Goal: Task Accomplishment & Management: Use online tool/utility

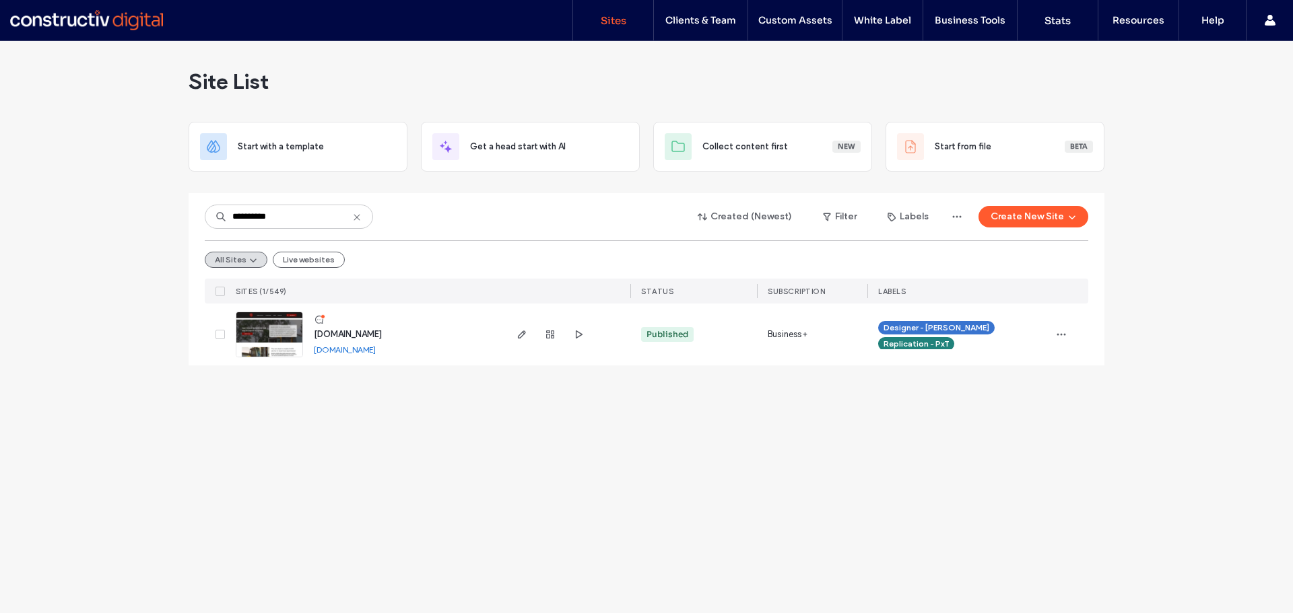
click at [356, 216] on use at bounding box center [357, 217] width 6 height 6
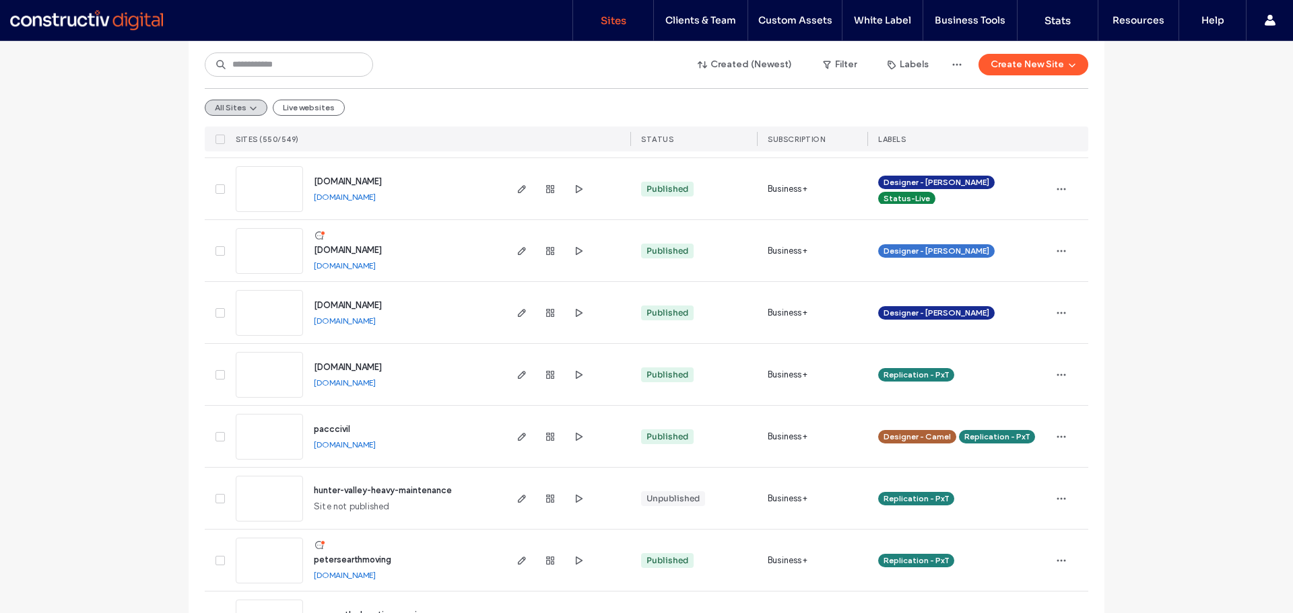
scroll to position [3501, 0]
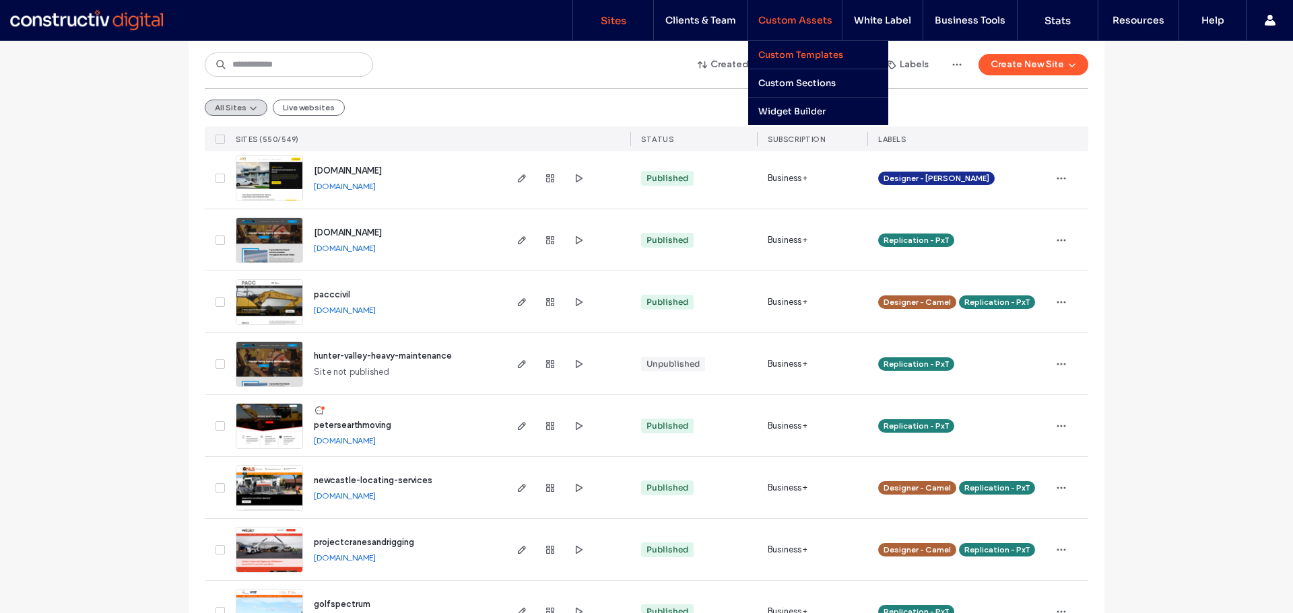
click at [819, 53] on label "Custom Templates" at bounding box center [800, 54] width 85 height 11
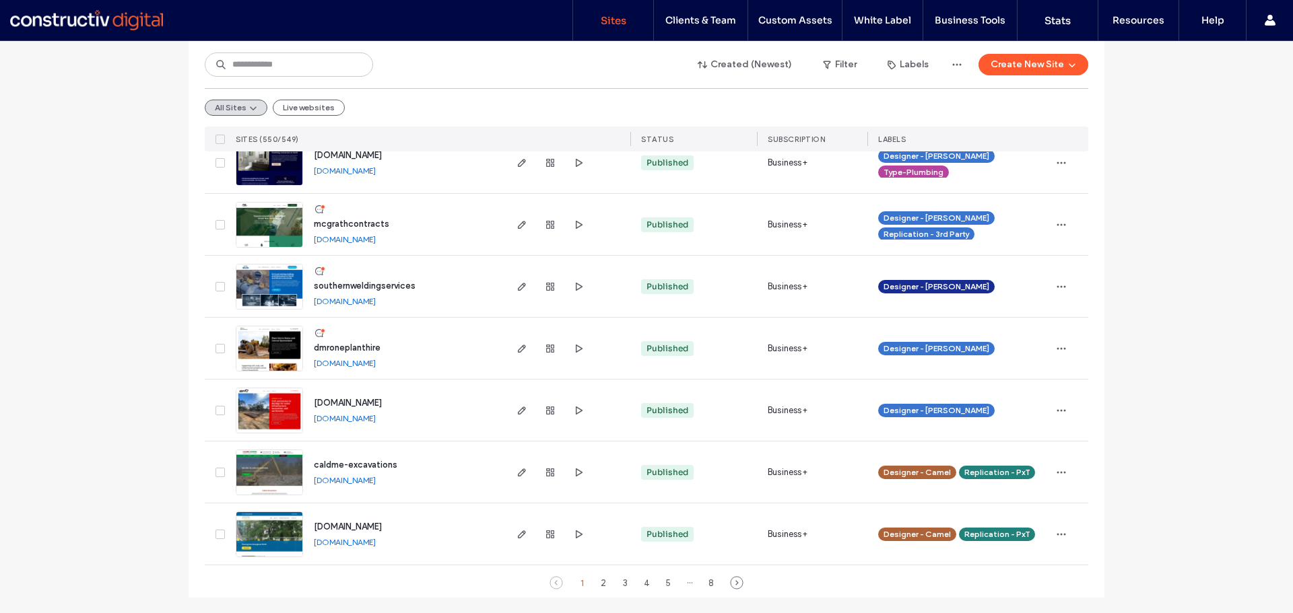
scroll to position [4385, 0]
click at [915, 66] on button "Labels" at bounding box center [907, 65] width 65 height 22
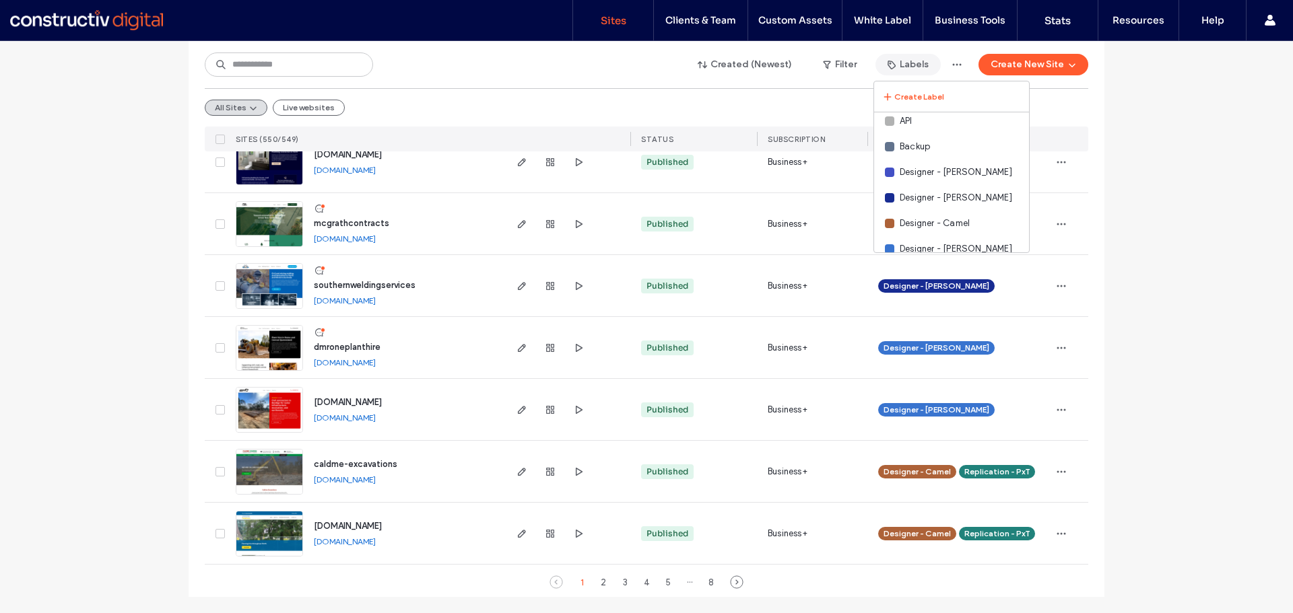
scroll to position [0, 0]
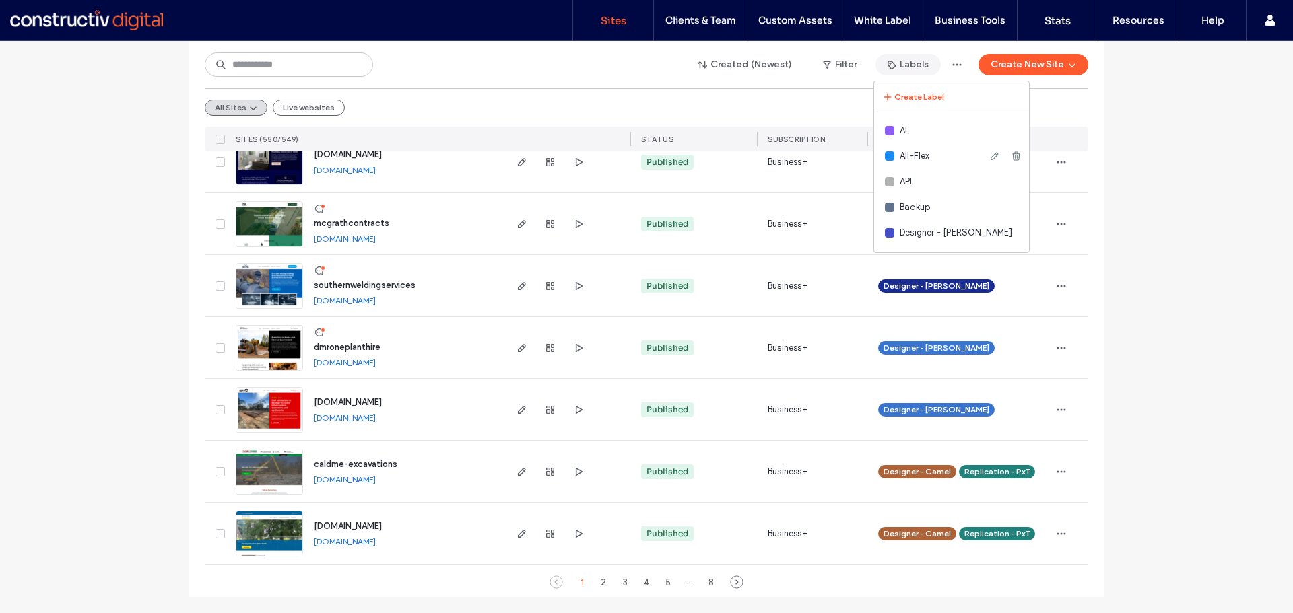
click at [923, 158] on span "All-Flex" at bounding box center [915, 155] width 30 height 13
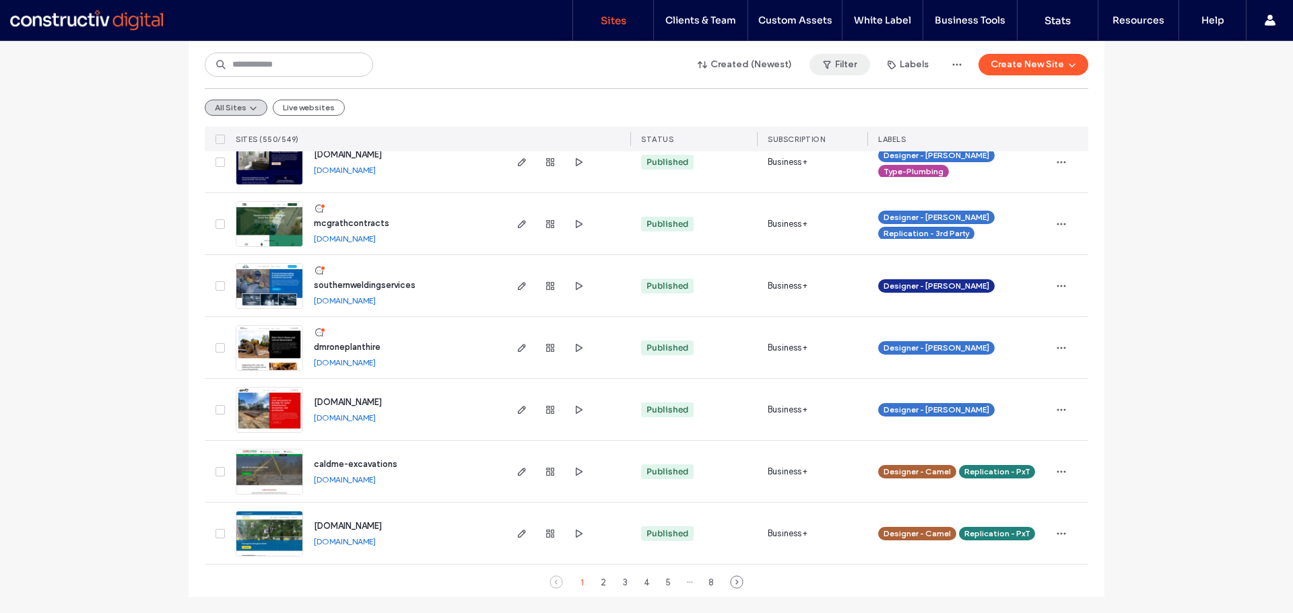
click at [846, 65] on button "Filter" at bounding box center [839, 65] width 61 height 22
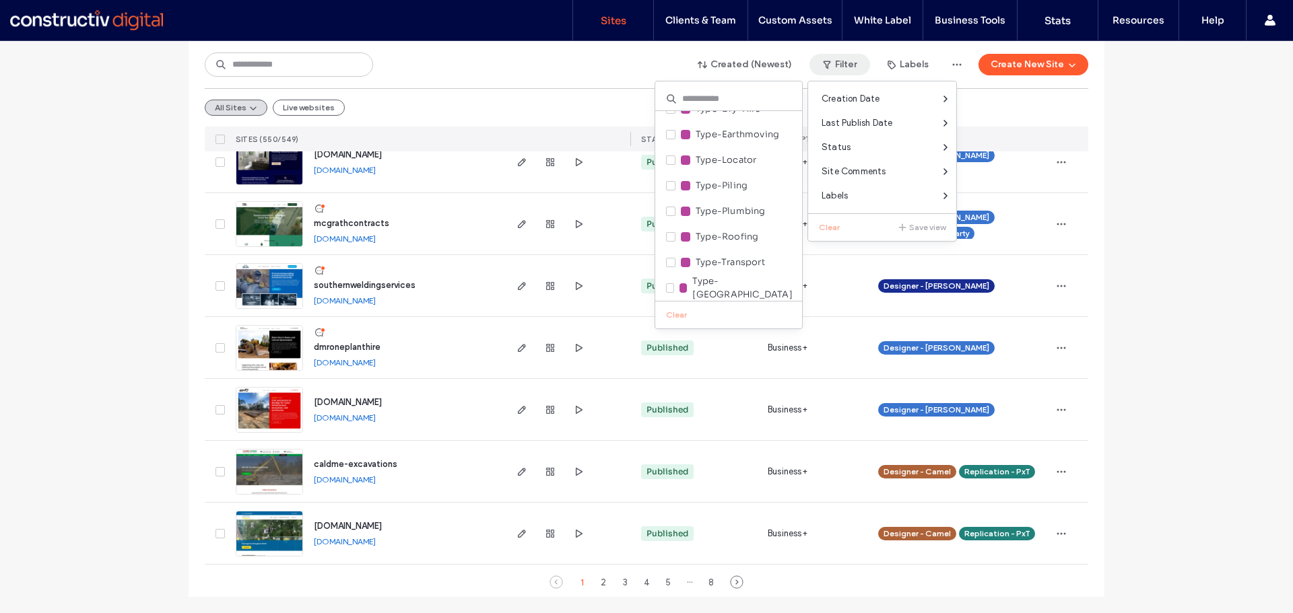
scroll to position [813, 0]
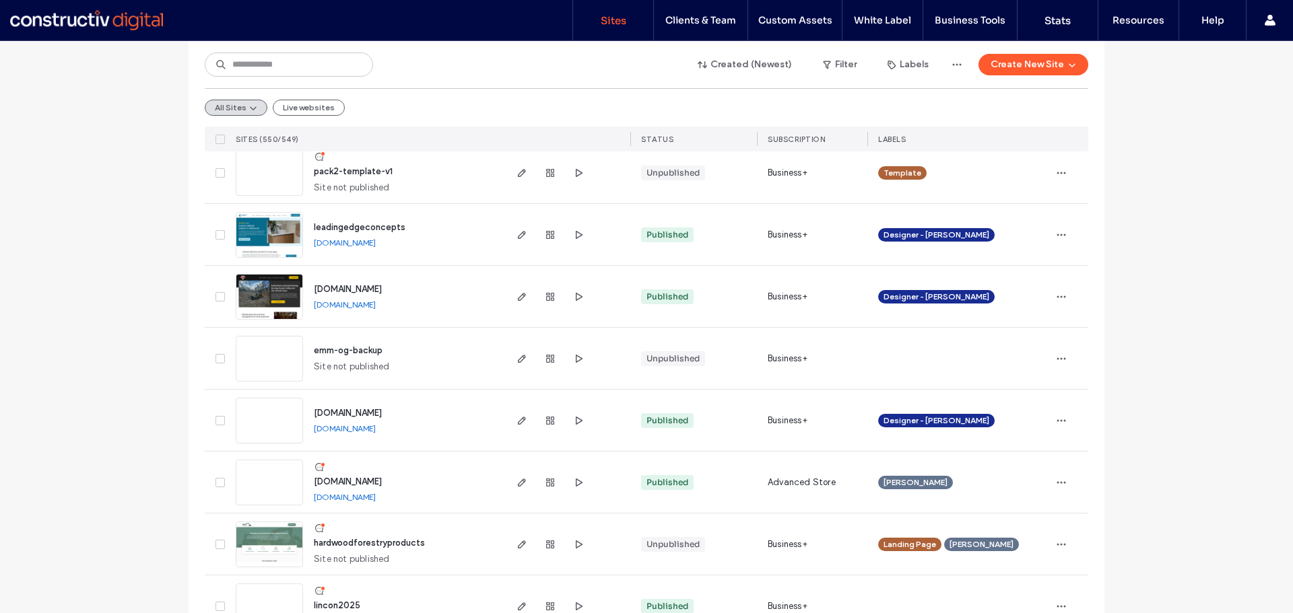
scroll to position [1759, 0]
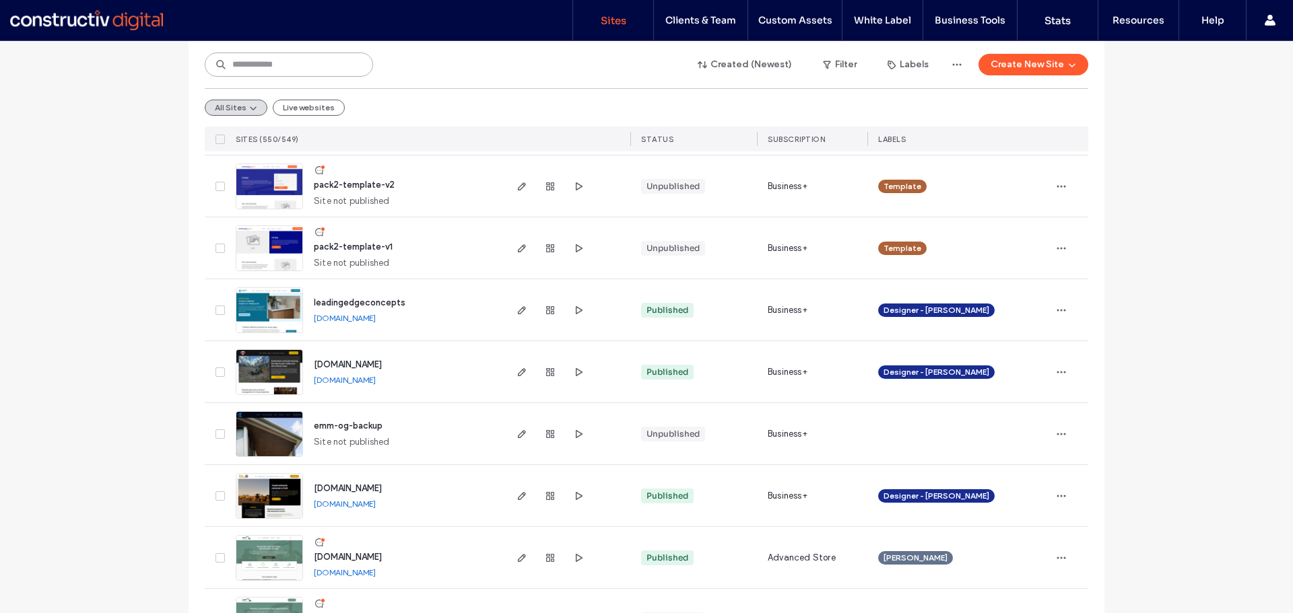
click at [298, 59] on input at bounding box center [289, 65] width 168 height 24
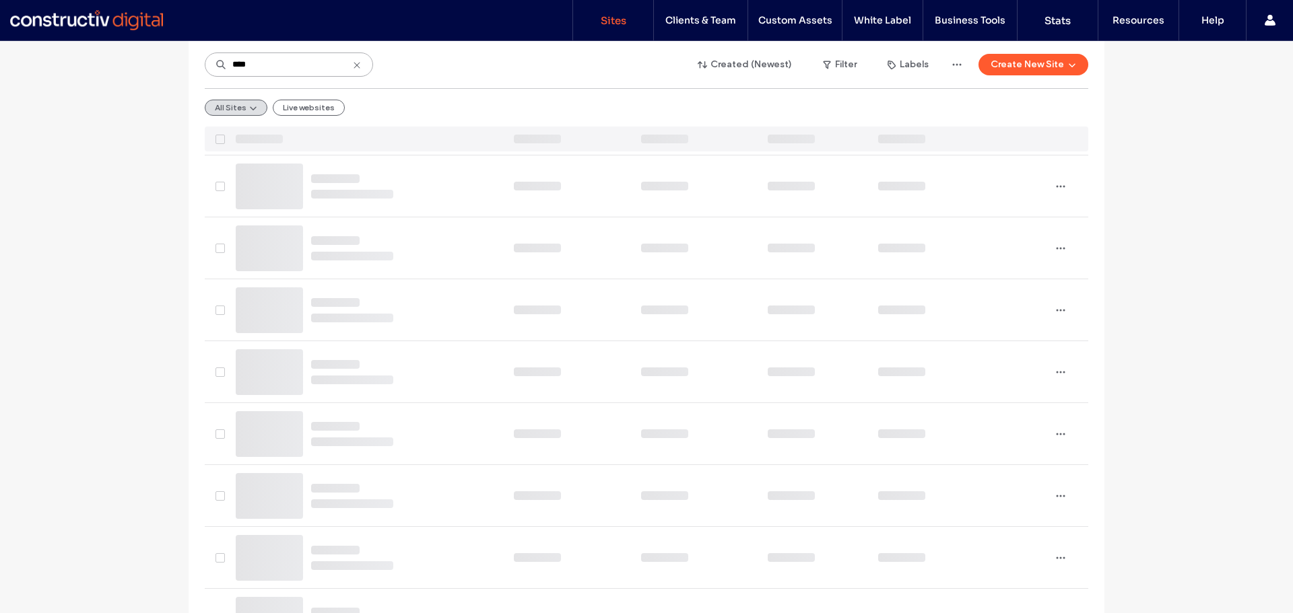
scroll to position [202, 0]
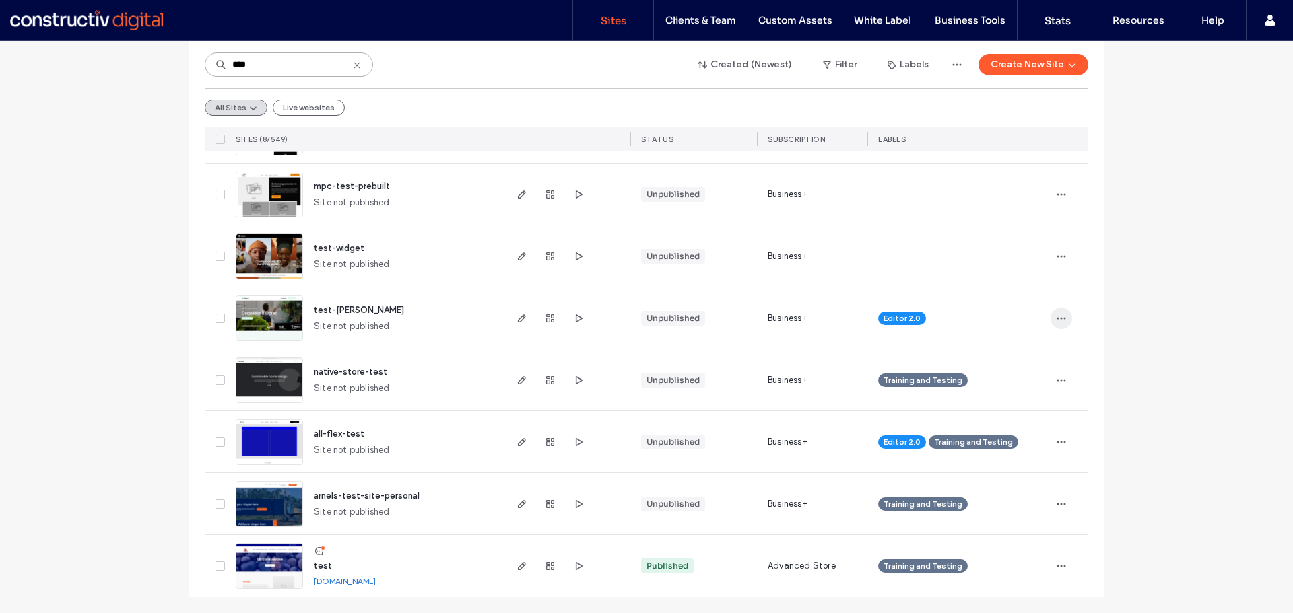
type input "****"
click at [1057, 319] on use "button" at bounding box center [1061, 318] width 9 height 2
click at [1157, 370] on div "Site List Start with a template Get a head start with AI Collect content first …" at bounding box center [646, 226] width 1293 height 774
click at [257, 314] on img at bounding box center [269, 342] width 66 height 92
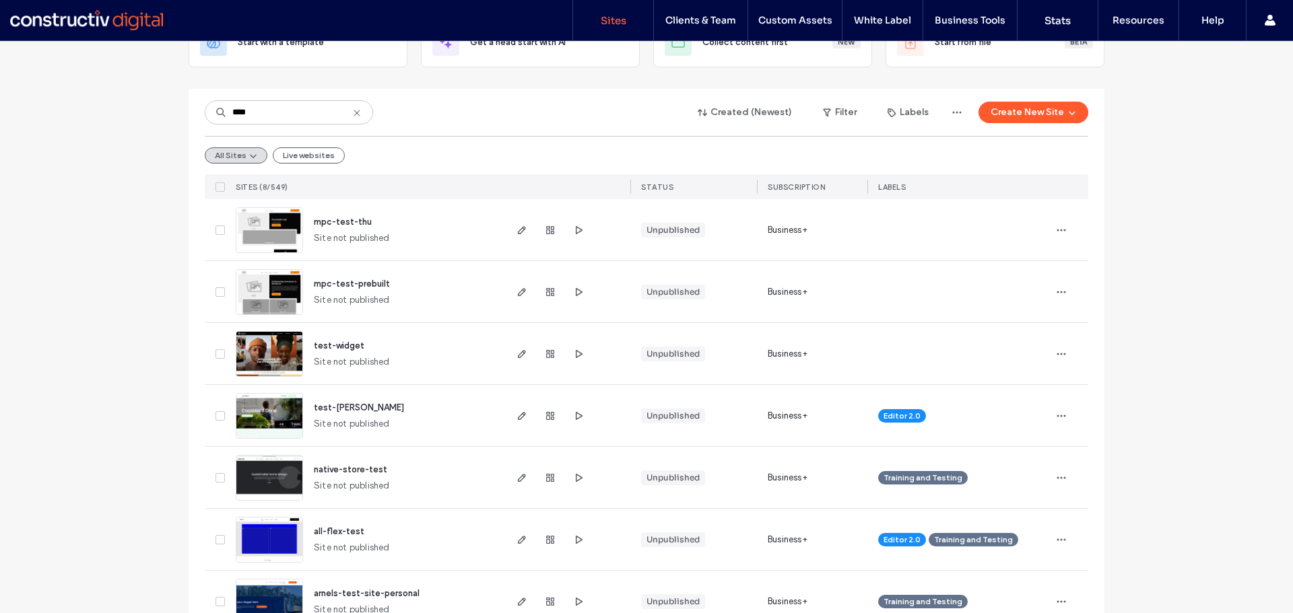
scroll to position [0, 0]
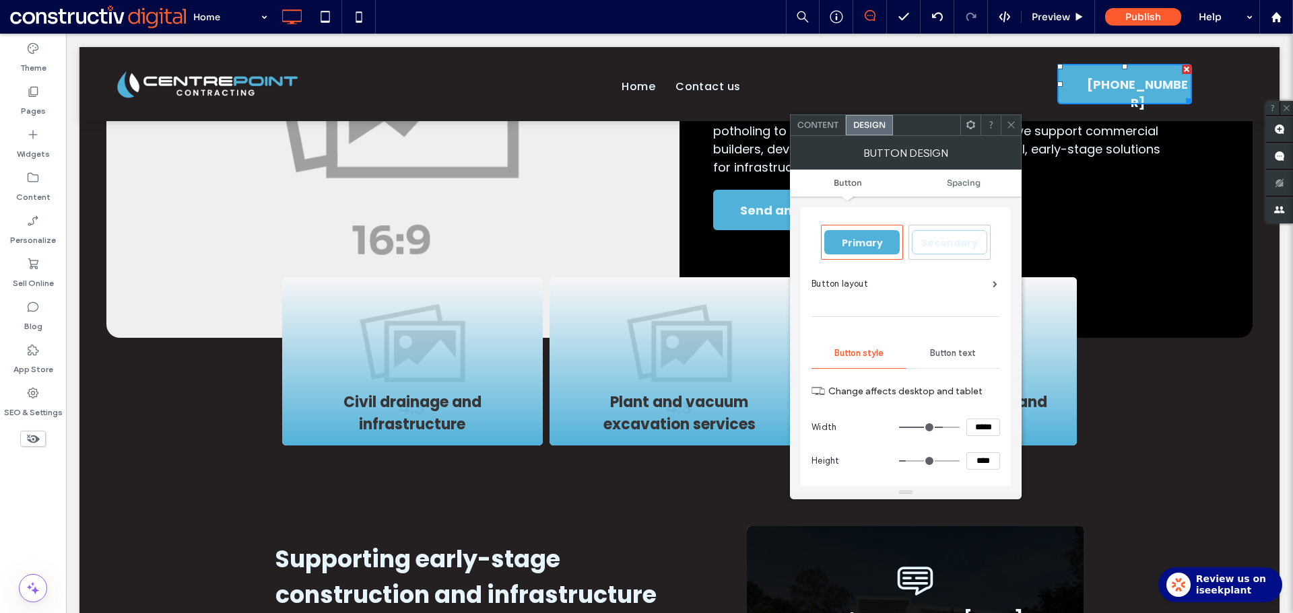
click at [1007, 128] on icon at bounding box center [1011, 125] width 10 height 10
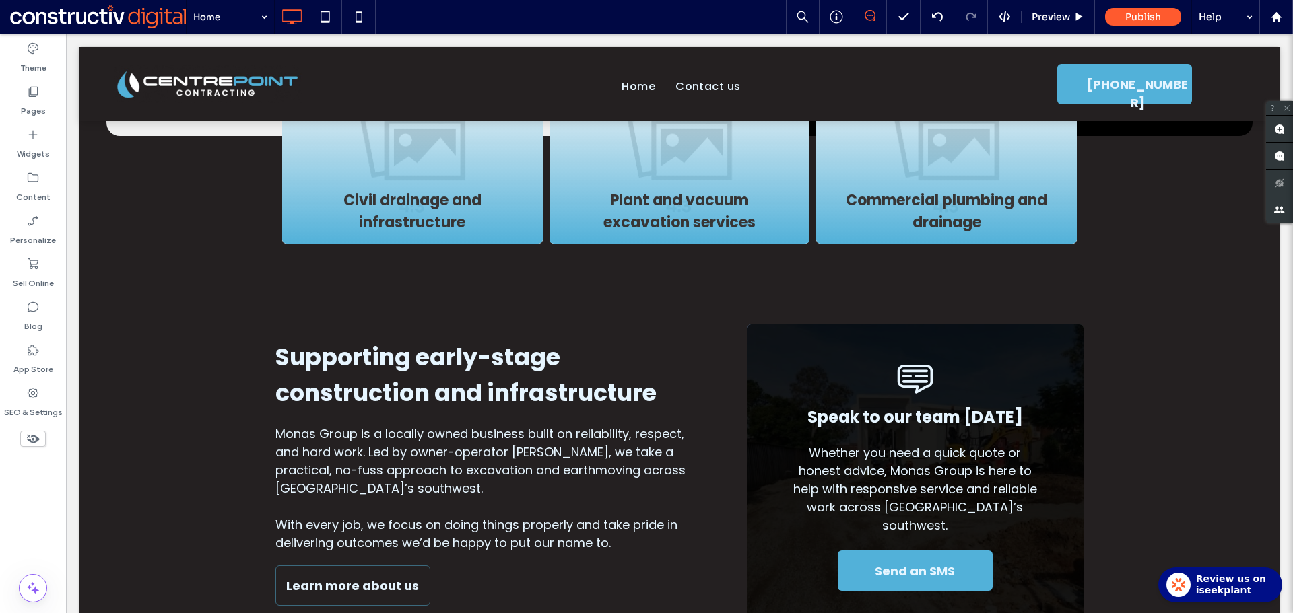
scroll to position [471, 0]
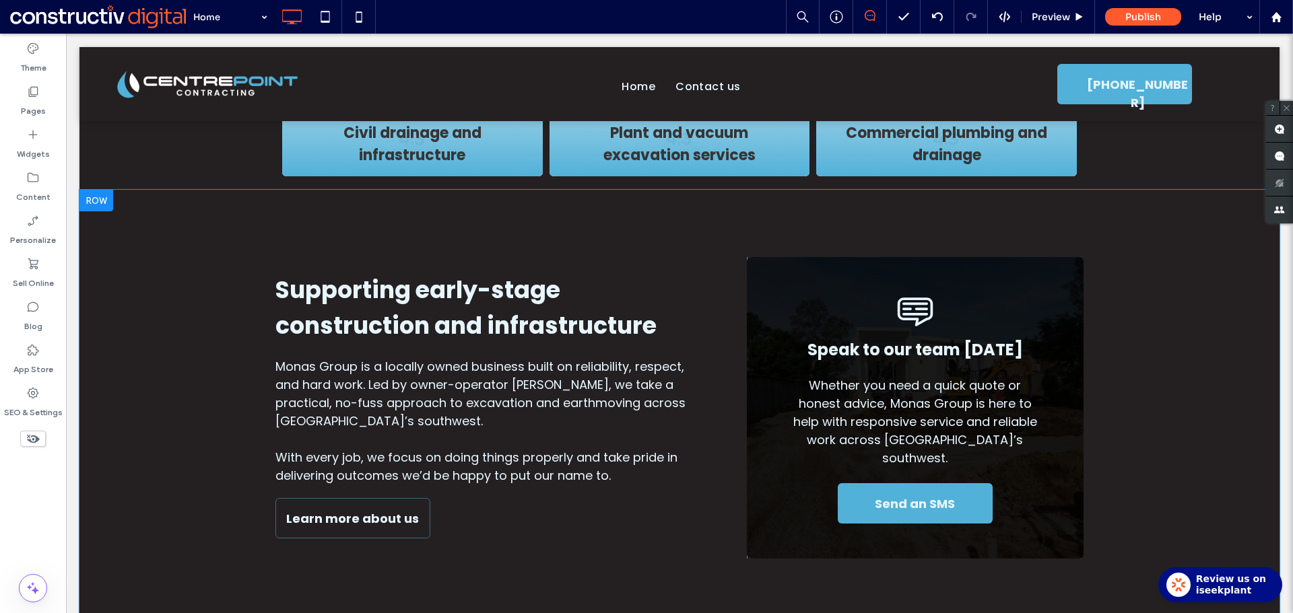
click at [615, 392] on span "Monas Group is a locally owned business built on reliability, respect, and hard…" at bounding box center [480, 393] width 410 height 71
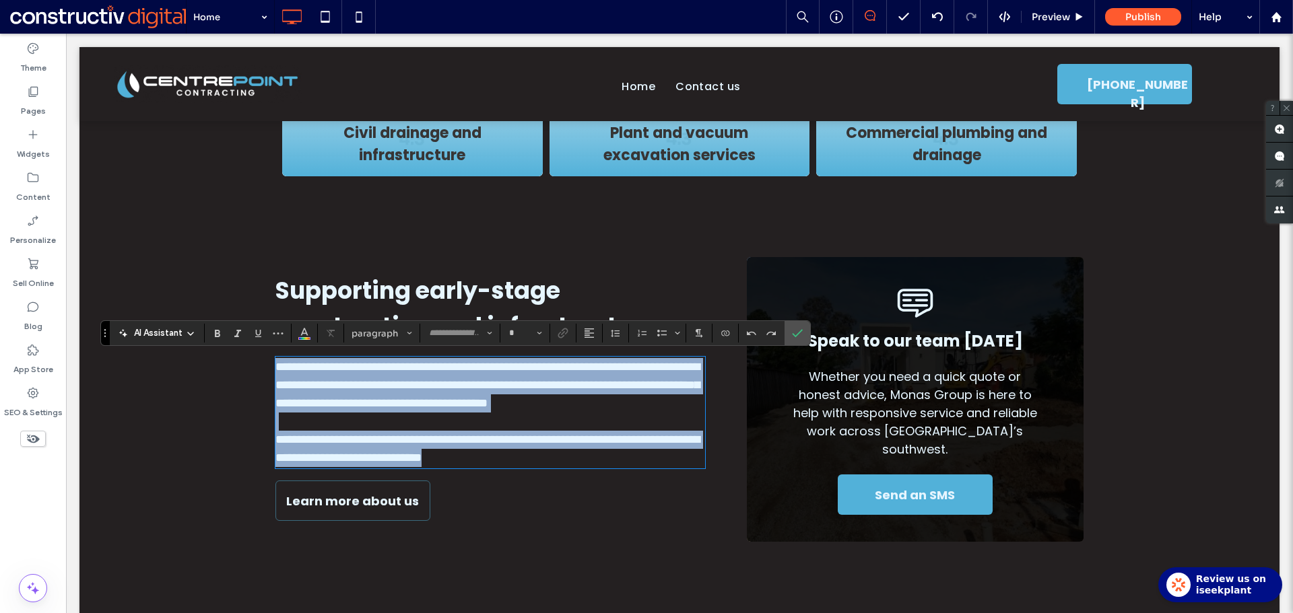
type input "*******"
type input "**"
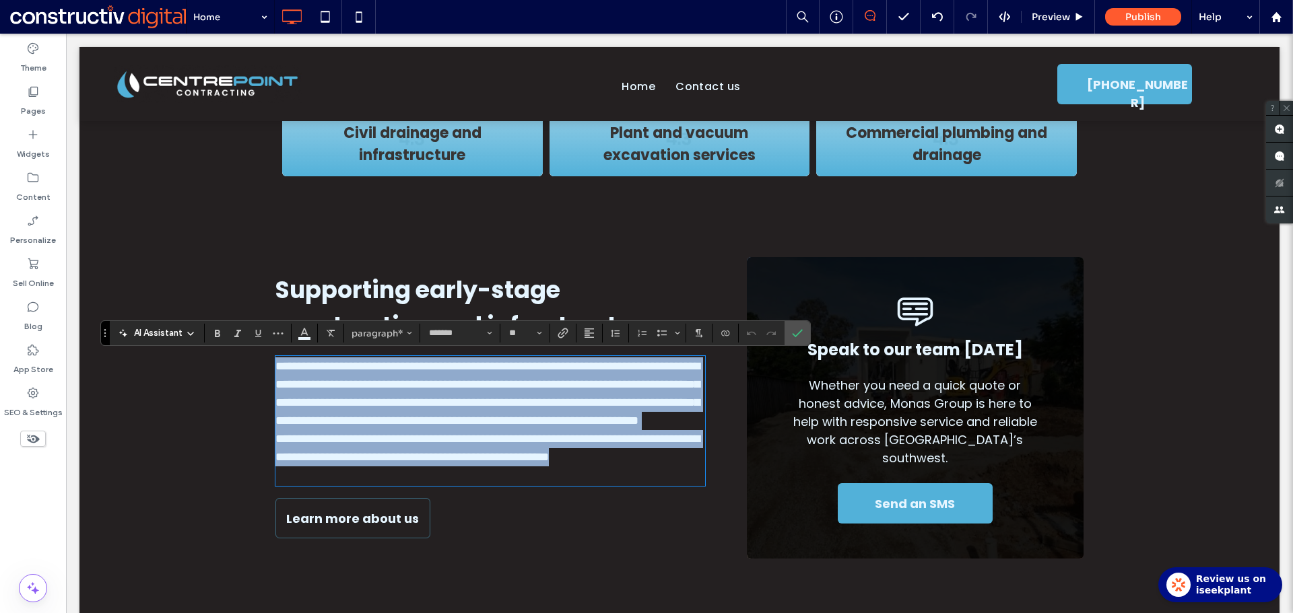
scroll to position [0, 0]
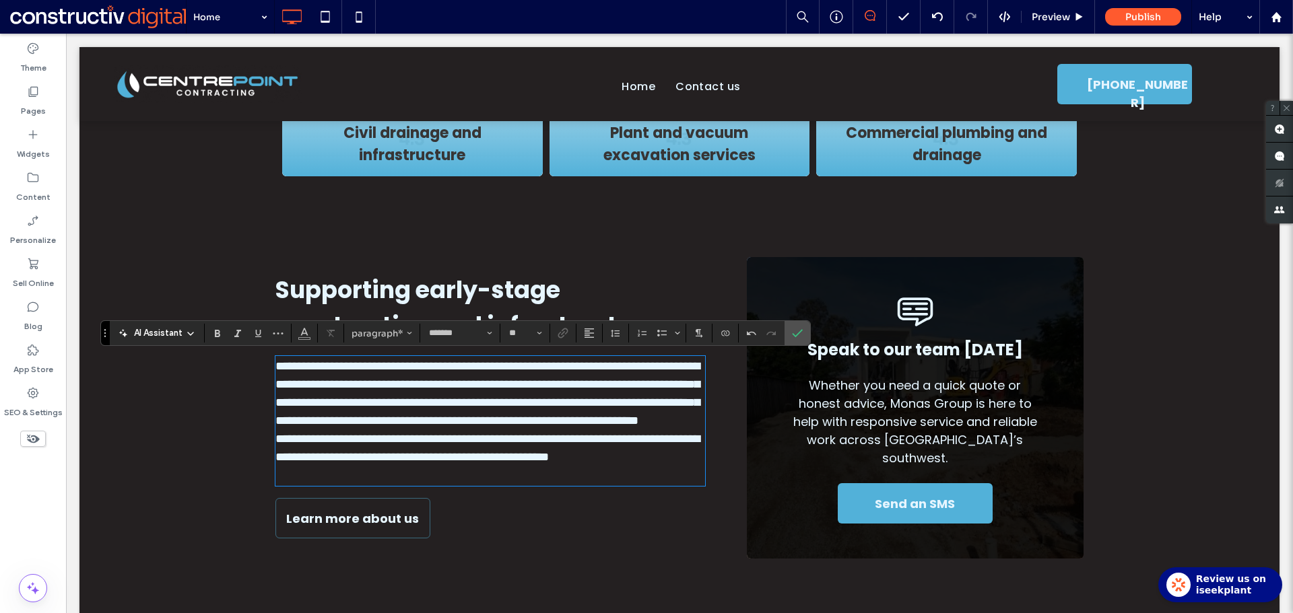
click at [308, 485] on p at bounding box center [490, 476] width 430 height 18
click at [284, 467] on p "**********" at bounding box center [490, 448] width 430 height 36
click at [277, 485] on p at bounding box center [490, 476] width 430 height 18
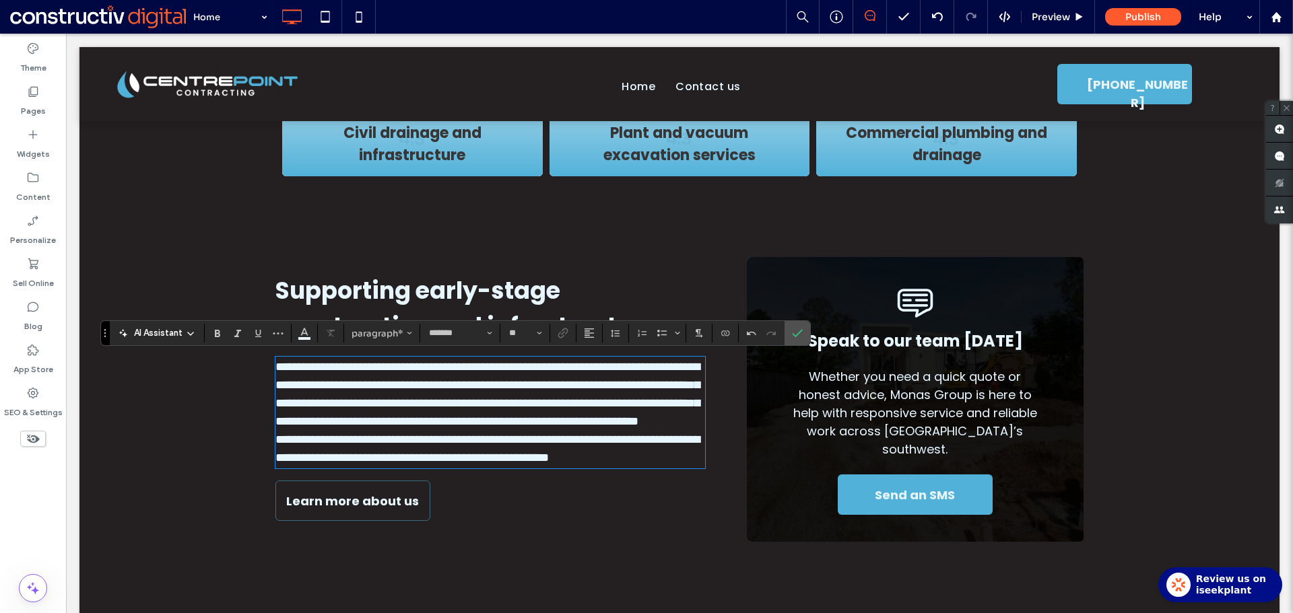
click at [327, 431] on p "**********" at bounding box center [490, 394] width 430 height 73
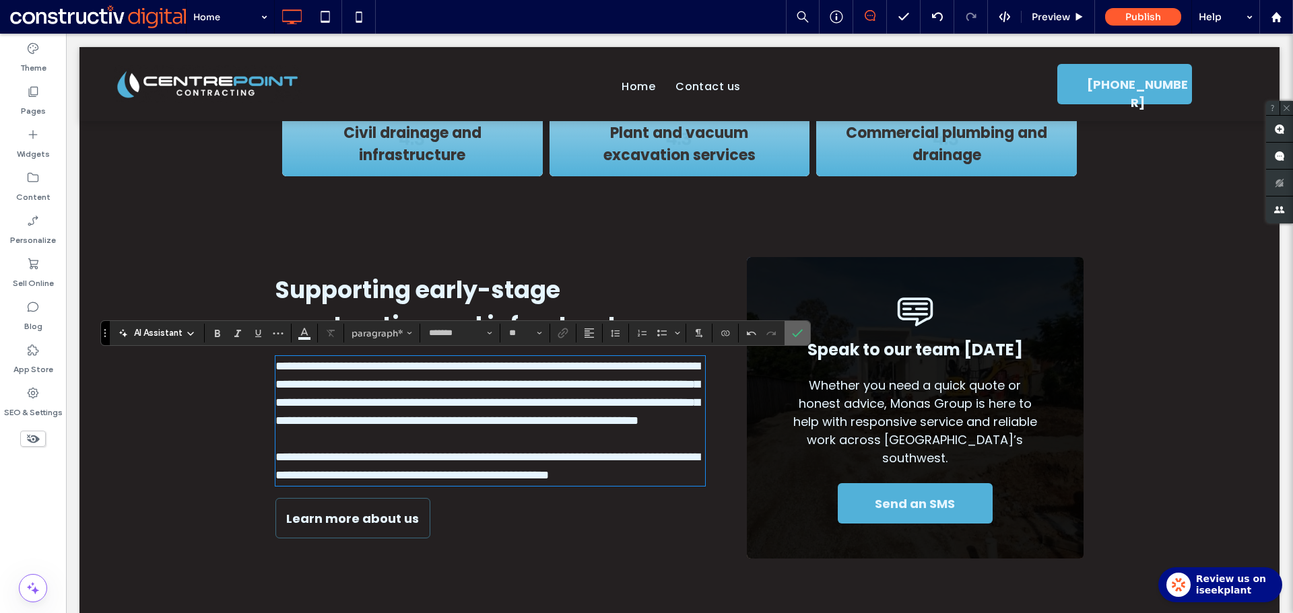
click at [803, 328] on label "Confirm" at bounding box center [797, 333] width 20 height 24
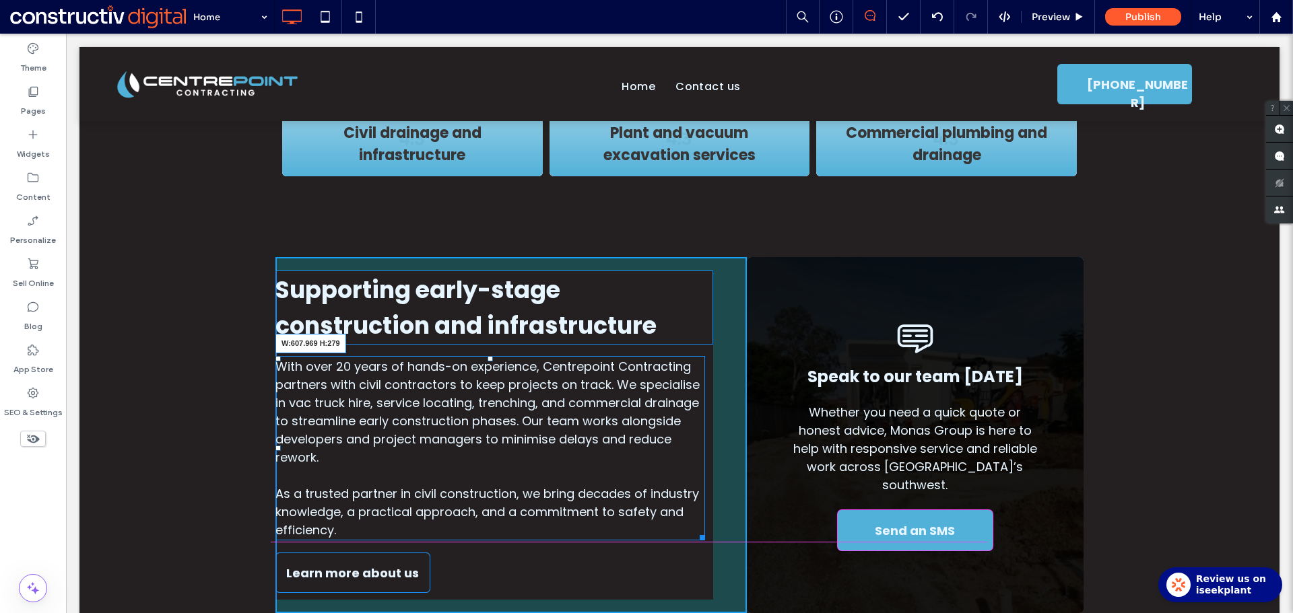
drag, startPoint x: 698, startPoint y: 538, endPoint x: 683, endPoint y: 536, distance: 15.0
click at [695, 536] on div at bounding box center [700, 536] width 10 height 10
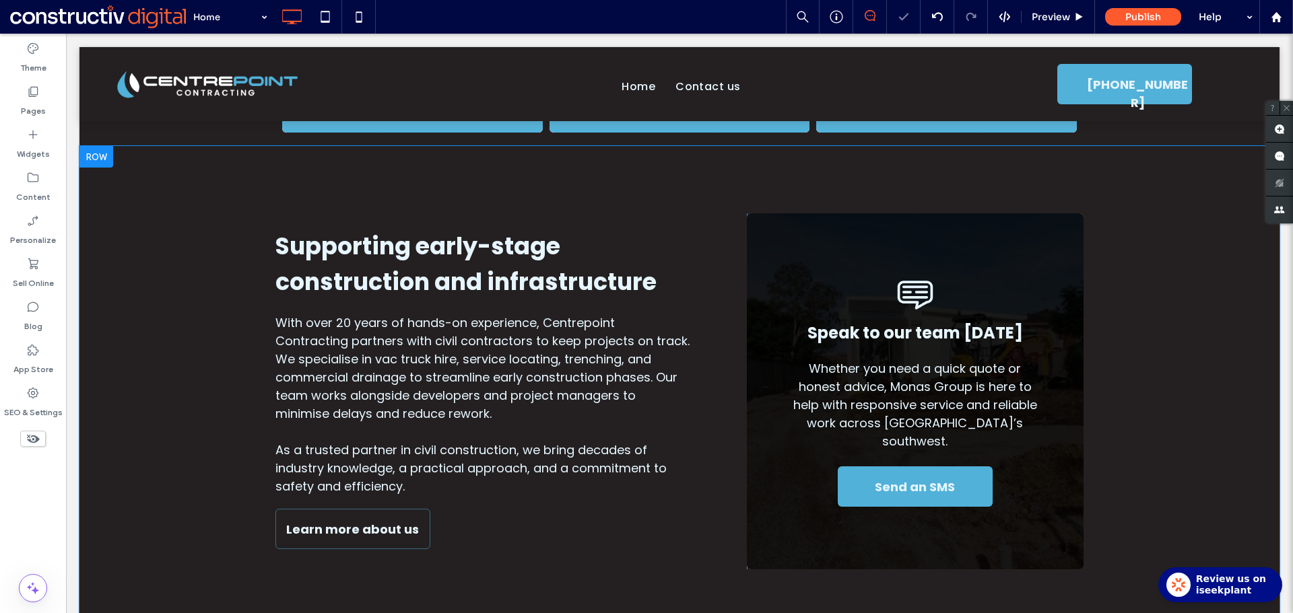
scroll to position [539, 0]
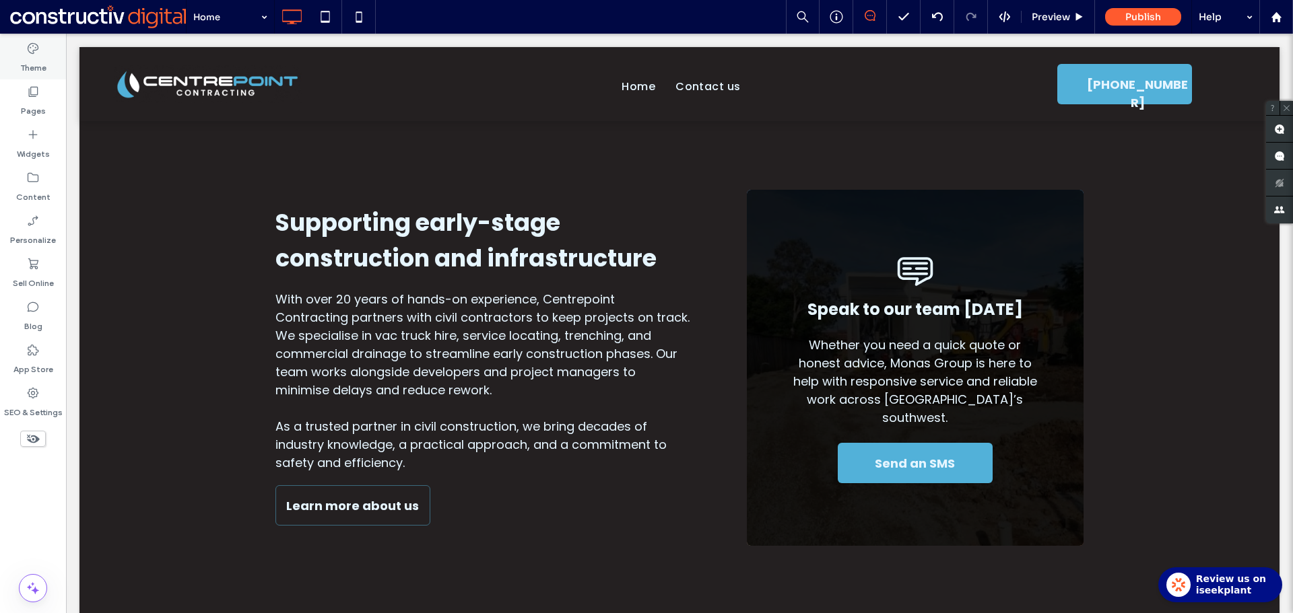
click at [32, 63] on label "Theme" at bounding box center [33, 64] width 26 height 19
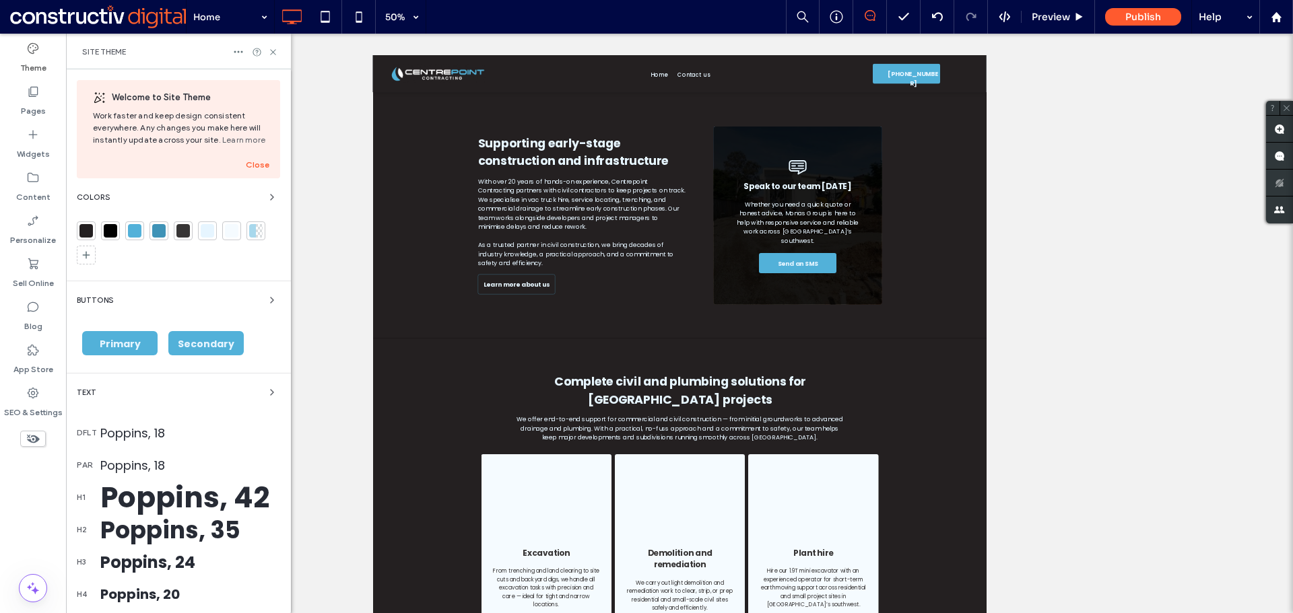
click at [206, 346] on span "Secondary" at bounding box center [206, 343] width 57 height 13
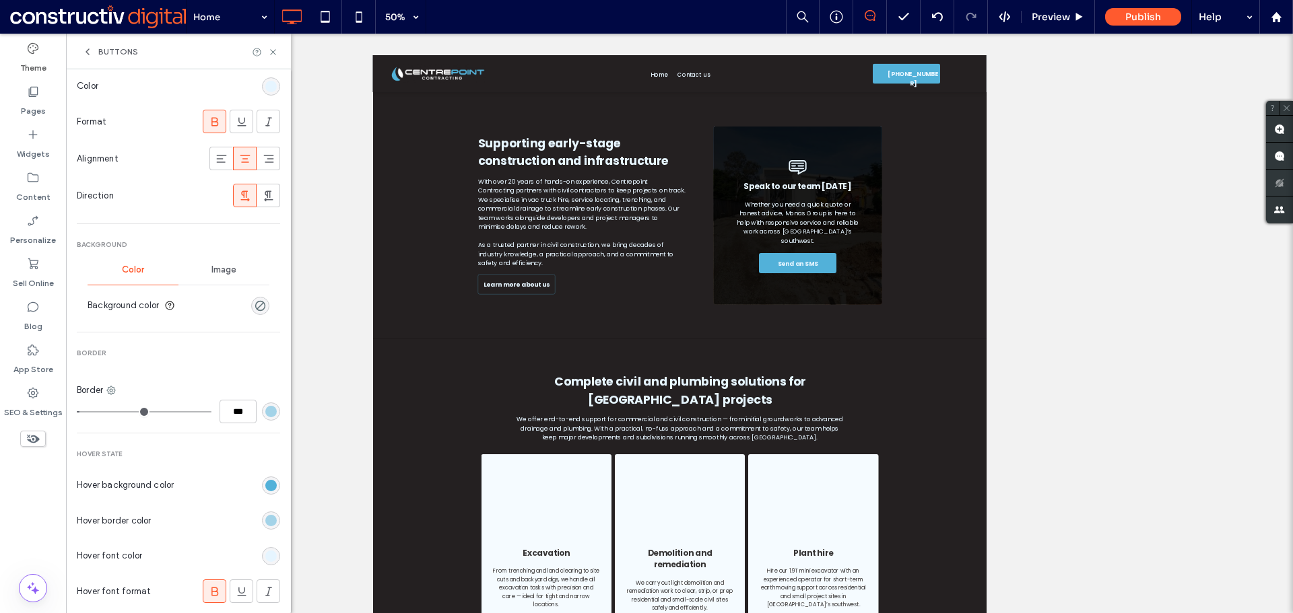
scroll to position [337, 0]
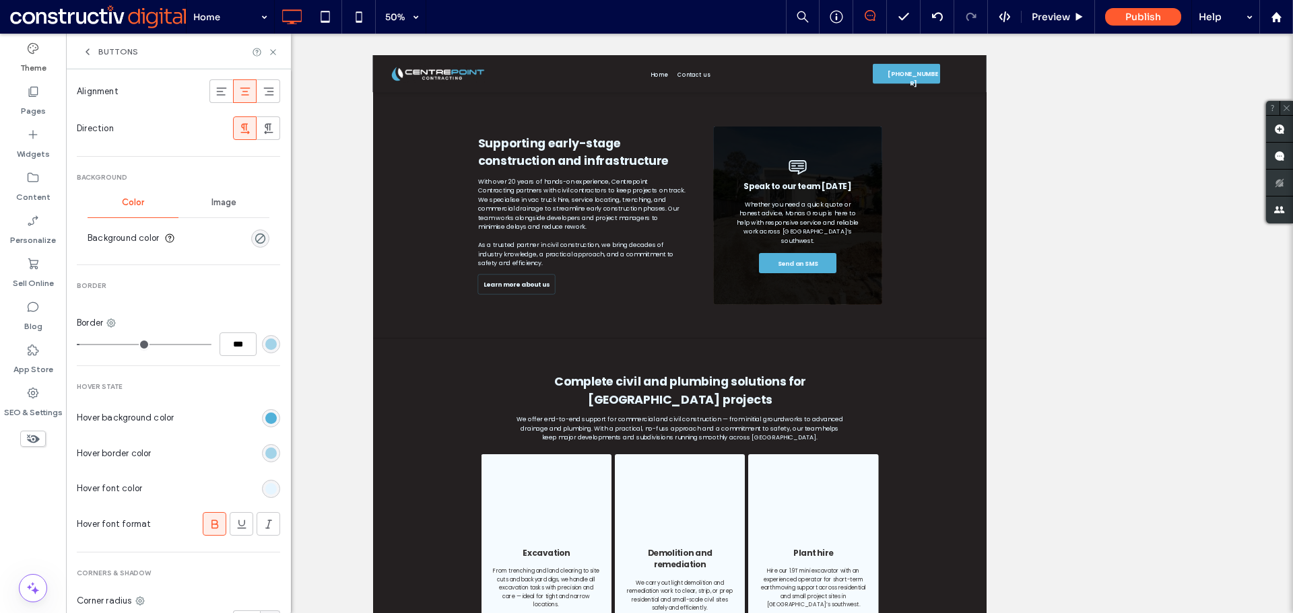
click at [267, 347] on div "rgba(82, 177, 217, 0.5)" at bounding box center [270, 344] width 11 height 11
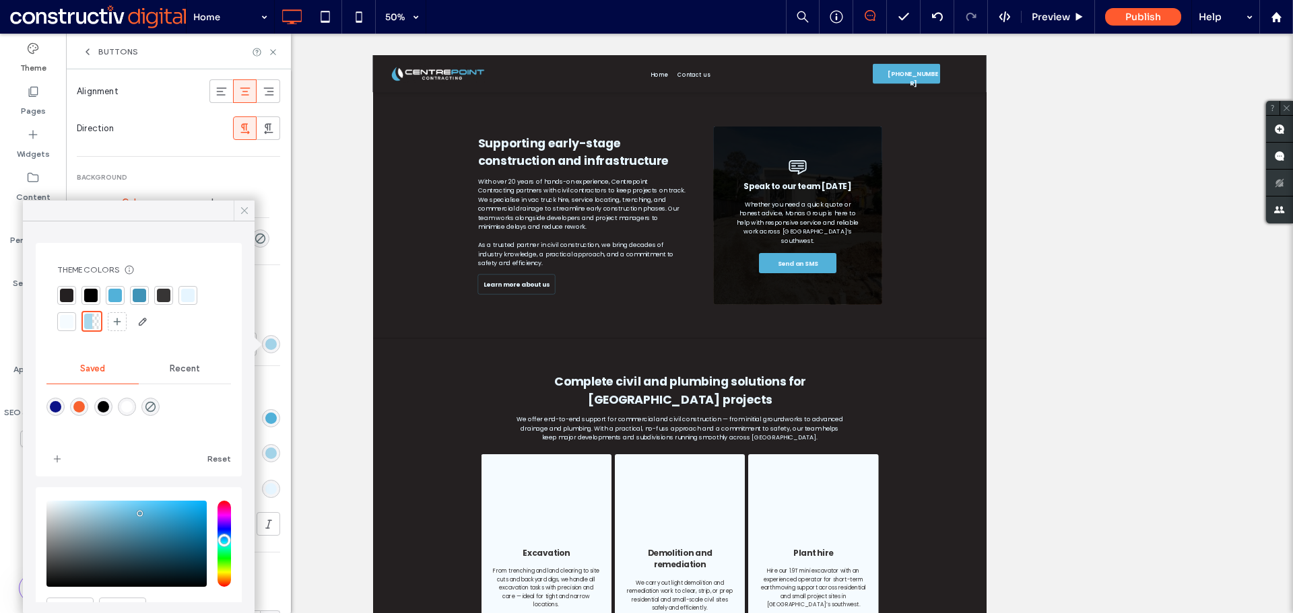
click at [244, 213] on icon at bounding box center [244, 211] width 12 height 12
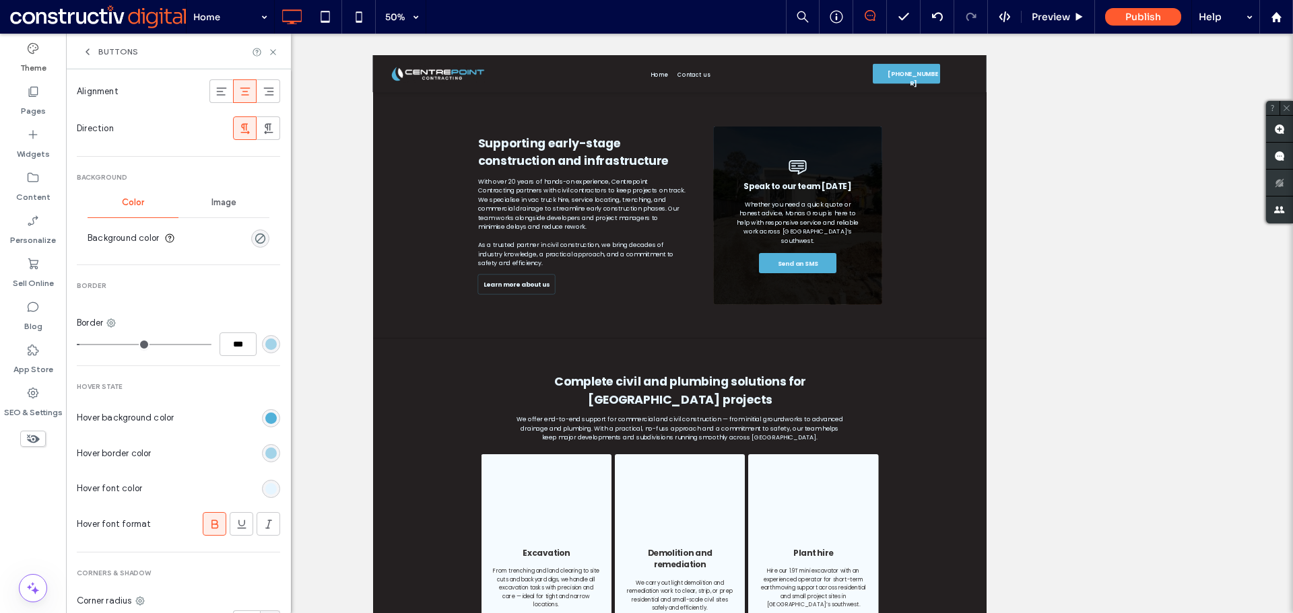
click at [44, 57] on label "Theme" at bounding box center [33, 64] width 26 height 19
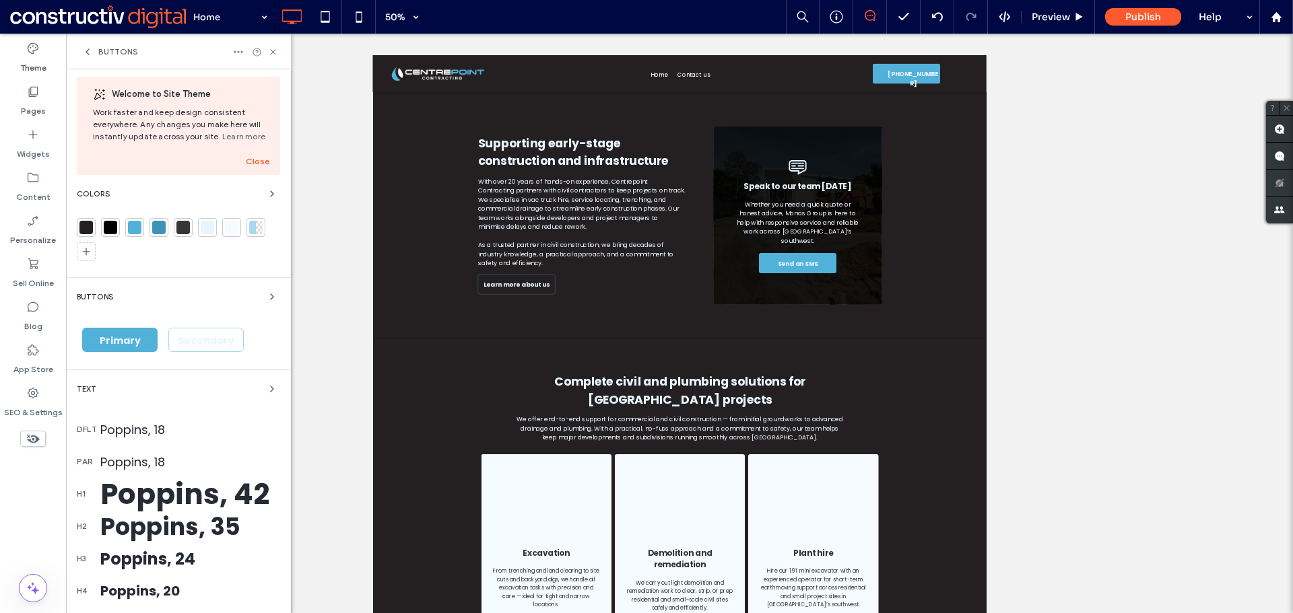
scroll to position [0, 0]
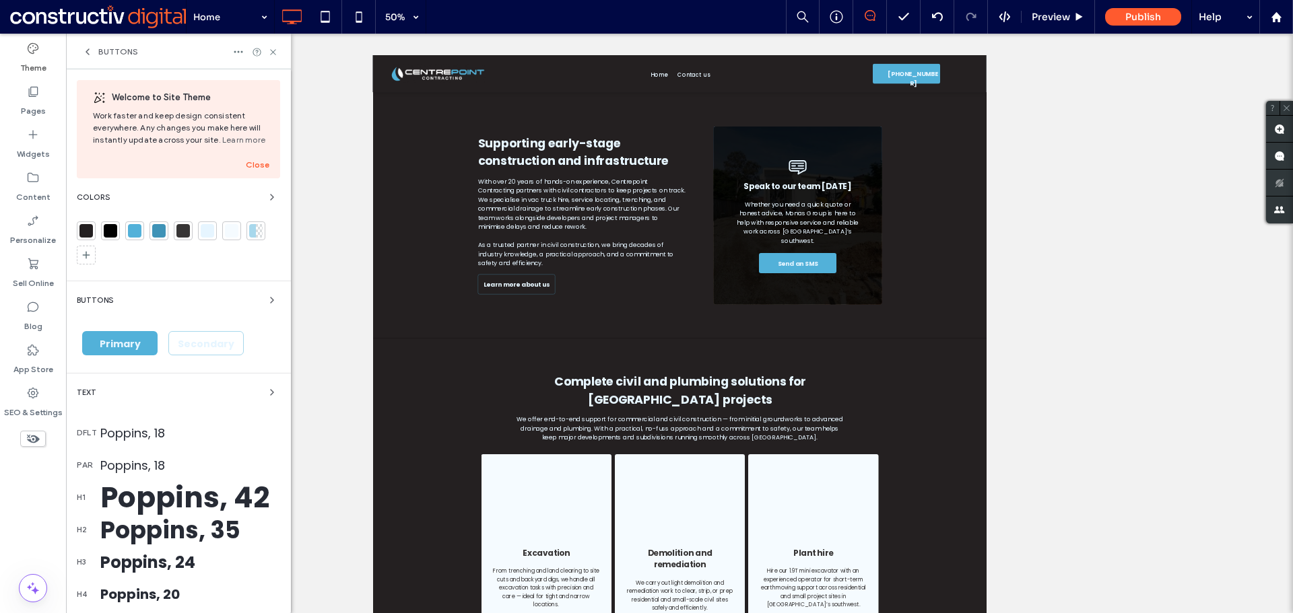
click at [258, 234] on div at bounding box center [259, 230] width 7 height 13
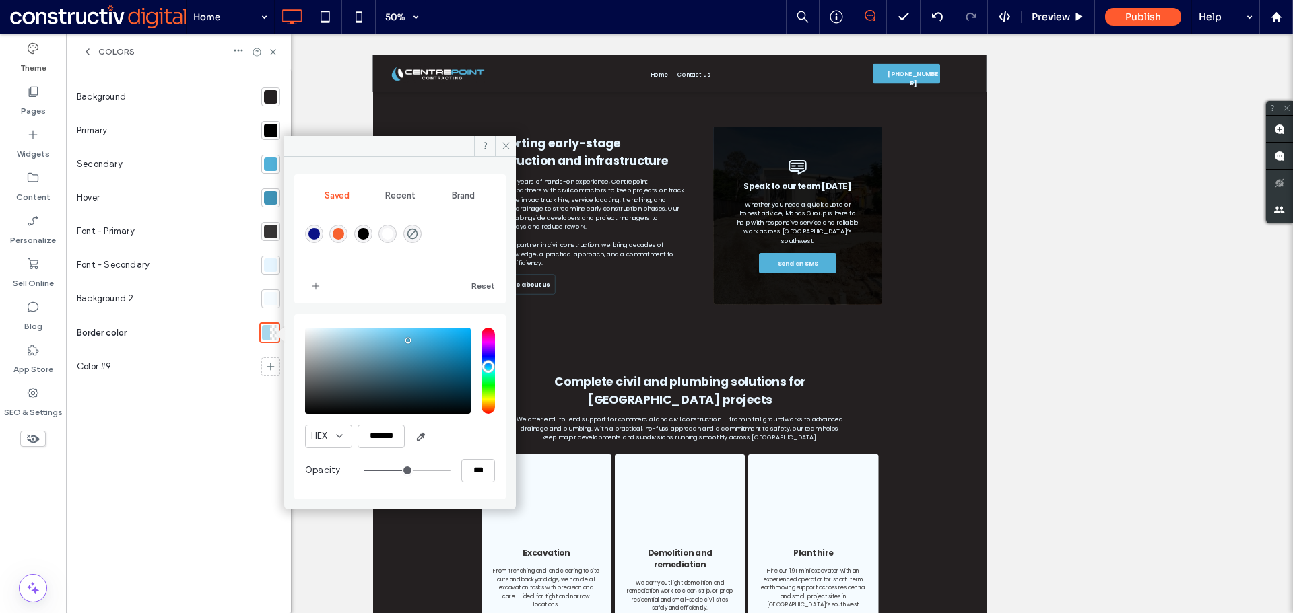
type input "*******"
drag, startPoint x: 286, startPoint y: 320, endPoint x: 273, endPoint y: 306, distance: 19.1
click at [273, 306] on div "Saved Recent Brand Reset HEX ******* Opacity *** Background Primary Secondary H…" at bounding box center [178, 341] width 225 height 544
click at [449, 439] on div "HEX *******" at bounding box center [400, 437] width 190 height 24
click at [501, 145] on icon at bounding box center [506, 146] width 10 height 10
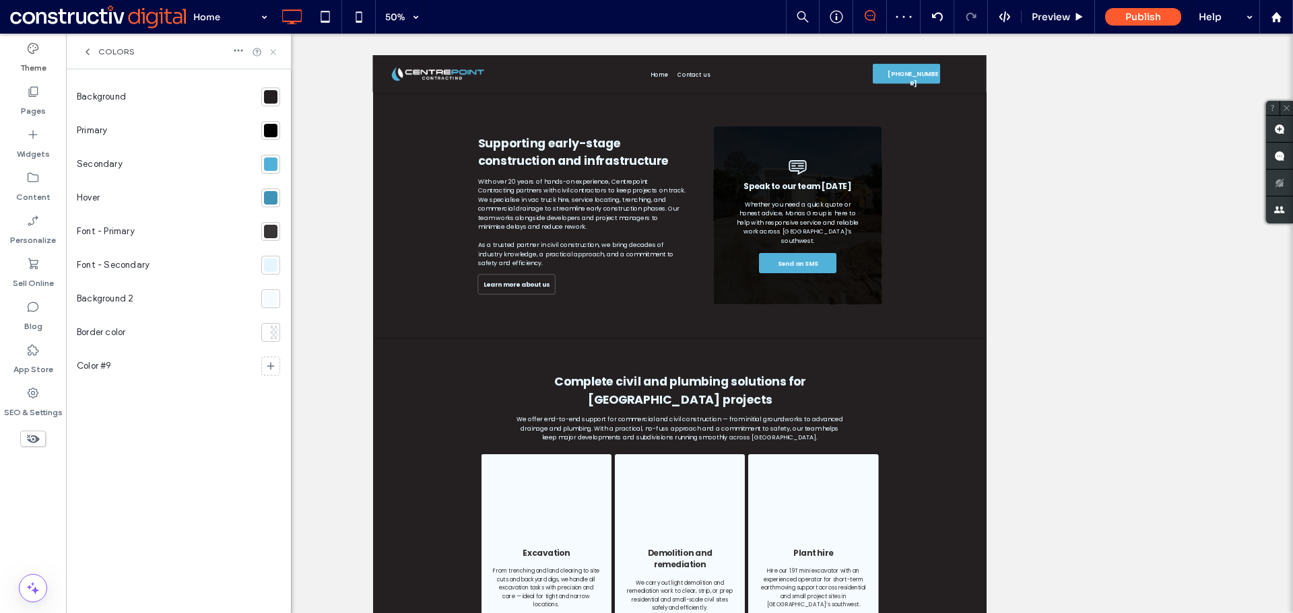
click at [275, 55] on icon at bounding box center [273, 52] width 10 height 10
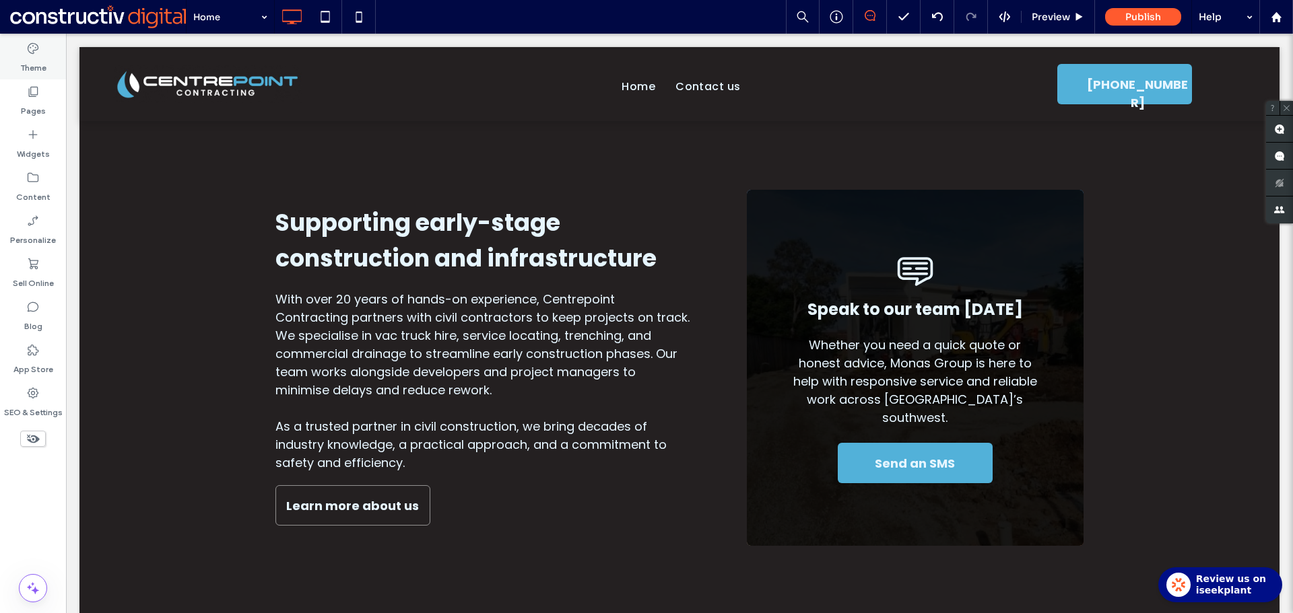
click at [31, 53] on use at bounding box center [33, 48] width 11 height 11
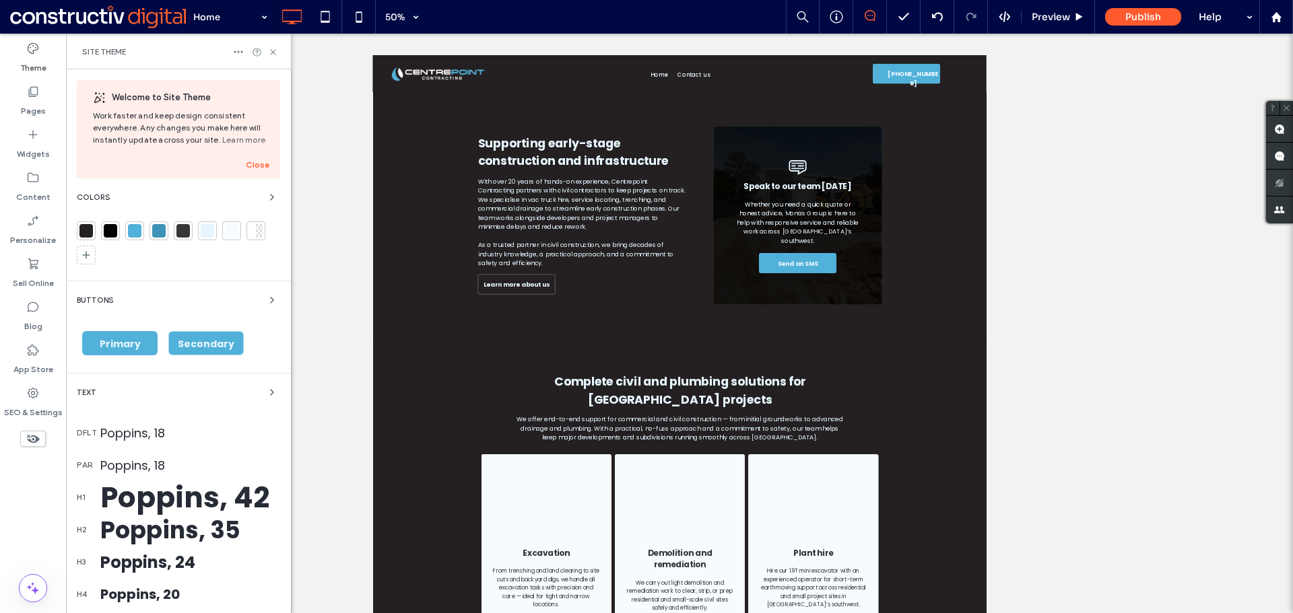
click at [224, 345] on span "Secondary" at bounding box center [206, 343] width 57 height 13
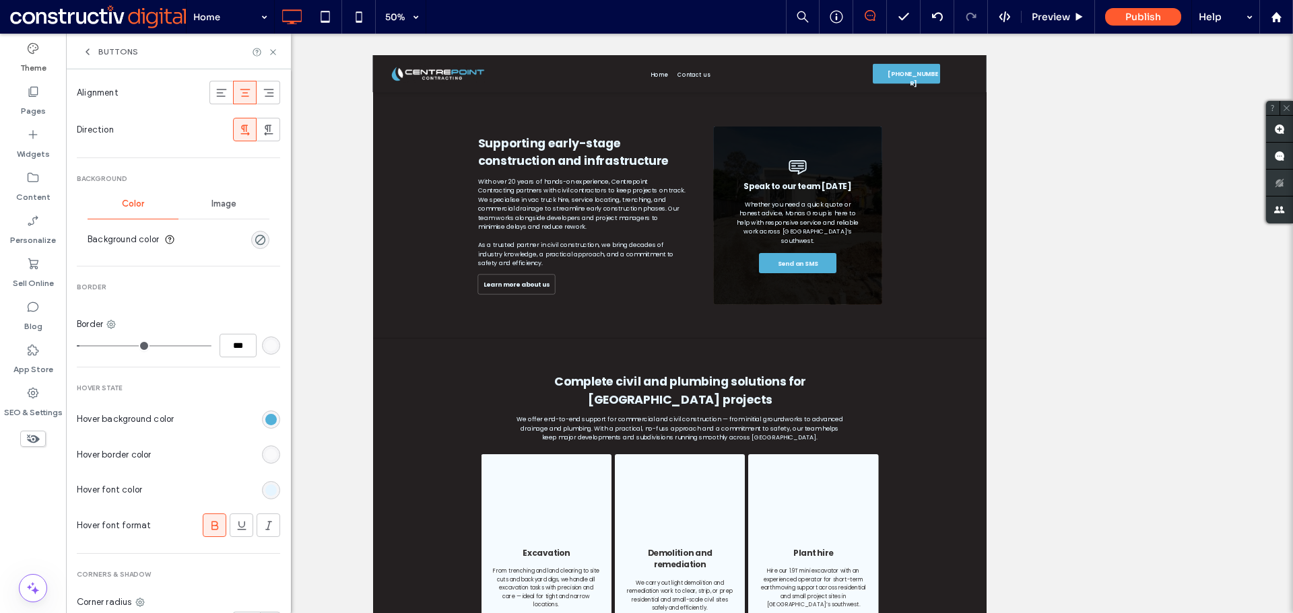
scroll to position [337, 0]
click at [265, 347] on div "rgba(255, 255, 255, 0.5)" at bounding box center [270, 344] width 11 height 11
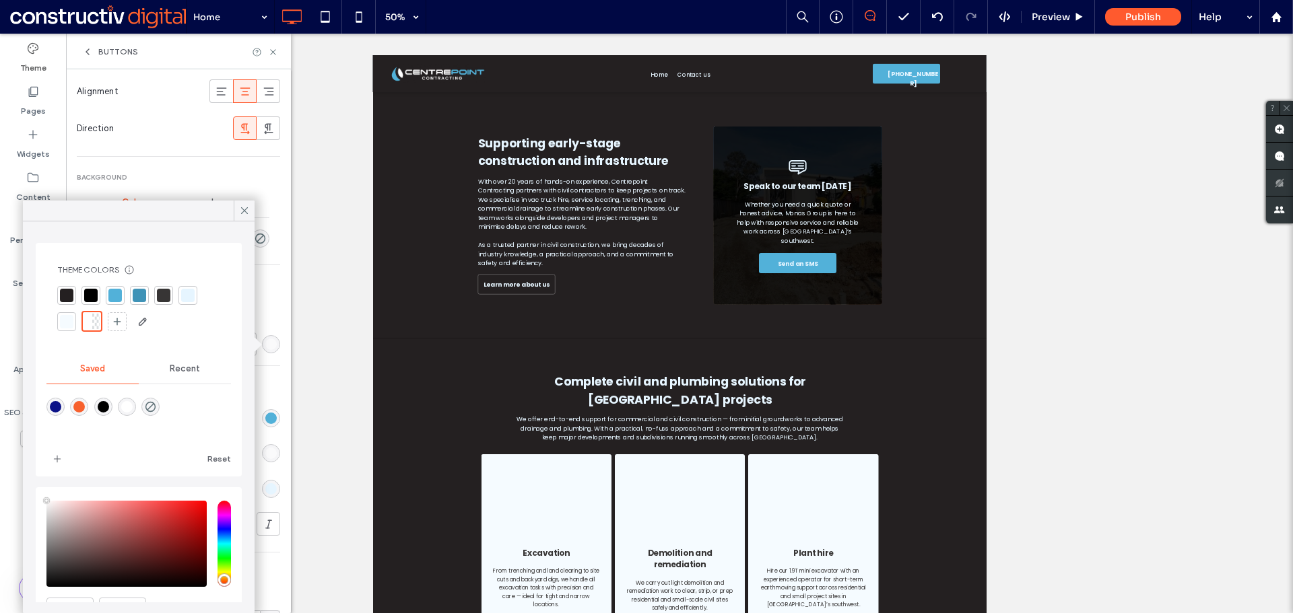
scroll to position [70, 0]
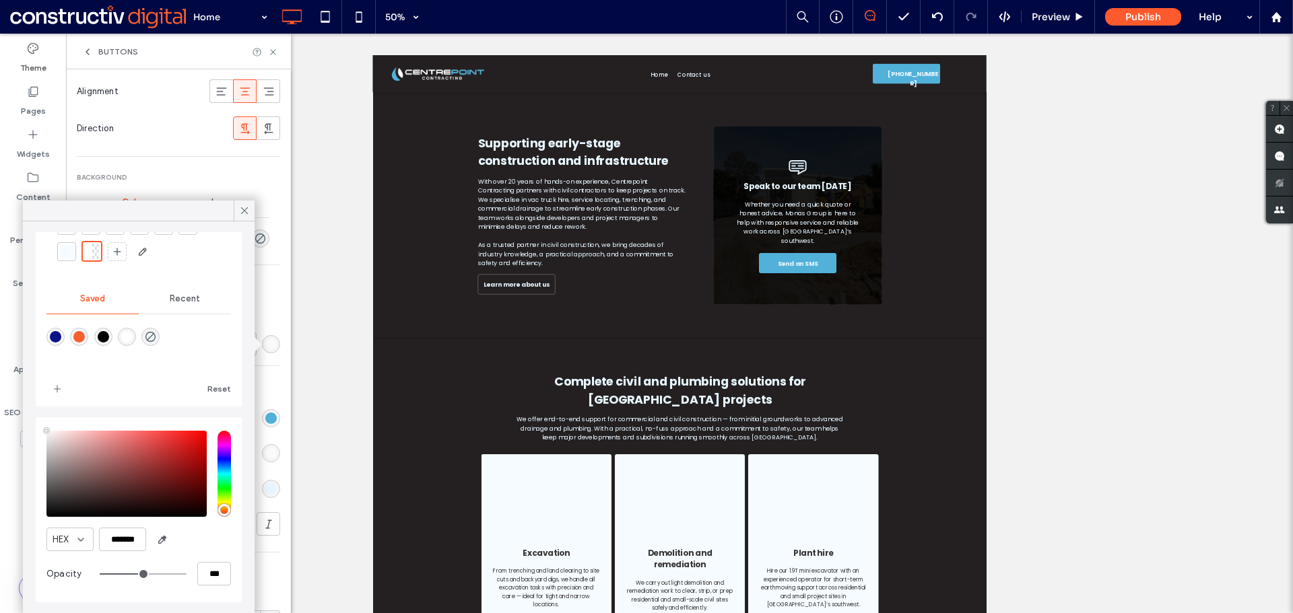
type input "**"
type input "***"
type input "**"
type input "***"
type input "**"
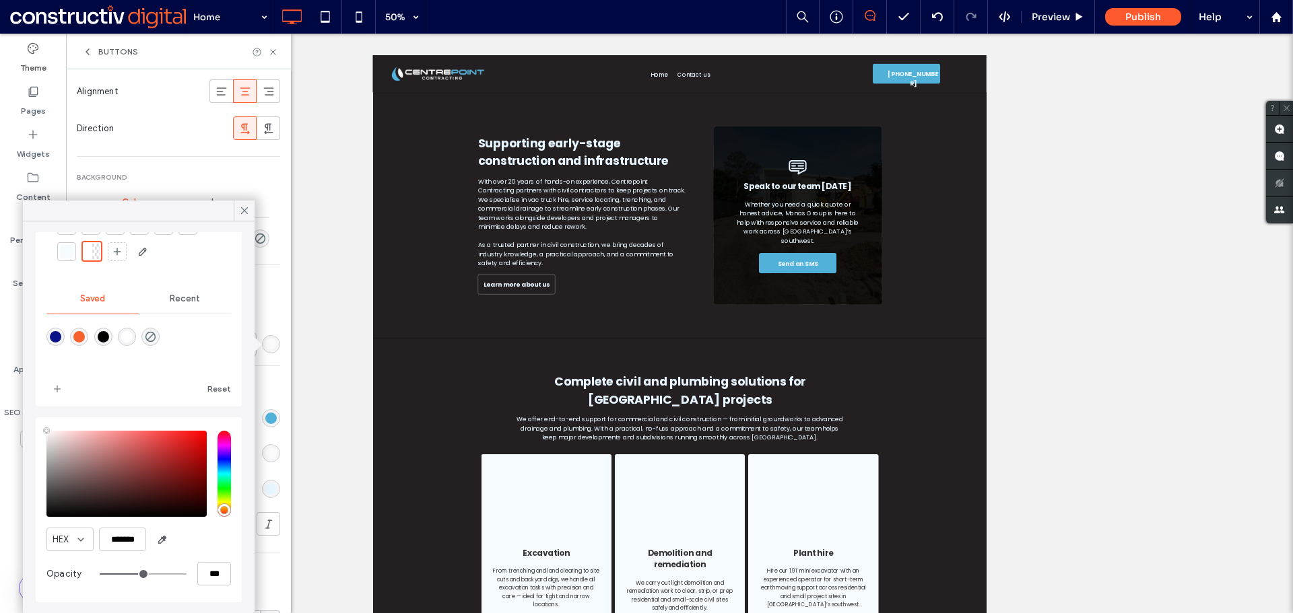
type input "***"
type input "**"
type input "***"
type input "**"
type input "***"
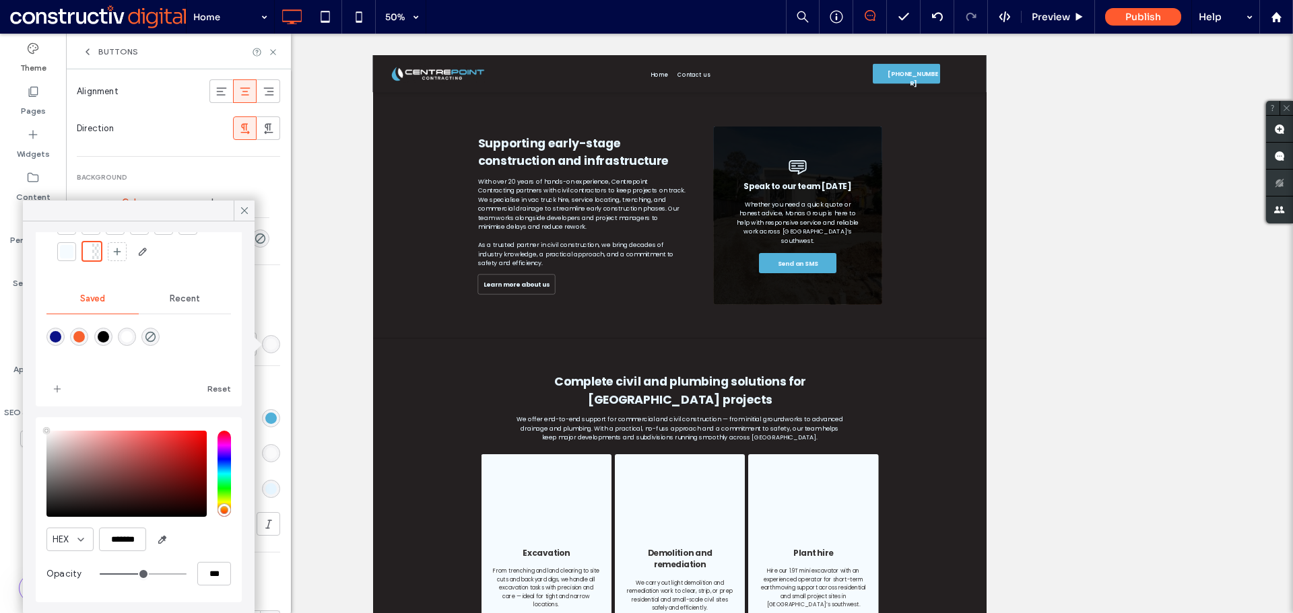
type input "**"
type input "***"
type input "**"
type input "***"
type input "**"
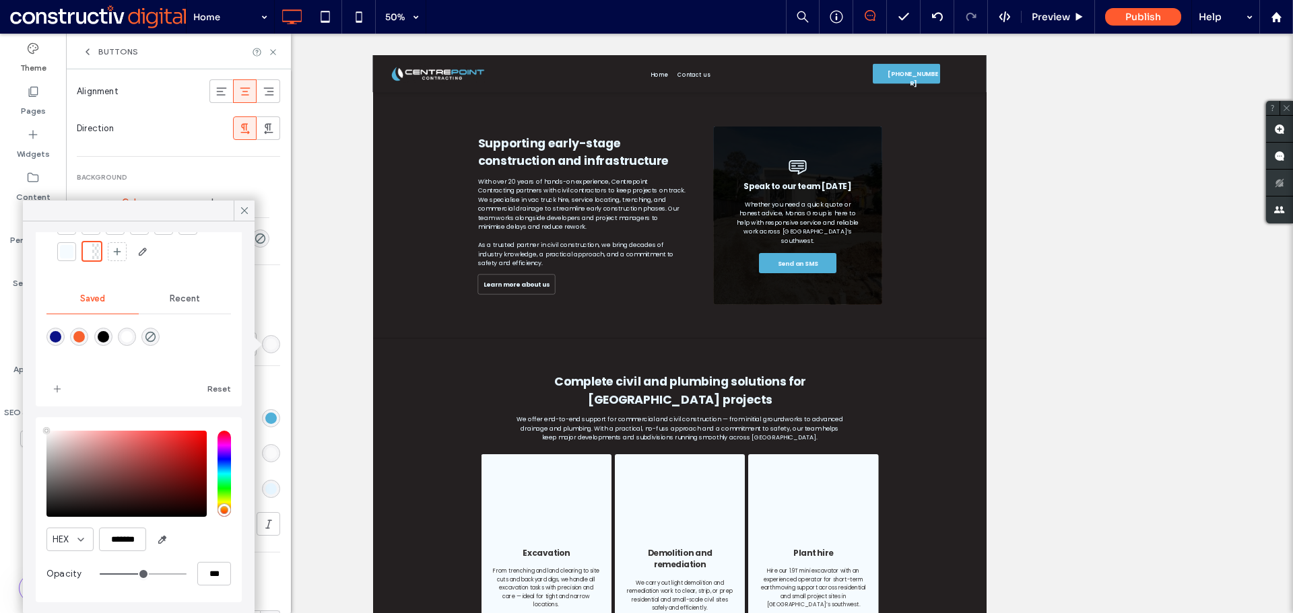
type input "***"
type input "**"
type input "***"
type input "**"
type input "***"
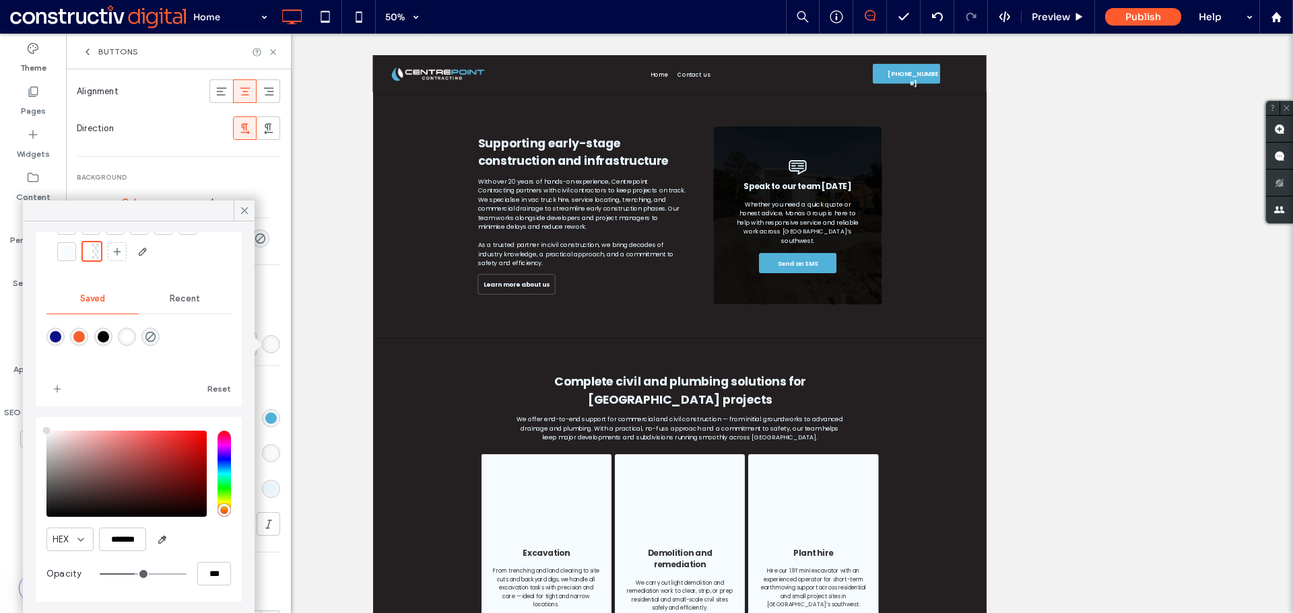
drag, startPoint x: 133, startPoint y: 576, endPoint x: 125, endPoint y: 576, distance: 8.1
type input "**"
click at [125, 575] on input "range" at bounding box center [143, 574] width 87 height 1
drag, startPoint x: 248, startPoint y: 206, endPoint x: 356, endPoint y: 226, distance: 109.5
click at [248, 207] on icon at bounding box center [244, 211] width 12 height 12
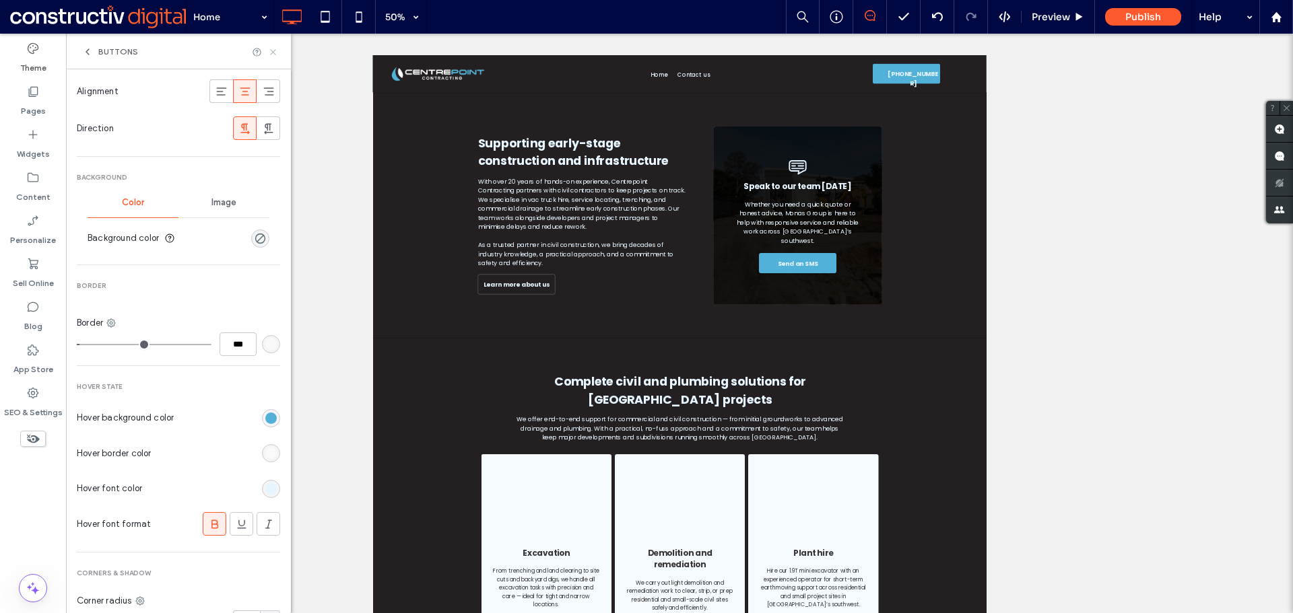
drag, startPoint x: 273, startPoint y: 53, endPoint x: 207, endPoint y: 24, distance: 72.9
click at [273, 53] on icon at bounding box center [273, 52] width 10 height 10
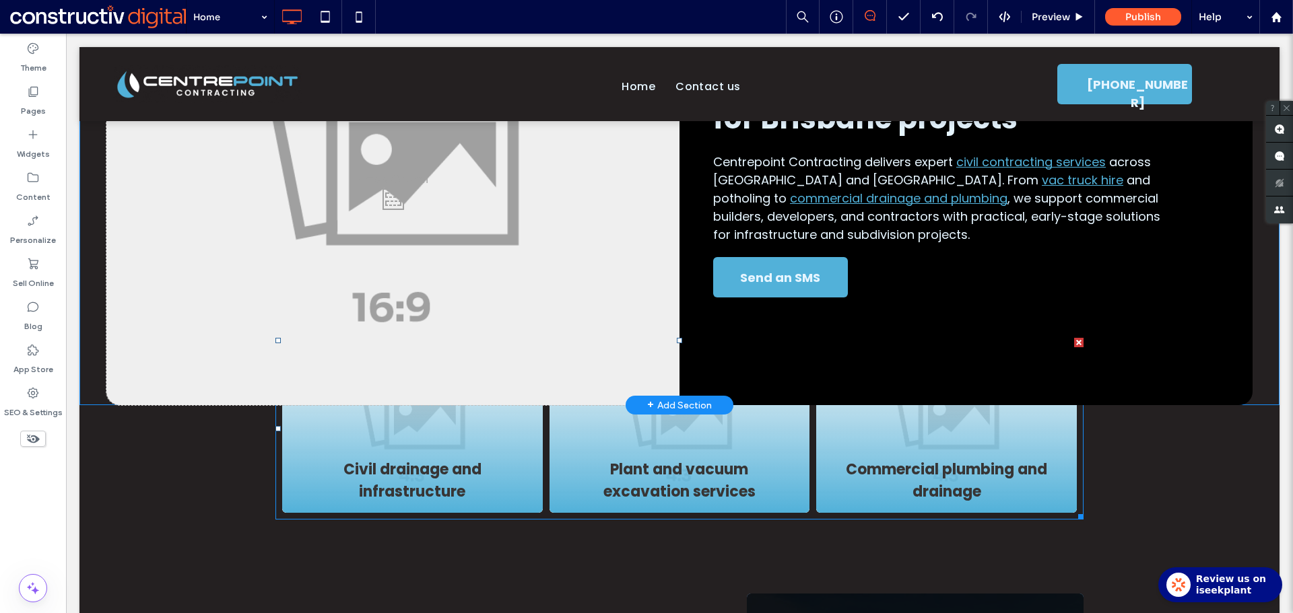
scroll to position [0, 0]
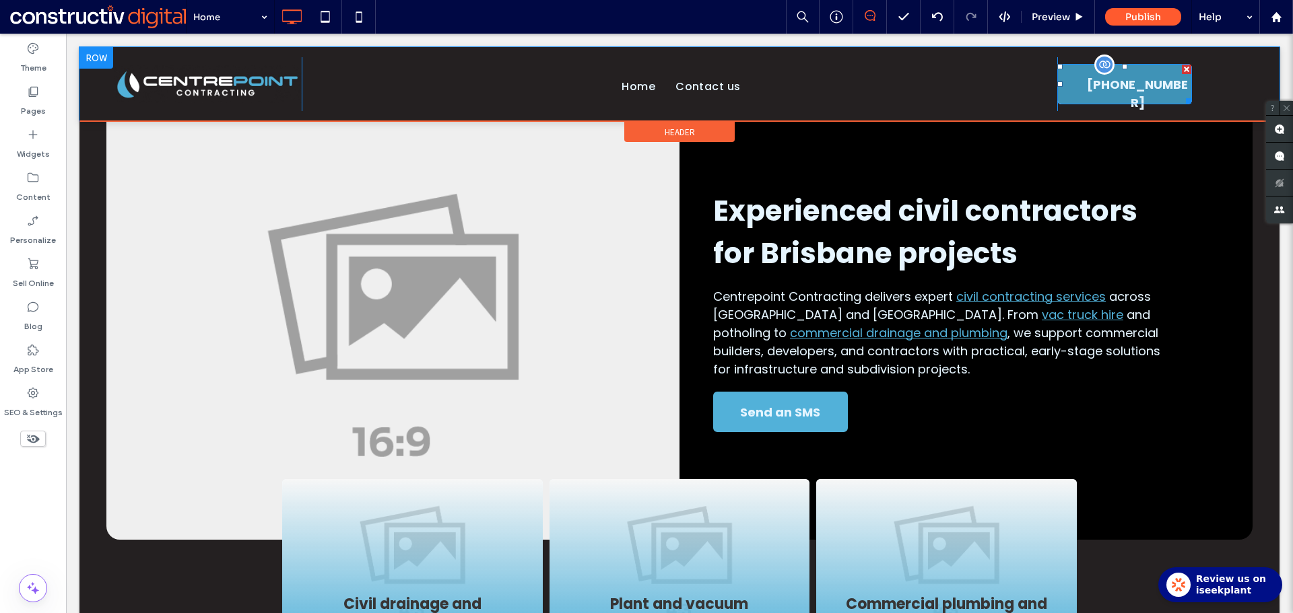
click at [1154, 89] on span "[PHONE_NUMBER]" at bounding box center [1137, 94] width 104 height 58
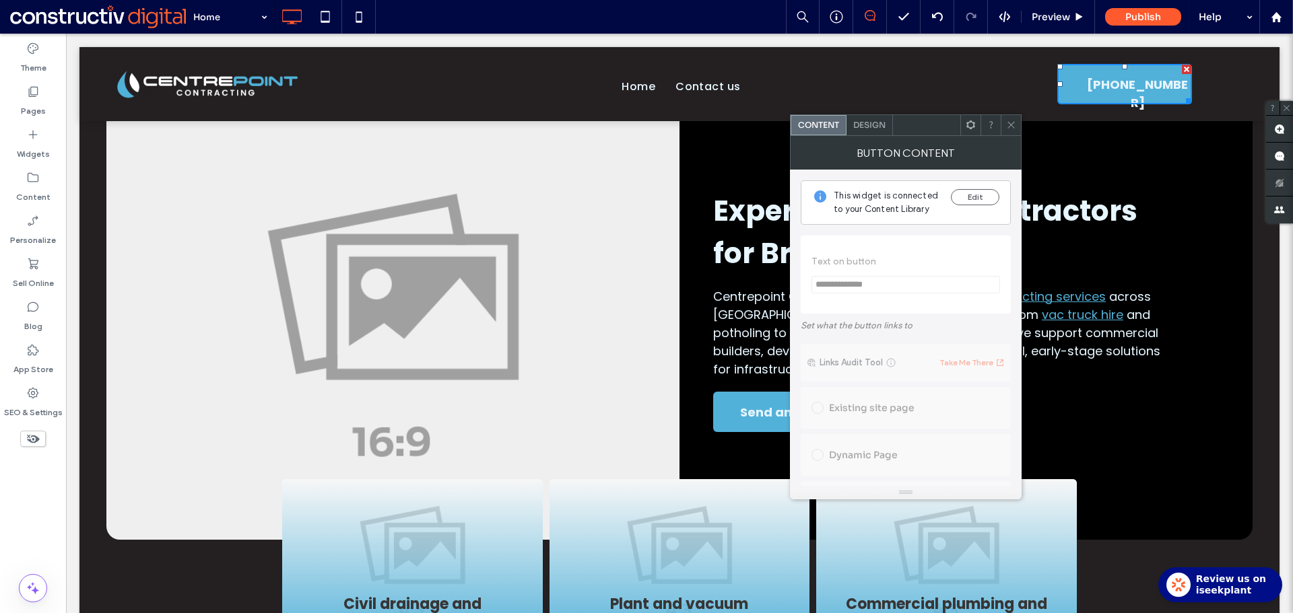
click at [860, 121] on span "Design" at bounding box center [869, 125] width 32 height 10
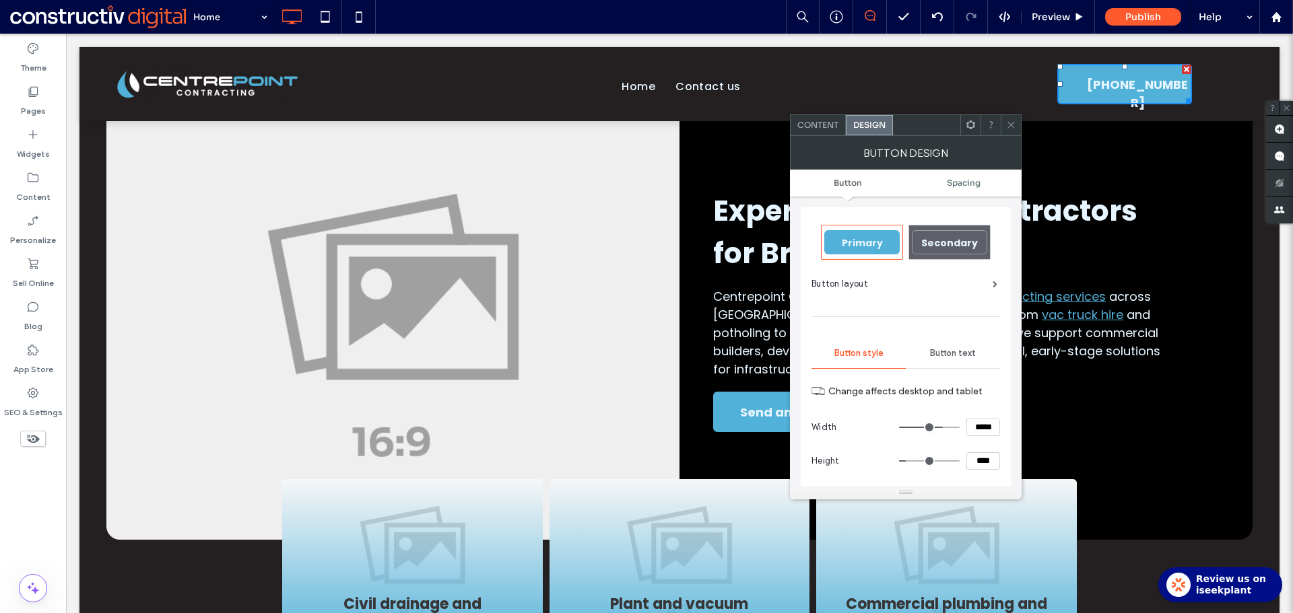
click at [990, 283] on div "Button layout" at bounding box center [904, 283] width 186 height 13
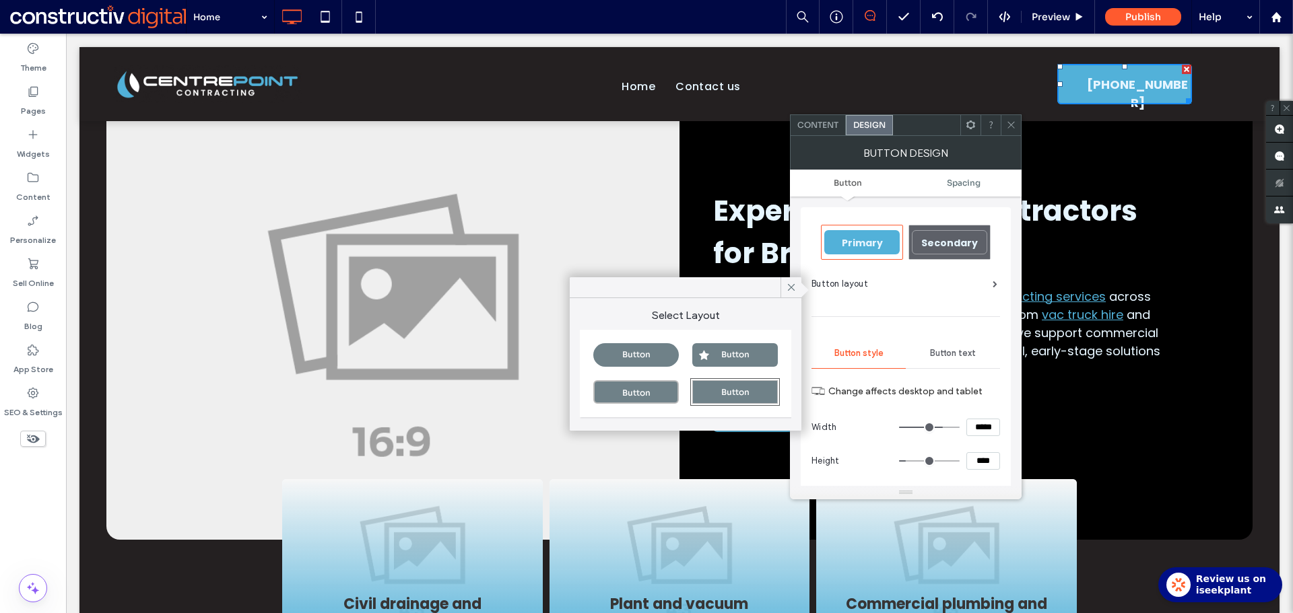
click at [727, 356] on div "Button" at bounding box center [735, 355] width 86 height 24
click at [796, 288] on icon at bounding box center [791, 287] width 12 height 12
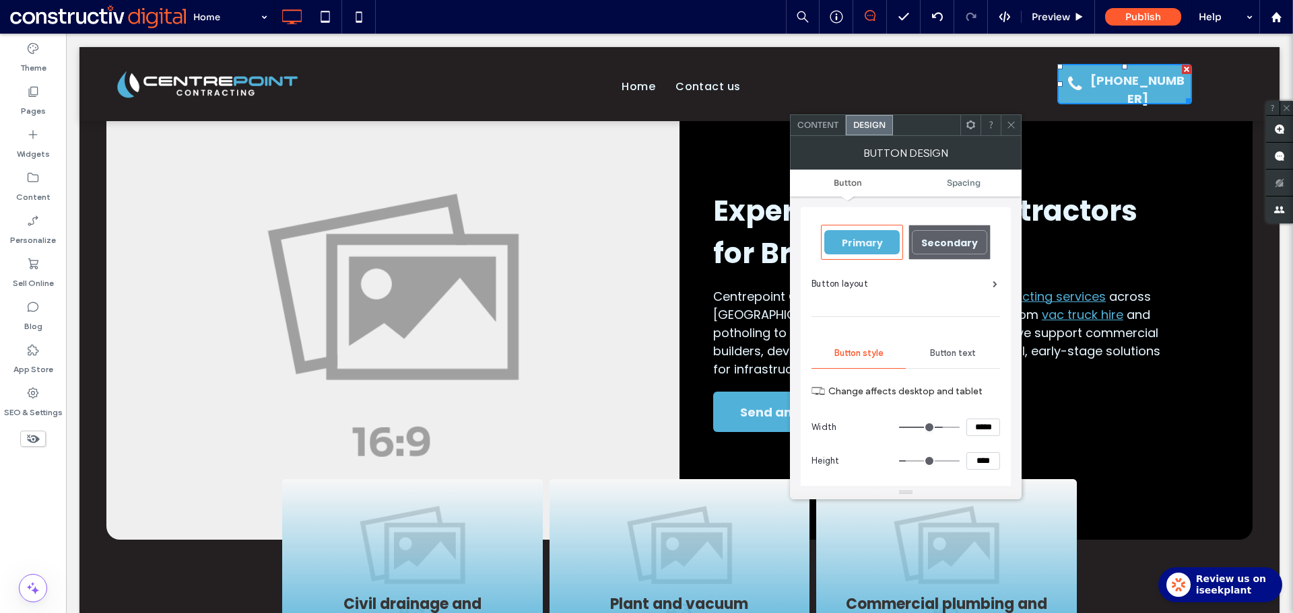
click at [1009, 123] on icon at bounding box center [1011, 125] width 10 height 10
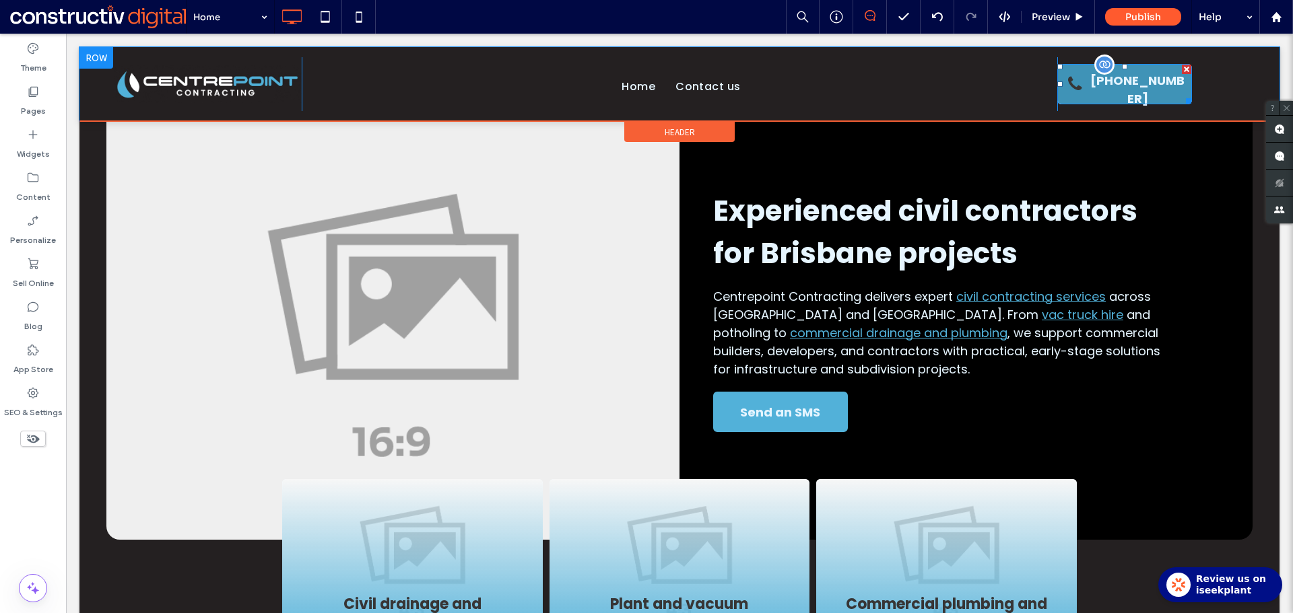
click at [1122, 84] on span "[PHONE_NUMBER]" at bounding box center [1137, 90] width 104 height 50
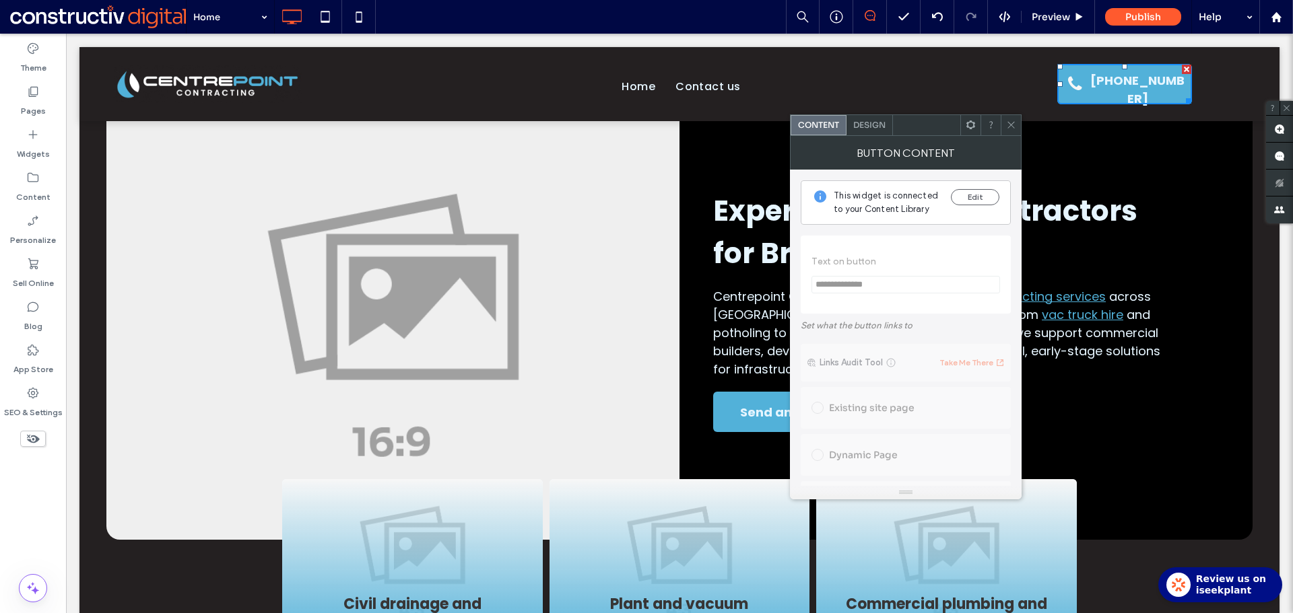
scroll to position [202, 0]
click at [882, 128] on span "Design" at bounding box center [869, 125] width 32 height 10
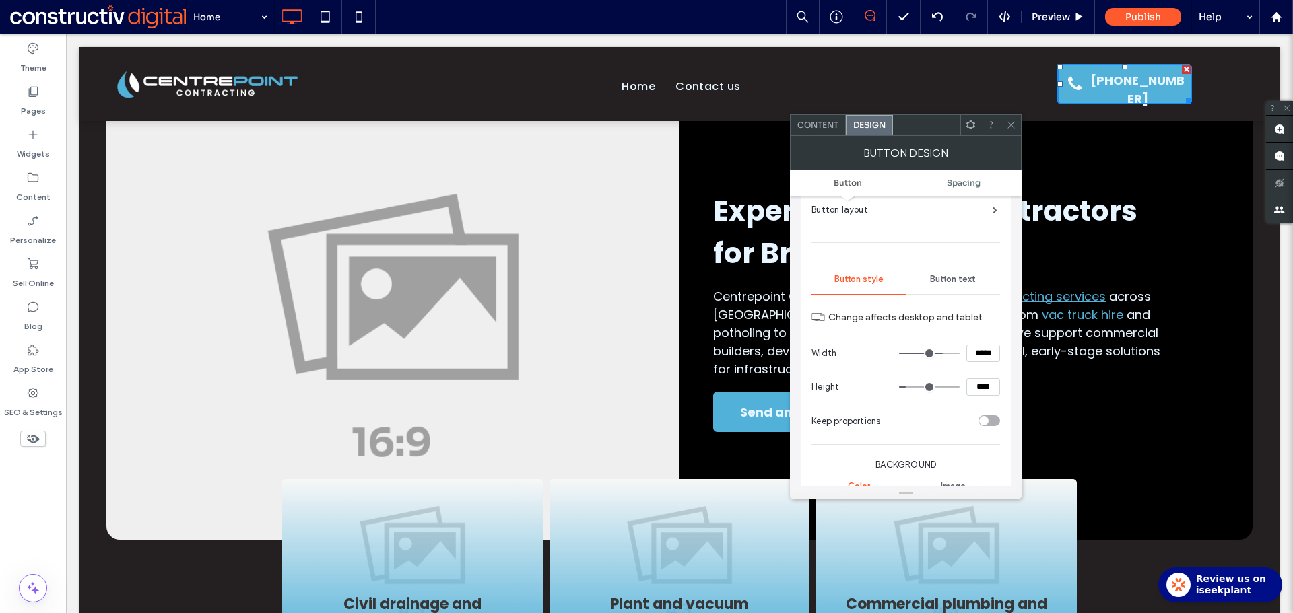
scroll to position [67, 0]
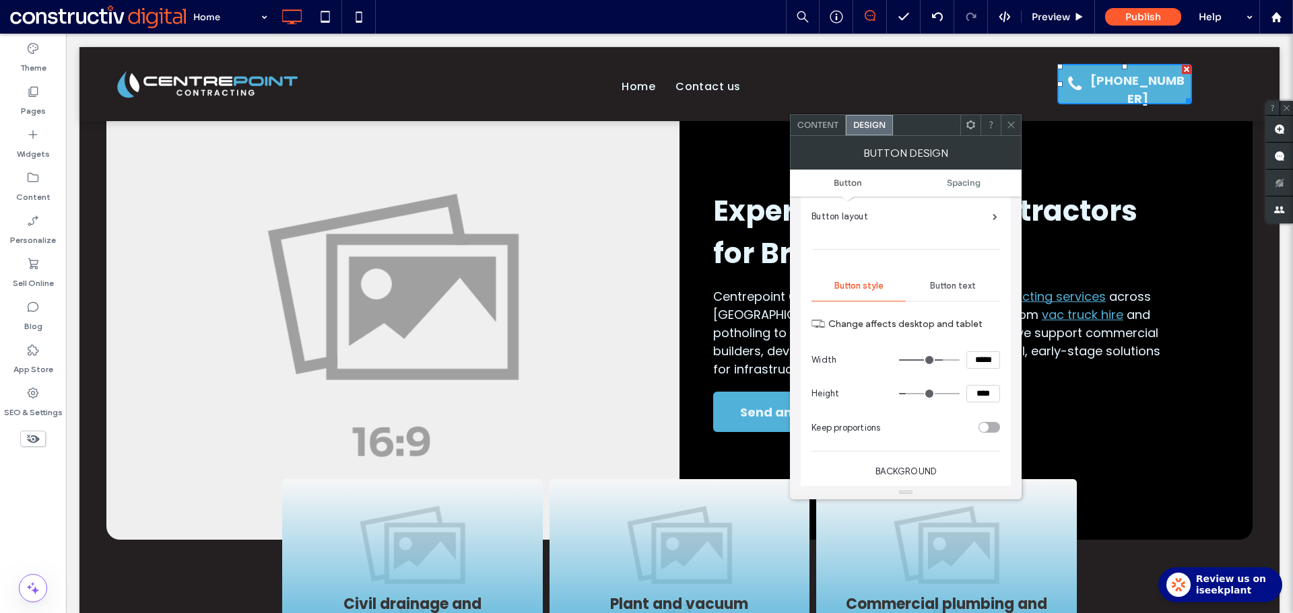
click at [954, 281] on span "Button text" at bounding box center [953, 286] width 46 height 11
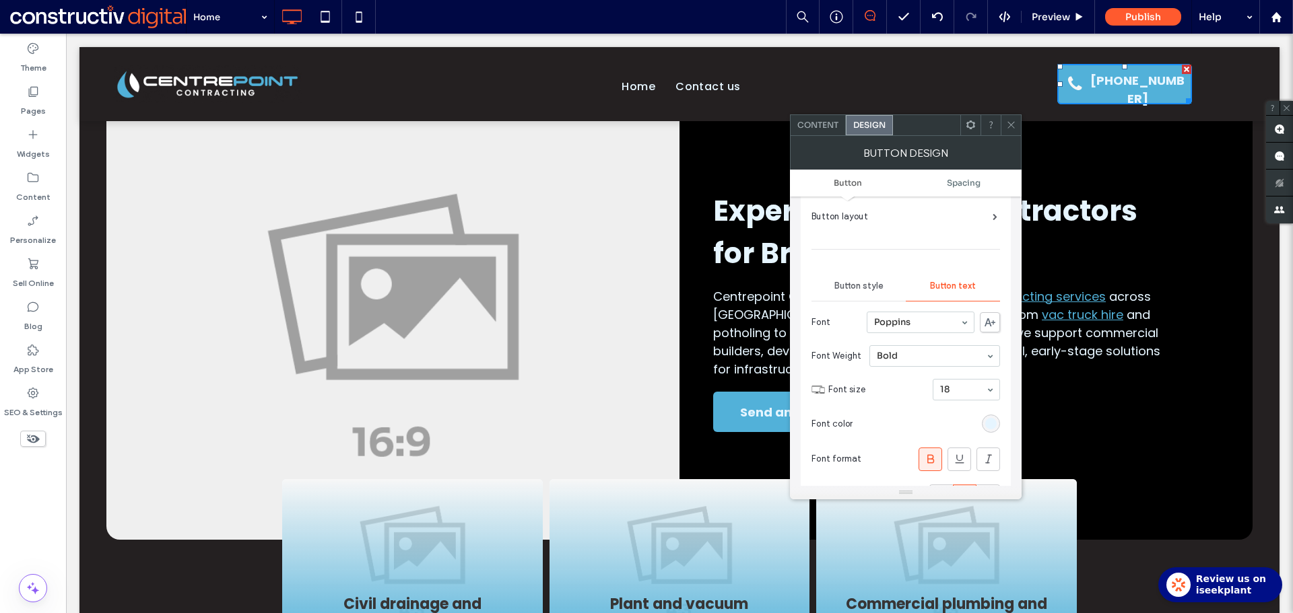
click at [861, 283] on span "Button style" at bounding box center [858, 286] width 49 height 11
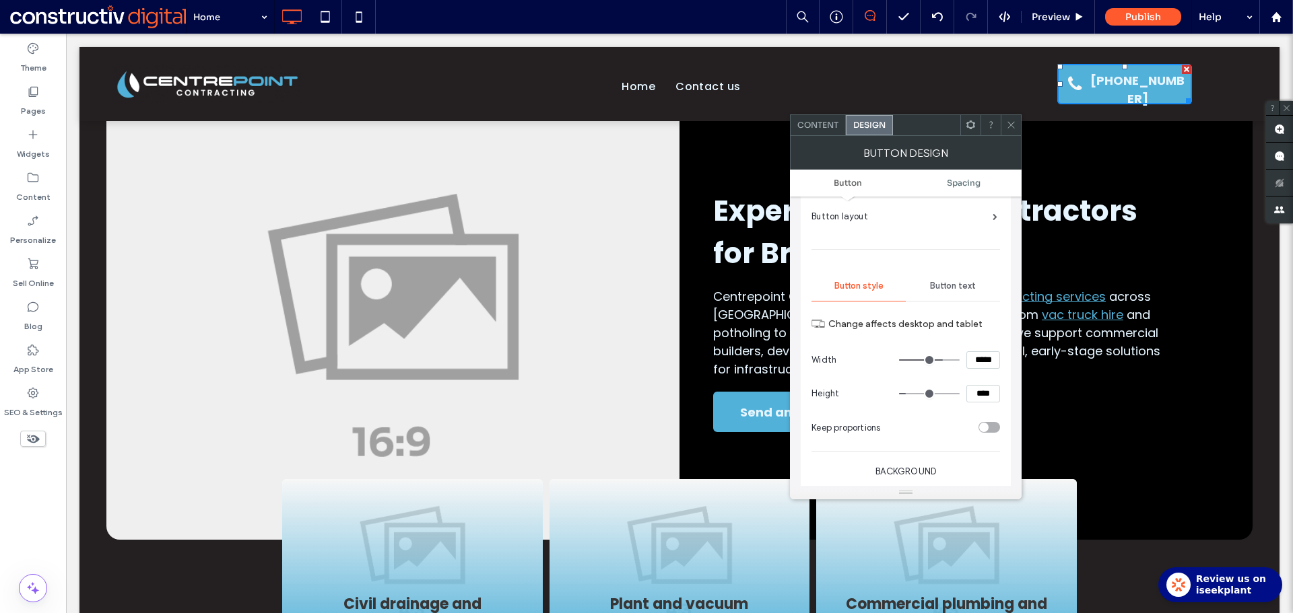
scroll to position [0, 0]
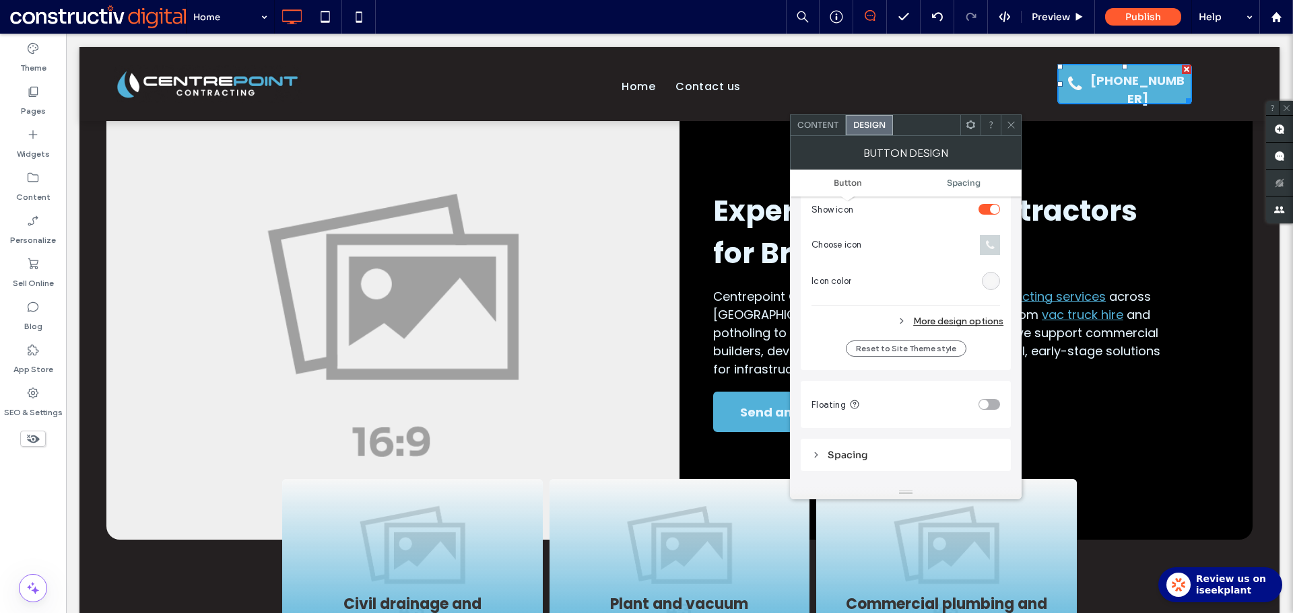
click at [974, 318] on div "More design options" at bounding box center [907, 321] width 192 height 18
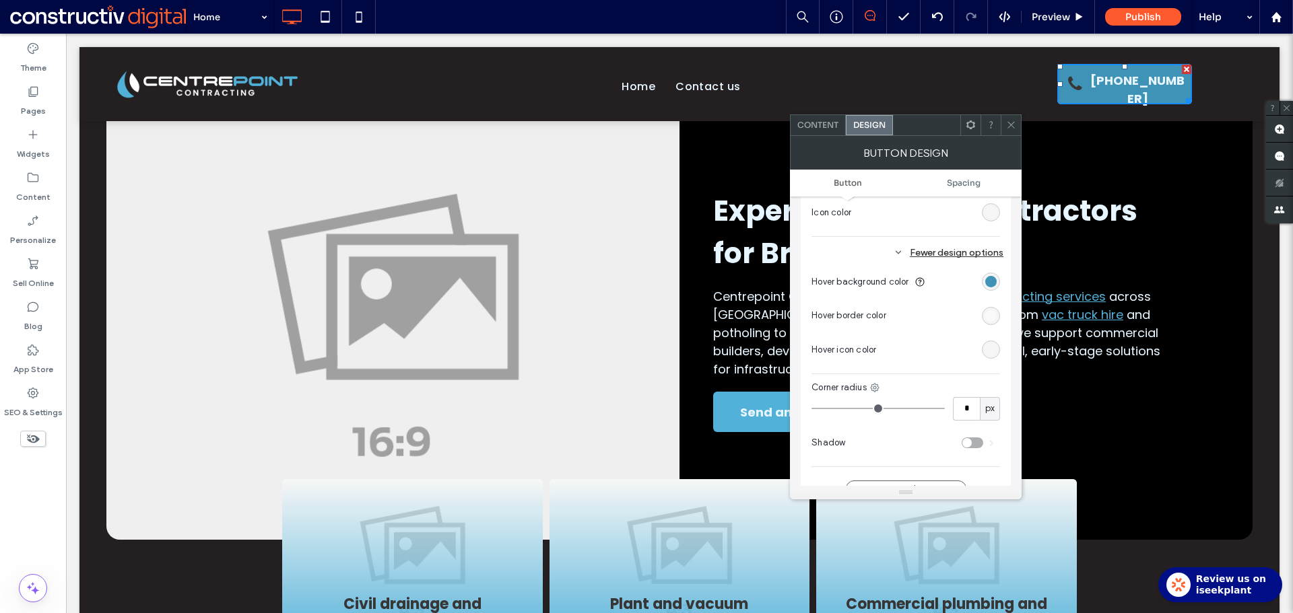
scroll to position [606, 0]
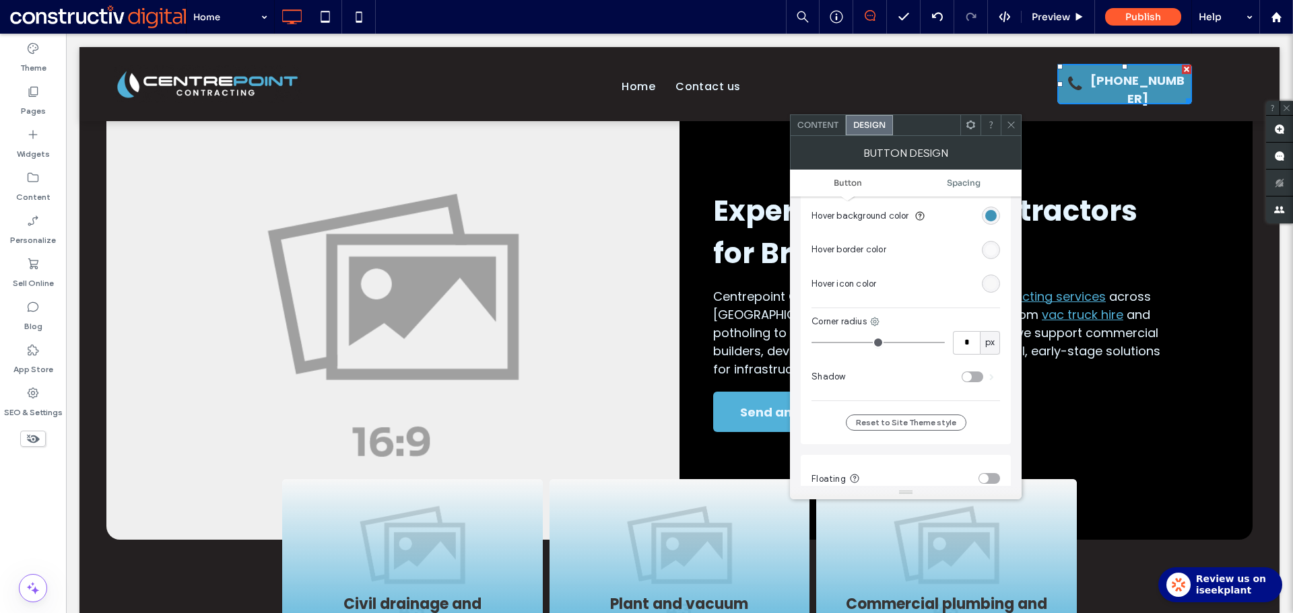
click at [991, 283] on div "rgb(247, 247, 247)" at bounding box center [990, 283] width 11 height 11
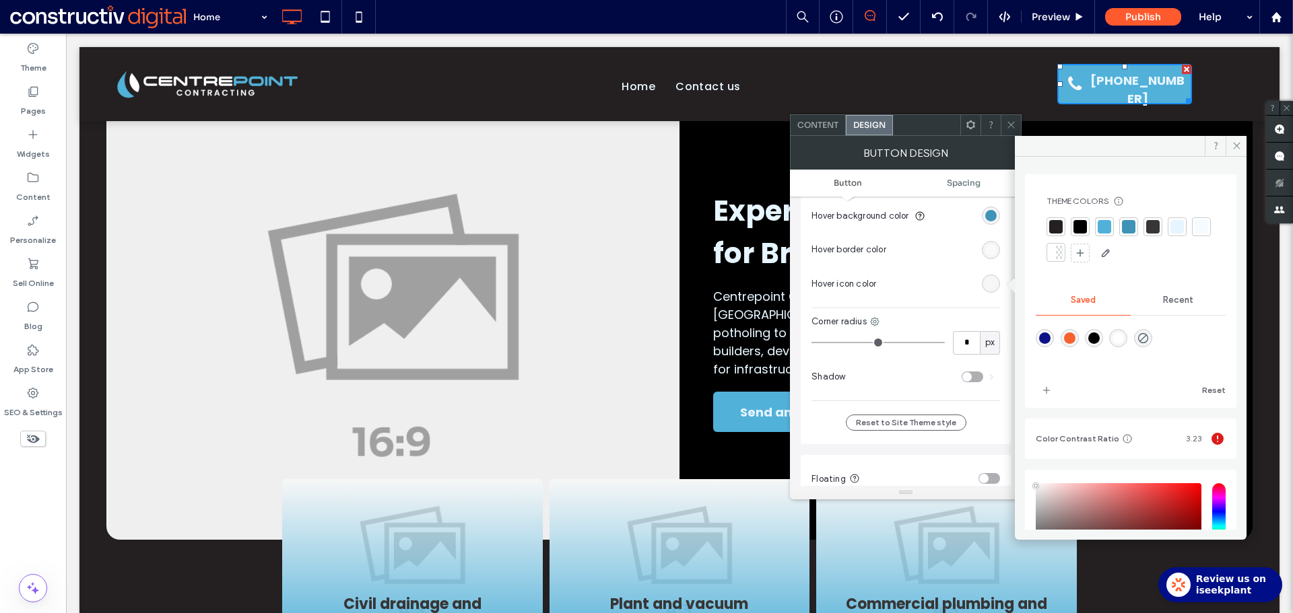
click at [1182, 228] on div at bounding box center [1176, 226] width 13 height 13
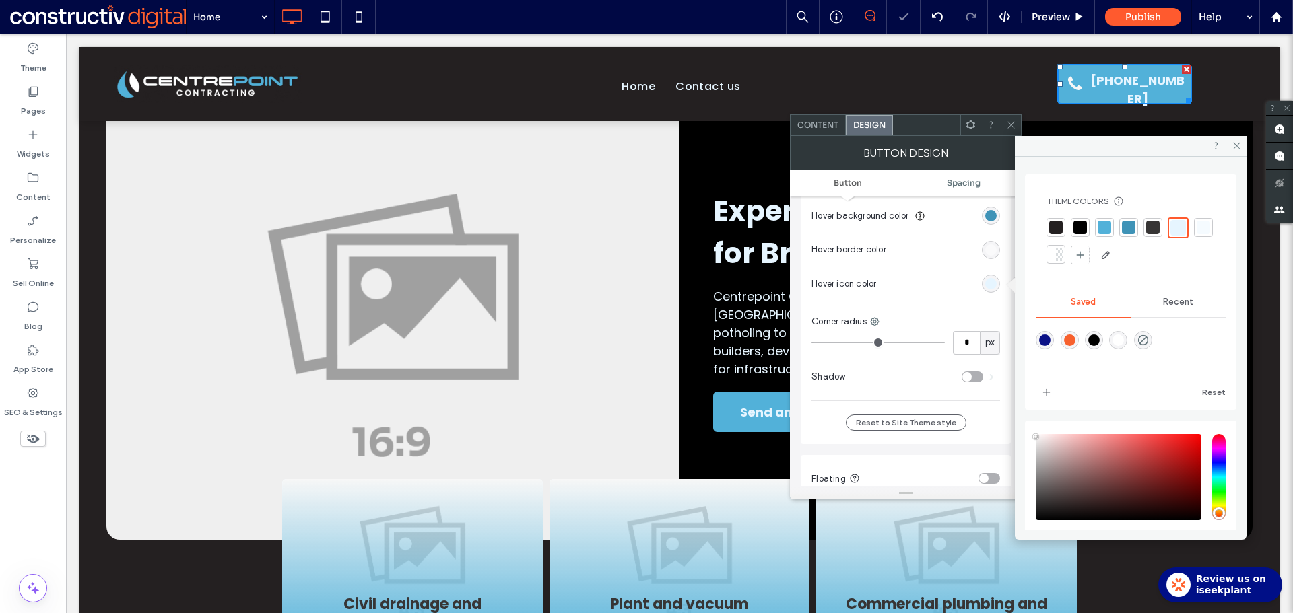
click at [1007, 127] on icon at bounding box center [1011, 125] width 10 height 10
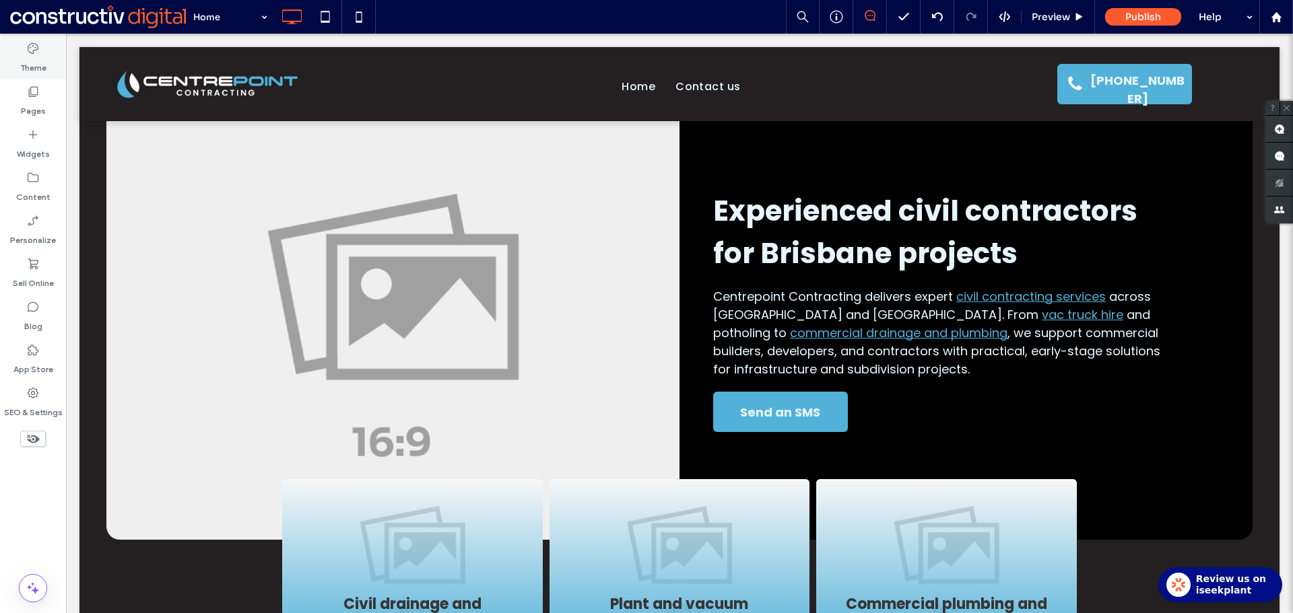
click at [22, 51] on div "Theme" at bounding box center [33, 57] width 66 height 43
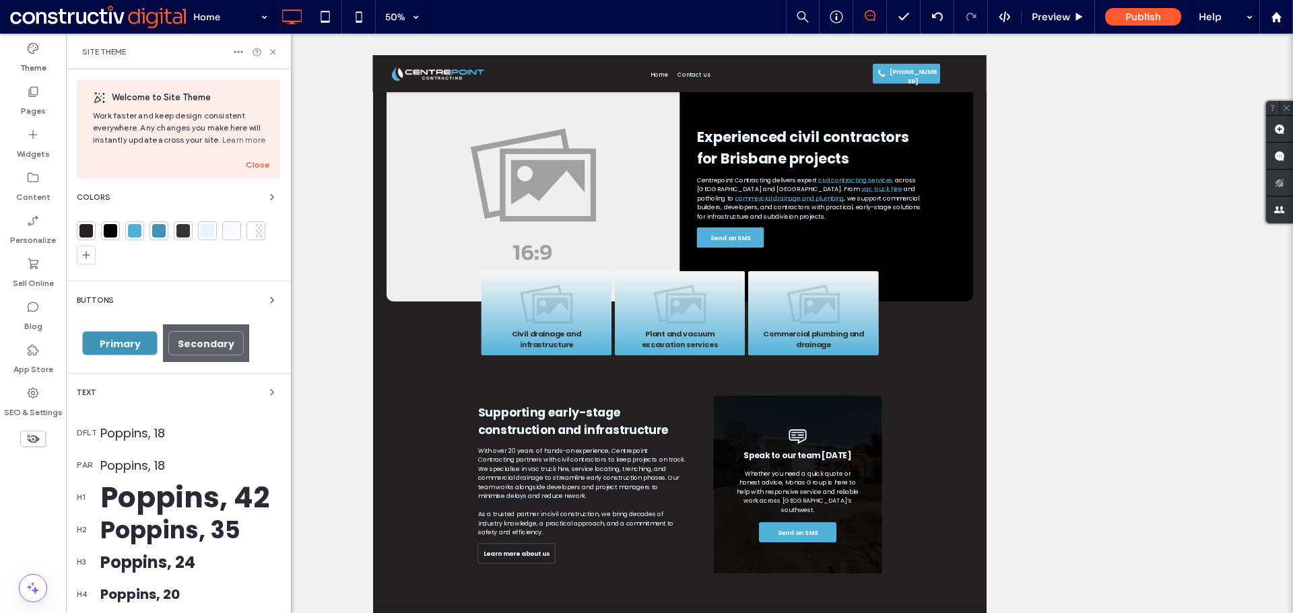
click at [126, 345] on span "Primary" at bounding box center [120, 343] width 41 height 13
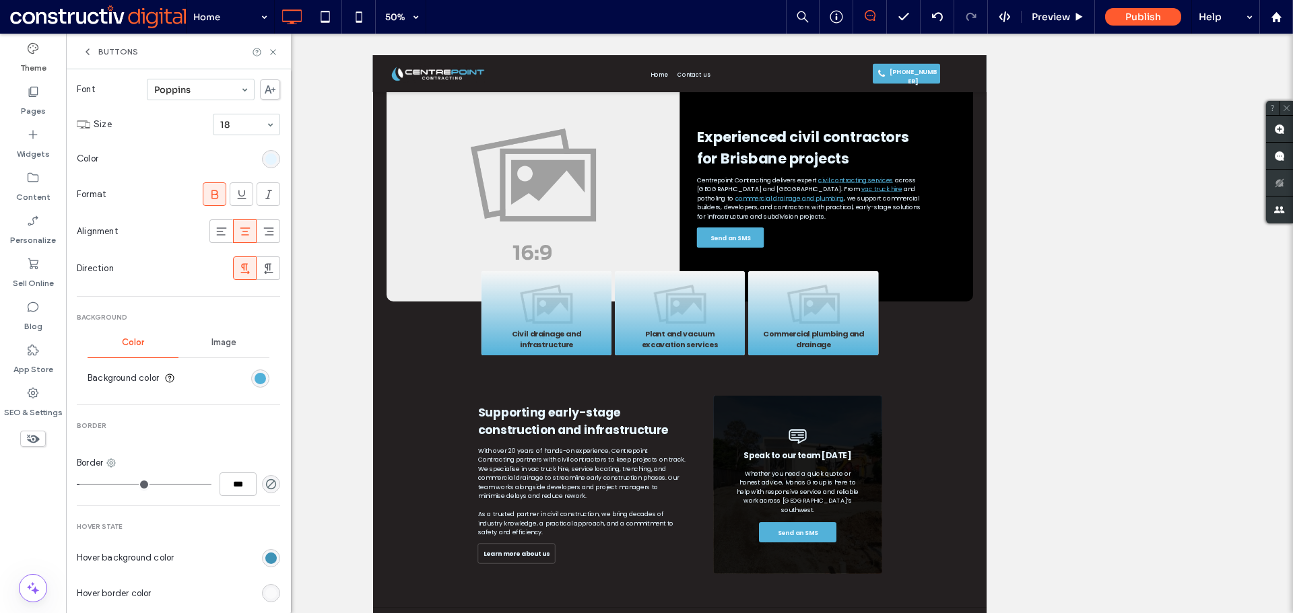
scroll to position [202, 0]
click at [267, 156] on div "rgb(230, 245, 255)" at bounding box center [270, 153] width 11 height 11
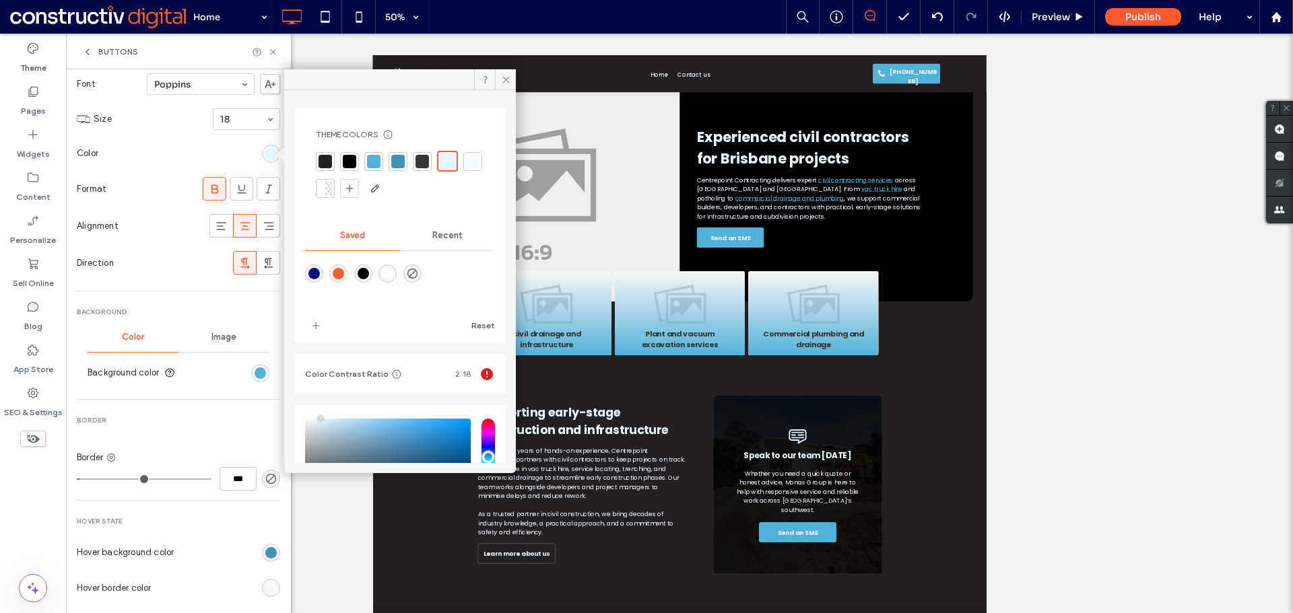
click at [428, 160] on div at bounding box center [421, 161] width 13 height 13
click at [273, 51] on icon at bounding box center [273, 52] width 10 height 10
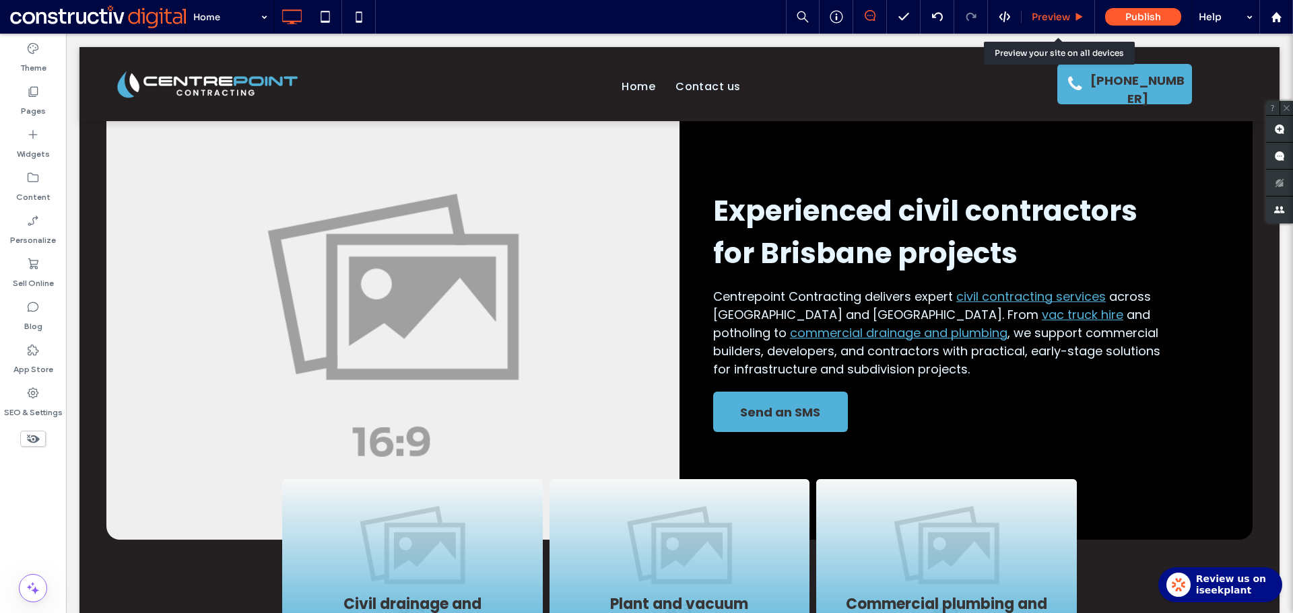
click at [1055, 20] on span "Preview" at bounding box center [1051, 17] width 38 height 12
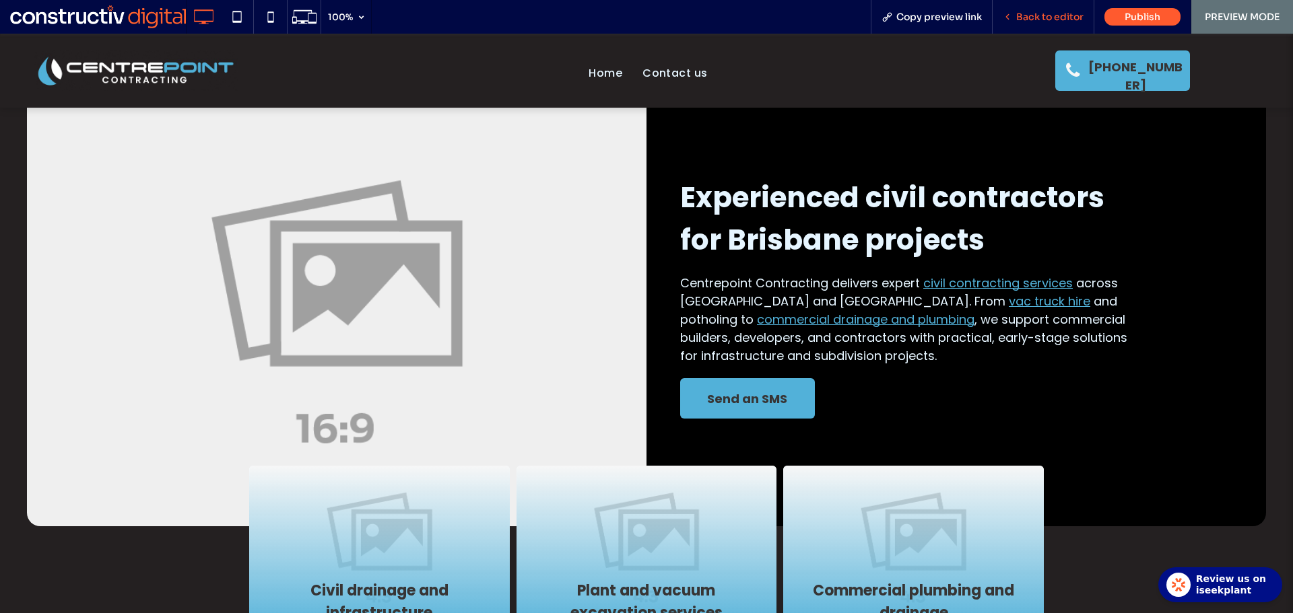
click at [1052, 14] on span "Back to editor" at bounding box center [1049, 17] width 67 height 12
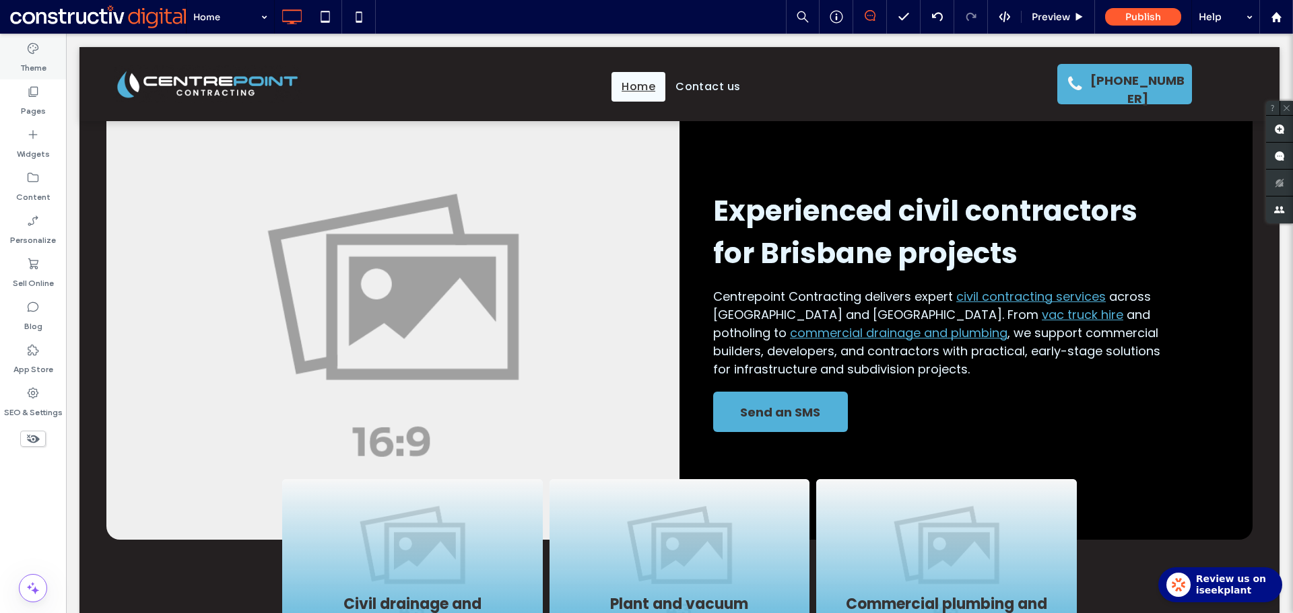
click at [40, 63] on label "Theme" at bounding box center [33, 64] width 26 height 19
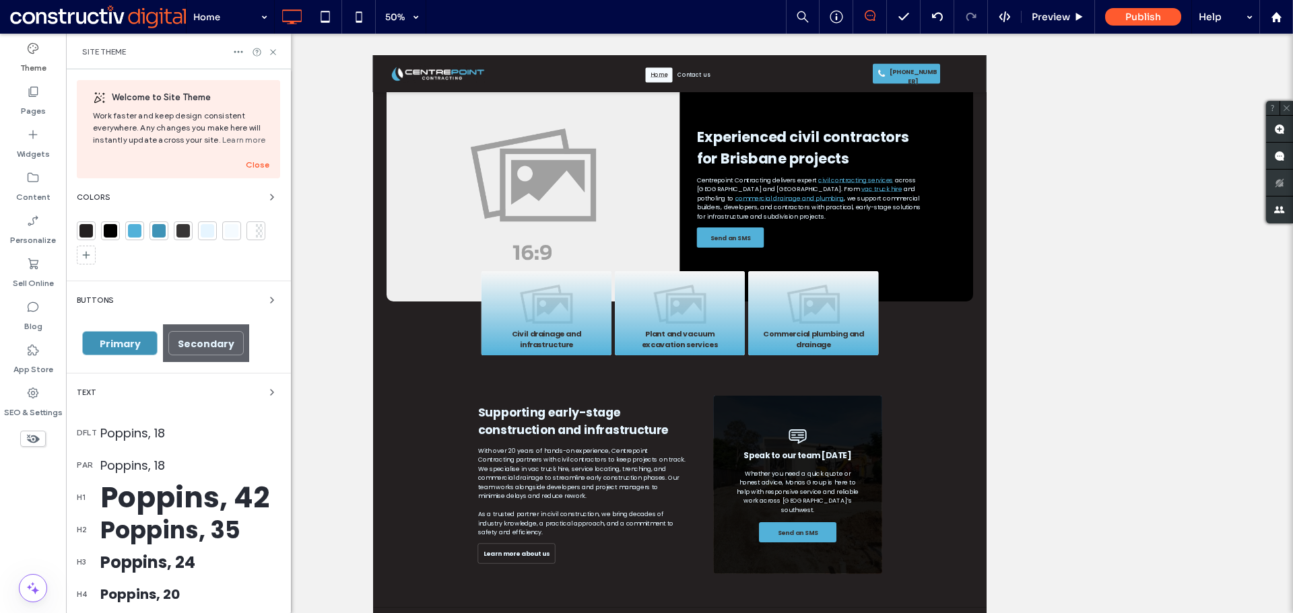
click at [127, 343] on span "Primary" at bounding box center [120, 343] width 41 height 13
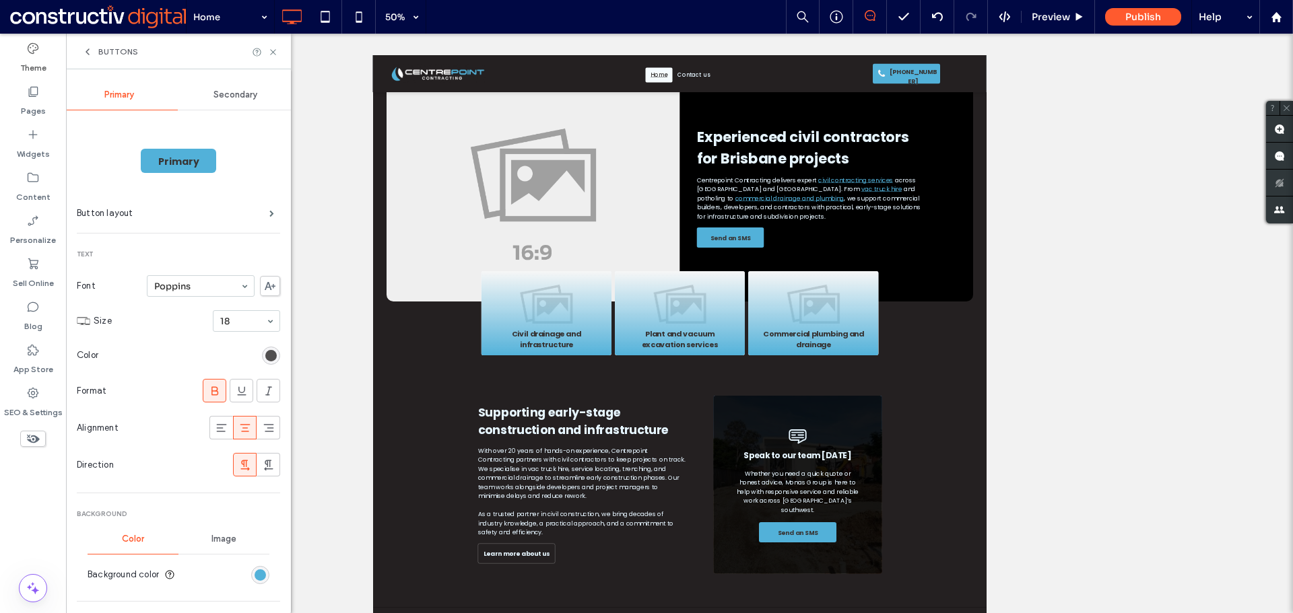
click at [265, 354] on div "rgb(55, 53, 53)" at bounding box center [270, 355] width 11 height 11
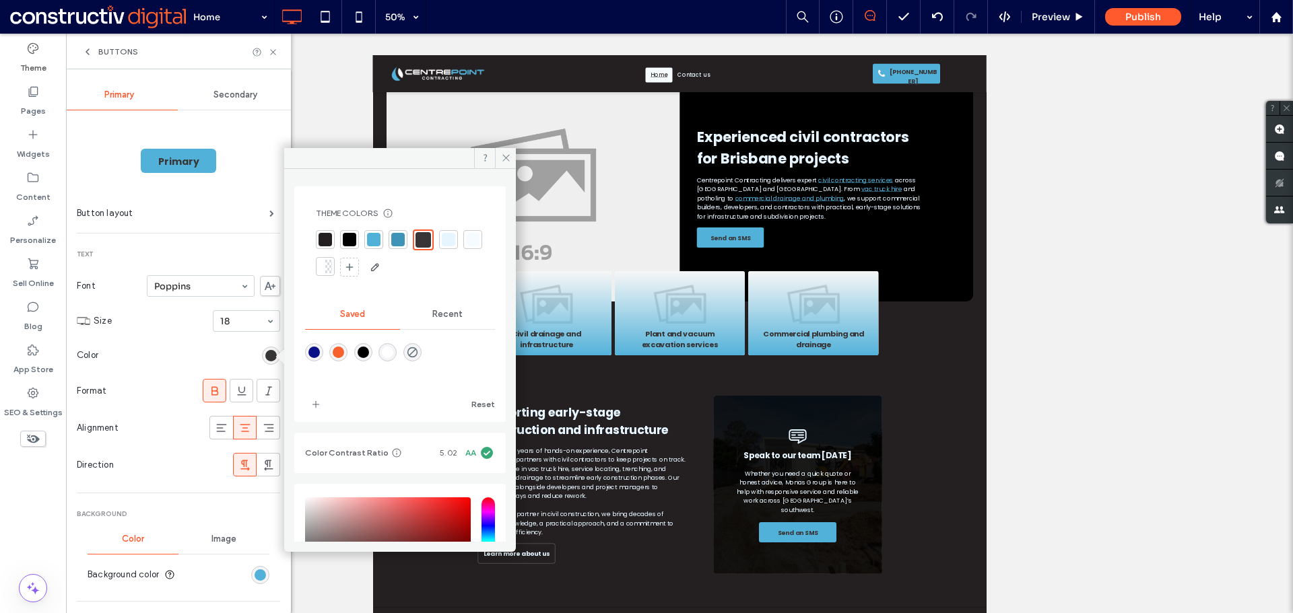
click at [450, 241] on div at bounding box center [448, 239] width 13 height 13
drag, startPoint x: 275, startPoint y: 54, endPoint x: 209, endPoint y: 20, distance: 73.8
click at [275, 54] on use at bounding box center [272, 51] width 5 height 5
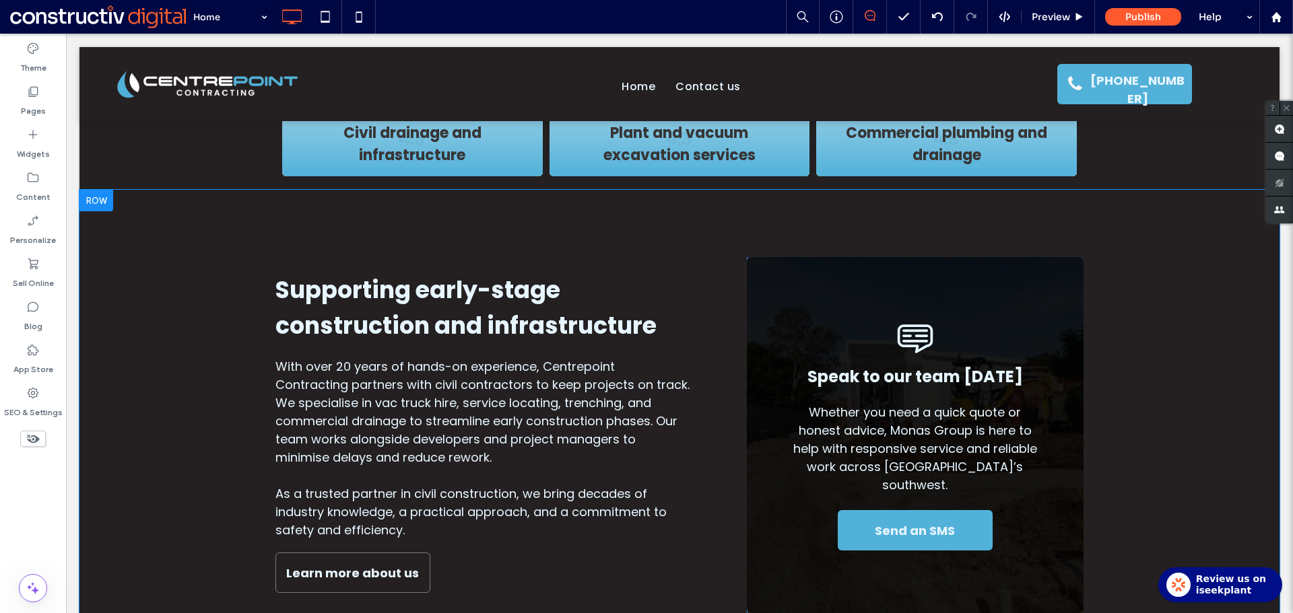
scroll to position [673, 0]
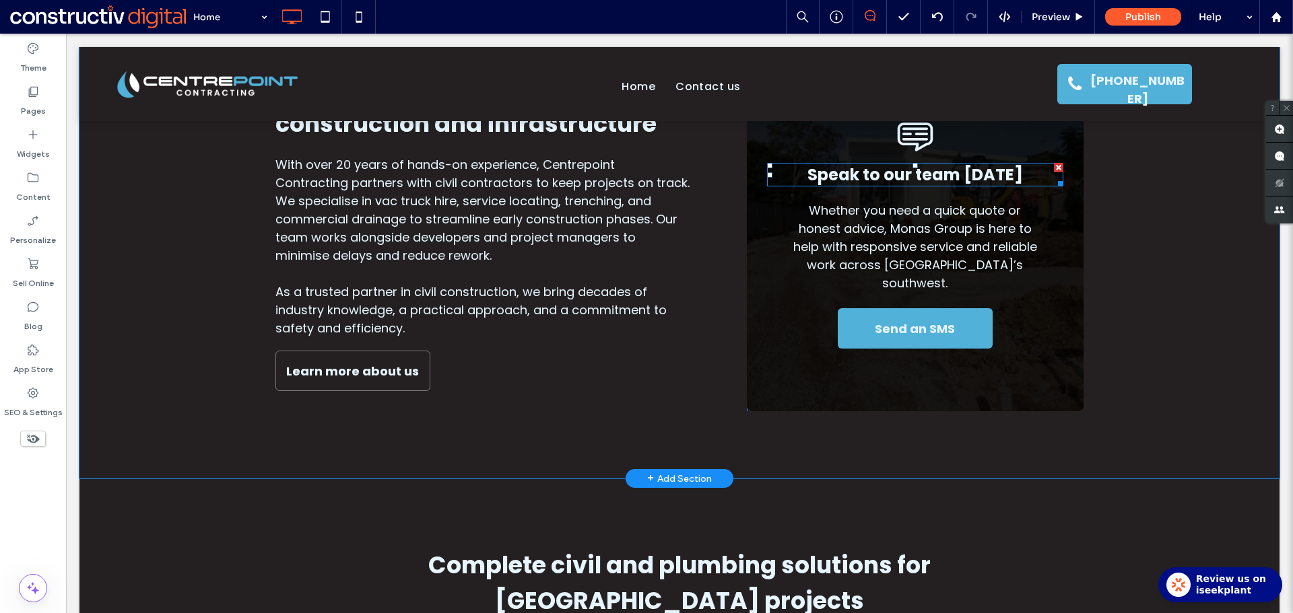
click at [939, 184] on span "Speak to our team [DATE]" at bounding box center [914, 175] width 215 height 22
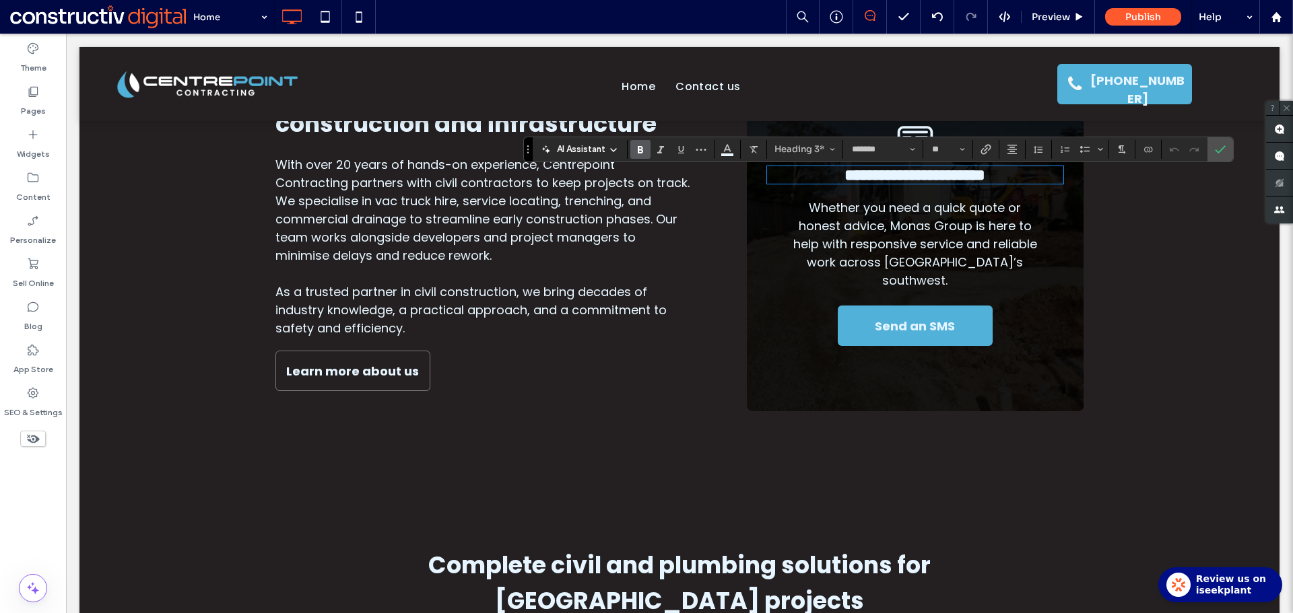
type input "**"
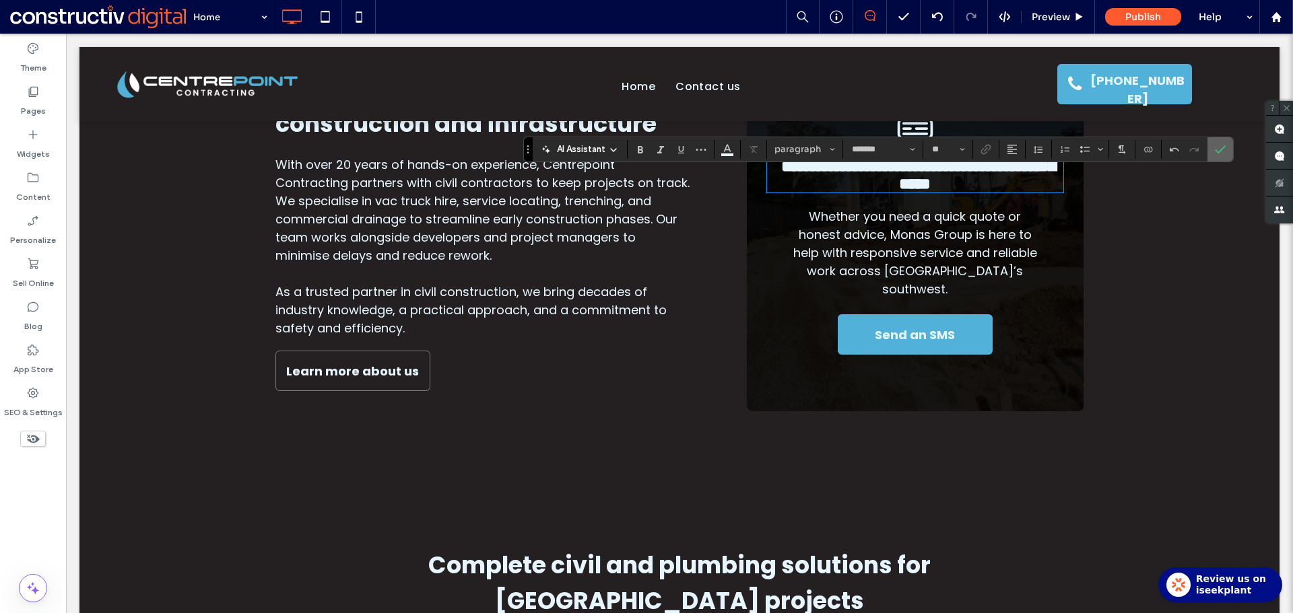
click at [1218, 144] on icon "Confirm" at bounding box center [1220, 149] width 11 height 11
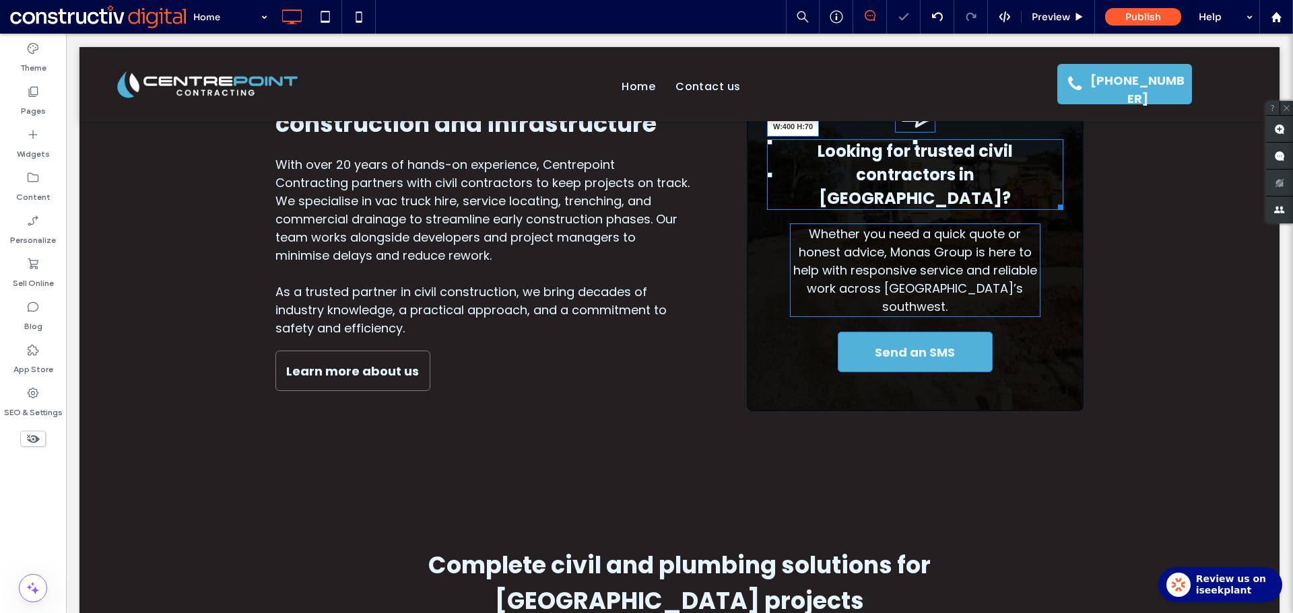
drag, startPoint x: 1052, startPoint y: 203, endPoint x: 1039, endPoint y: 205, distance: 13.5
click at [1053, 205] on div at bounding box center [1058, 205] width 10 height 10
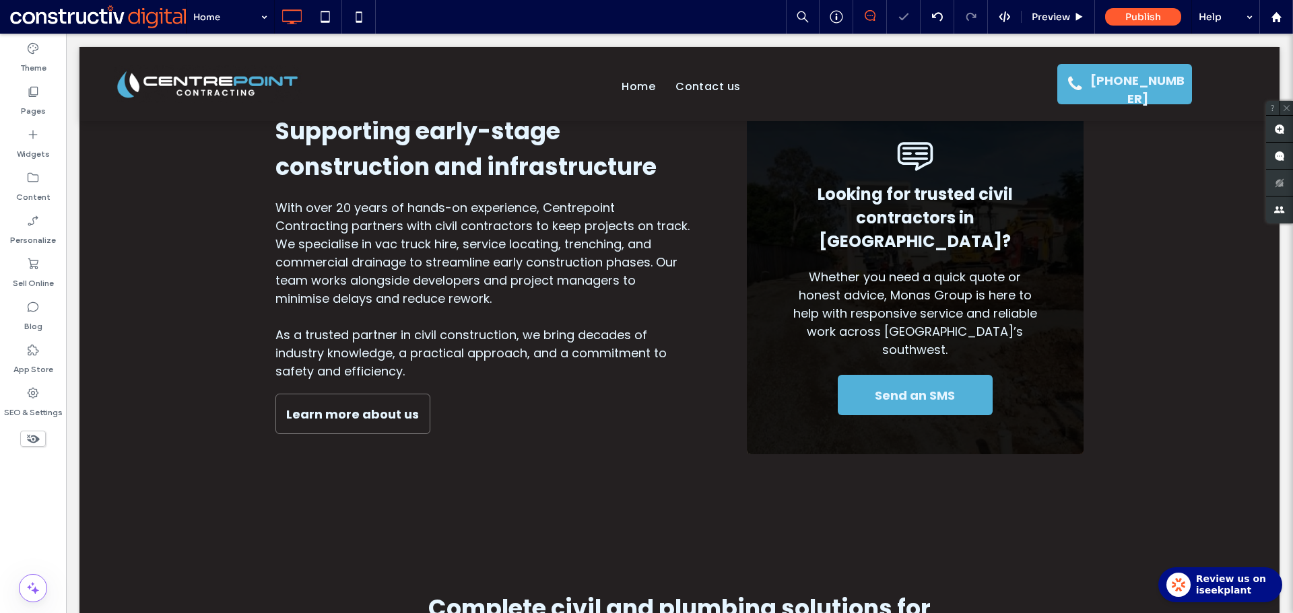
scroll to position [606, 0]
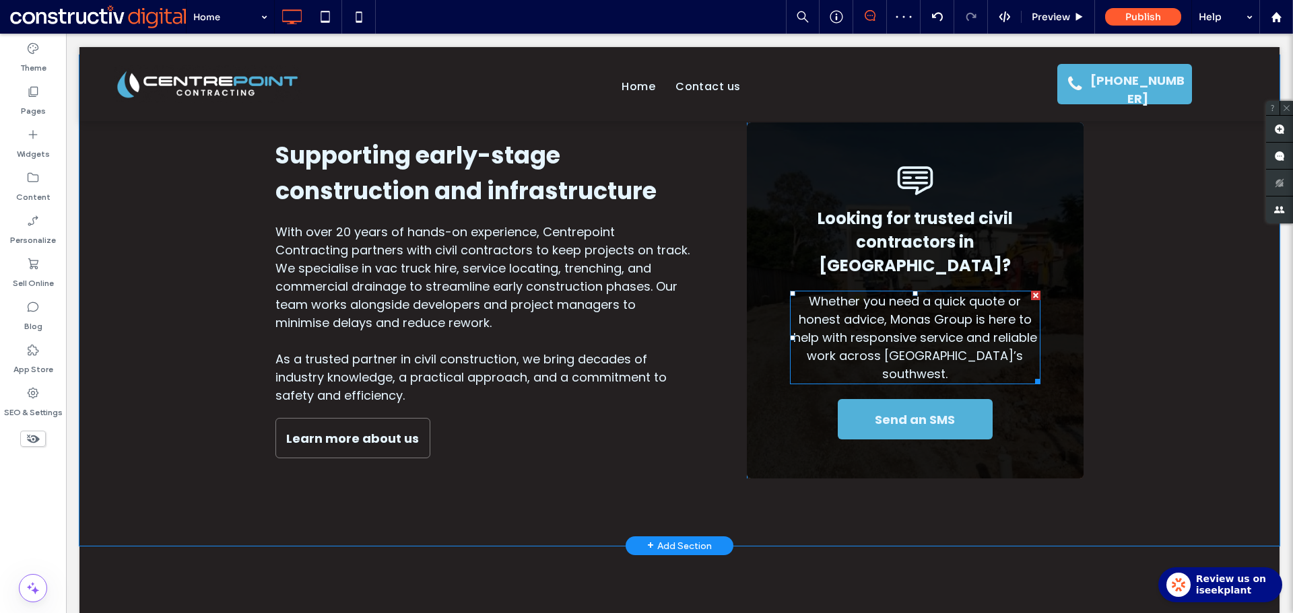
click at [921, 327] on span "Whether you need a quick quote or honest advice, Monas Group is here to help wi…" at bounding box center [915, 338] width 244 height 90
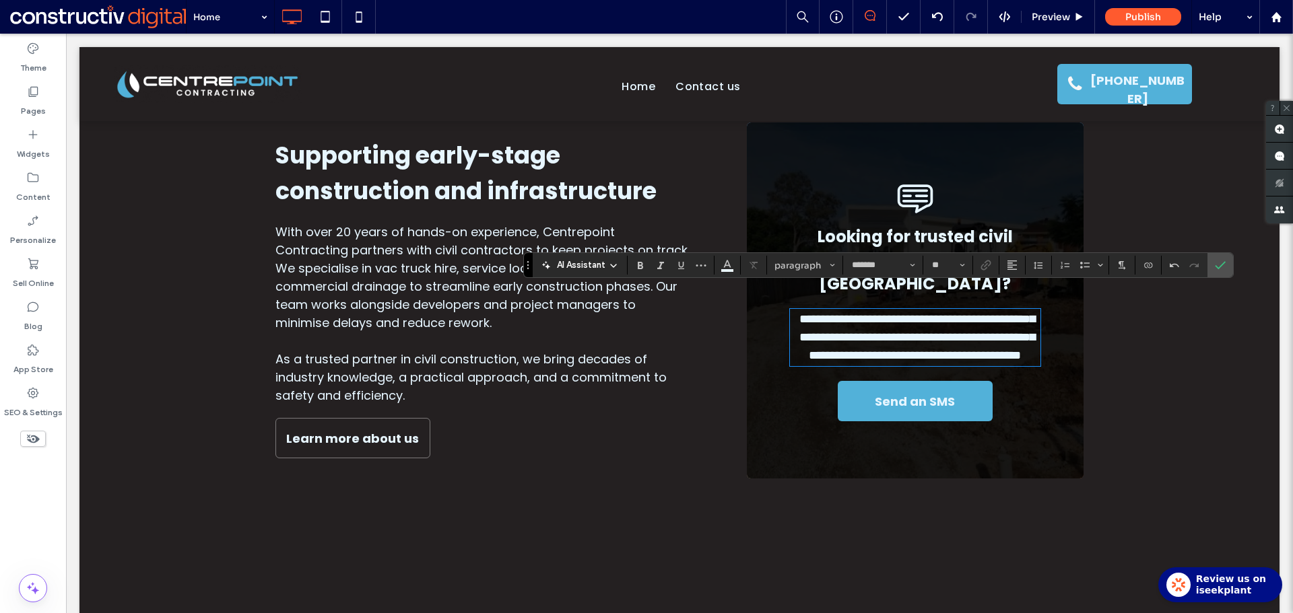
scroll to position [0, 0]
click at [1215, 266] on use "Confirm" at bounding box center [1220, 265] width 11 height 8
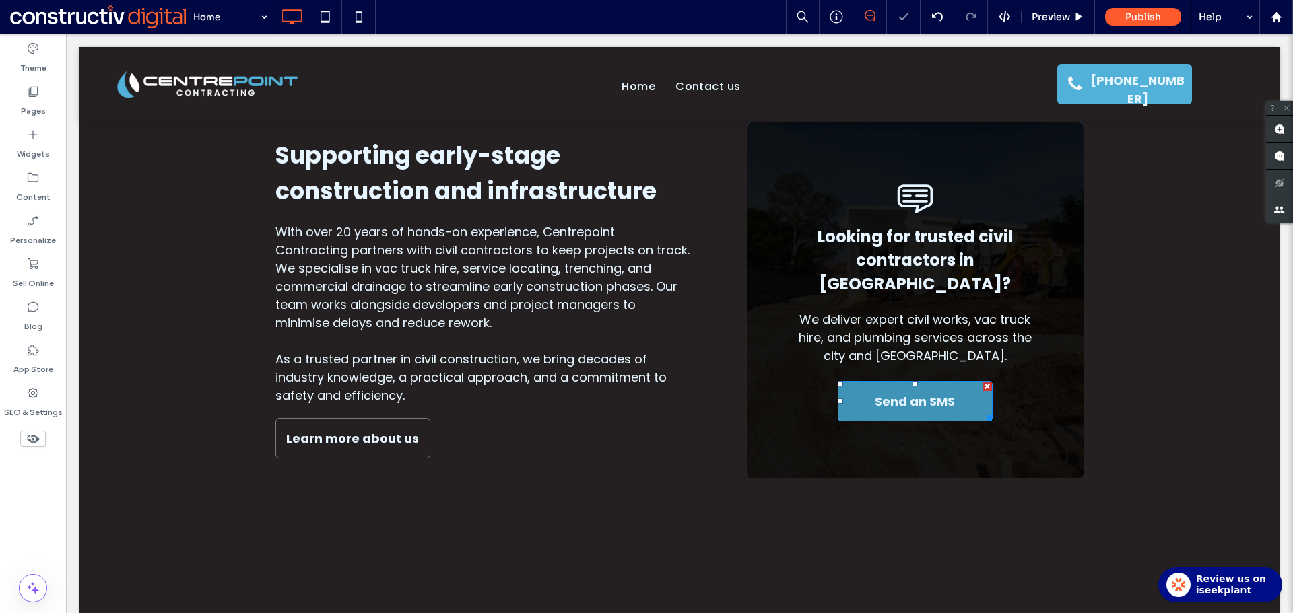
click at [947, 397] on span "Send an SMS" at bounding box center [915, 402] width 80 height 40
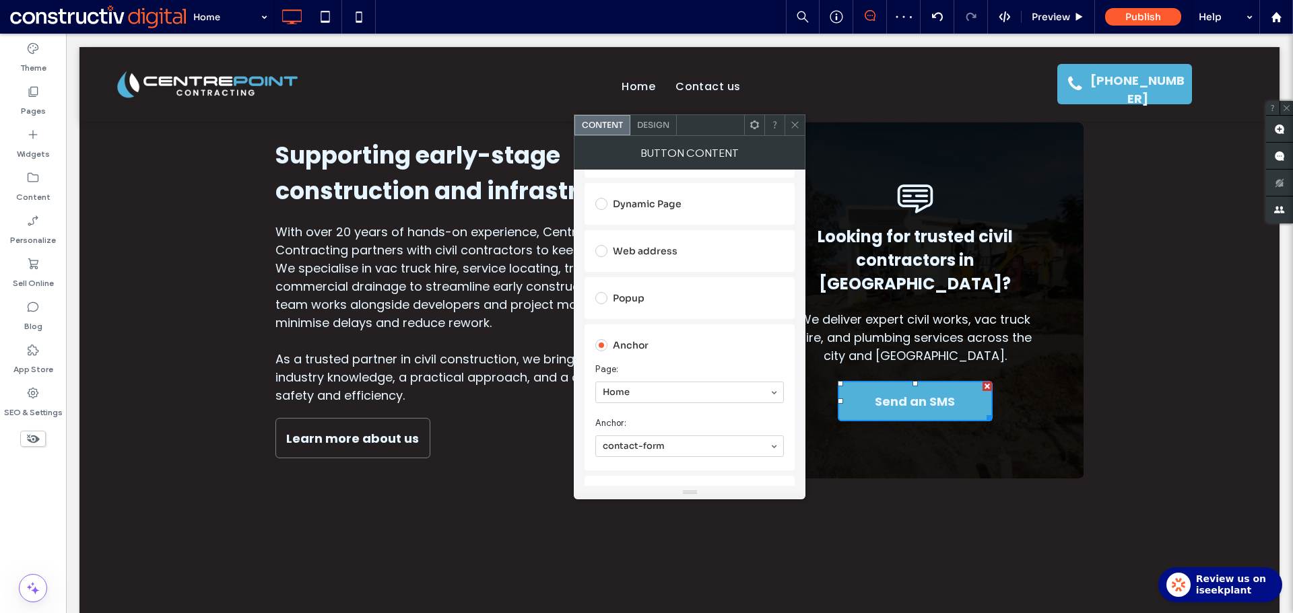
scroll to position [269, 0]
click at [798, 128] on use at bounding box center [795, 125] width 7 height 7
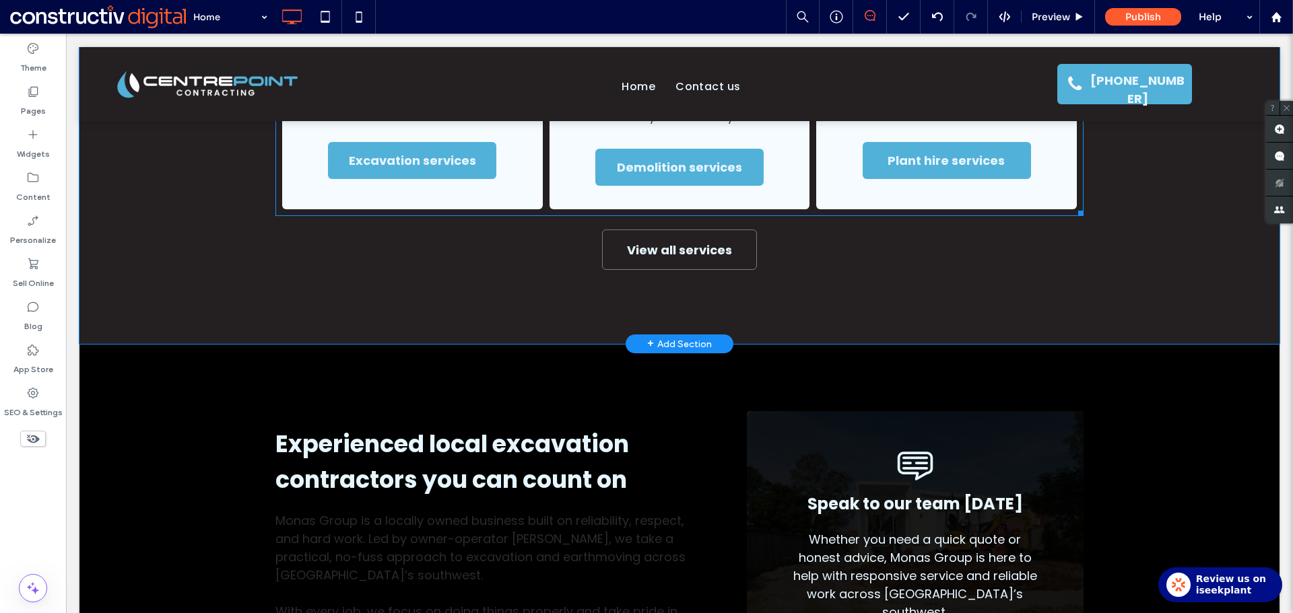
scroll to position [1751, 0]
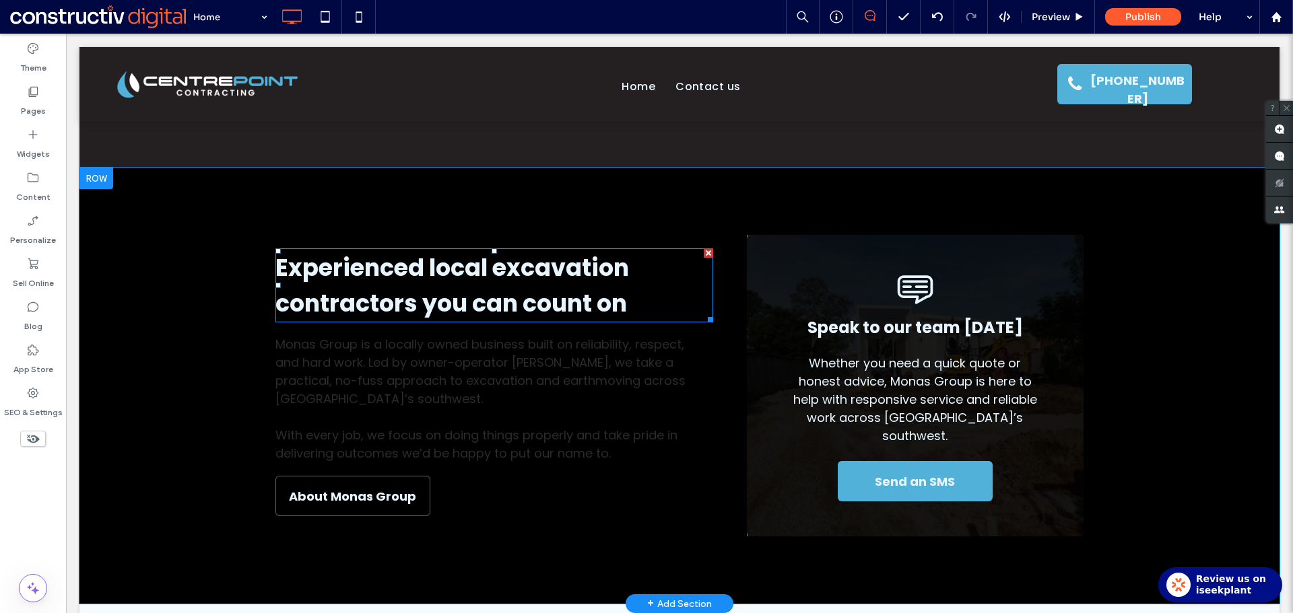
drag, startPoint x: 547, startPoint y: 279, endPoint x: 751, endPoint y: 276, distance: 203.4
click at [547, 279] on span "Experienced local excavation contractors you can count on" at bounding box center [452, 285] width 354 height 69
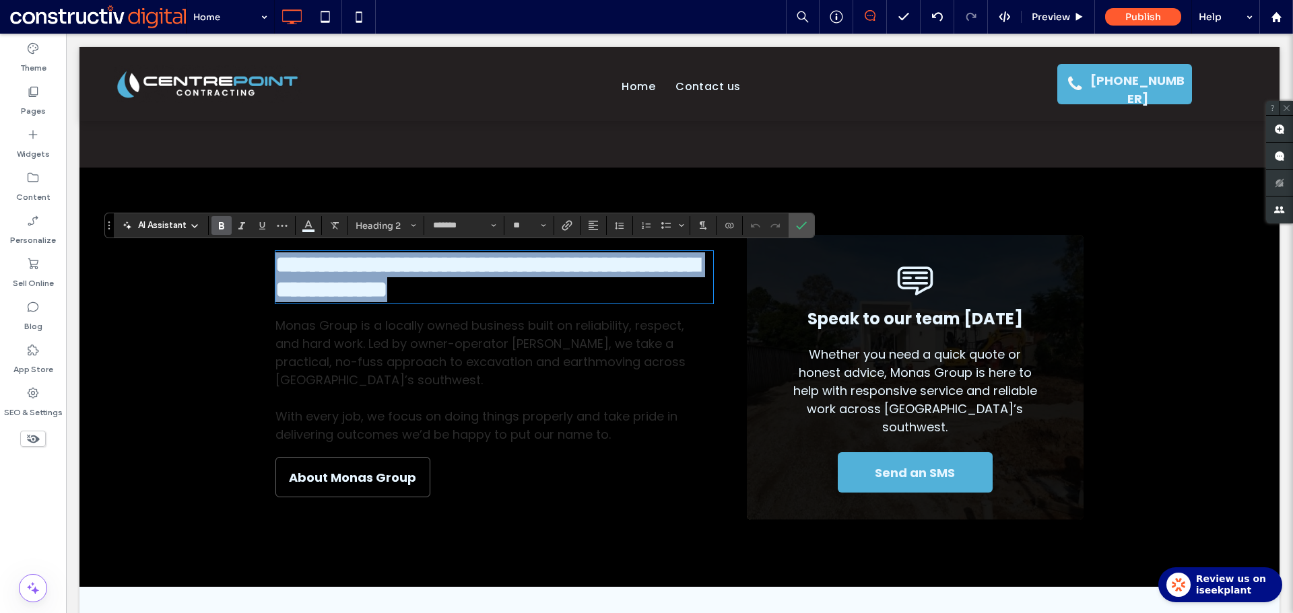
type input "**"
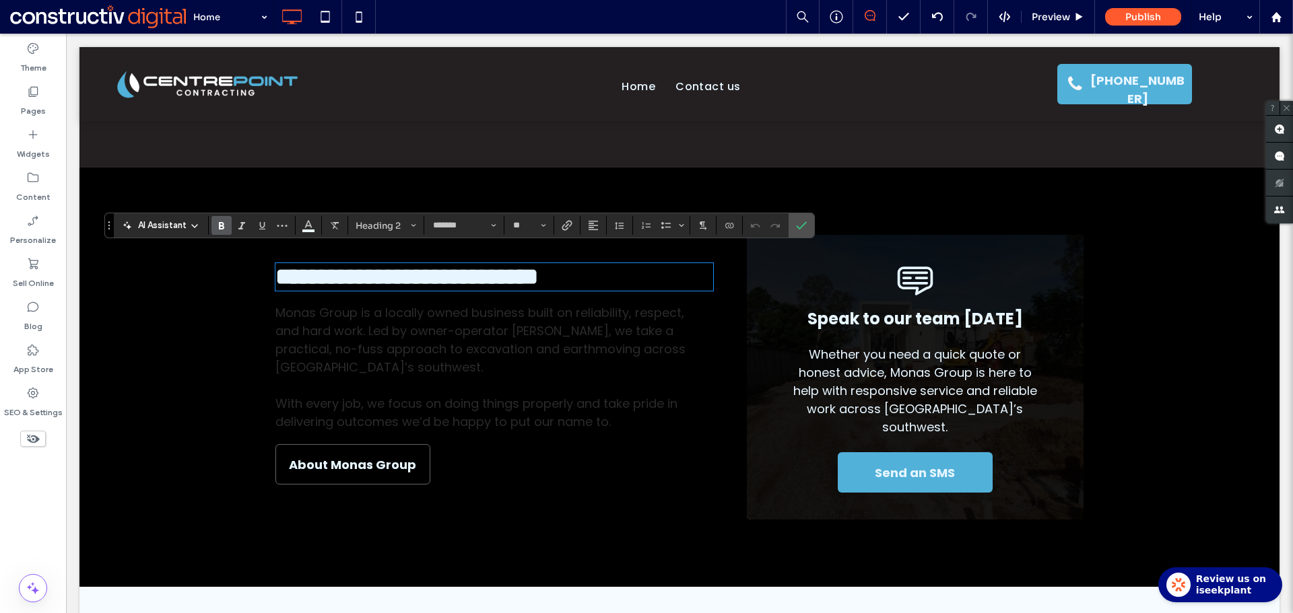
scroll to position [0, 0]
click at [798, 224] on icon "Confirm" at bounding box center [801, 225] width 11 height 11
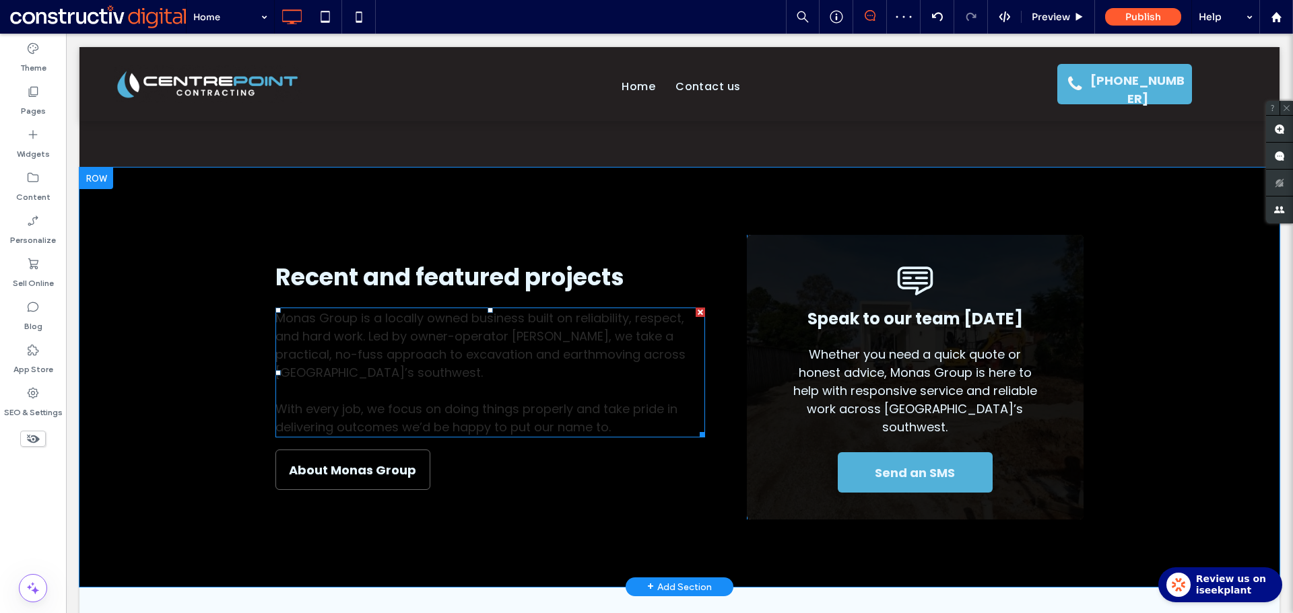
click at [519, 349] on span "Monas Group is a locally owned business built on reliability, respect, and hard…" at bounding box center [480, 345] width 410 height 71
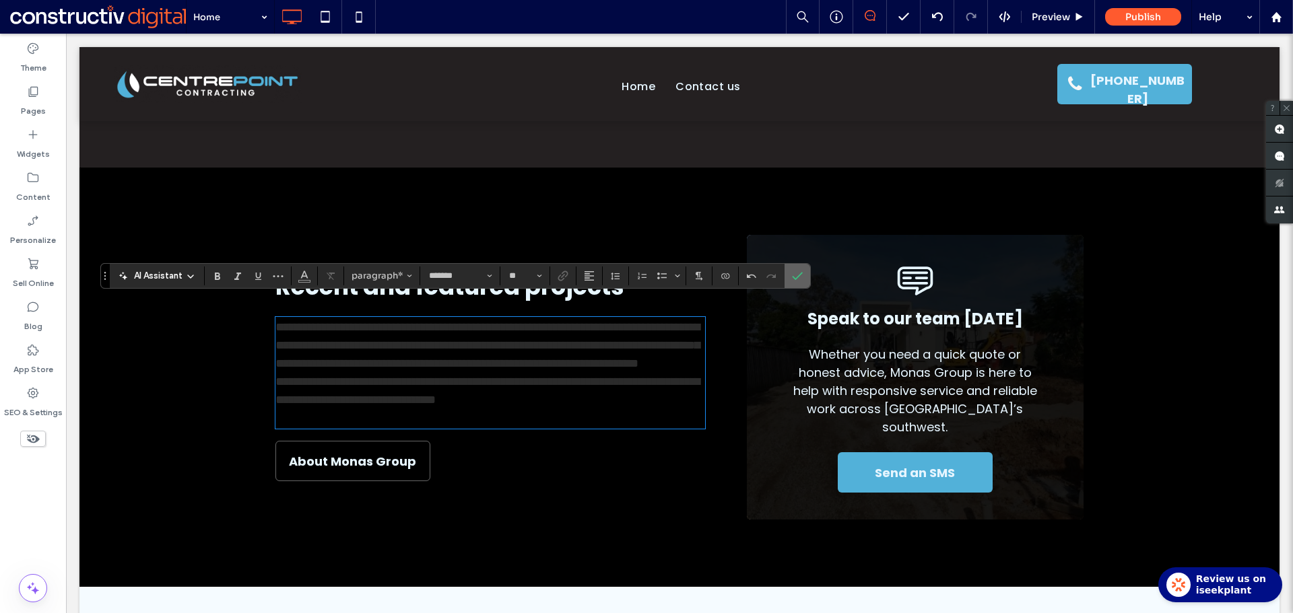
click at [798, 271] on icon "Confirm" at bounding box center [797, 276] width 11 height 11
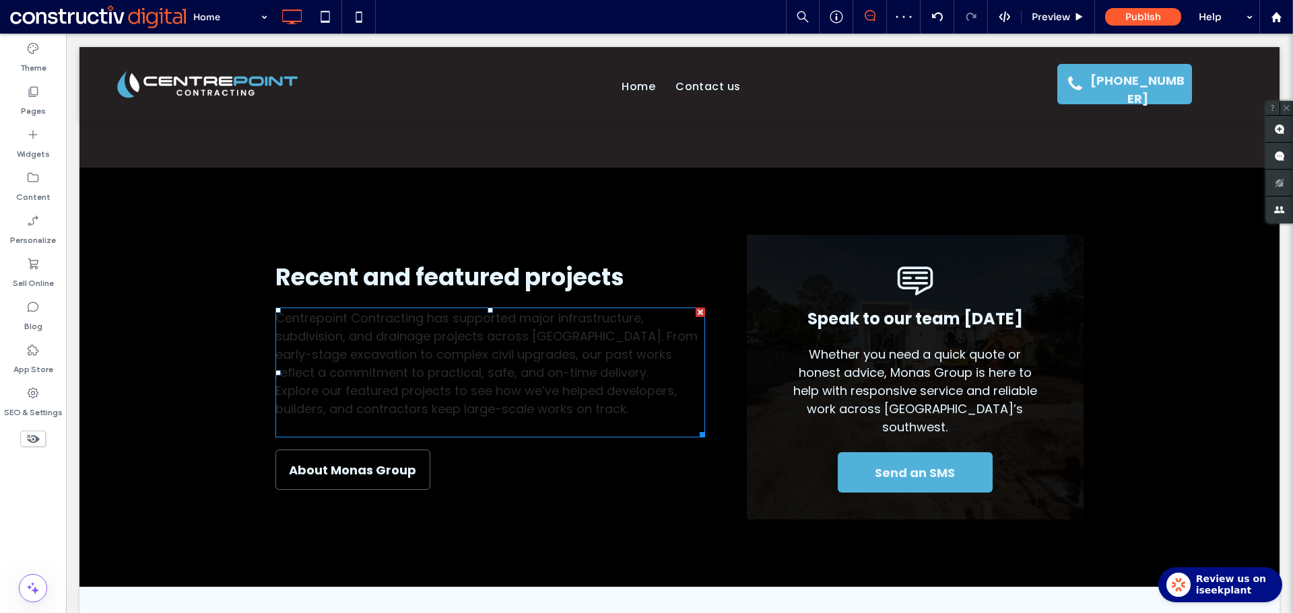
click at [575, 371] on span "Centrepoint Contracting has supported major infrastructure, subdivision, and dr…" at bounding box center [486, 345] width 422 height 71
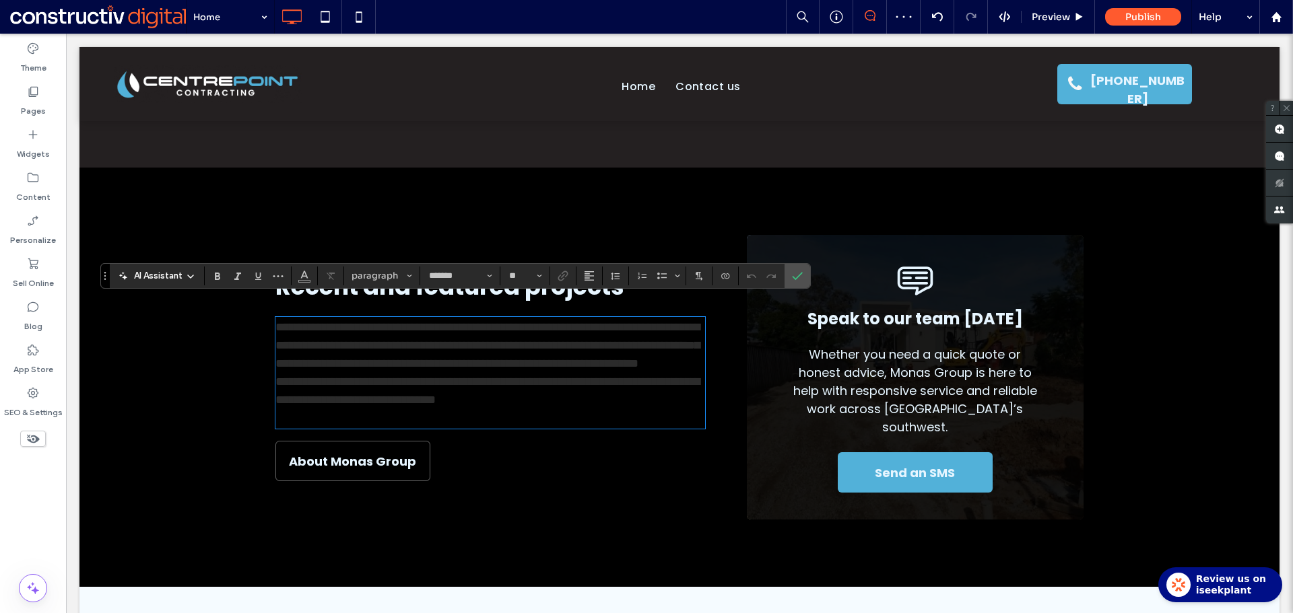
click at [385, 411] on p at bounding box center [490, 418] width 430 height 18
drag, startPoint x: 318, startPoint y: 412, endPoint x: 310, endPoint y: 412, distance: 8.8
click at [316, 412] on p at bounding box center [490, 418] width 430 height 18
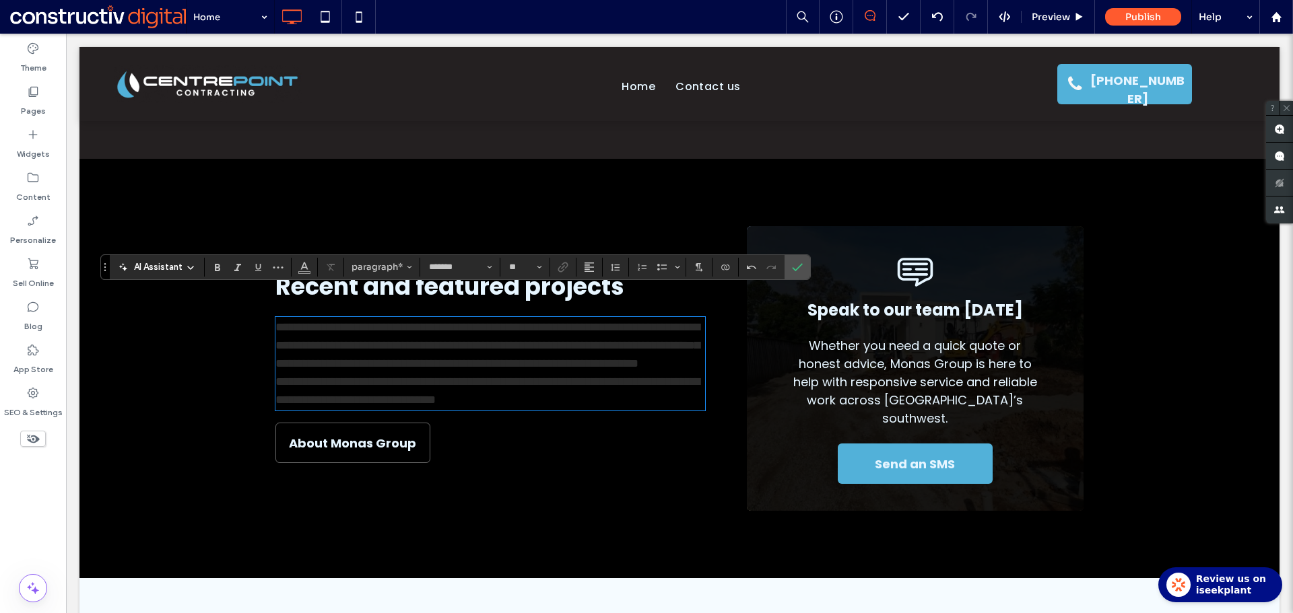
click at [658, 366] on p "**********" at bounding box center [490, 345] width 430 height 55
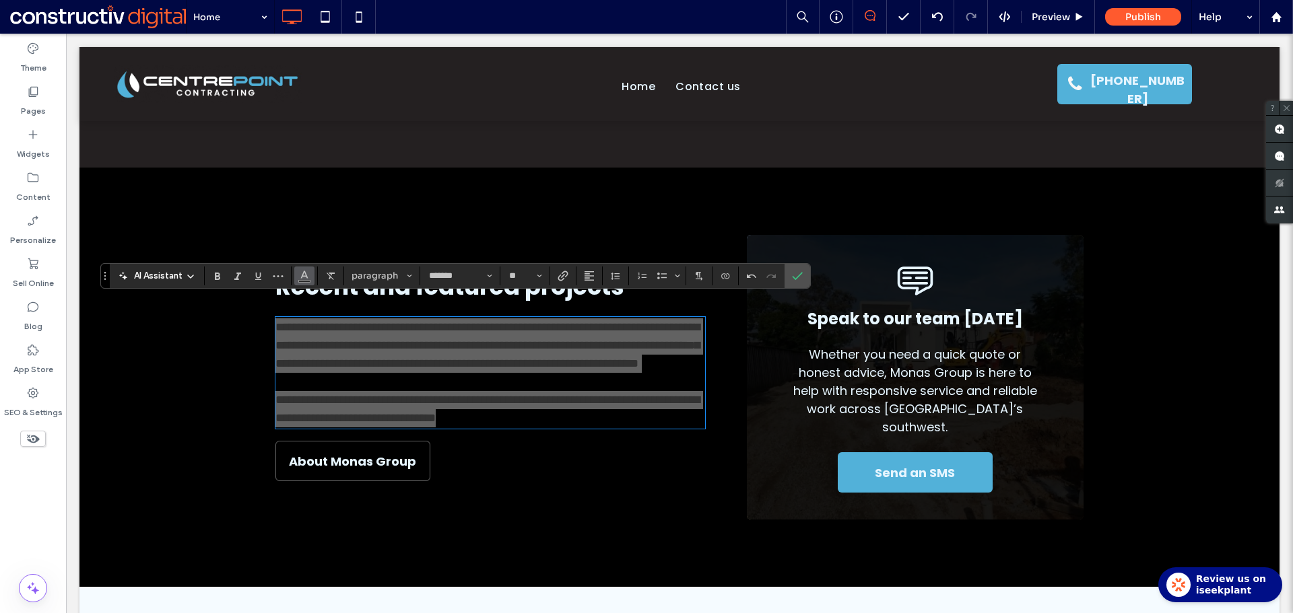
click at [308, 278] on use "Color" at bounding box center [303, 274] width 7 height 7
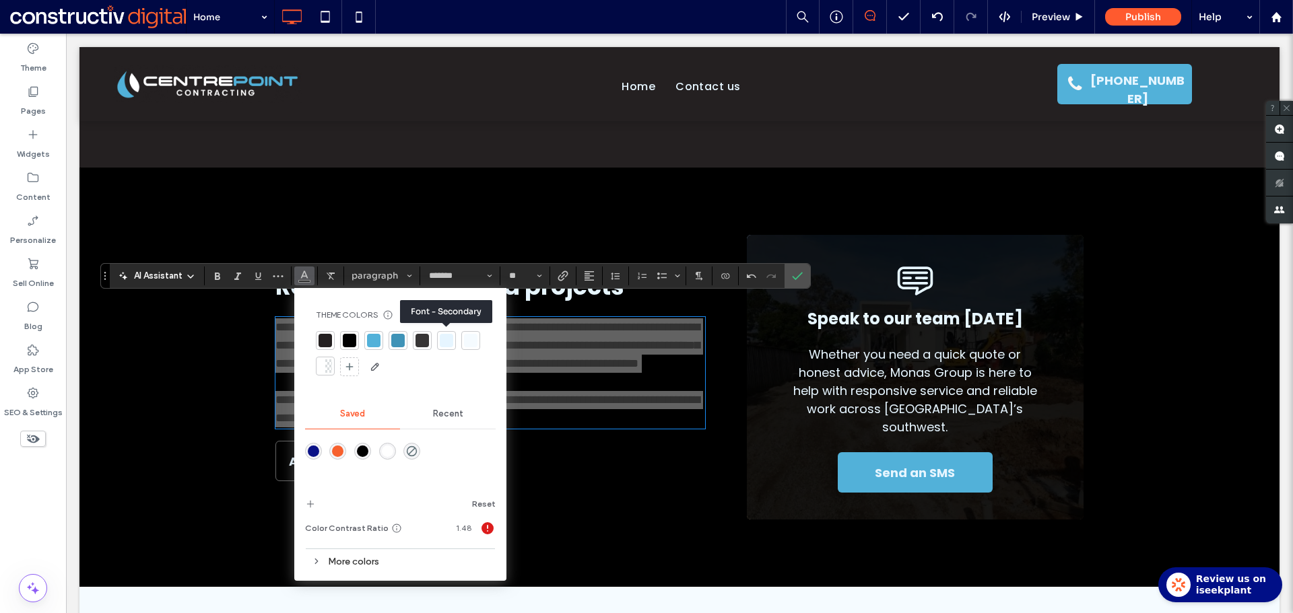
click at [447, 343] on div at bounding box center [446, 340] width 13 height 13
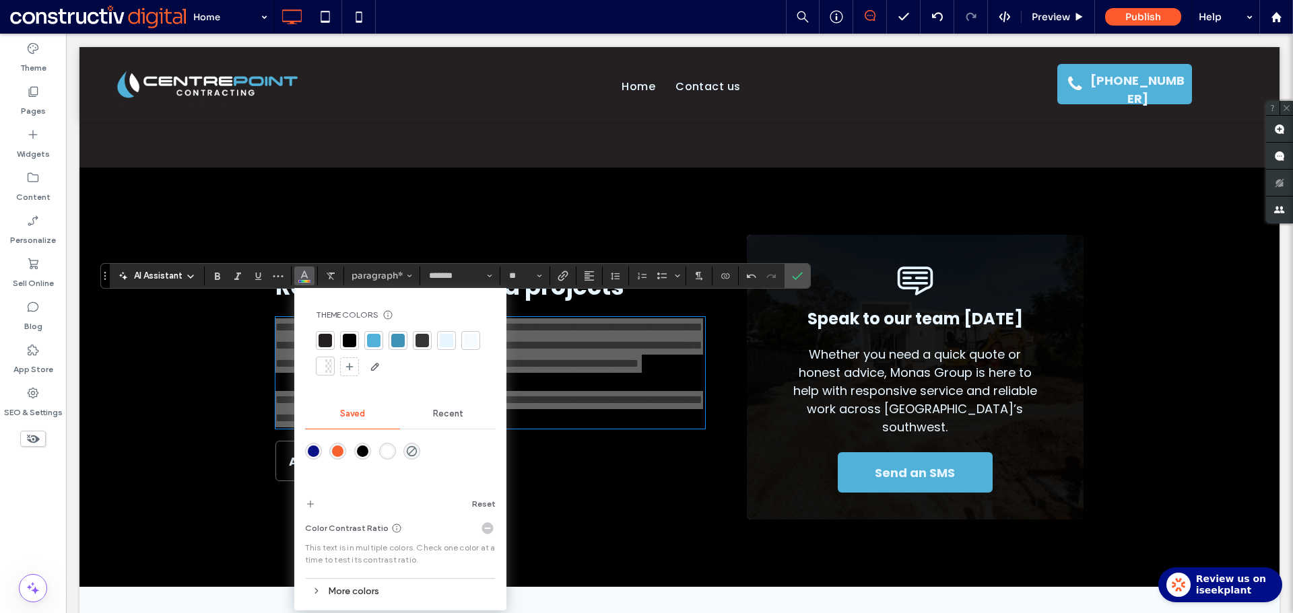
click at [446, 343] on div at bounding box center [446, 340] width 13 height 13
drag, startPoint x: 795, startPoint y: 275, endPoint x: 455, endPoint y: 579, distance: 456.3
click at [795, 275] on icon "Confirm" at bounding box center [797, 276] width 11 height 11
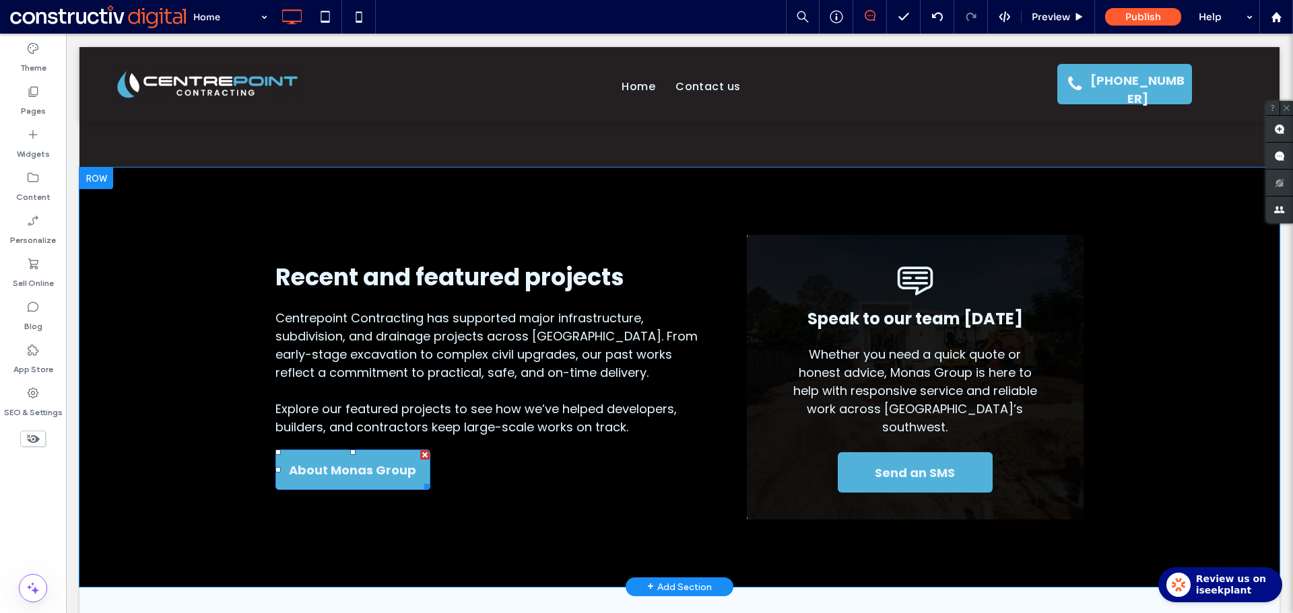
click at [376, 456] on span "About Monas Group" at bounding box center [352, 470] width 127 height 40
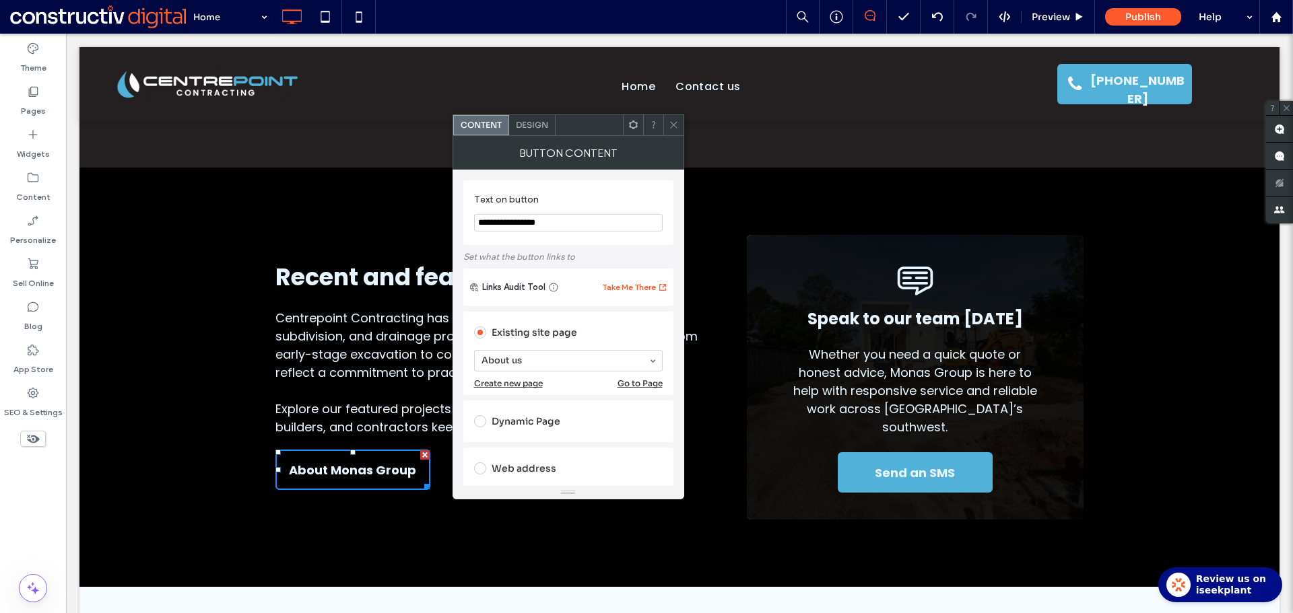
drag, startPoint x: 541, startPoint y: 226, endPoint x: 549, endPoint y: 224, distance: 8.3
click at [541, 226] on input "**********" at bounding box center [568, 223] width 189 height 18
paste input "Text on button"
type input "**********"
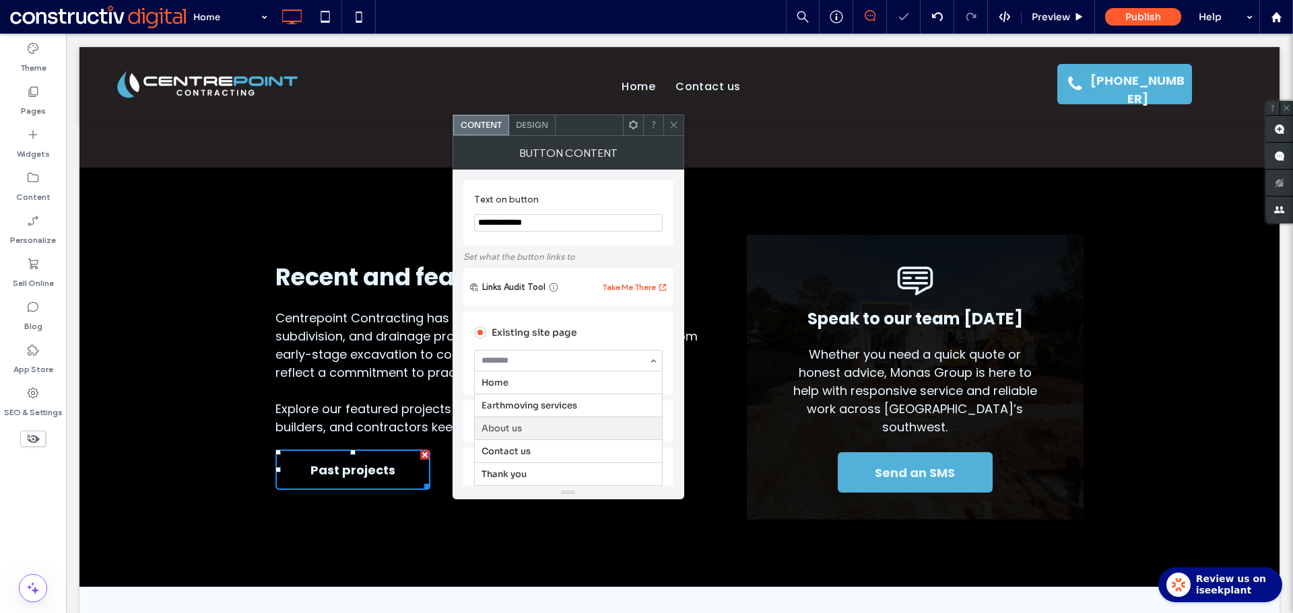
drag, startPoint x: 523, startPoint y: 360, endPoint x: 521, endPoint y: 371, distance: 11.0
drag, startPoint x: 519, startPoint y: 381, endPoint x: 624, endPoint y: 228, distance: 185.6
drag, startPoint x: 672, startPoint y: 125, endPoint x: 634, endPoint y: 246, distance: 127.1
click at [672, 125] on icon at bounding box center [674, 125] width 10 height 10
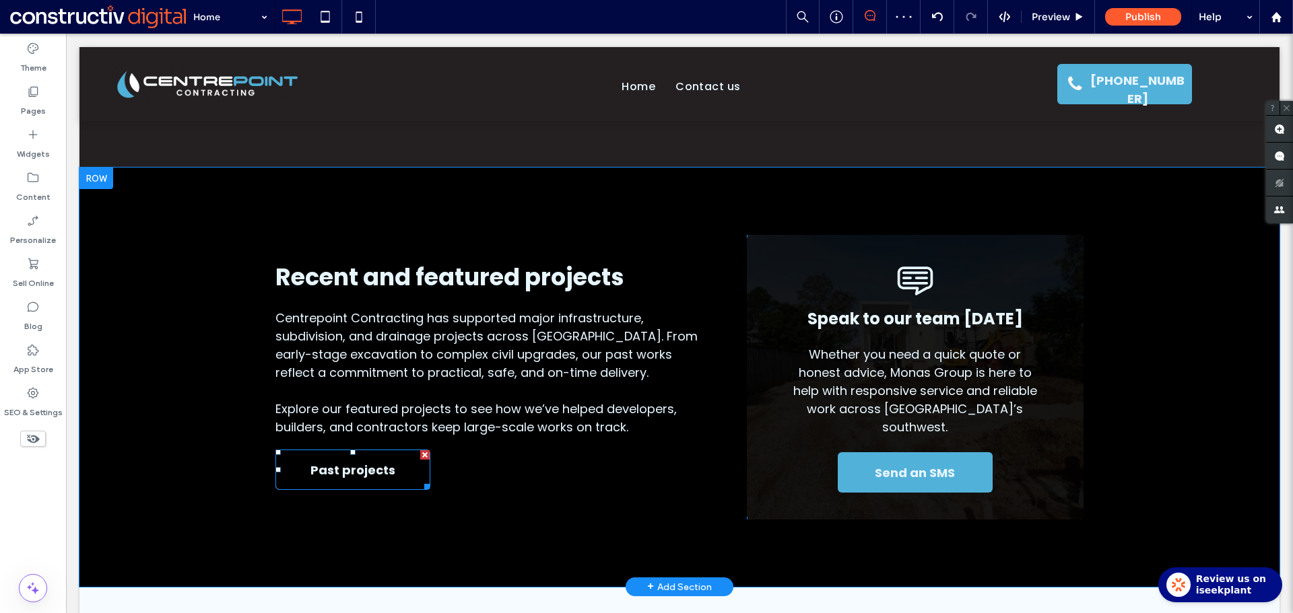
drag, startPoint x: 380, startPoint y: 464, endPoint x: 436, endPoint y: 367, distance: 112.3
click at [379, 464] on span "Past projects" at bounding box center [352, 470] width 85 height 40
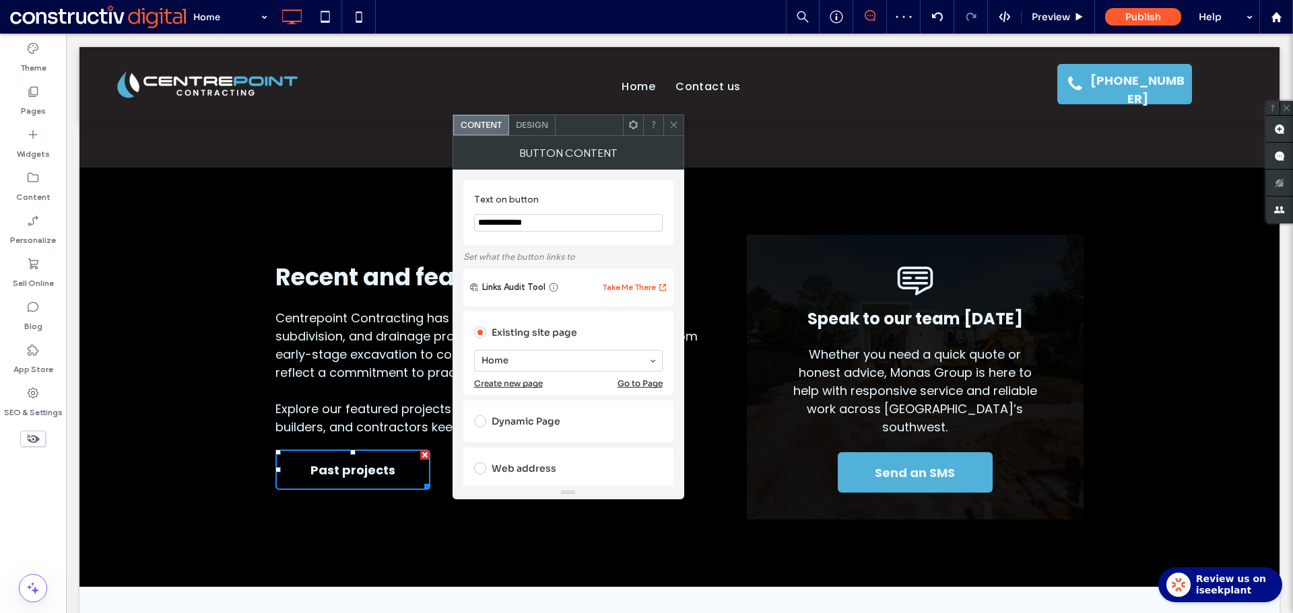
click at [530, 129] on span "Design" at bounding box center [532, 125] width 32 height 10
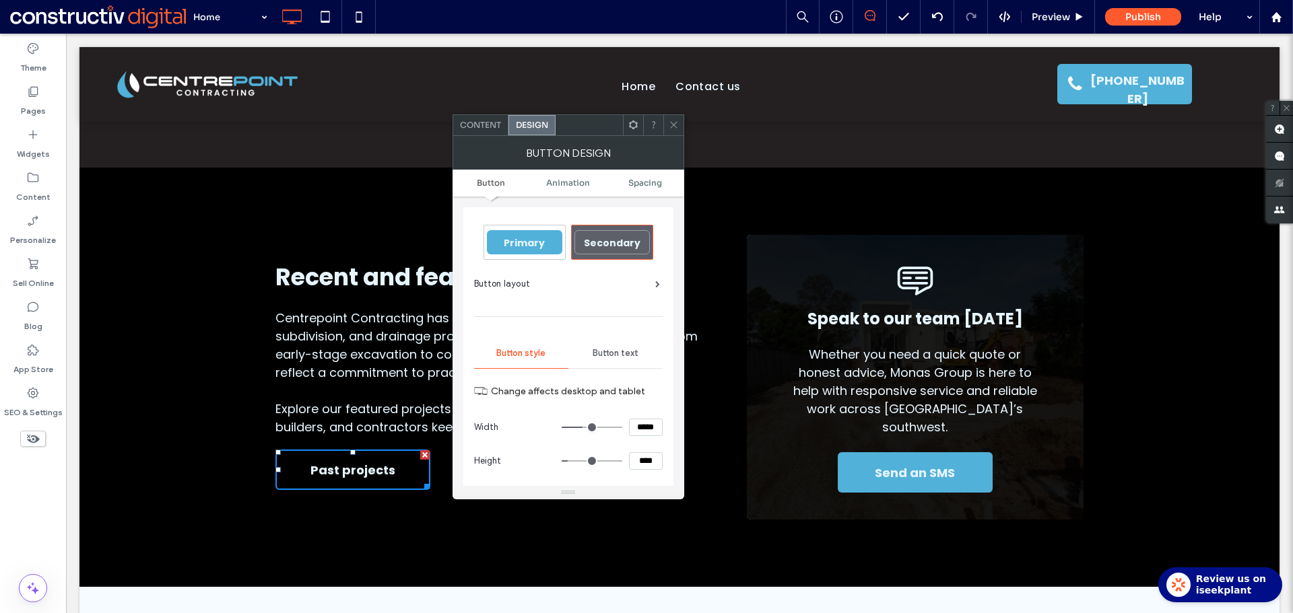
click at [644, 428] on input "*****" at bounding box center [646, 428] width 34 height 18
type input "*****"
type input "***"
click at [673, 128] on icon at bounding box center [674, 125] width 10 height 10
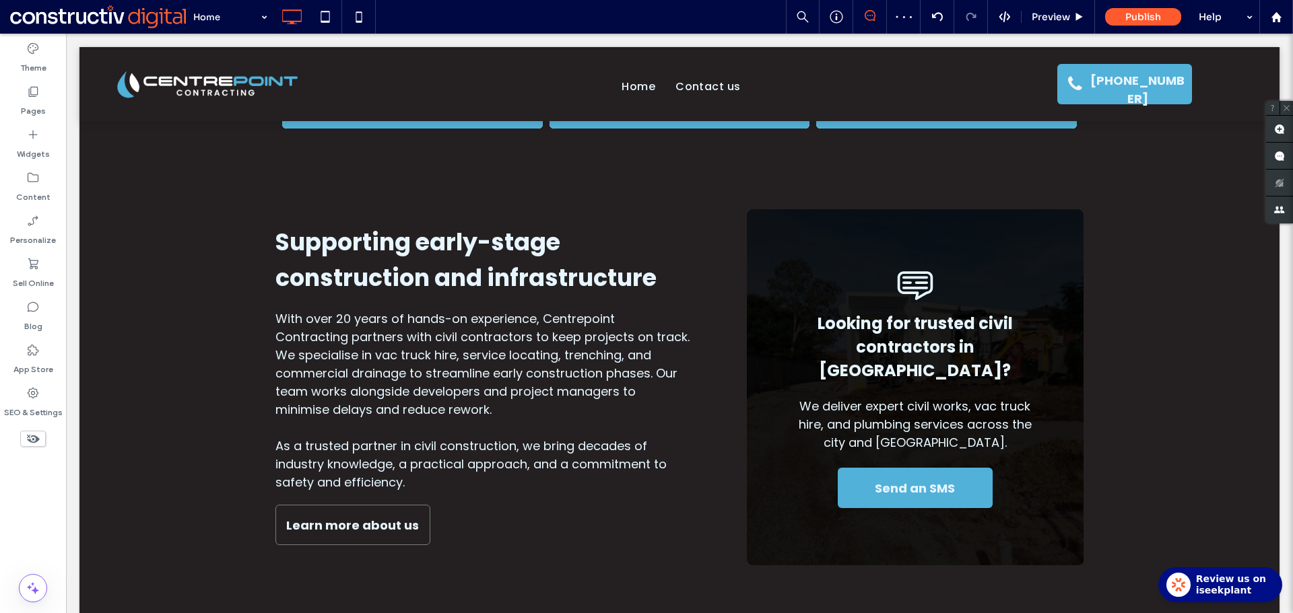
scroll to position [673, 0]
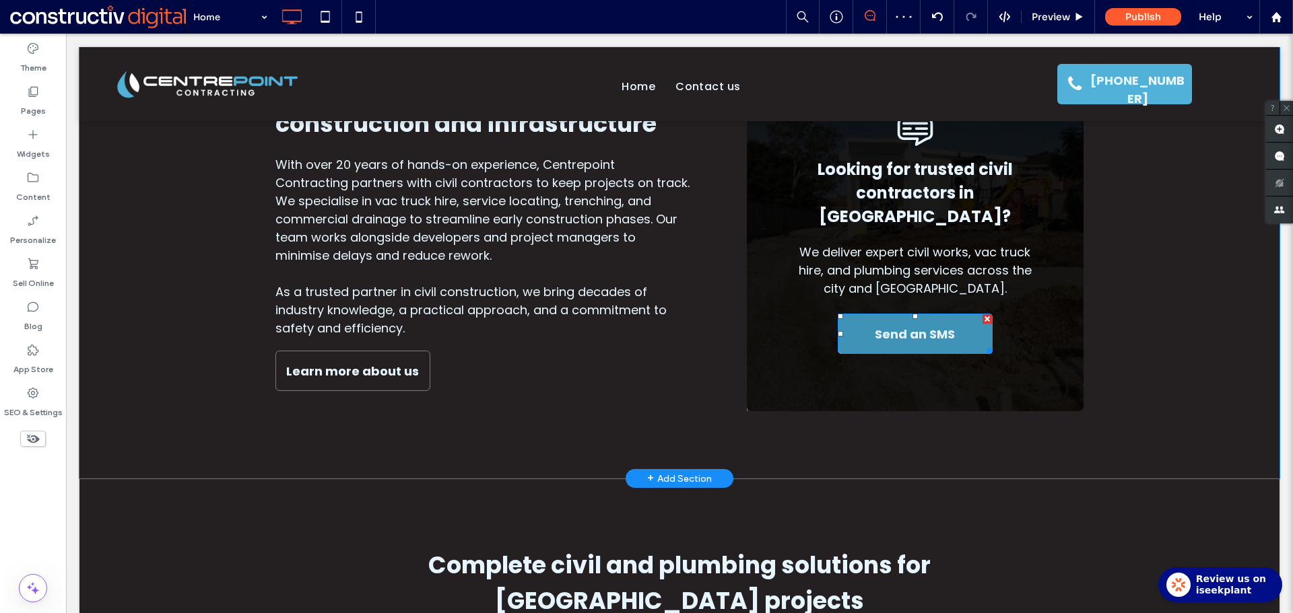
click at [920, 325] on span "Send an SMS" at bounding box center [915, 334] width 80 height 40
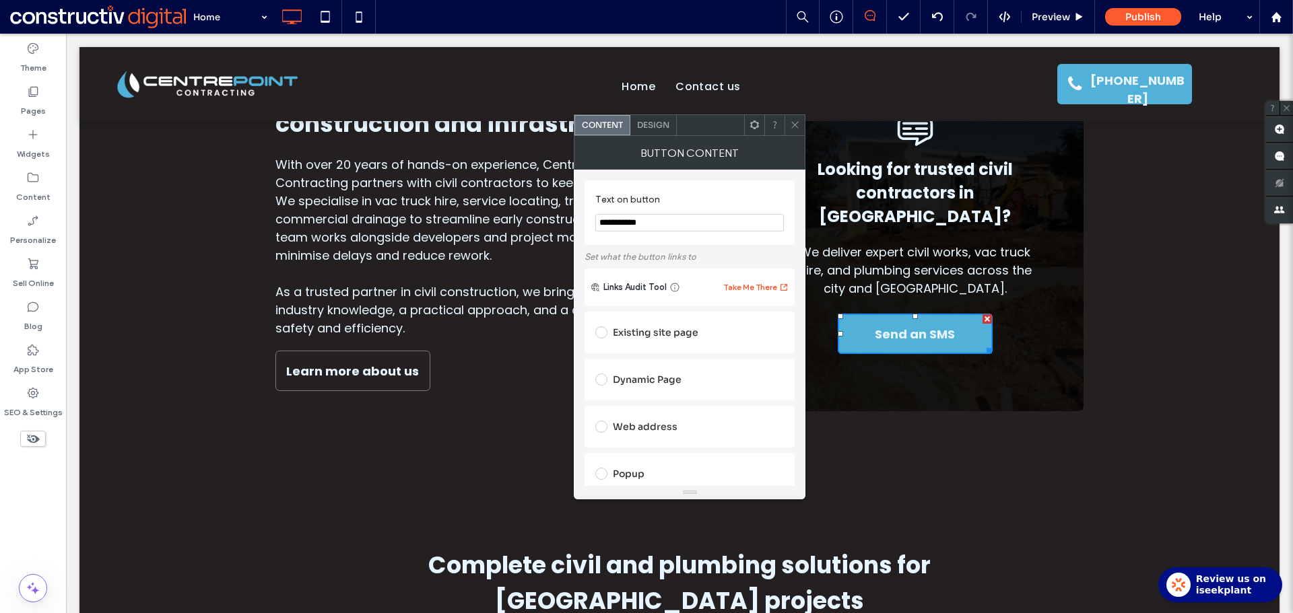
click at [656, 117] on div "Design" at bounding box center [653, 125] width 46 height 20
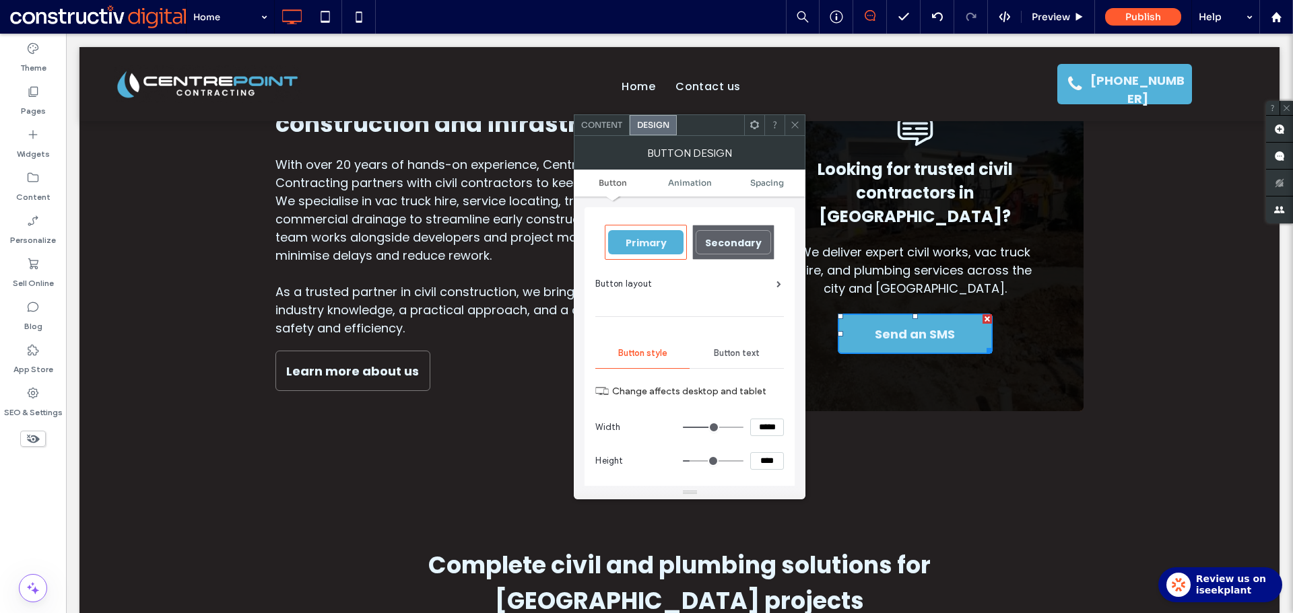
click at [768, 423] on input "*****" at bounding box center [767, 428] width 34 height 18
type input "*****"
type input "***"
click at [788, 117] on div at bounding box center [794, 125] width 20 height 20
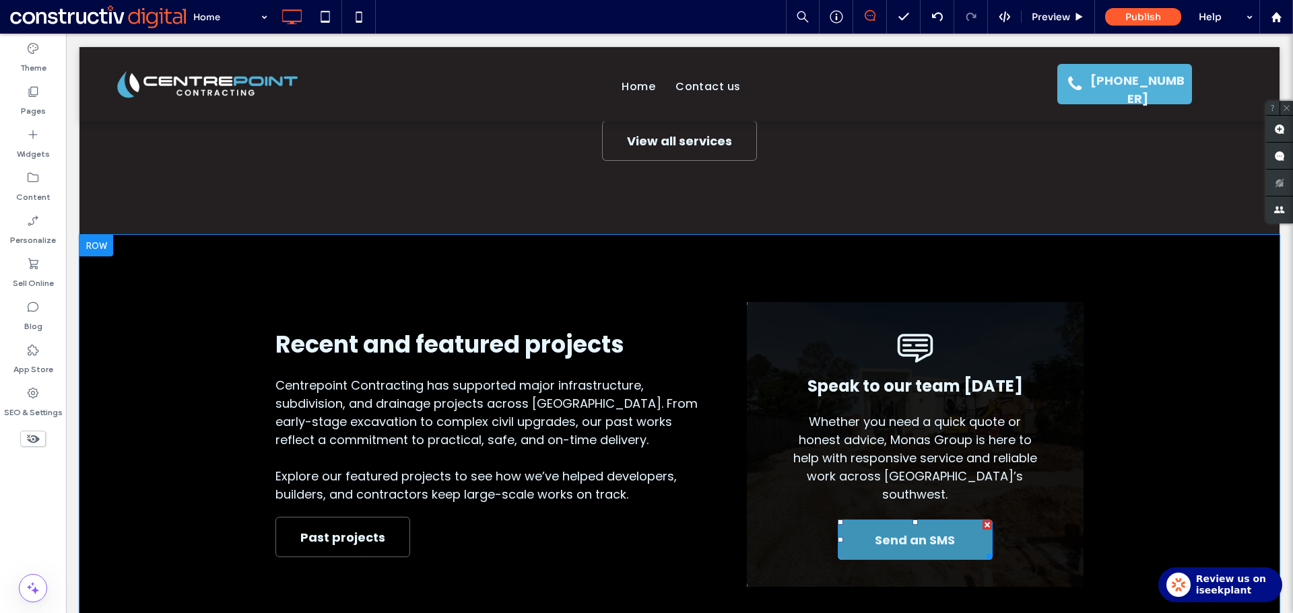
scroll to position [1818, 0]
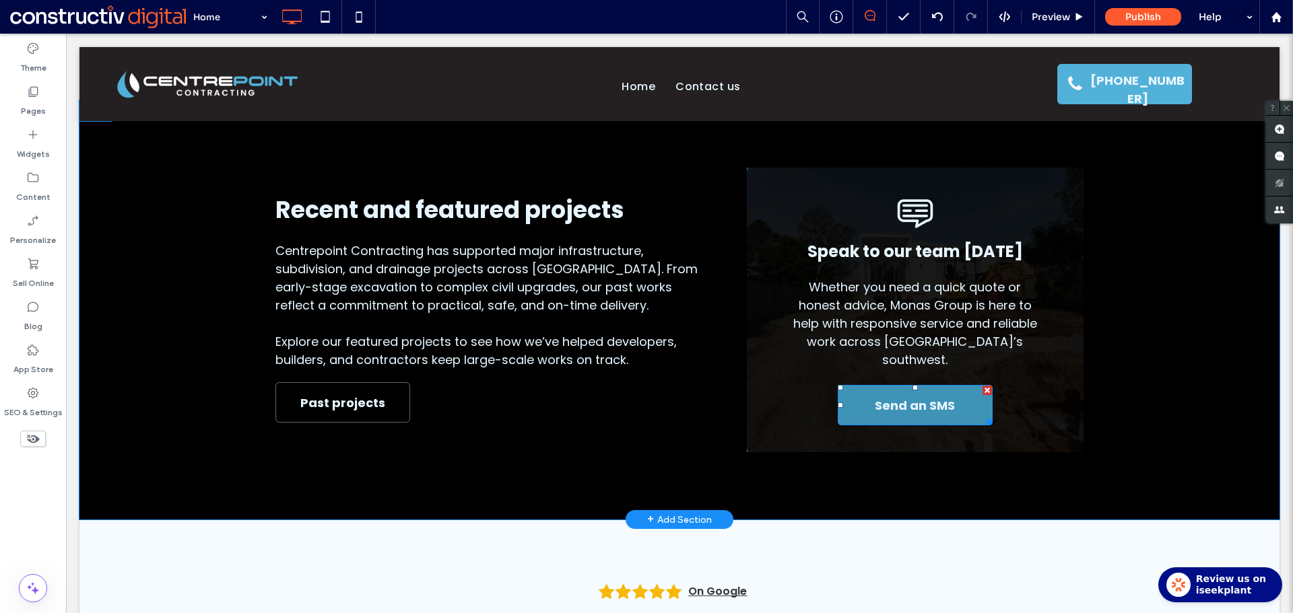
click at [983, 386] on div at bounding box center [986, 390] width 9 height 9
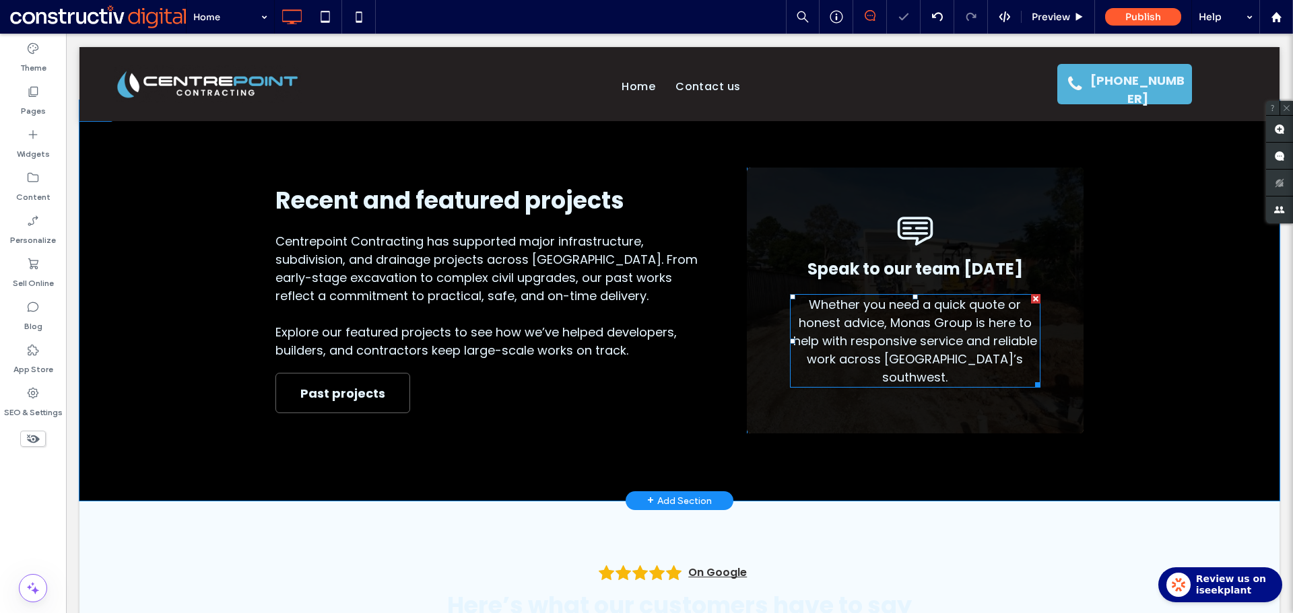
click at [1031, 304] on div at bounding box center [1035, 298] width 9 height 9
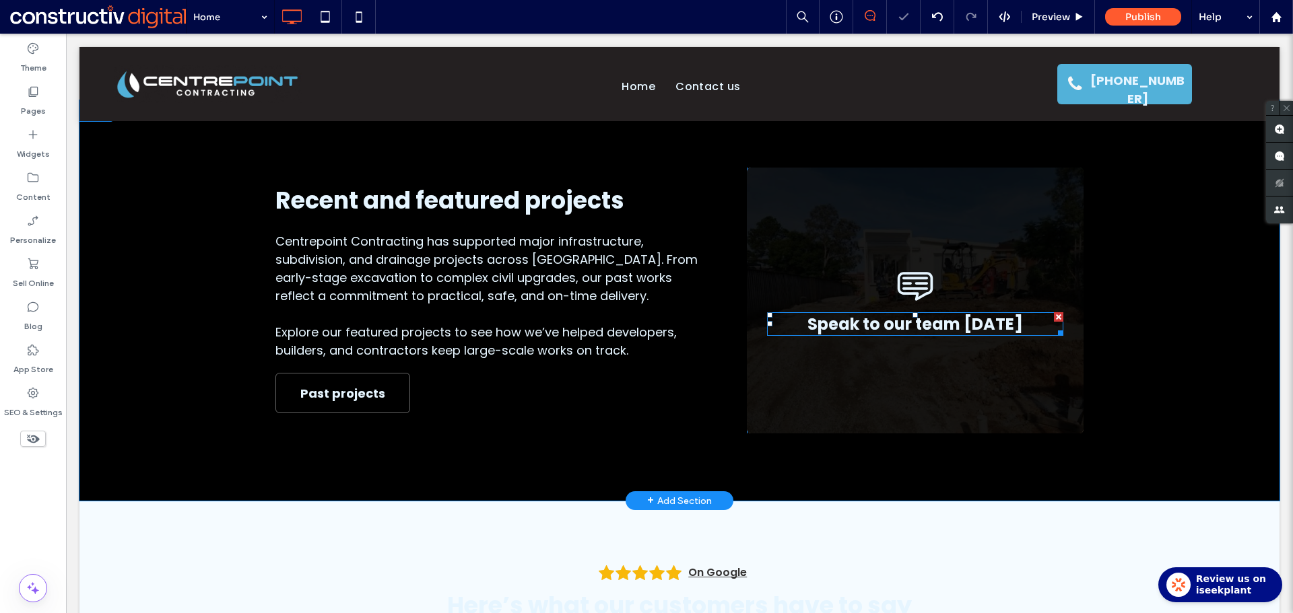
click at [1054, 317] on div at bounding box center [1058, 316] width 9 height 9
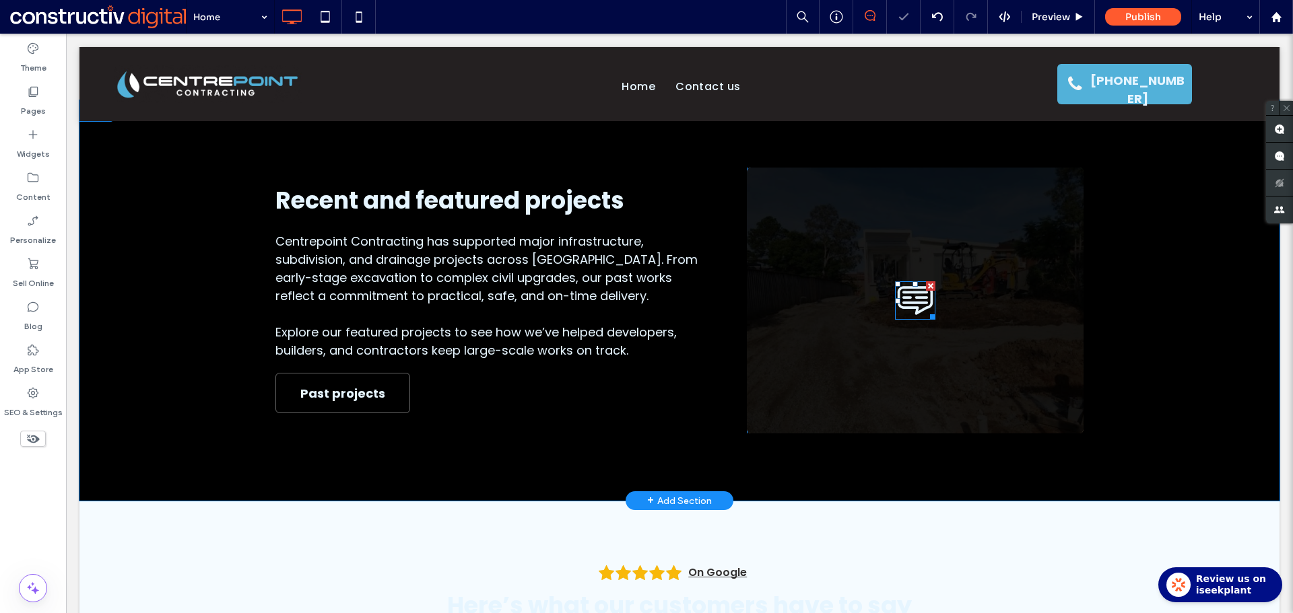
click at [915, 298] on icon at bounding box center [916, 300] width 36 height 29
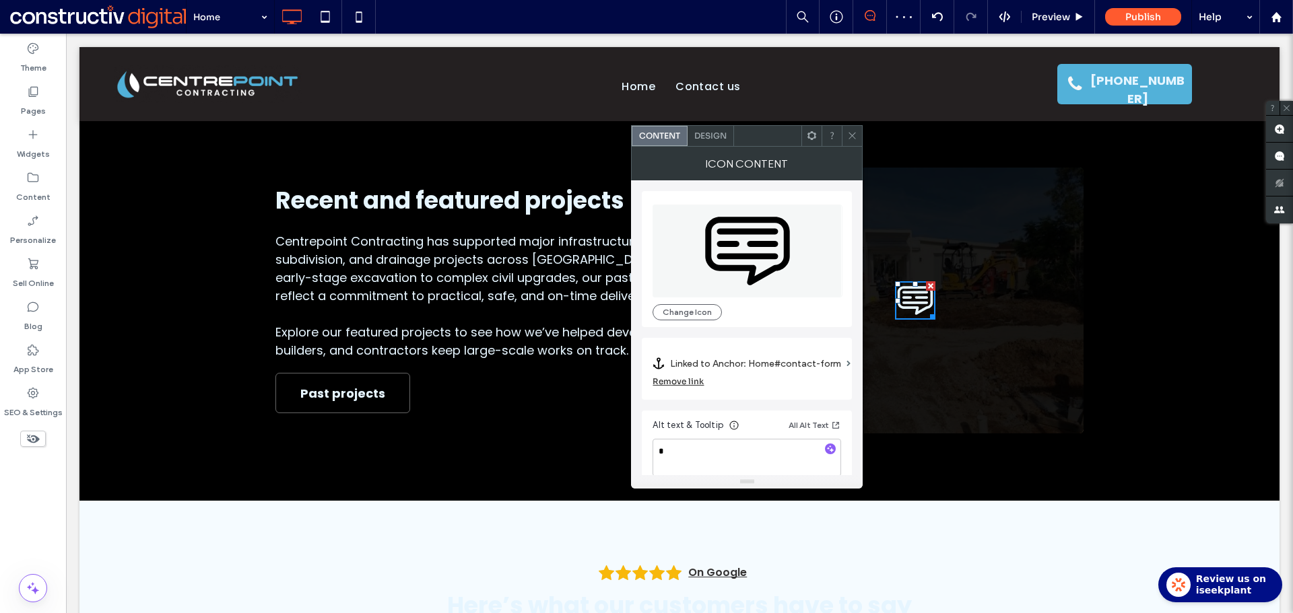
click at [855, 139] on icon at bounding box center [852, 136] width 10 height 10
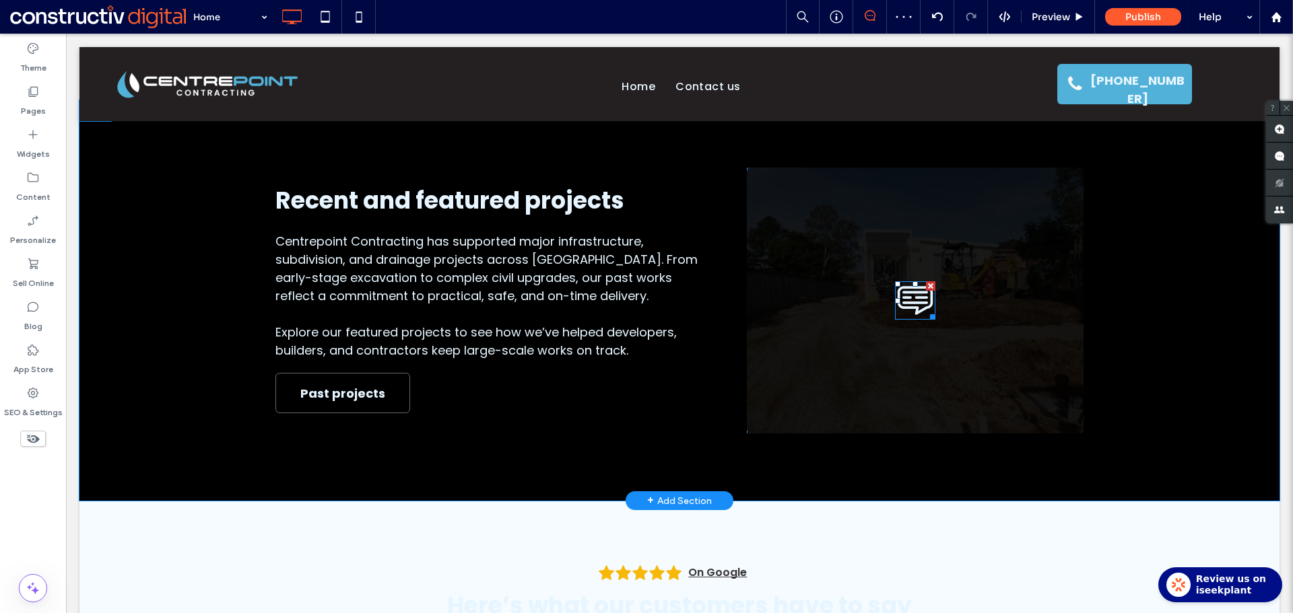
click at [926, 286] on div at bounding box center [930, 285] width 9 height 9
drag, startPoint x: 958, startPoint y: 360, endPoint x: 1071, endPoint y: 382, distance: 115.3
click at [958, 359] on div "Click To Paste" at bounding box center [915, 301] width 337 height 266
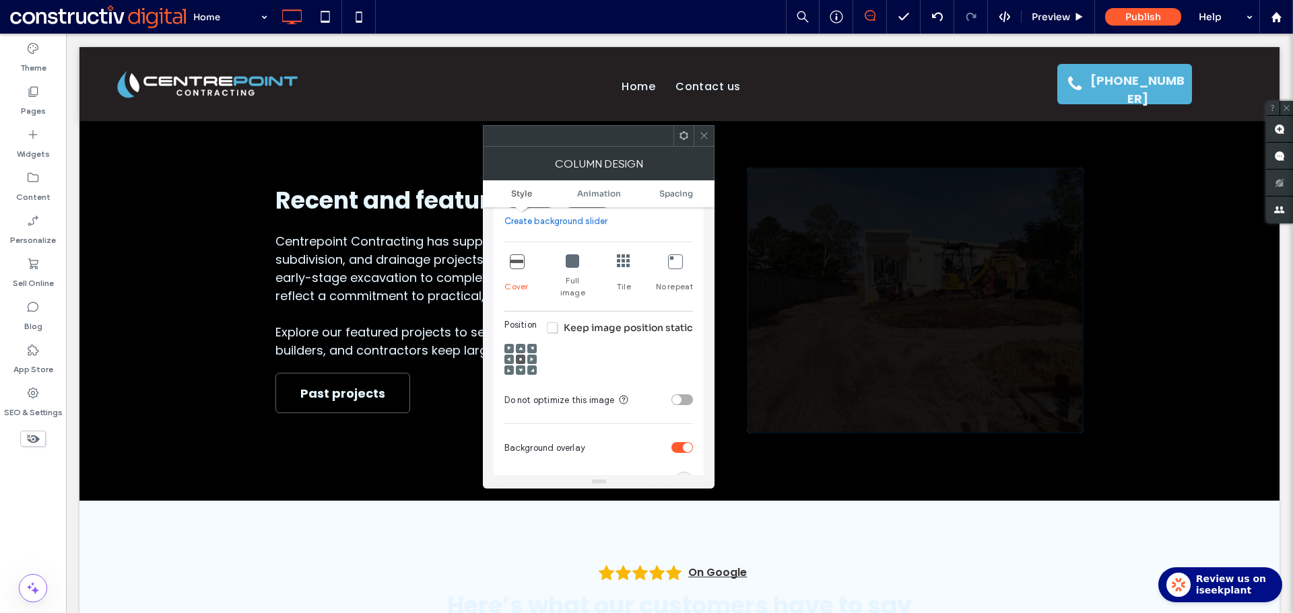
scroll to position [337, 0]
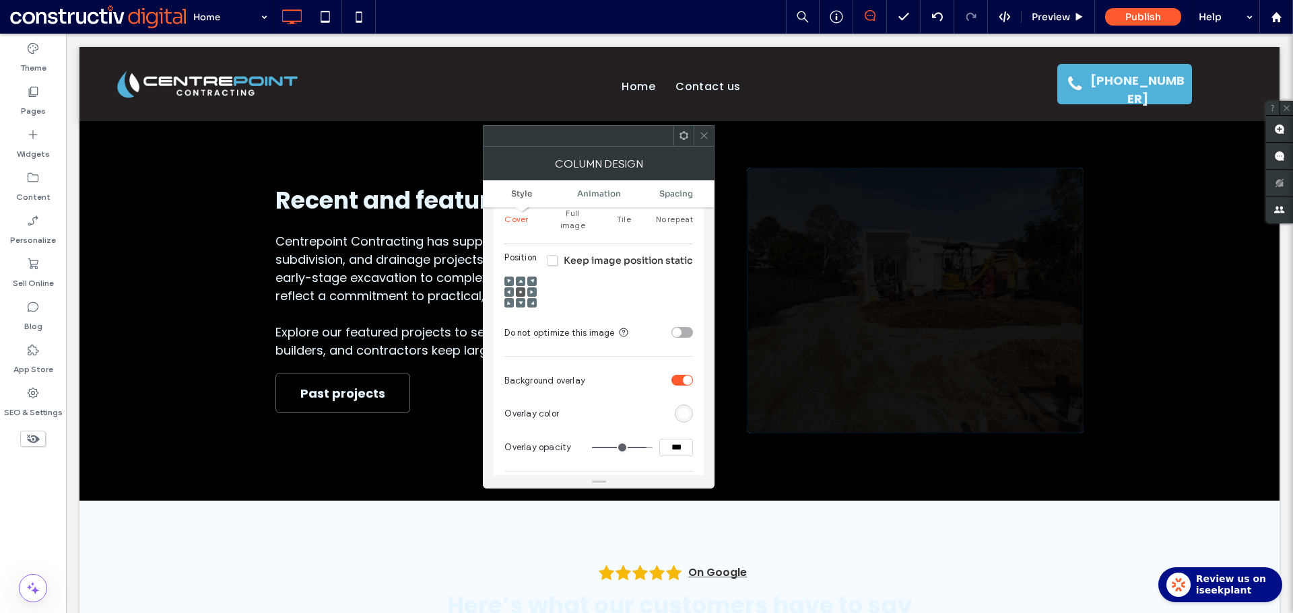
click at [683, 375] on div "toggle" at bounding box center [682, 380] width 22 height 11
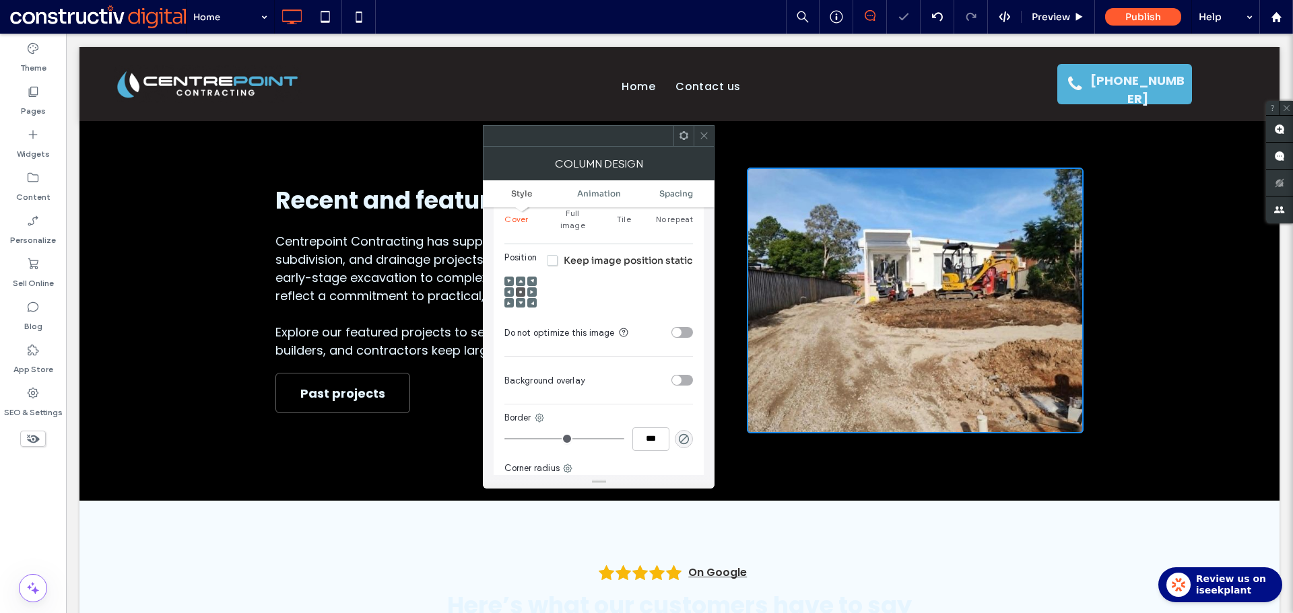
drag, startPoint x: 700, startPoint y: 129, endPoint x: 704, endPoint y: 134, distance: 7.2
click at [699, 129] on span at bounding box center [704, 136] width 10 height 20
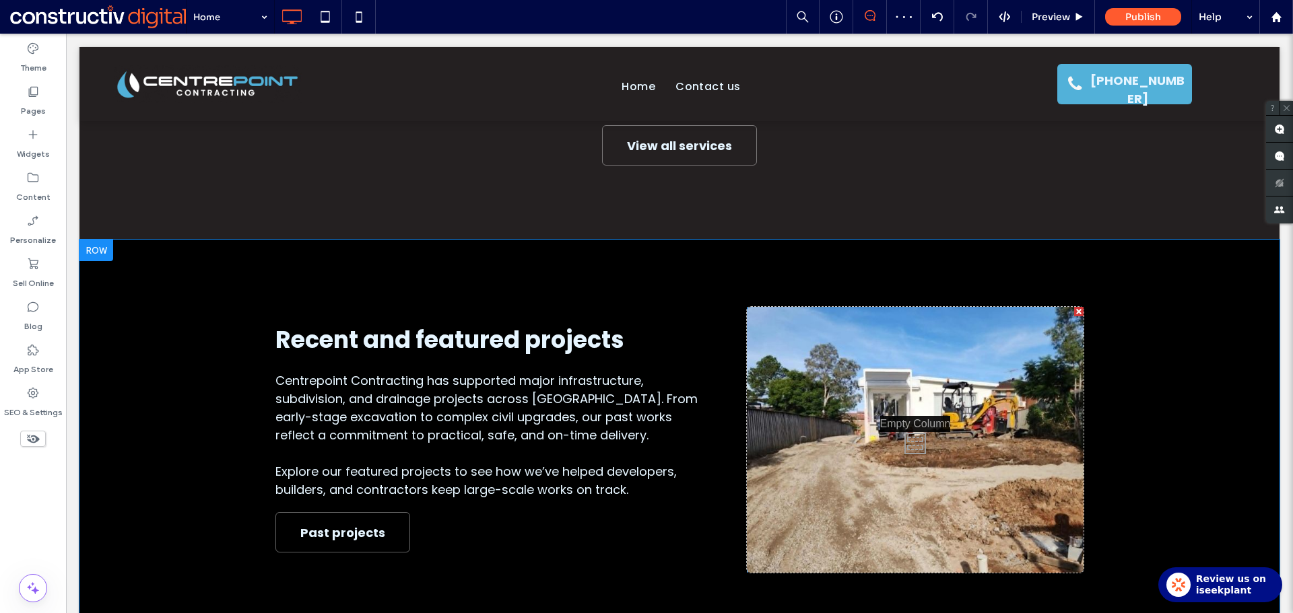
scroll to position [1751, 0]
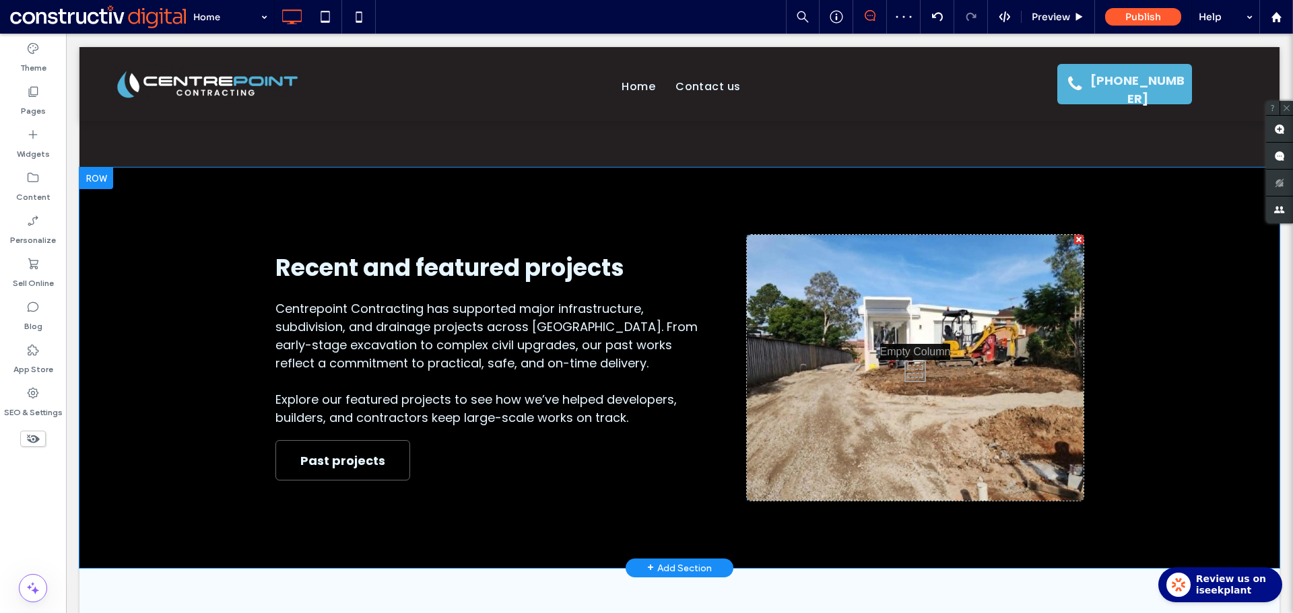
drag, startPoint x: 857, startPoint y: 422, endPoint x: 786, endPoint y: 403, distance: 73.7
click at [856, 421] on div "Click To Paste" at bounding box center [915, 368] width 337 height 266
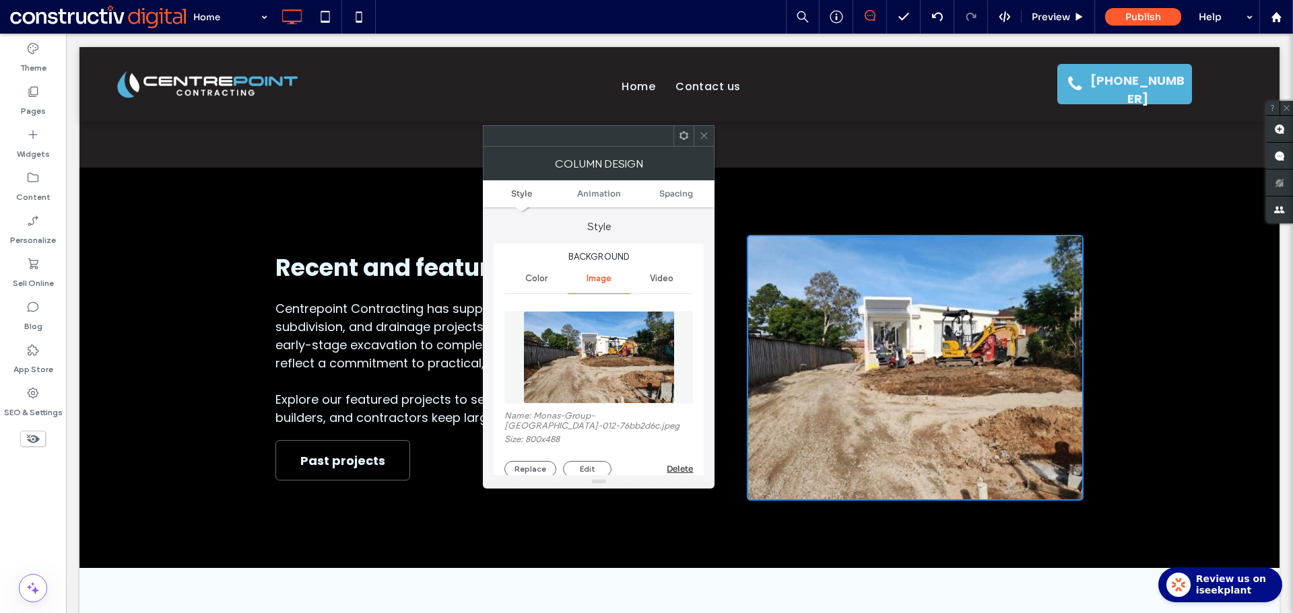
click at [533, 277] on span "Color" at bounding box center [536, 278] width 22 height 11
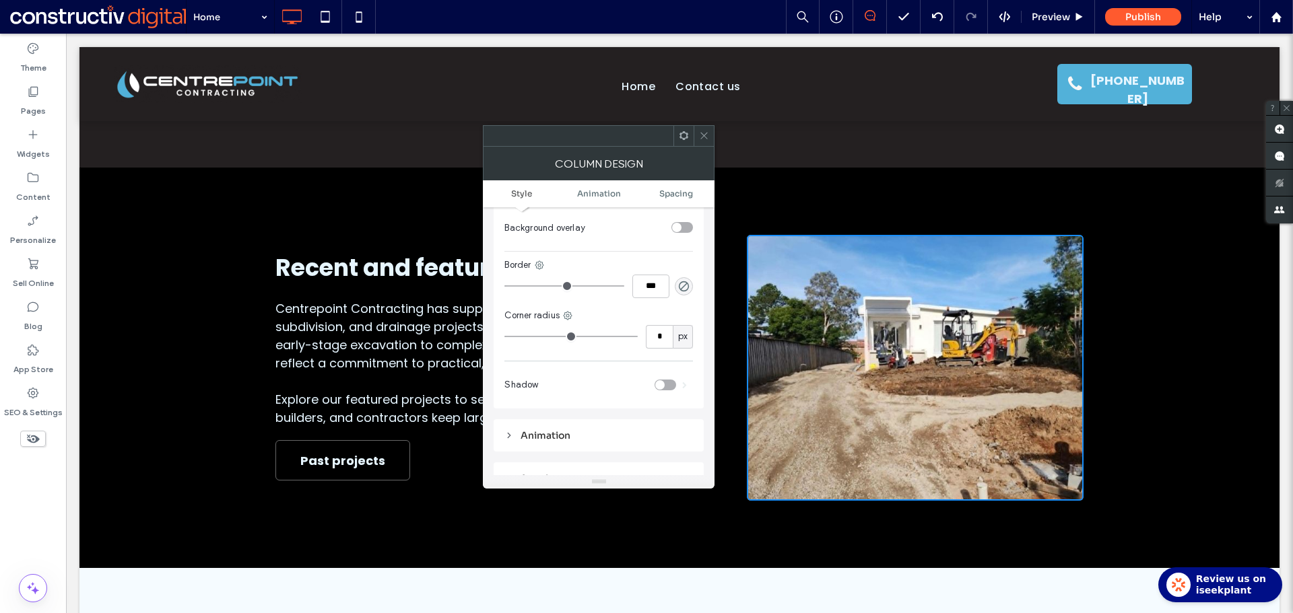
scroll to position [0, 0]
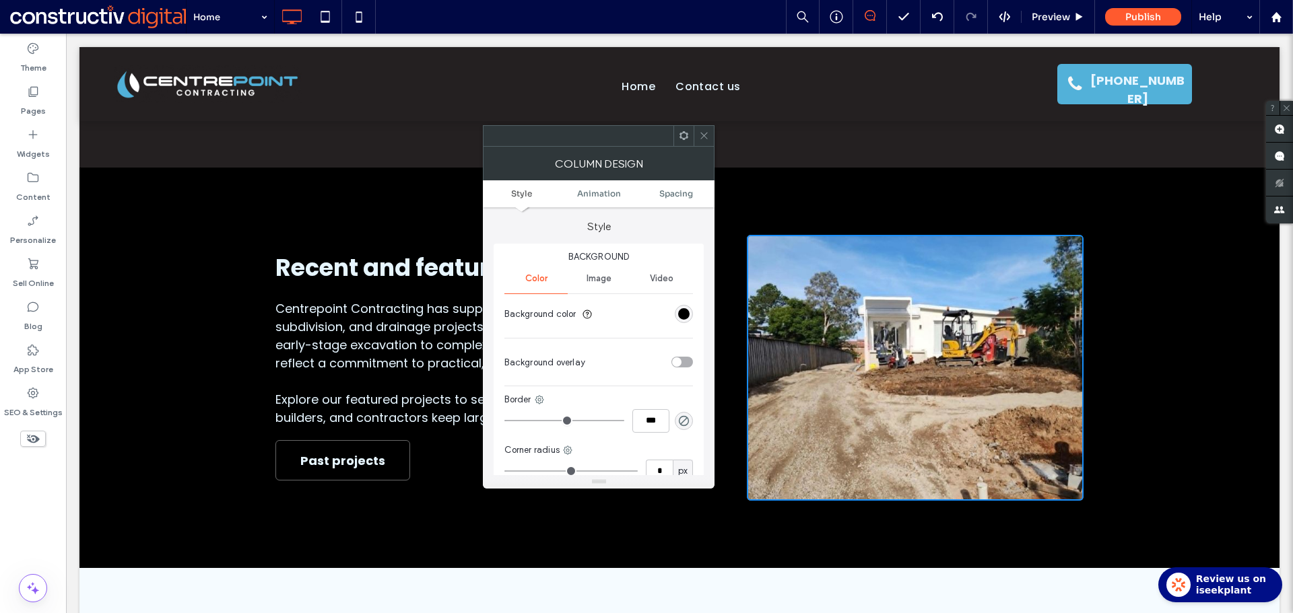
click at [595, 281] on span "Image" at bounding box center [598, 278] width 25 height 11
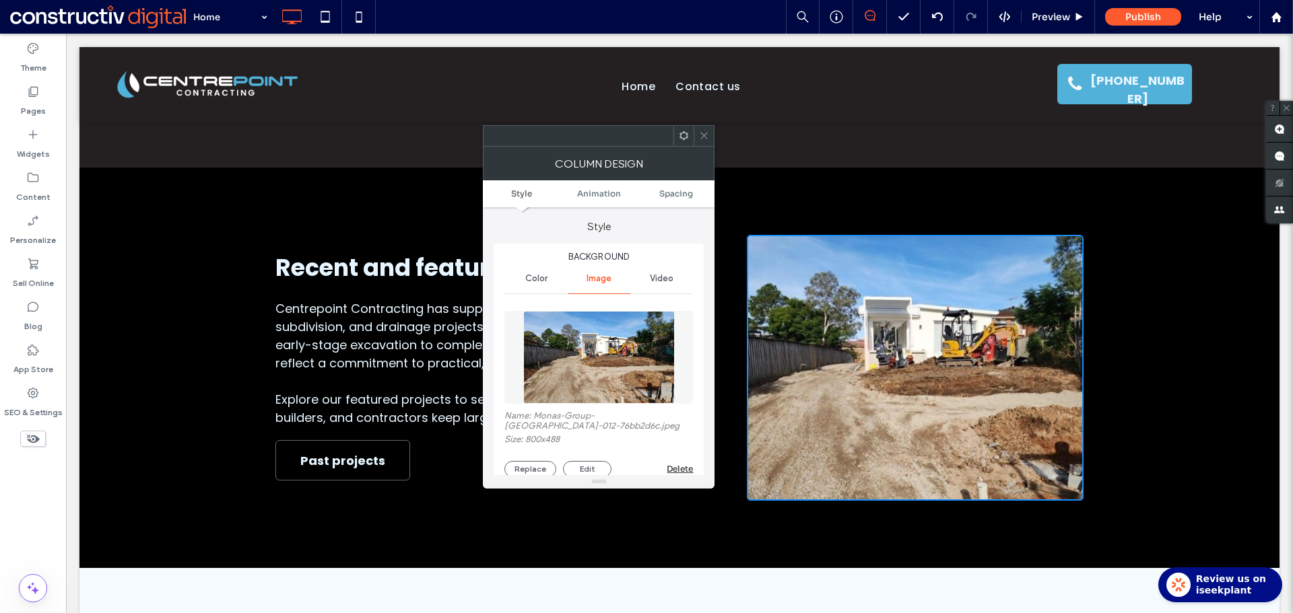
click at [604, 348] on img at bounding box center [599, 357] width 152 height 93
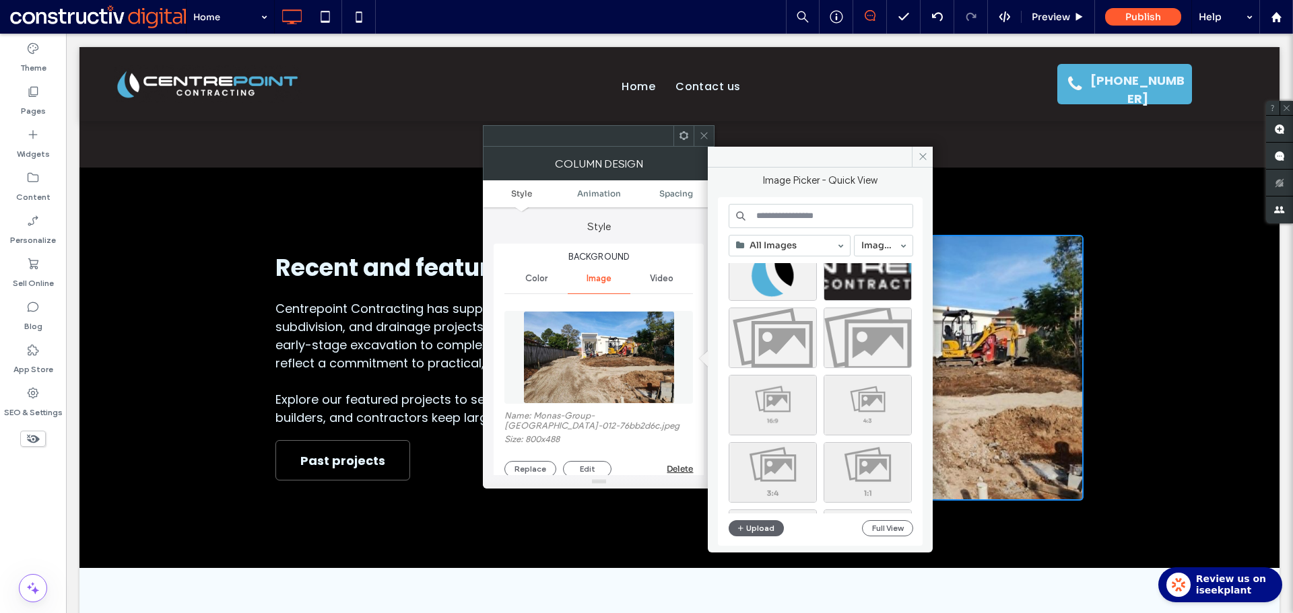
scroll to position [67, 0]
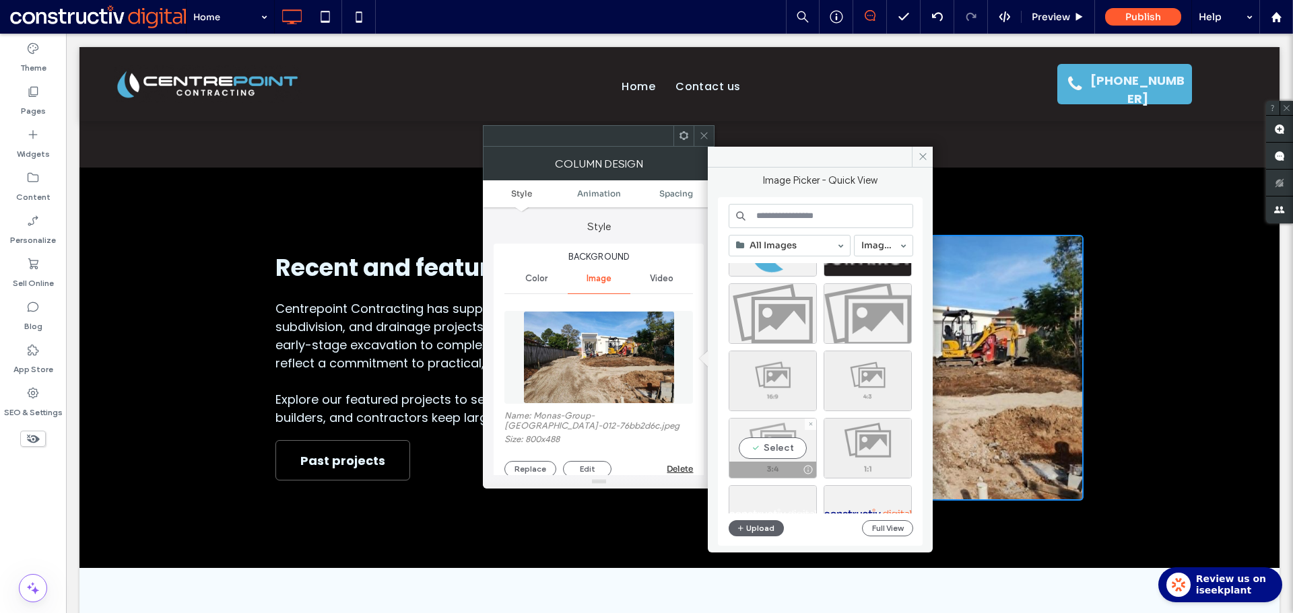
click at [765, 437] on div "Select" at bounding box center [773, 448] width 88 height 61
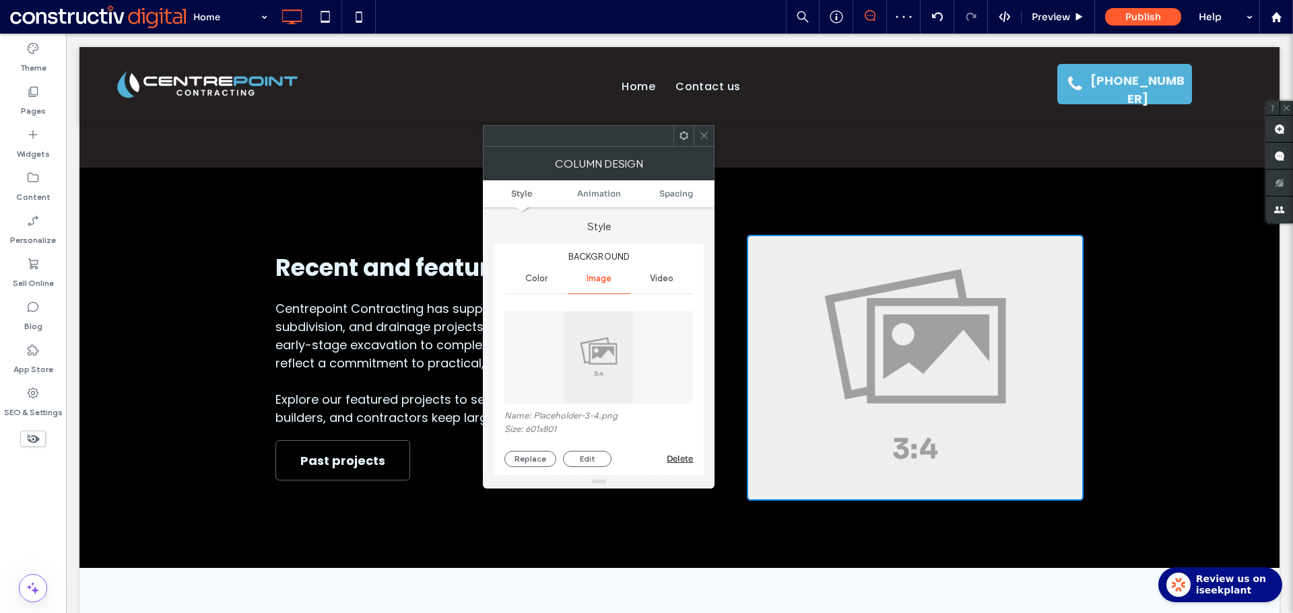
click at [701, 137] on icon at bounding box center [704, 136] width 10 height 10
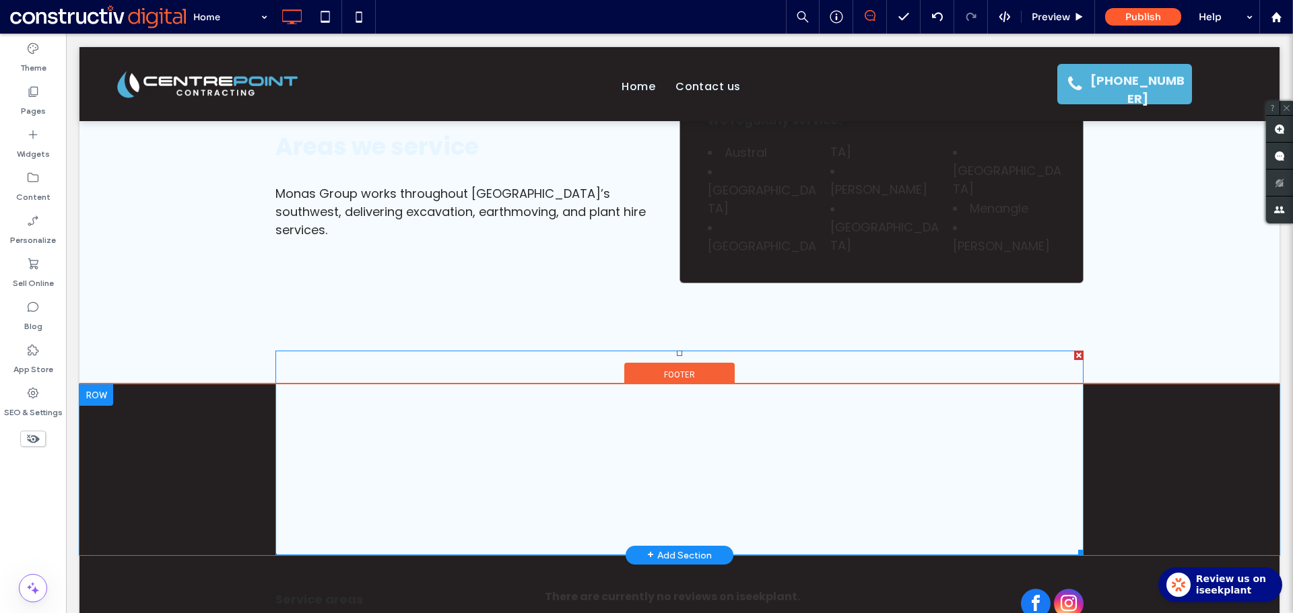
scroll to position [3221, 0]
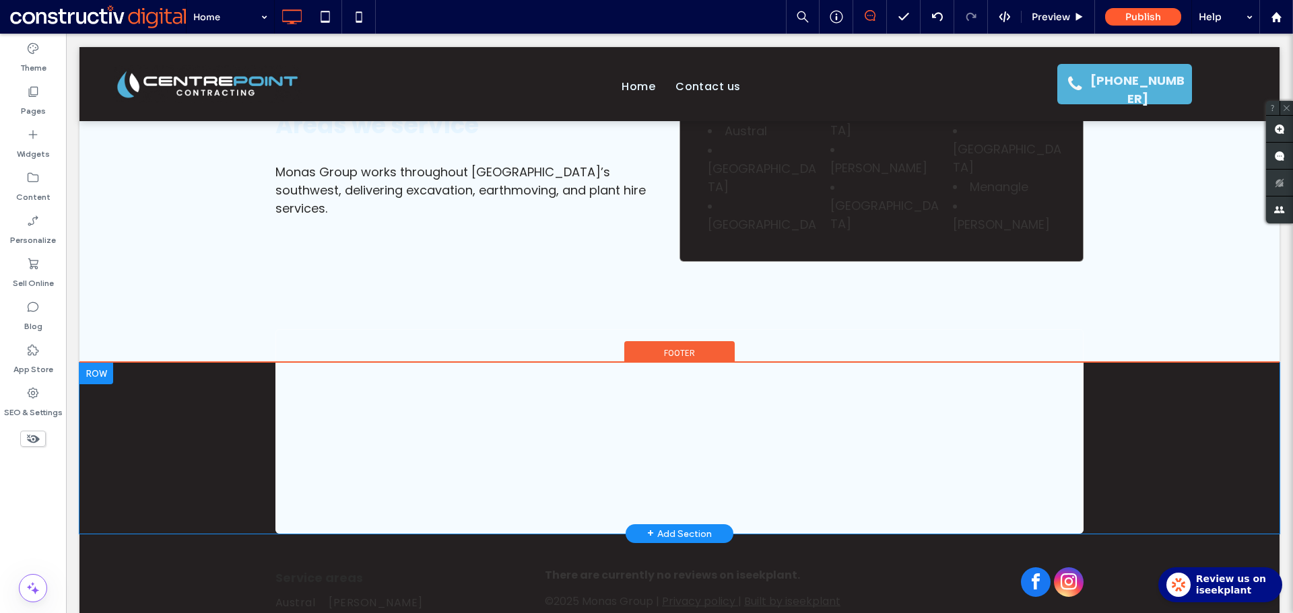
click at [132, 382] on div "Click To Paste + Add Section" at bounding box center [679, 448] width 1200 height 171
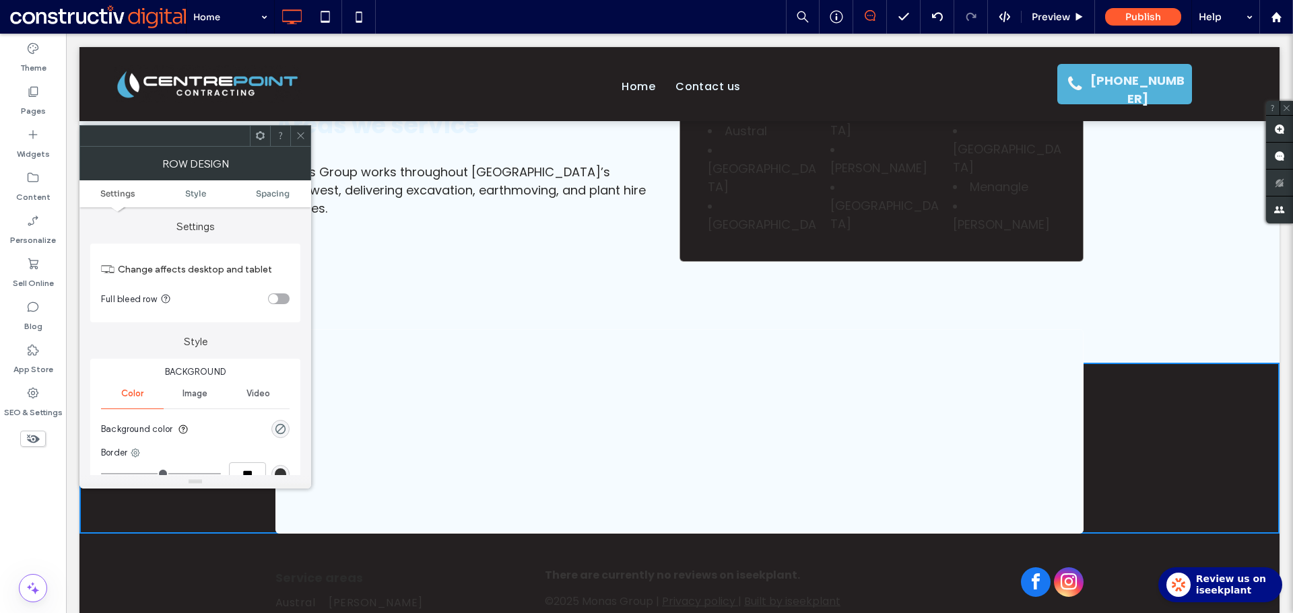
click at [304, 137] on icon at bounding box center [301, 136] width 10 height 10
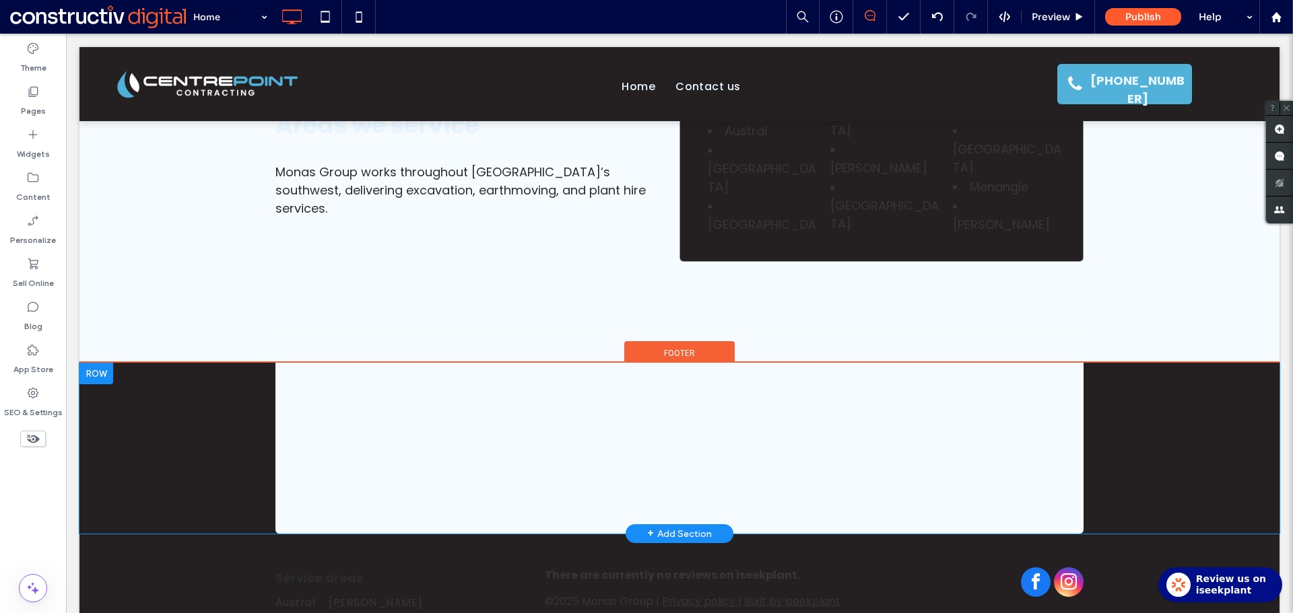
click at [98, 363] on div at bounding box center [96, 374] width 34 height 22
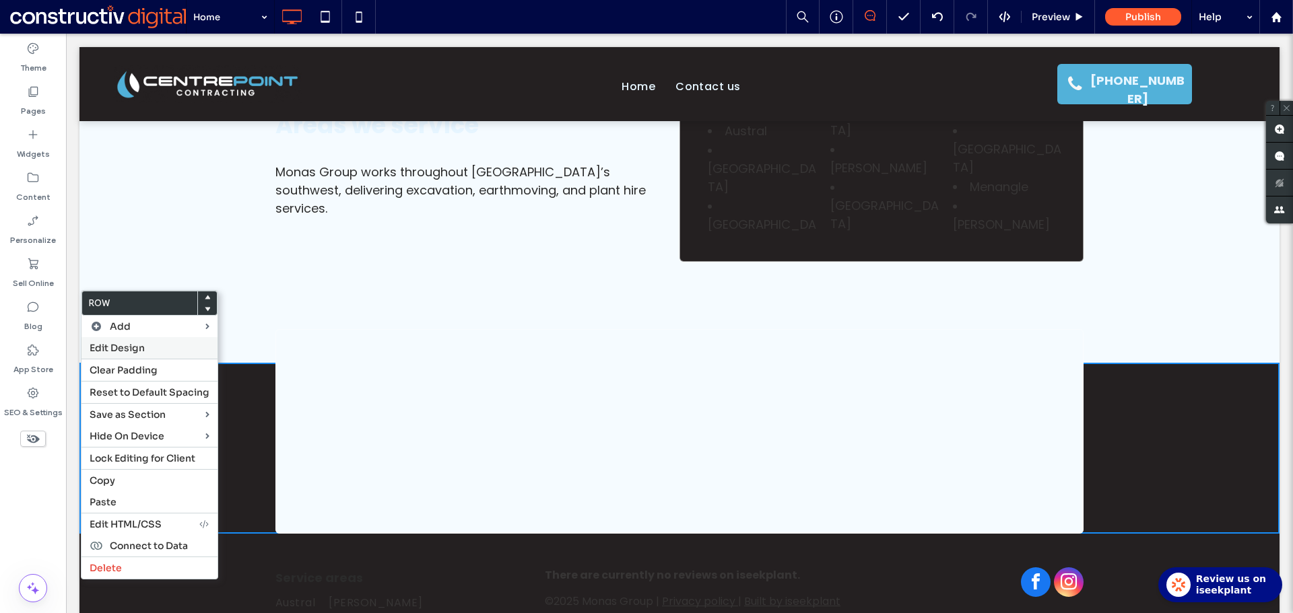
click at [126, 349] on span "Edit Design" at bounding box center [117, 348] width 55 height 12
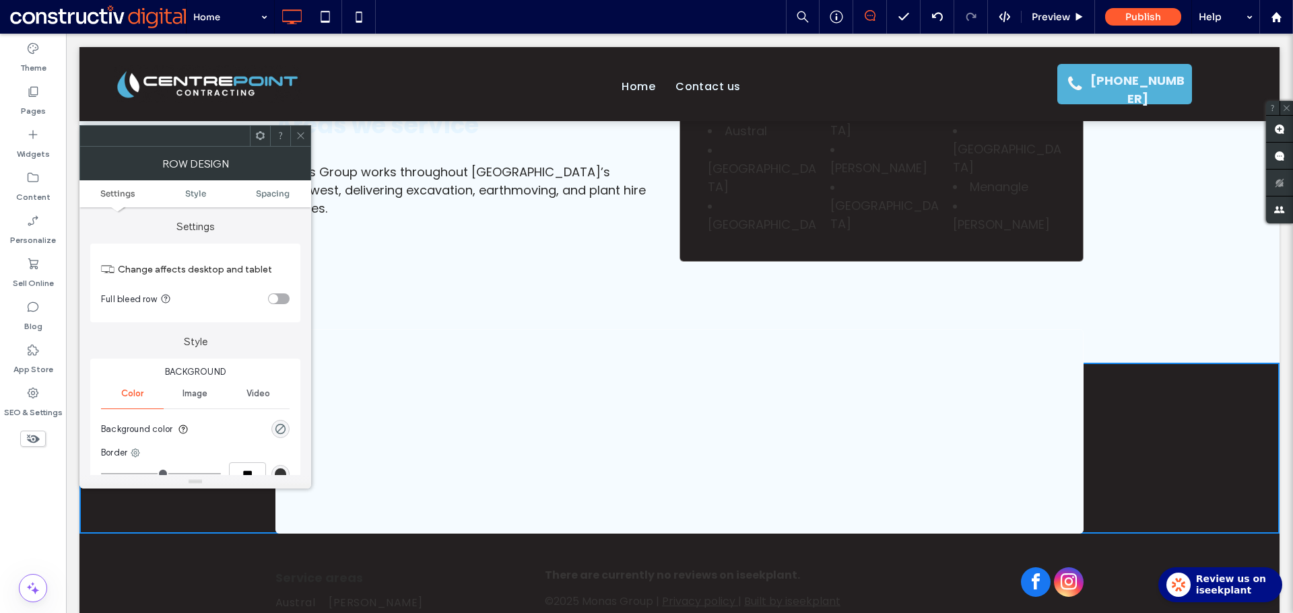
click at [302, 137] on use at bounding box center [300, 136] width 7 height 7
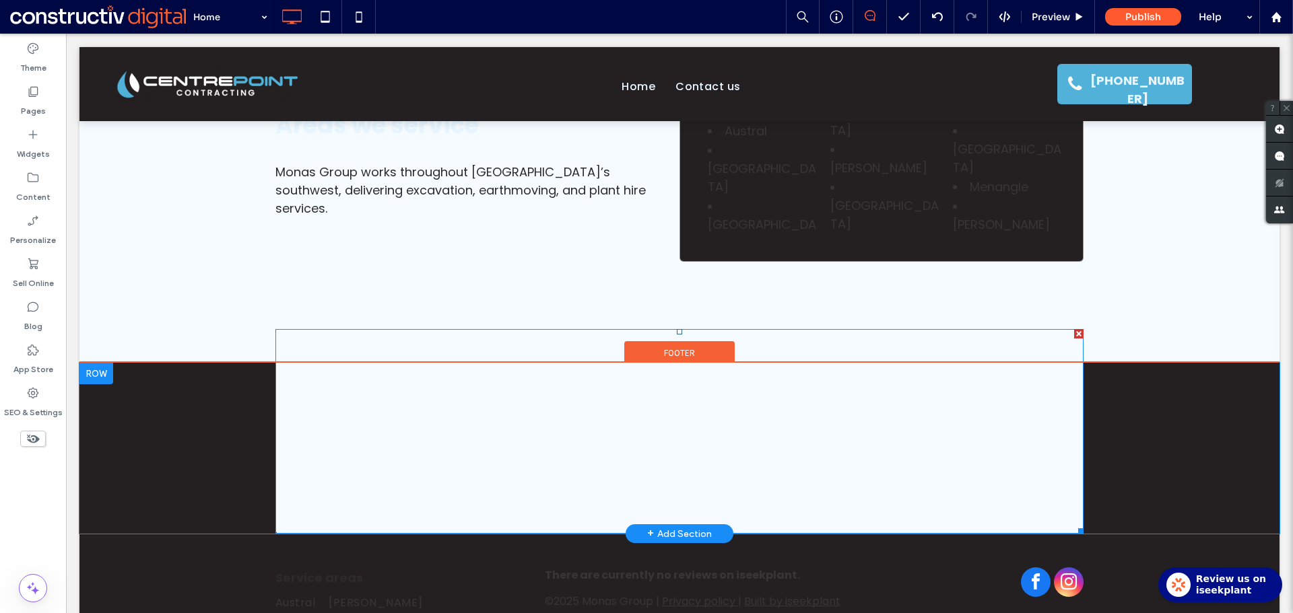
click at [679, 329] on span at bounding box center [679, 431] width 808 height 205
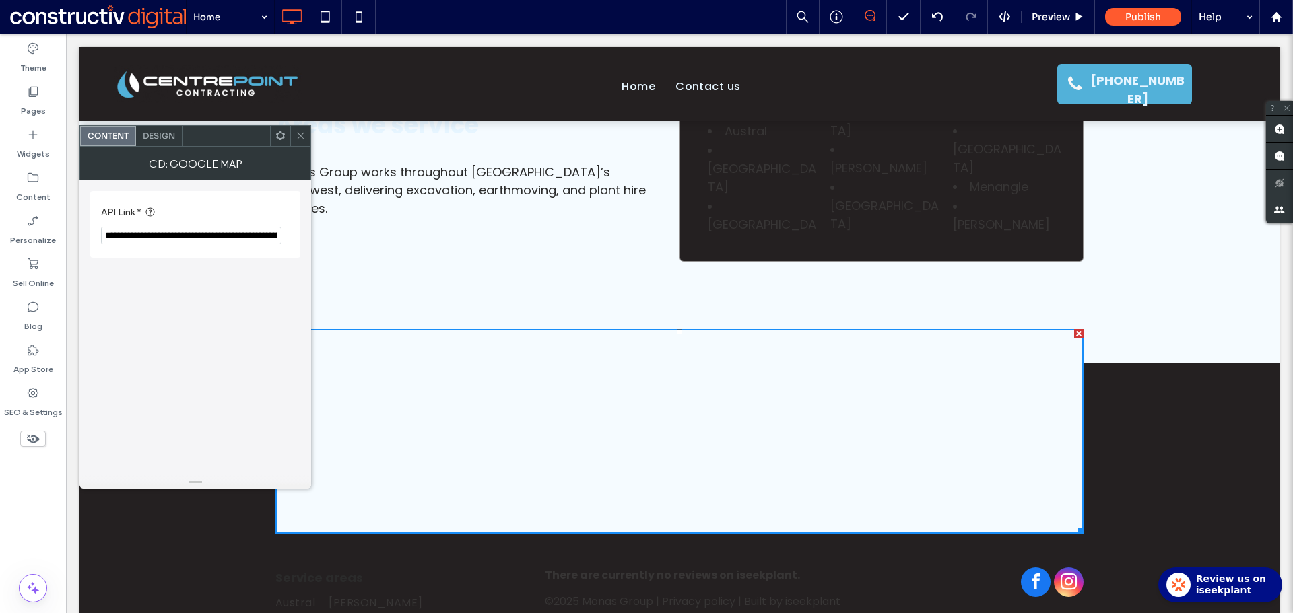
click at [303, 135] on icon at bounding box center [301, 136] width 10 height 10
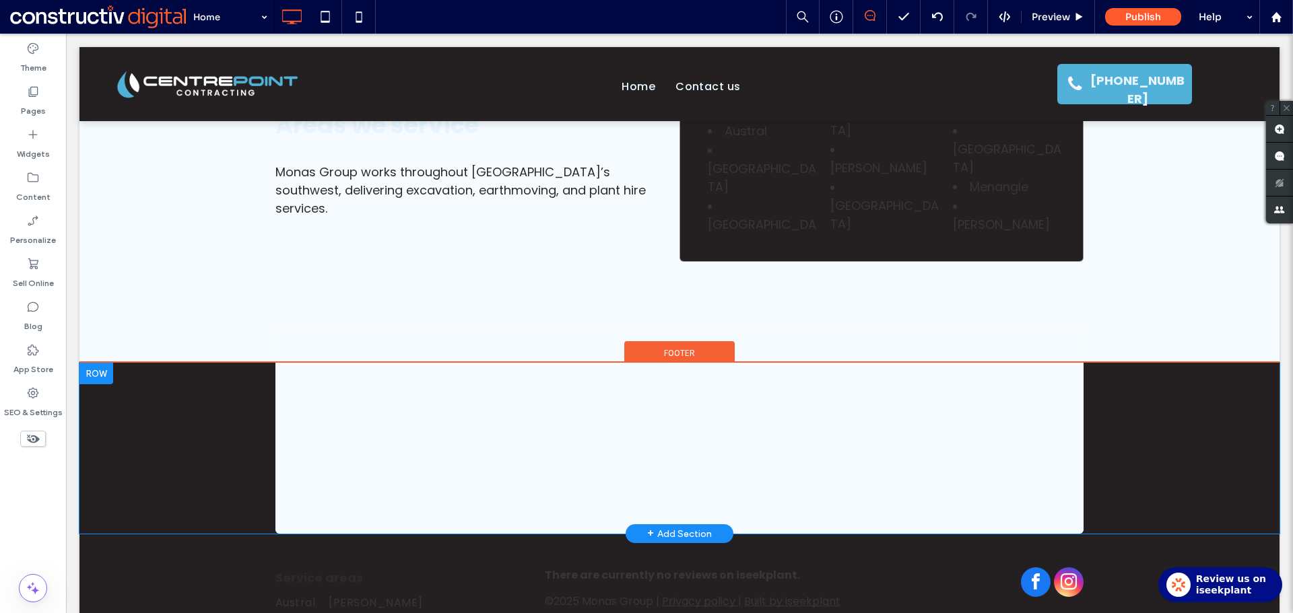
click at [150, 363] on div "Click To Paste + Add Section" at bounding box center [679, 448] width 1200 height 171
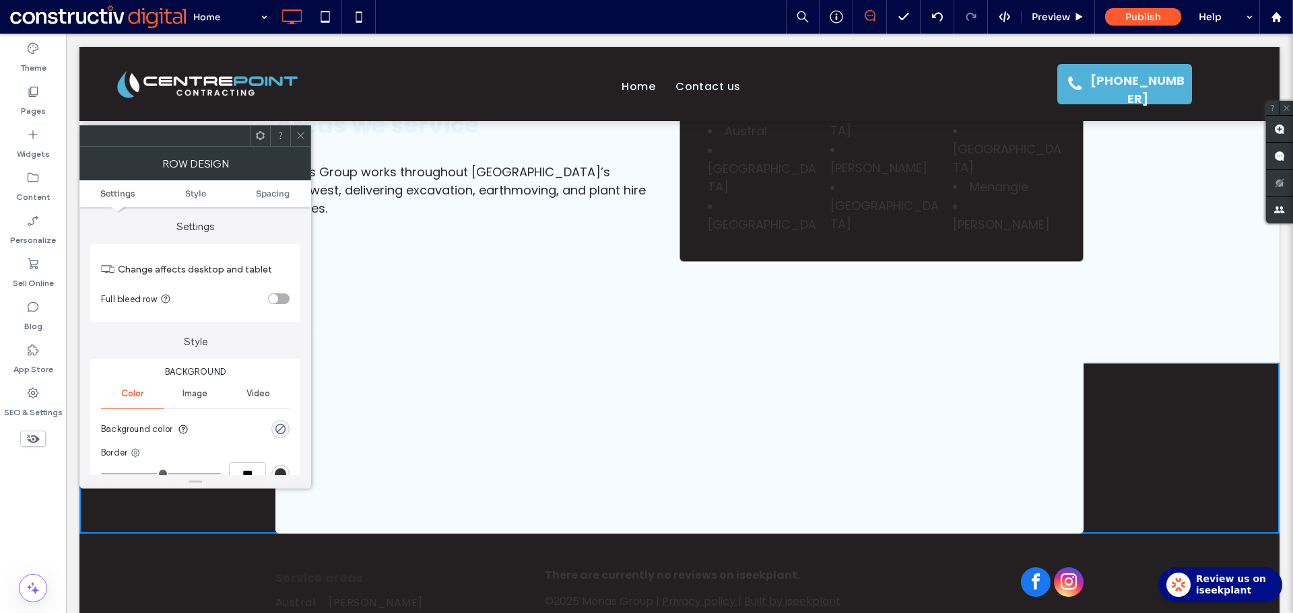
click at [296, 134] on icon at bounding box center [301, 136] width 10 height 10
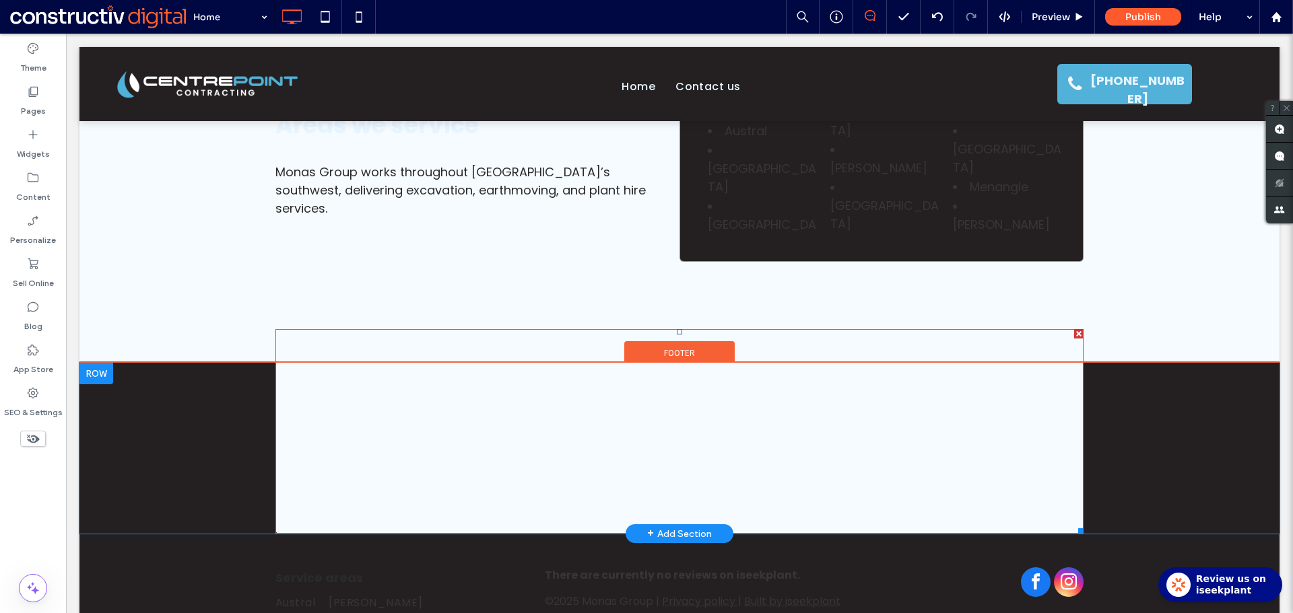
click at [687, 329] on span at bounding box center [679, 431] width 808 height 205
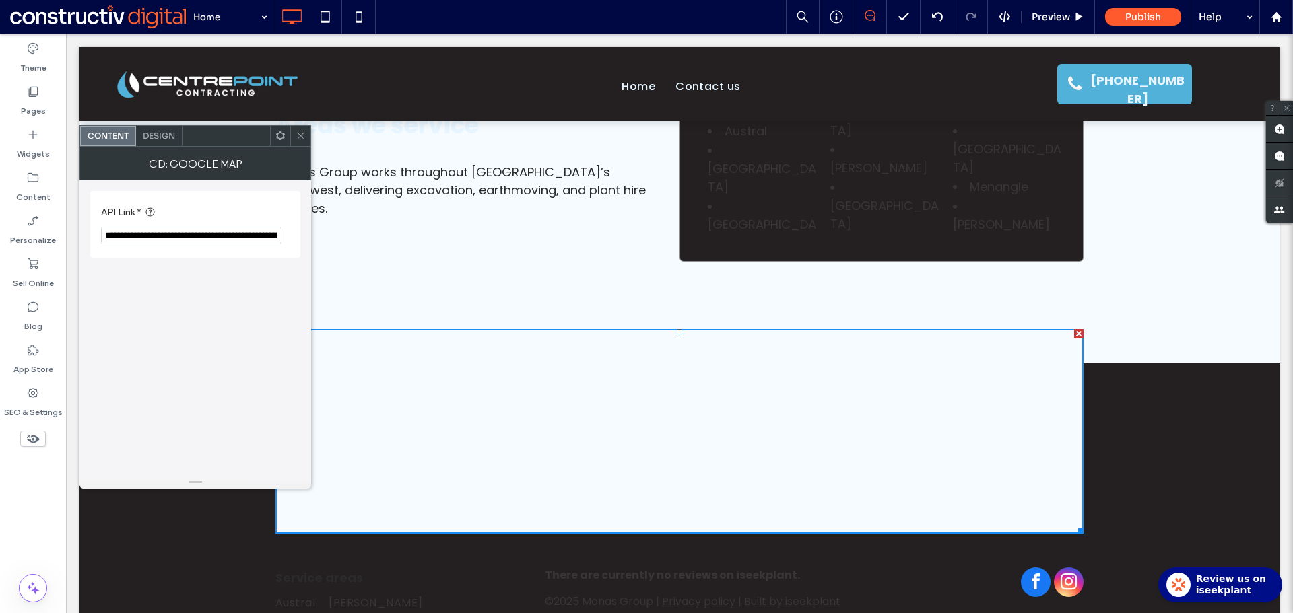
click at [303, 132] on icon at bounding box center [301, 136] width 10 height 10
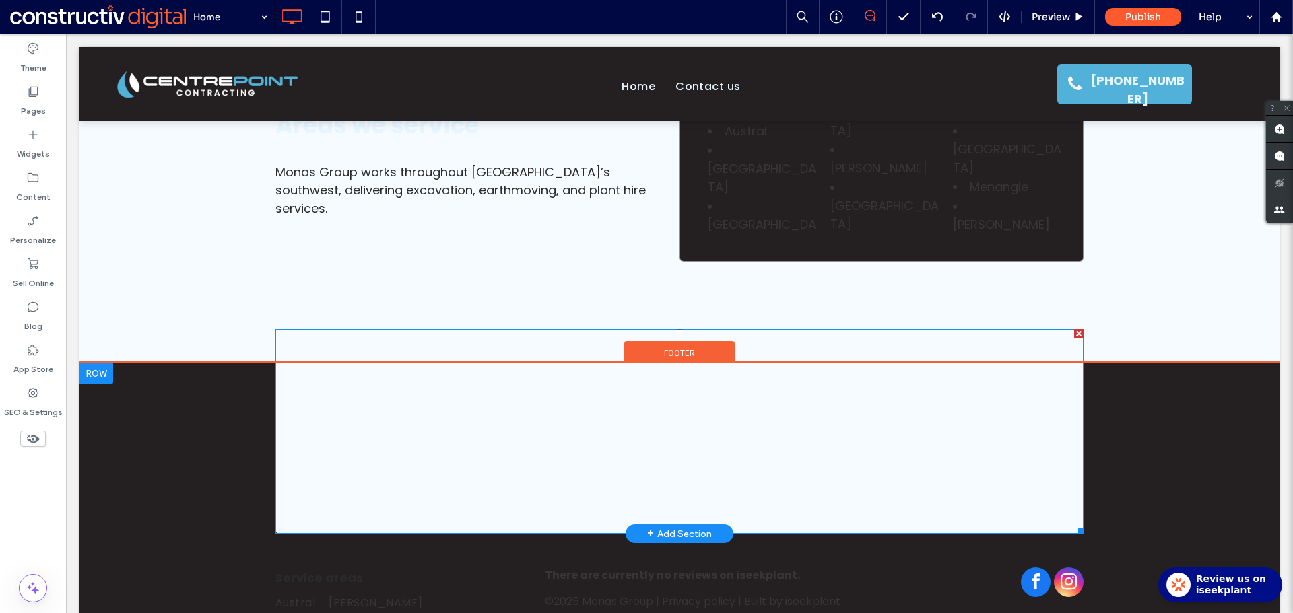
click at [327, 348] on span at bounding box center [679, 431] width 808 height 205
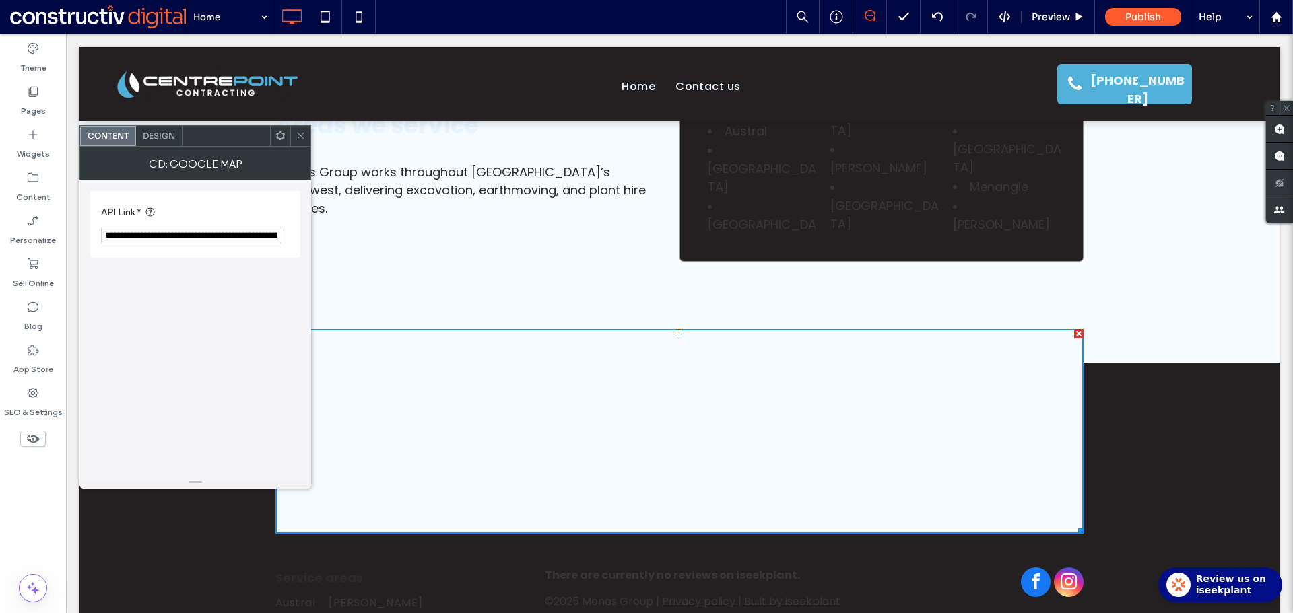
click at [166, 129] on div "Design" at bounding box center [159, 136] width 46 height 20
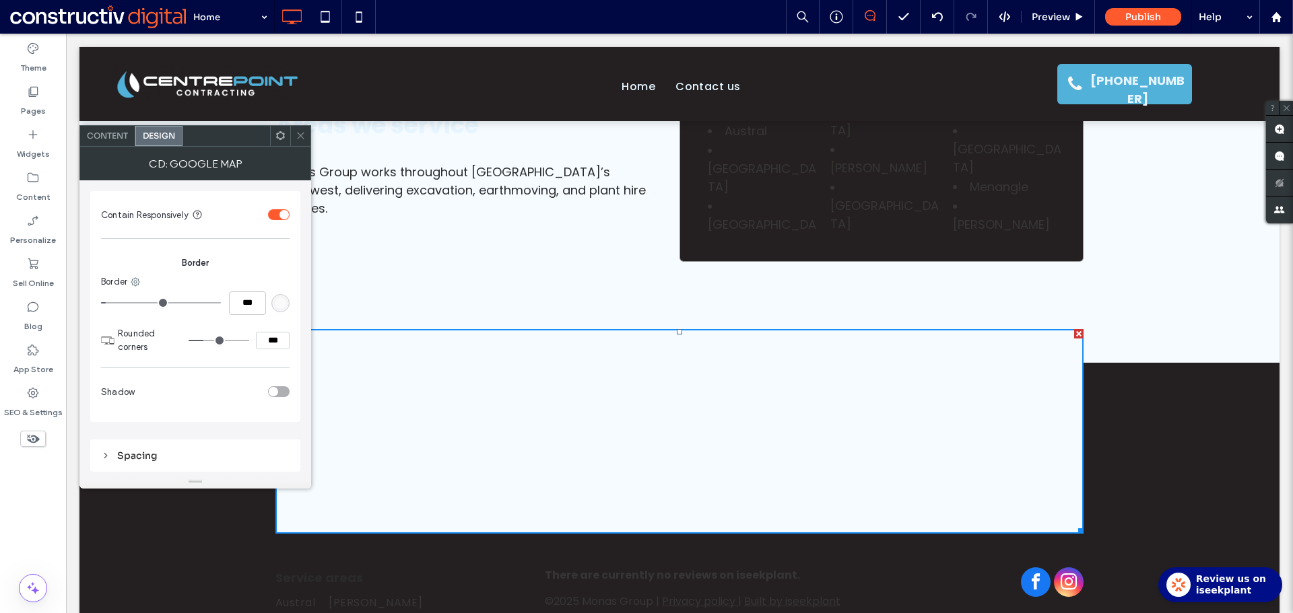
drag, startPoint x: 133, startPoint y: 457, endPoint x: 184, endPoint y: 444, distance: 52.7
click at [133, 457] on div "Spacing" at bounding box center [195, 456] width 189 height 12
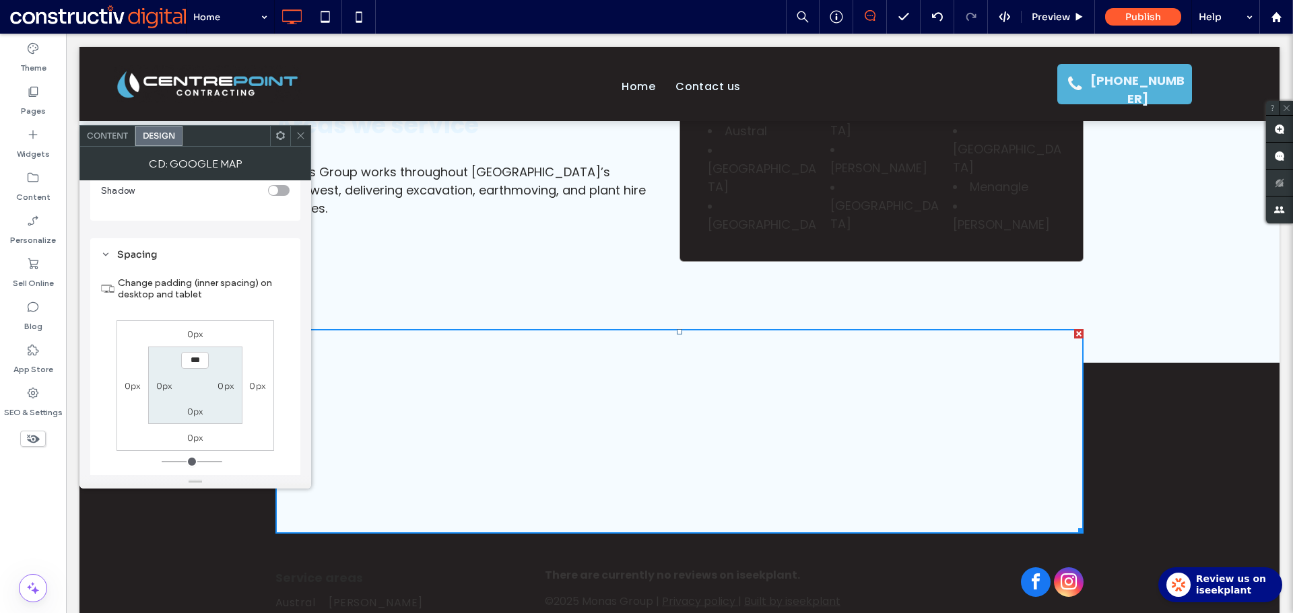
scroll to position [202, 0]
click at [307, 137] on div at bounding box center [300, 136] width 20 height 20
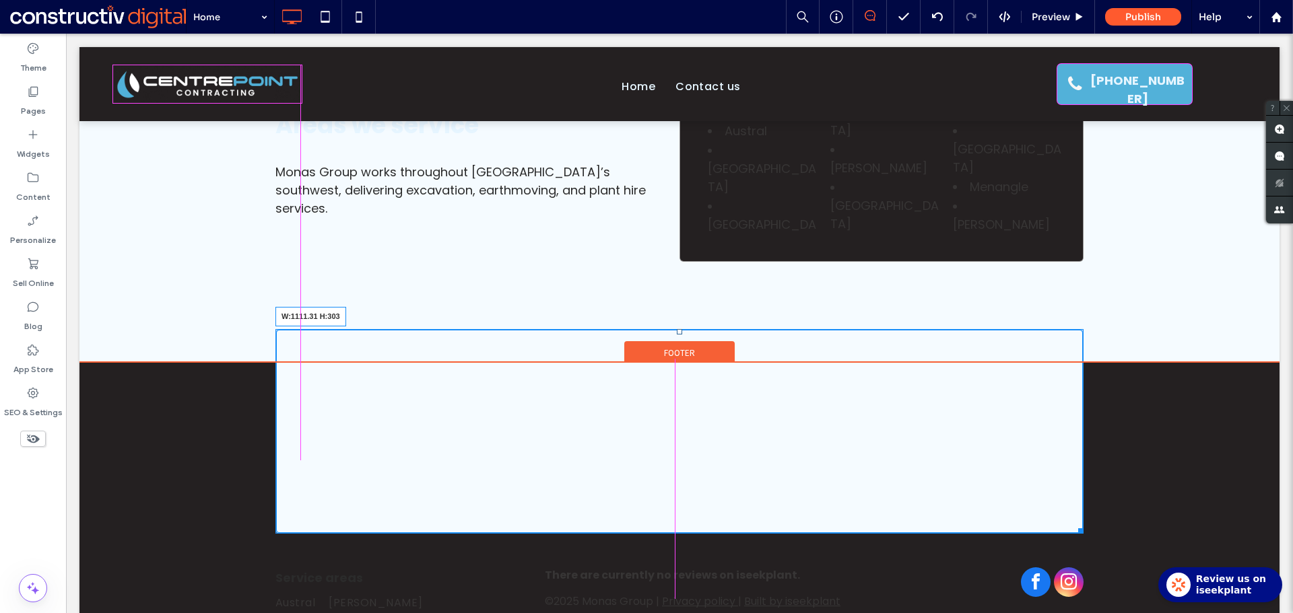
drag, startPoint x: 1071, startPoint y: 455, endPoint x: 1040, endPoint y: 452, distance: 31.1
click at [1073, 524] on div at bounding box center [1078, 529] width 10 height 10
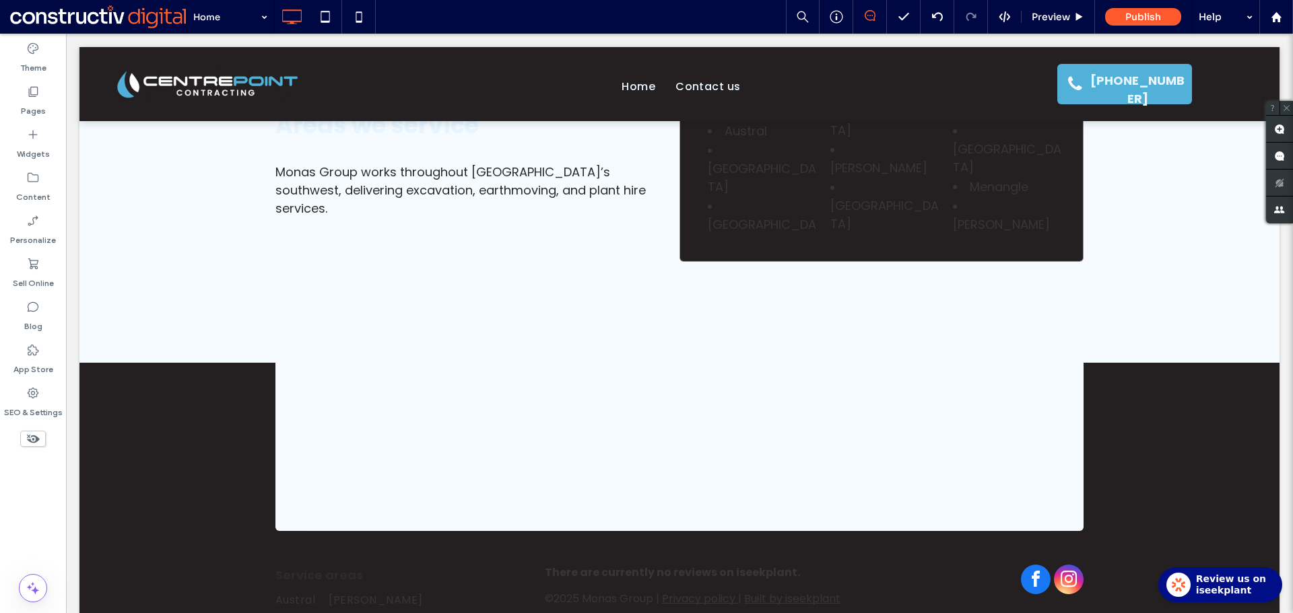
scroll to position [3219, 0]
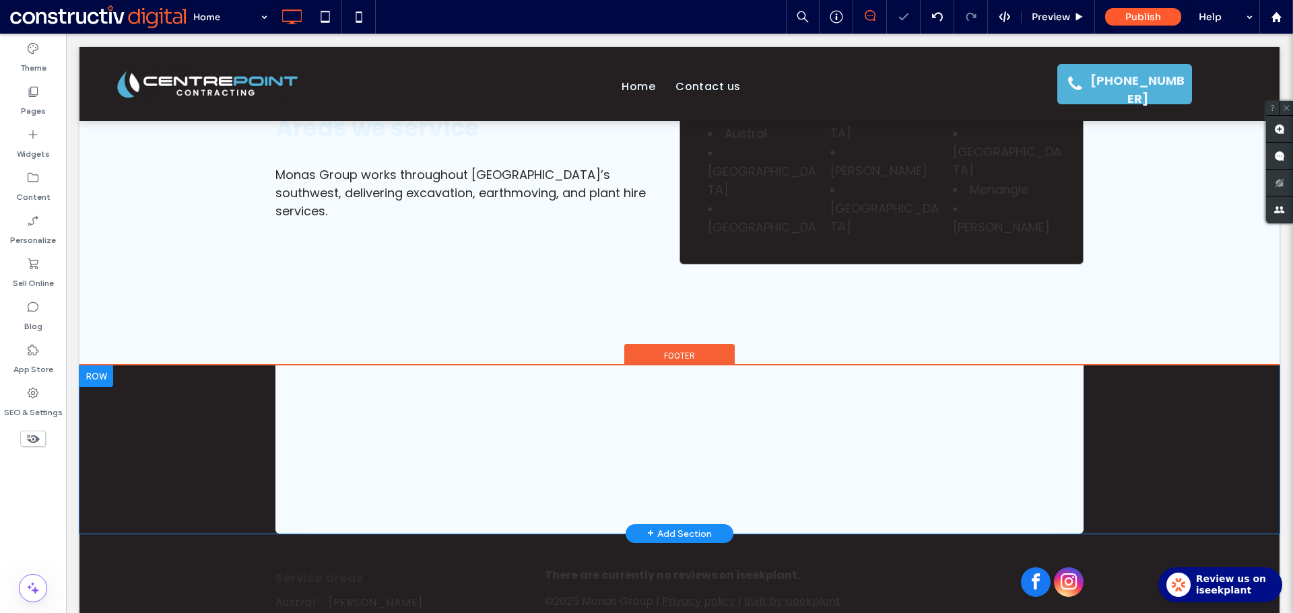
click at [281, 353] on div "Click To Paste" at bounding box center [679, 433] width 808 height 202
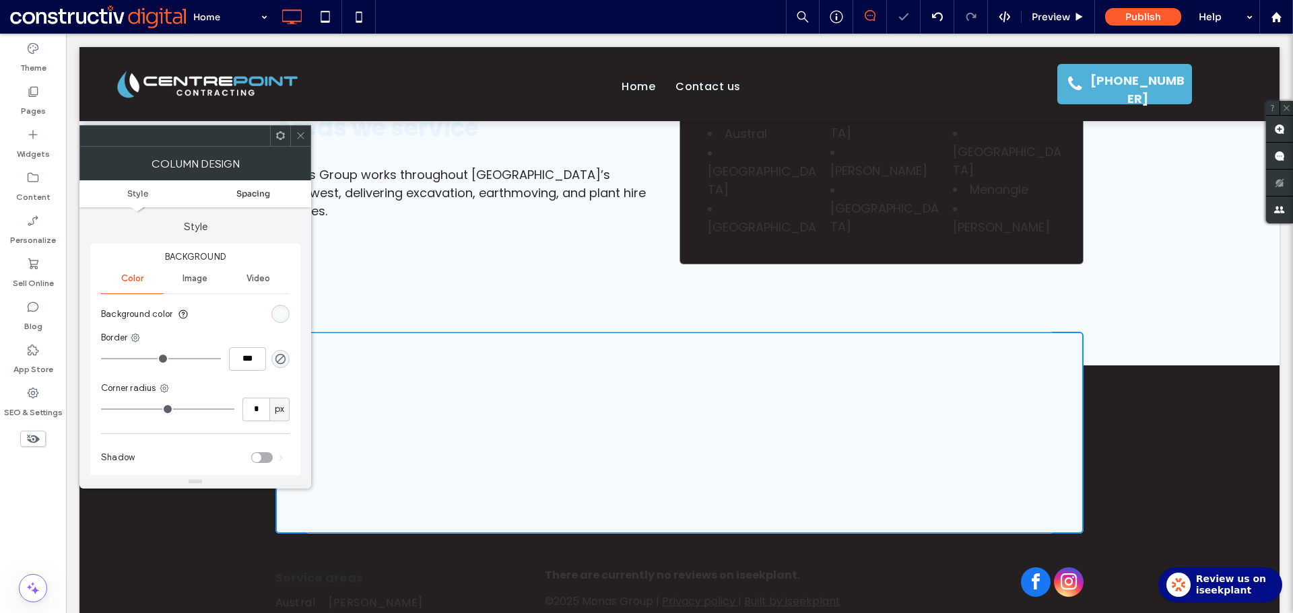
click at [263, 189] on span "Spacing" at bounding box center [253, 194] width 34 height 10
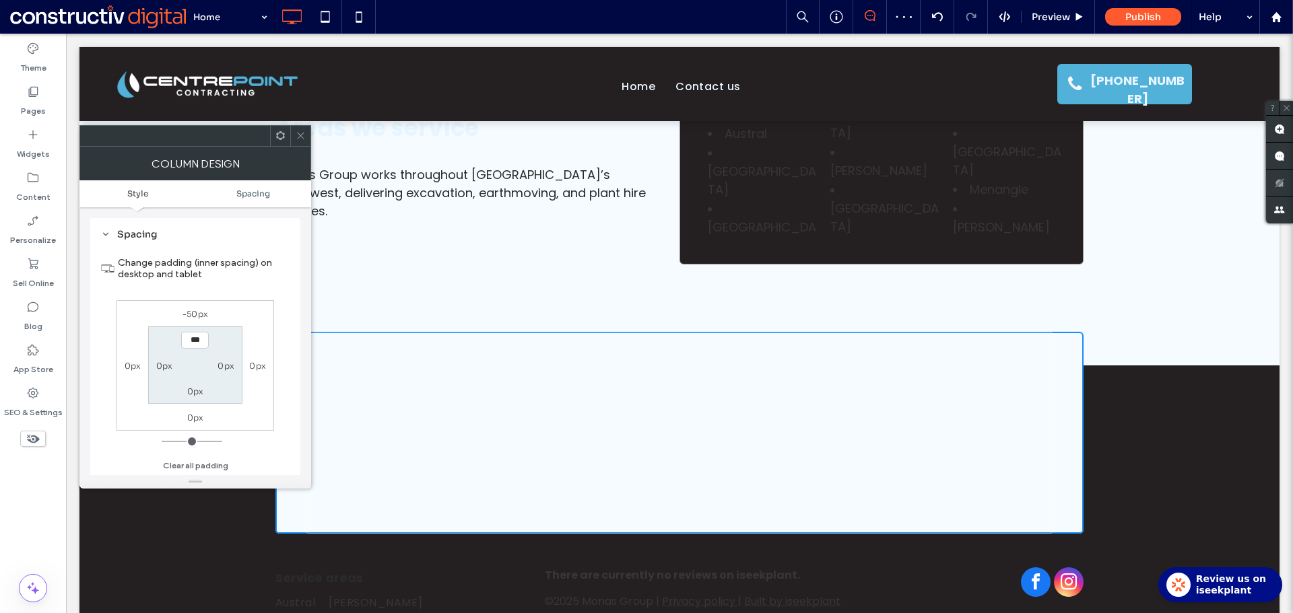
scroll to position [274, 0]
click at [198, 312] on label "-50px" at bounding box center [195, 314] width 26 height 10
type input "*"
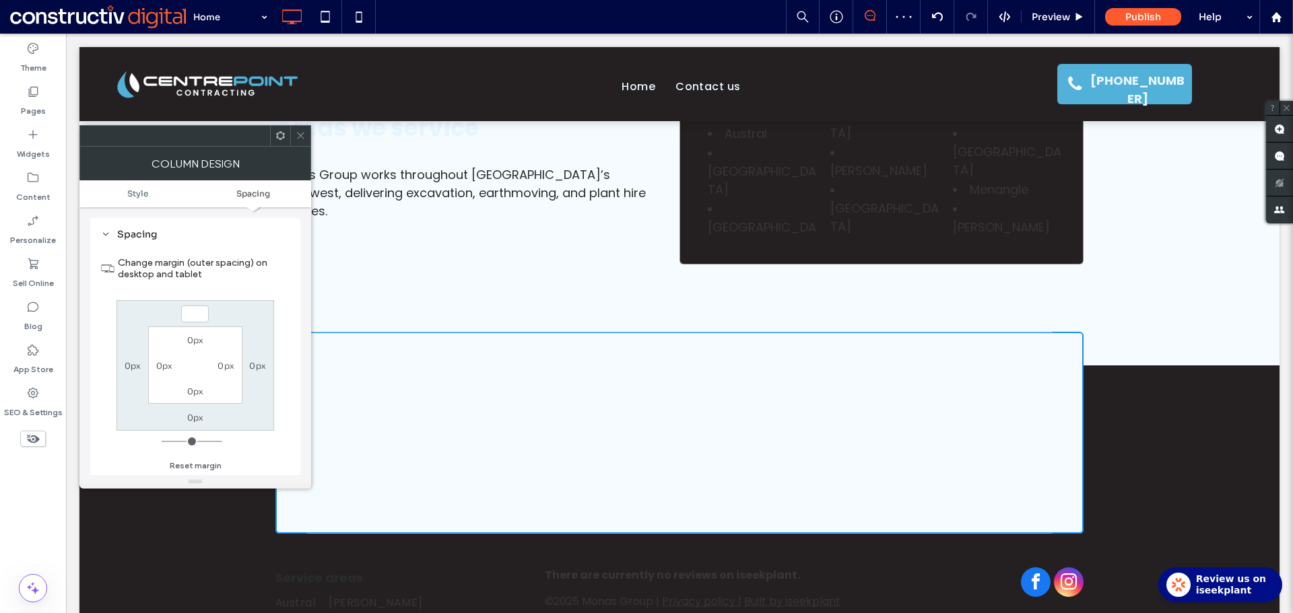
type input "*"
type input "***"
click at [231, 313] on div "*** 0px 0px 0px 0px 0px 0px 0px" at bounding box center [195, 365] width 158 height 131
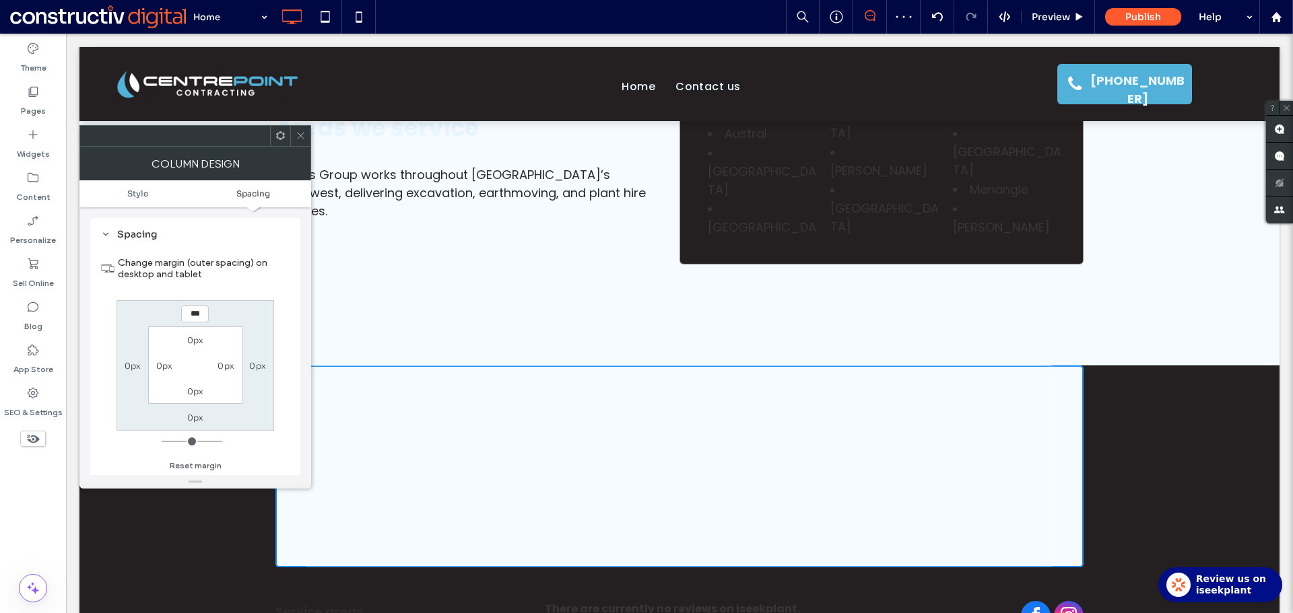
click at [302, 137] on icon at bounding box center [301, 136] width 10 height 10
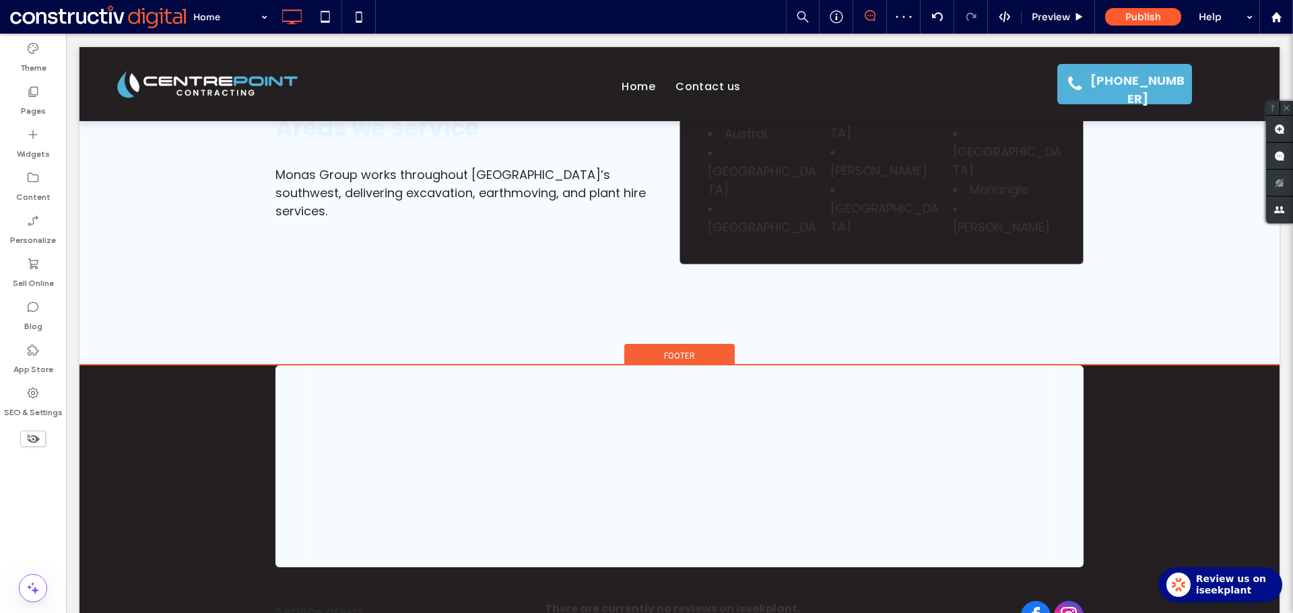
click at [669, 350] on span "Footer" at bounding box center [679, 355] width 31 height 11
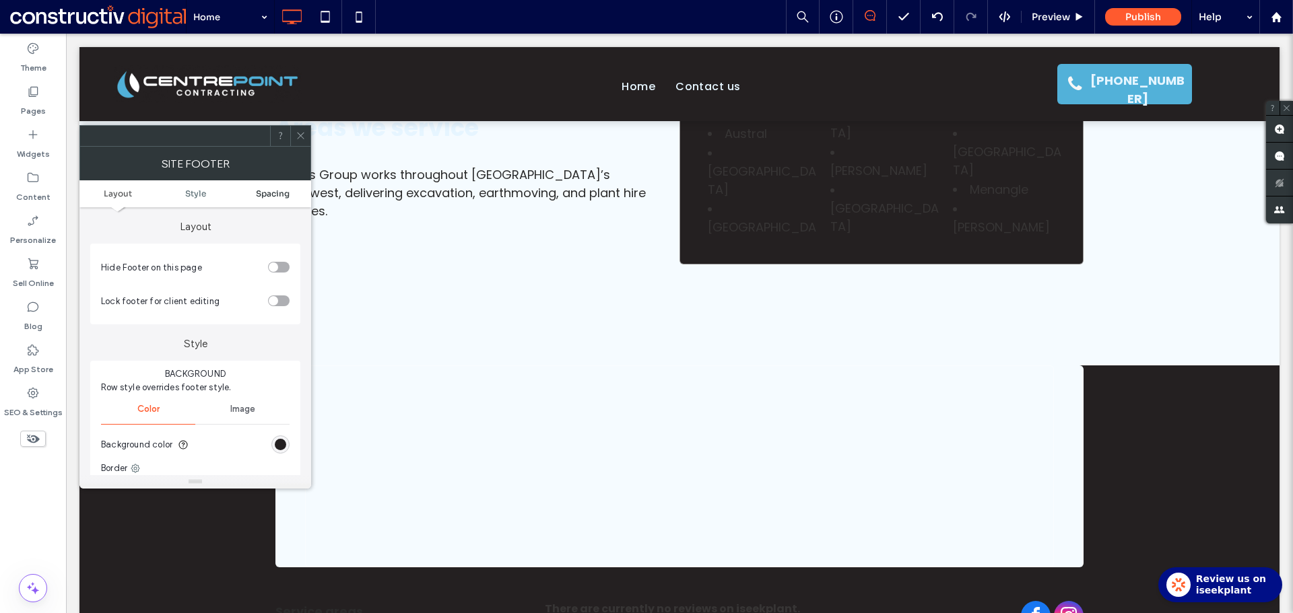
click at [271, 196] on span "Spacing" at bounding box center [273, 194] width 34 height 10
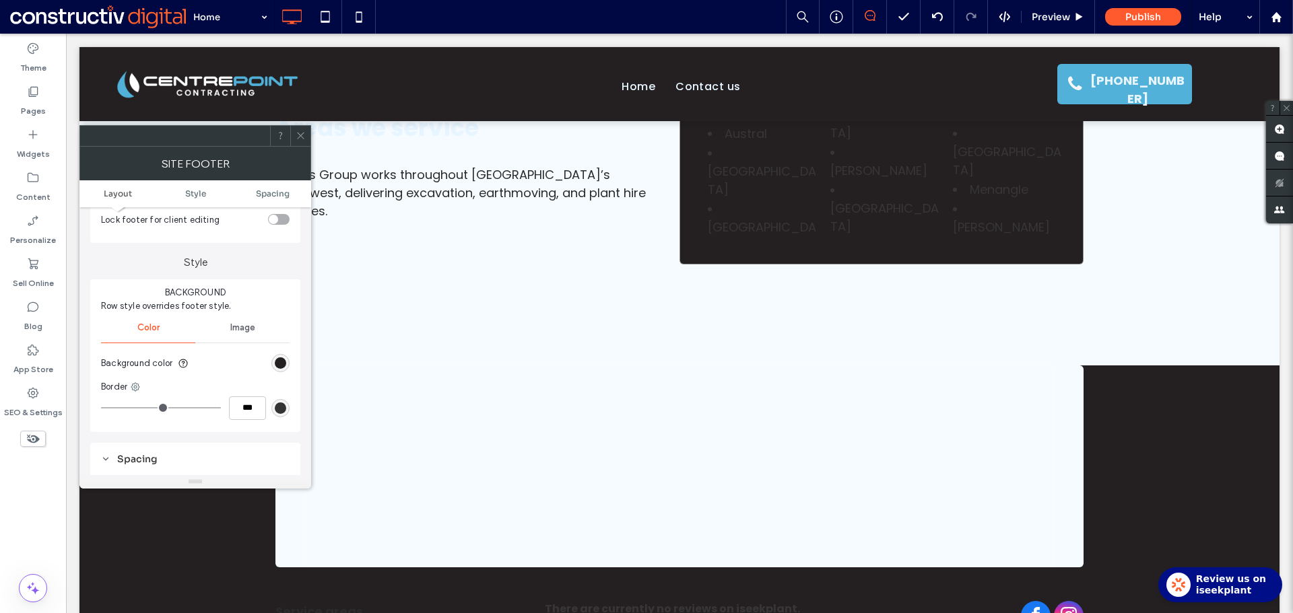
scroll to position [104, 0]
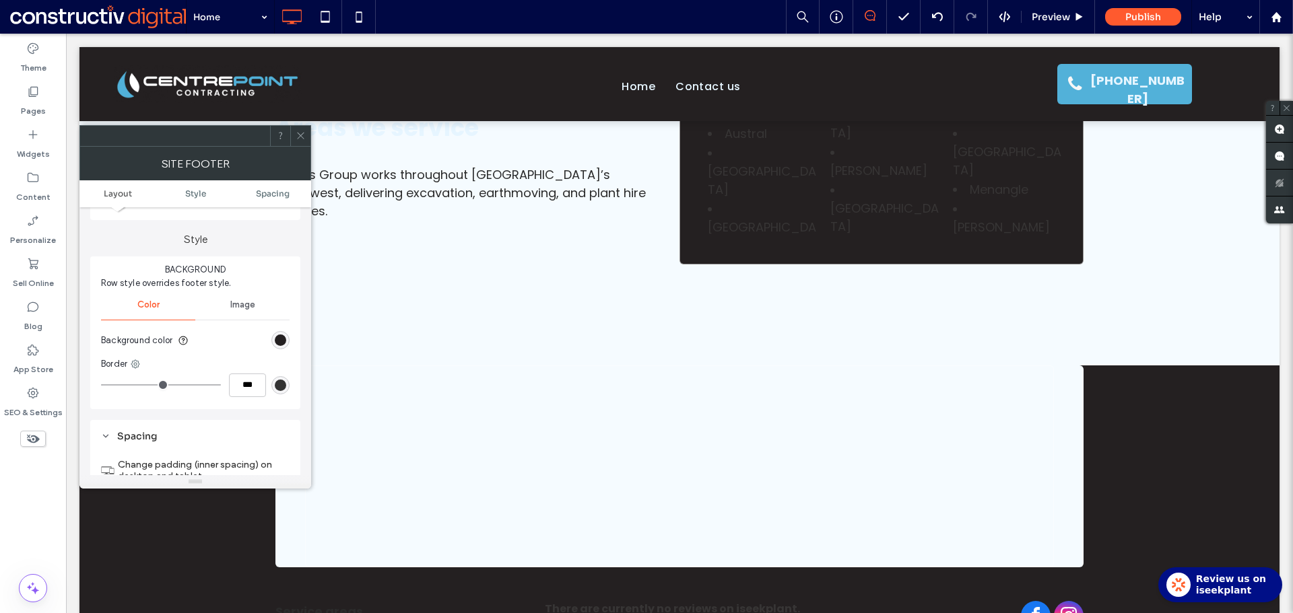
click at [279, 331] on section "Background color" at bounding box center [195, 341] width 189 height 34
click at [283, 337] on div "rgb(36, 32, 33)" at bounding box center [280, 340] width 11 height 11
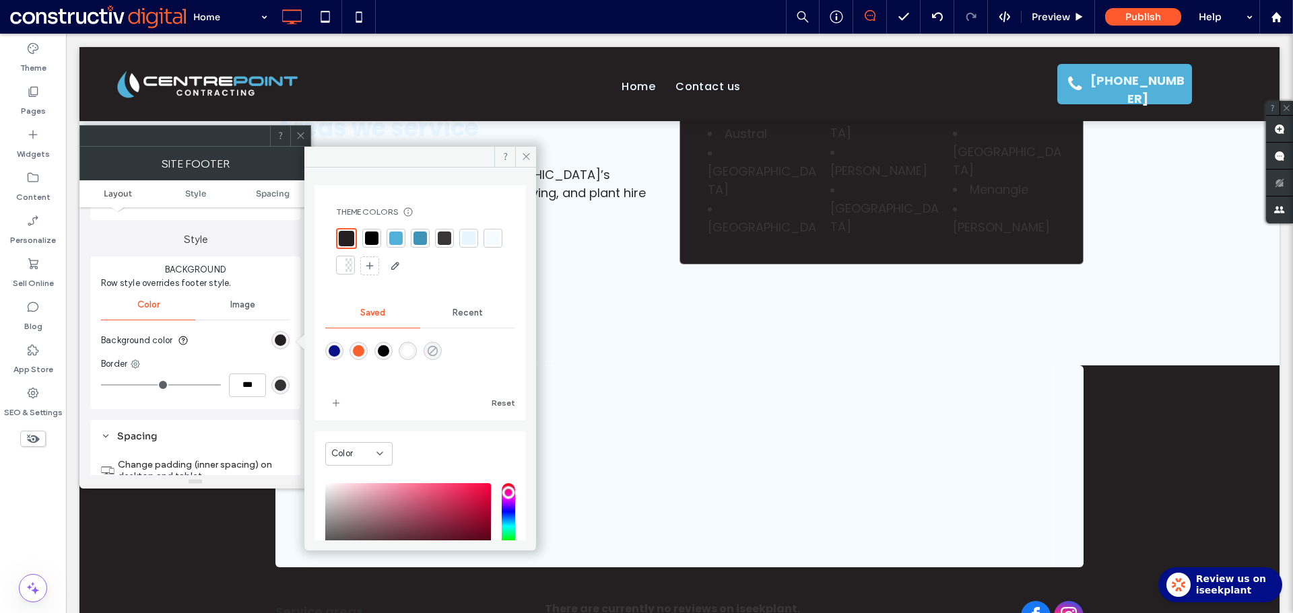
click at [437, 347] on use "rgba(0,255,35,0)" at bounding box center [432, 350] width 10 height 10
type input "*******"
type input "*"
type input "**"
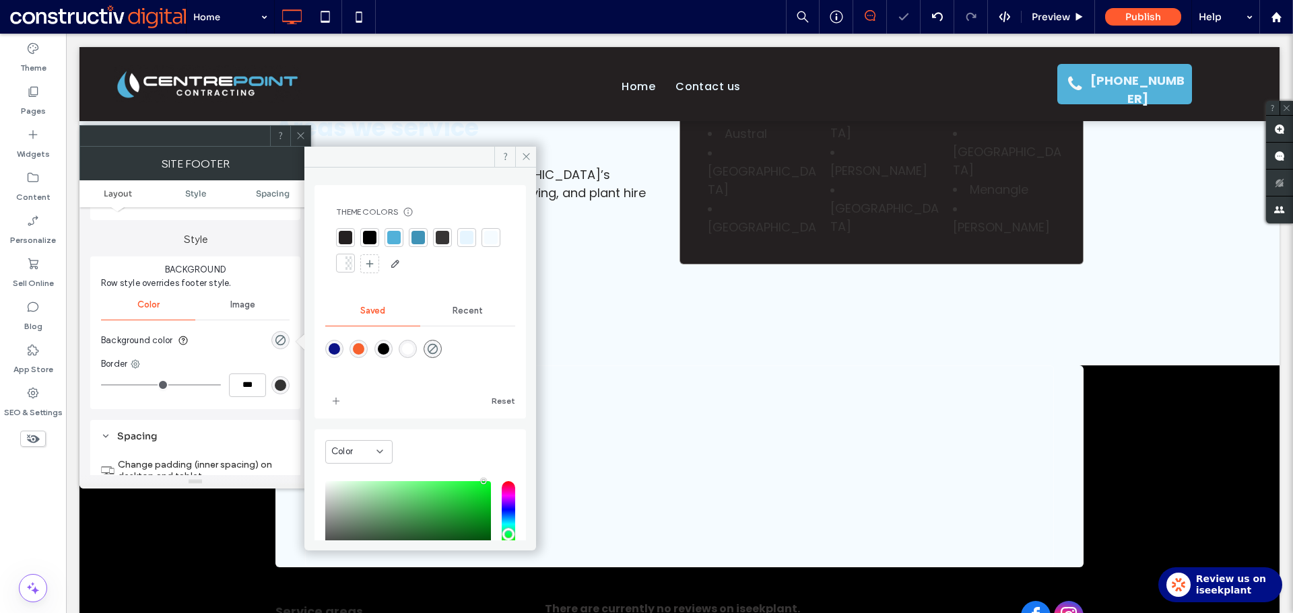
click at [306, 133] on div at bounding box center [300, 136] width 20 height 20
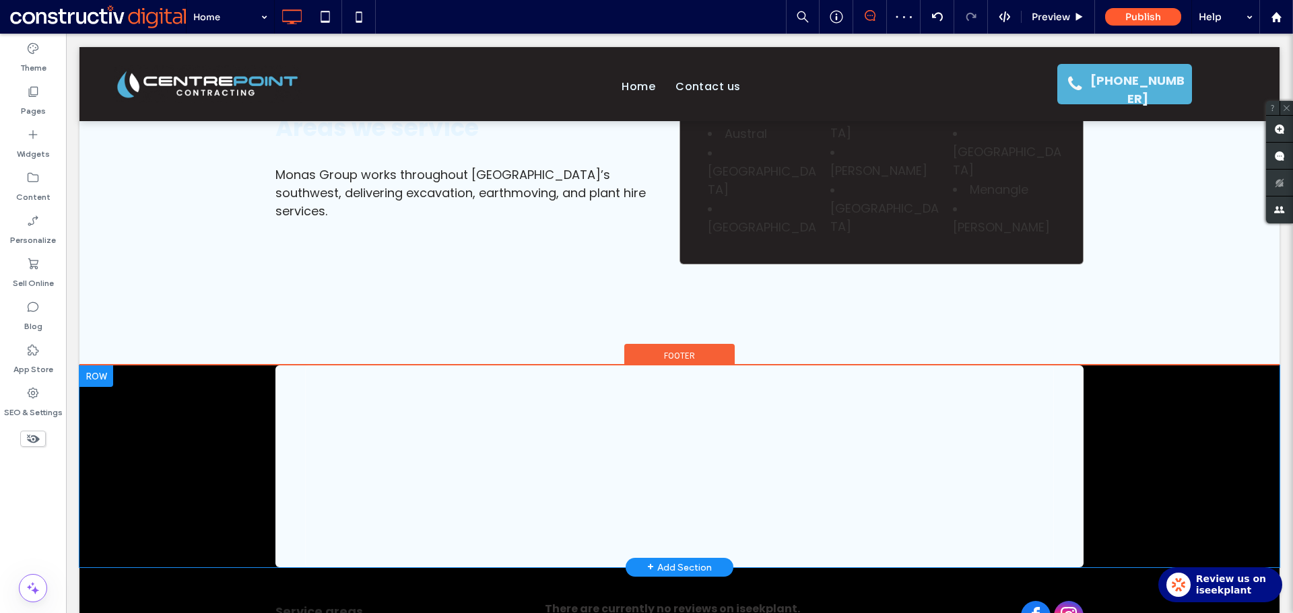
click at [277, 366] on div "Click To Paste" at bounding box center [679, 467] width 808 height 202
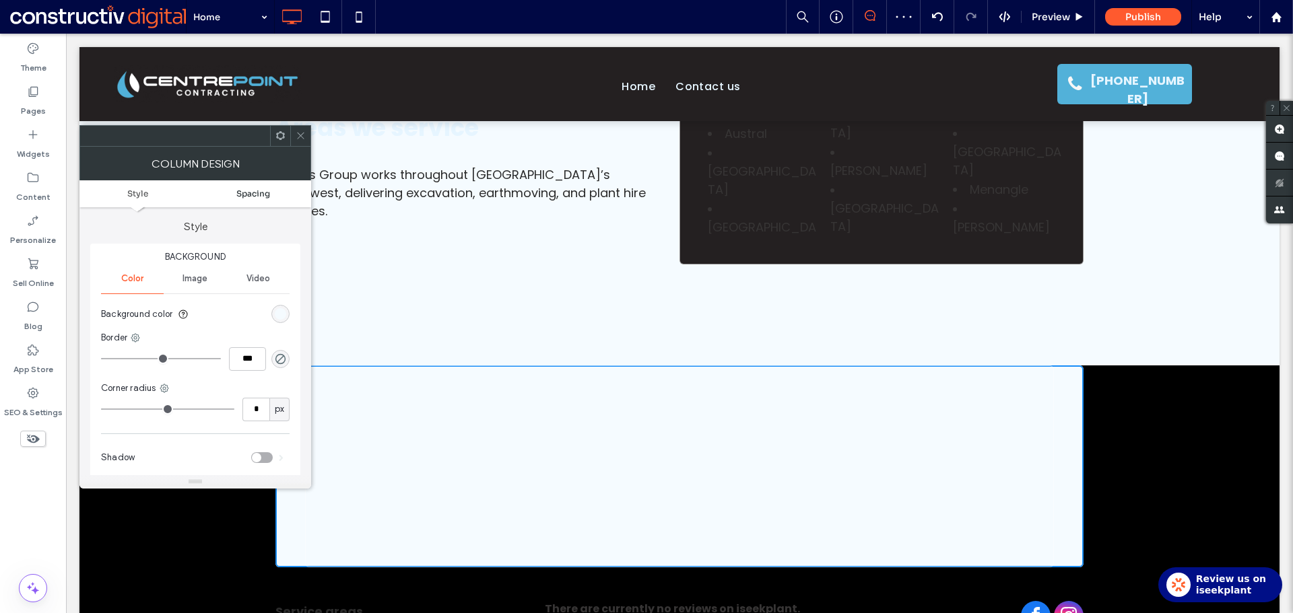
click at [271, 195] on link "Spacing" at bounding box center [253, 194] width 116 height 10
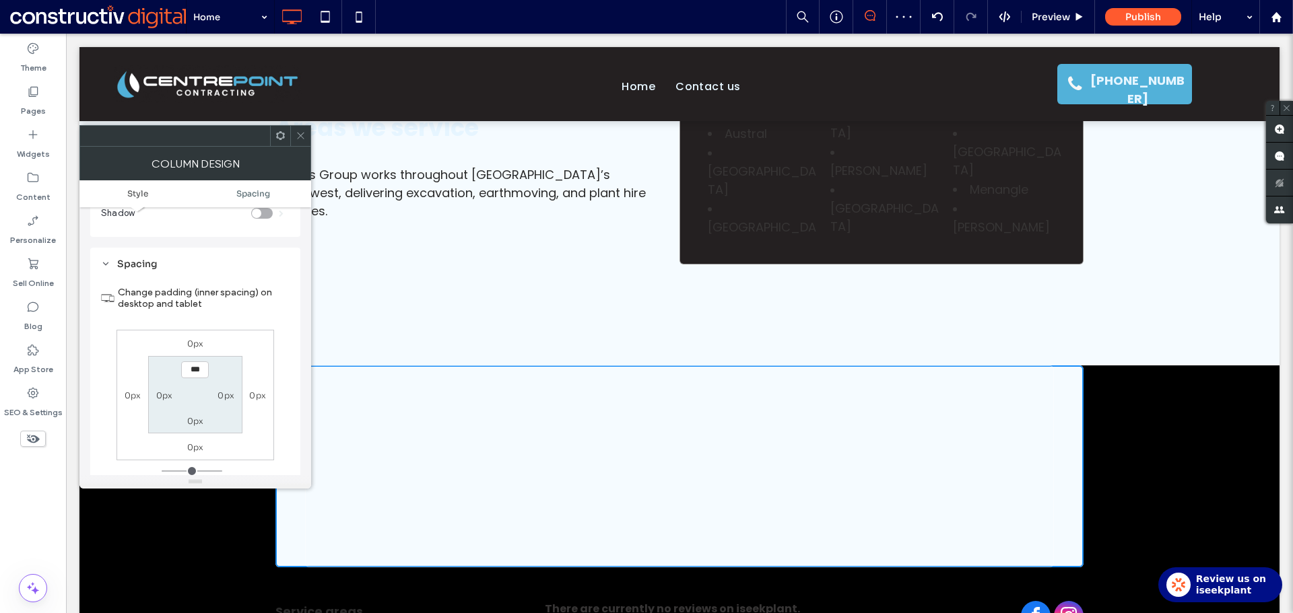
scroll to position [274, 0]
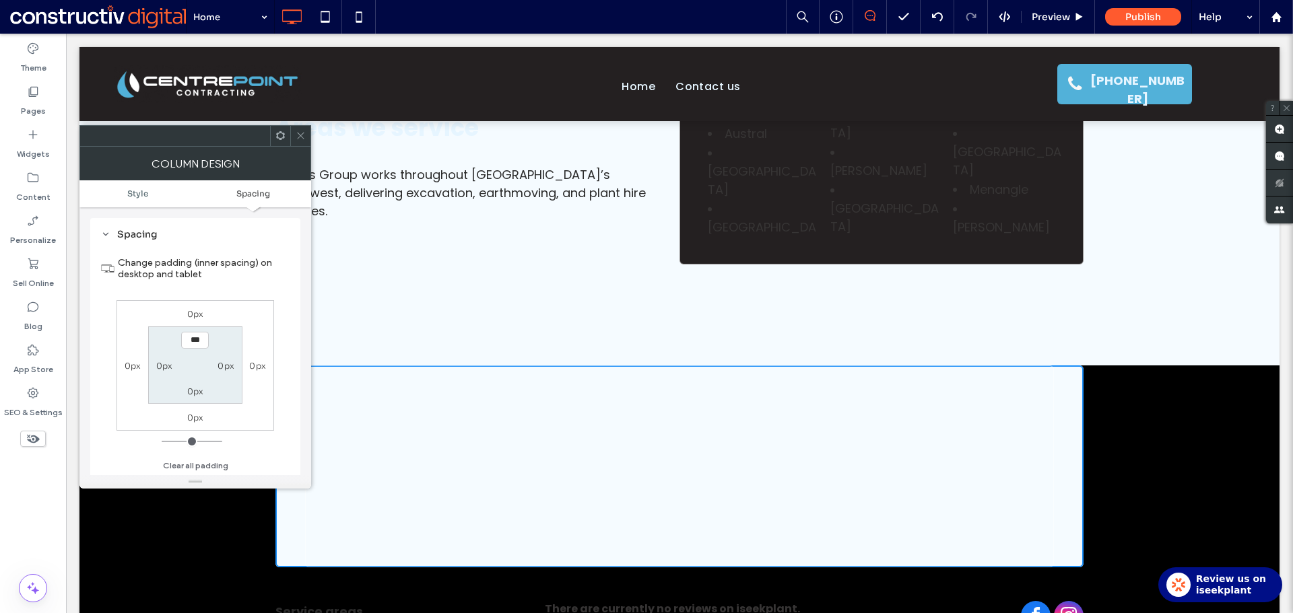
click at [198, 316] on label "0px" at bounding box center [195, 314] width 17 height 10
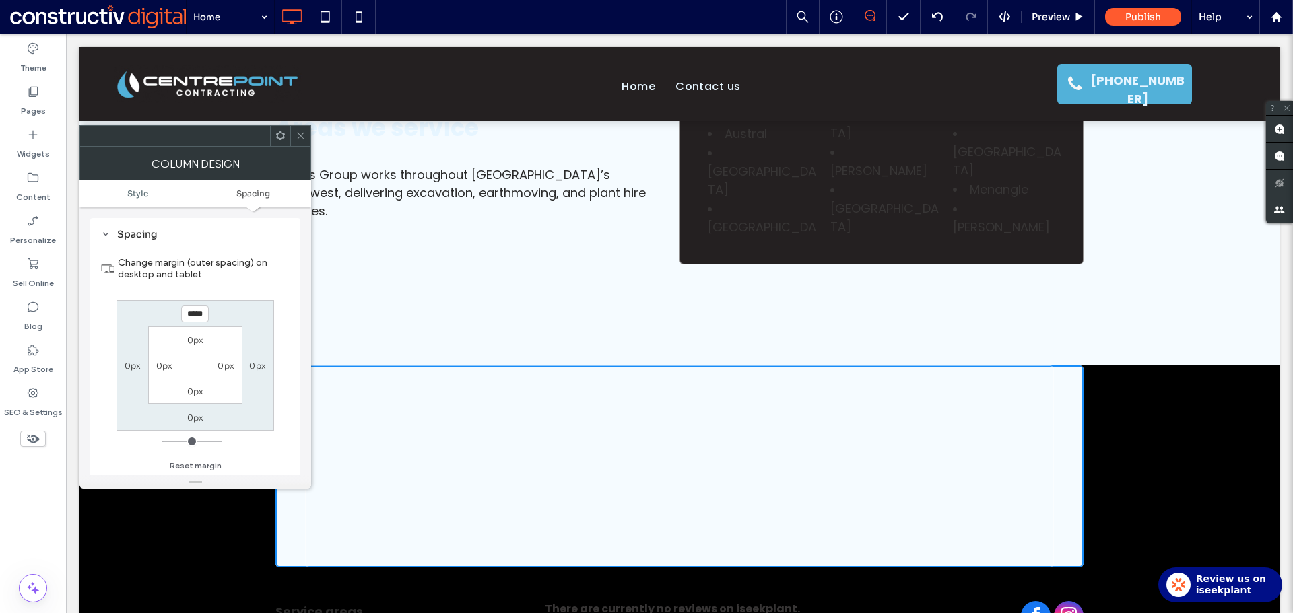
scroll to position [0, 1]
type input "*****"
type input "*"
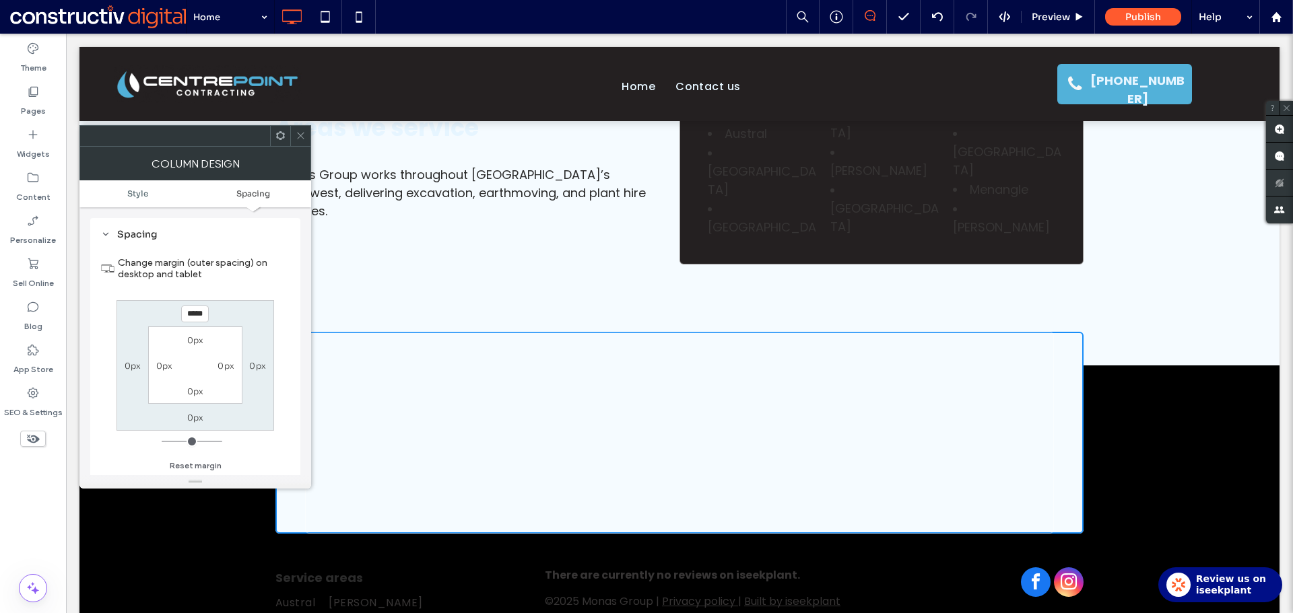
click at [217, 311] on div "***** 0px 0px 0px 0px 0px 0px 0px" at bounding box center [195, 365] width 158 height 131
click at [199, 314] on input "*****" at bounding box center [195, 314] width 28 height 17
type input "****"
type input "*"
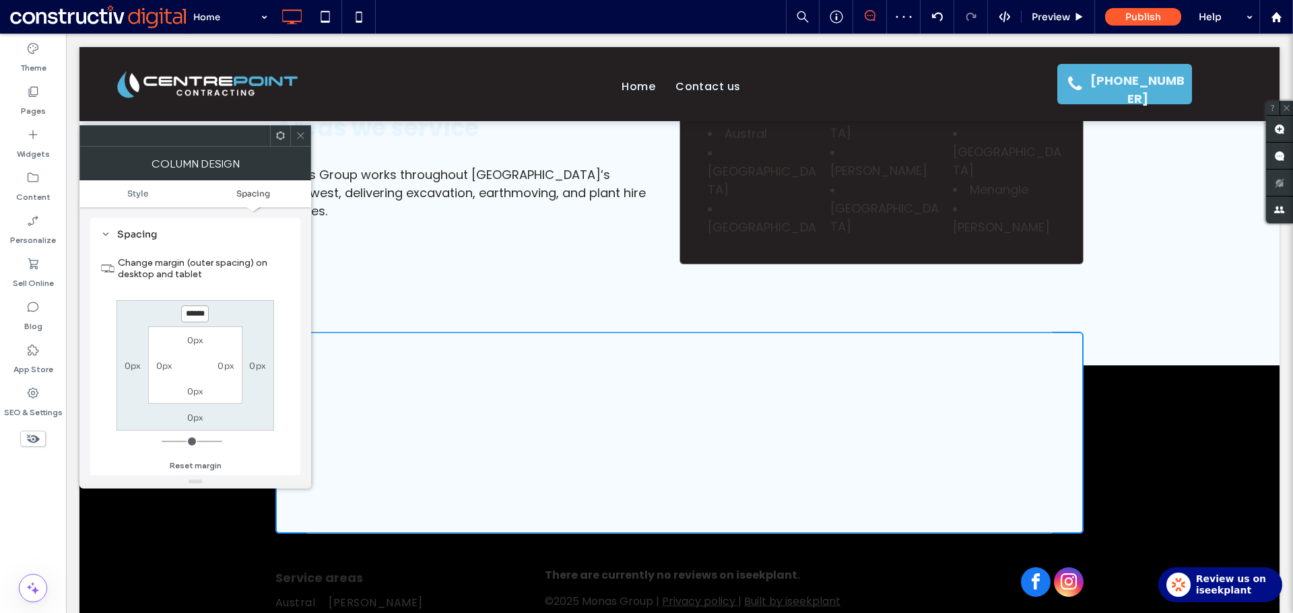
scroll to position [3185, 0]
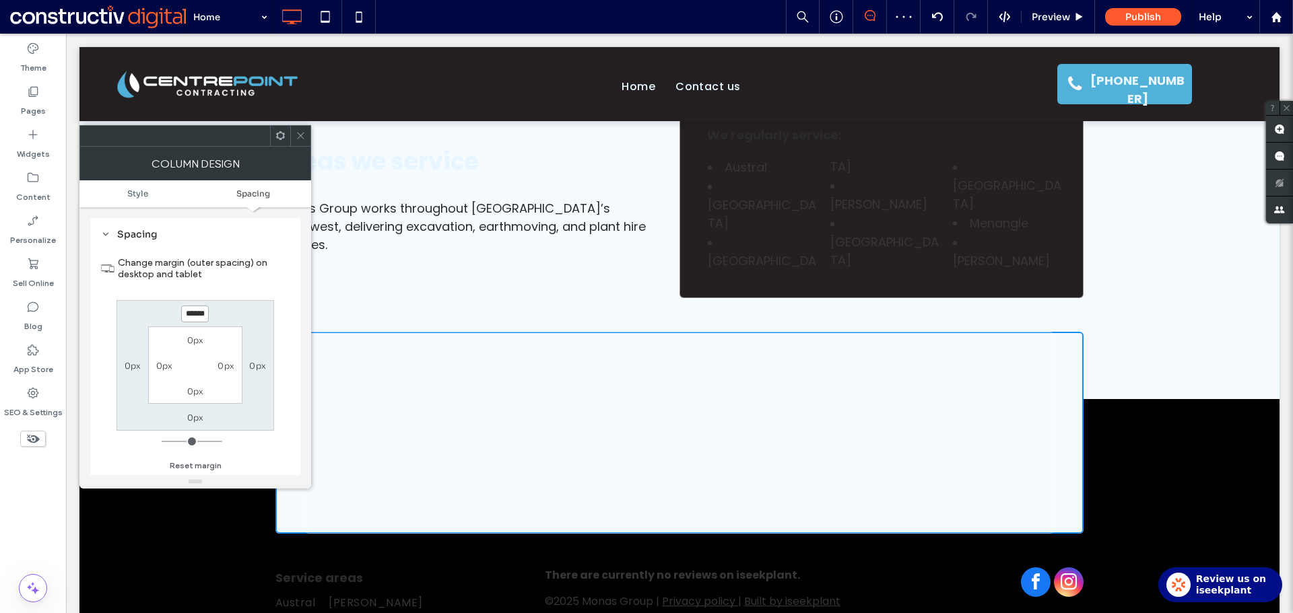
click at [199, 314] on input "******" at bounding box center [195, 314] width 28 height 17
type input "***"
type input "*"
type input "*****"
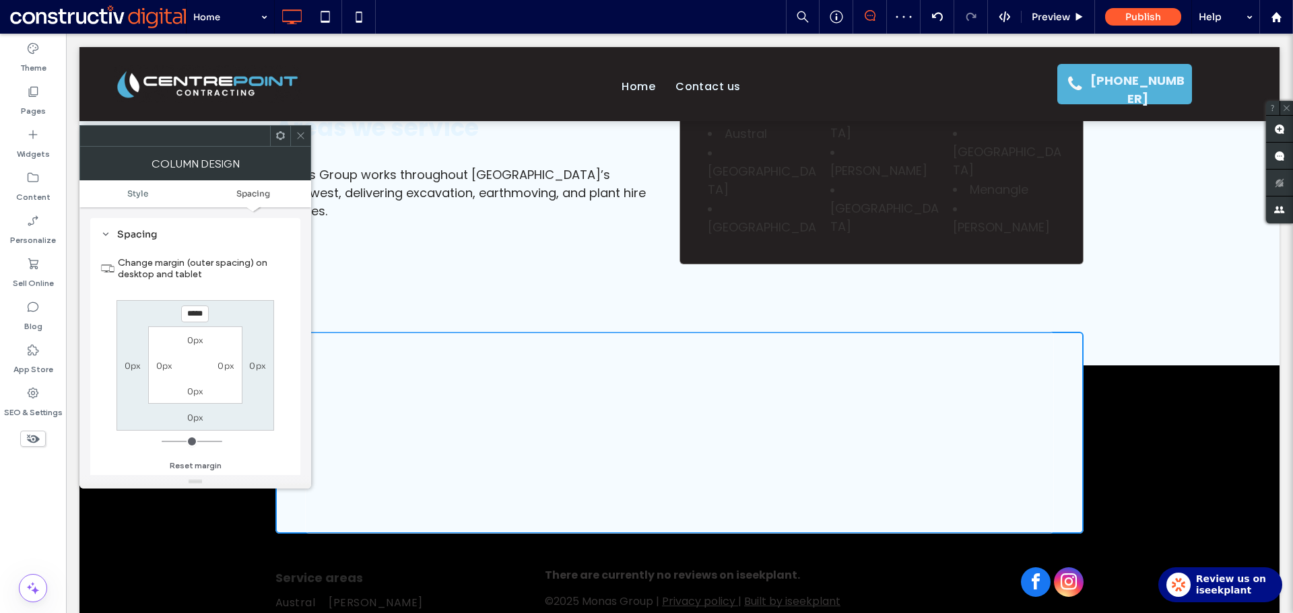
click at [304, 133] on icon at bounding box center [301, 136] width 10 height 10
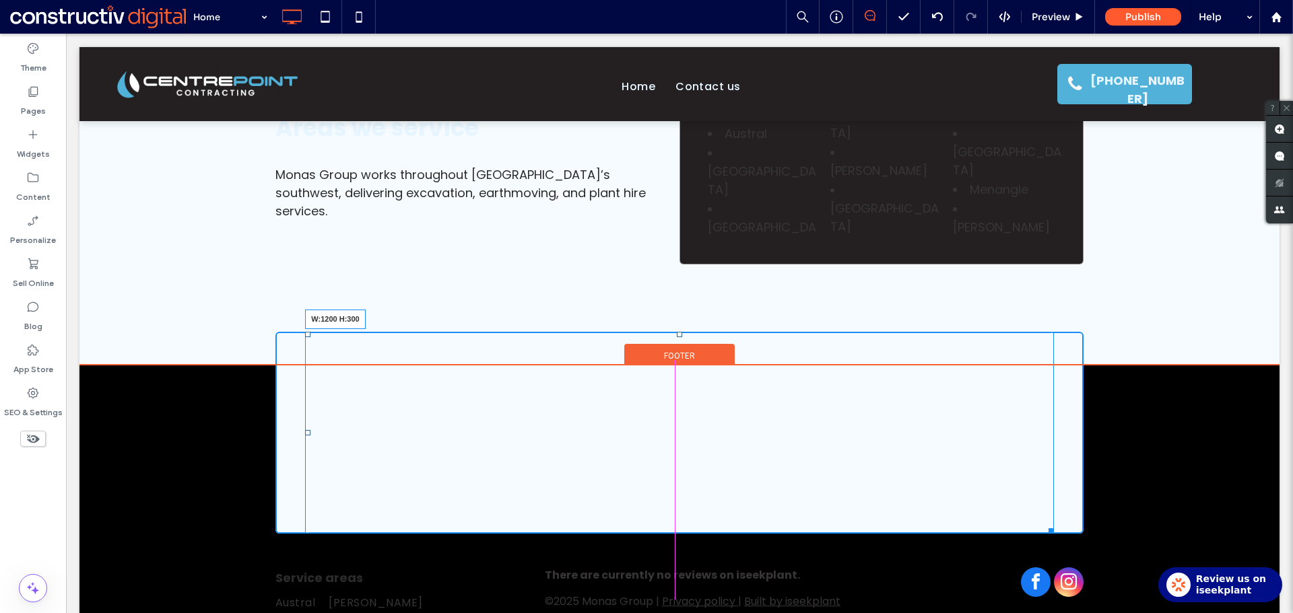
drag, startPoint x: 1046, startPoint y: 457, endPoint x: 1104, endPoint y: 457, distance: 57.9
click at [1104, 457] on div "W:1200 H:300 Click To Paste + Add Section" at bounding box center [679, 450] width 1200 height 168
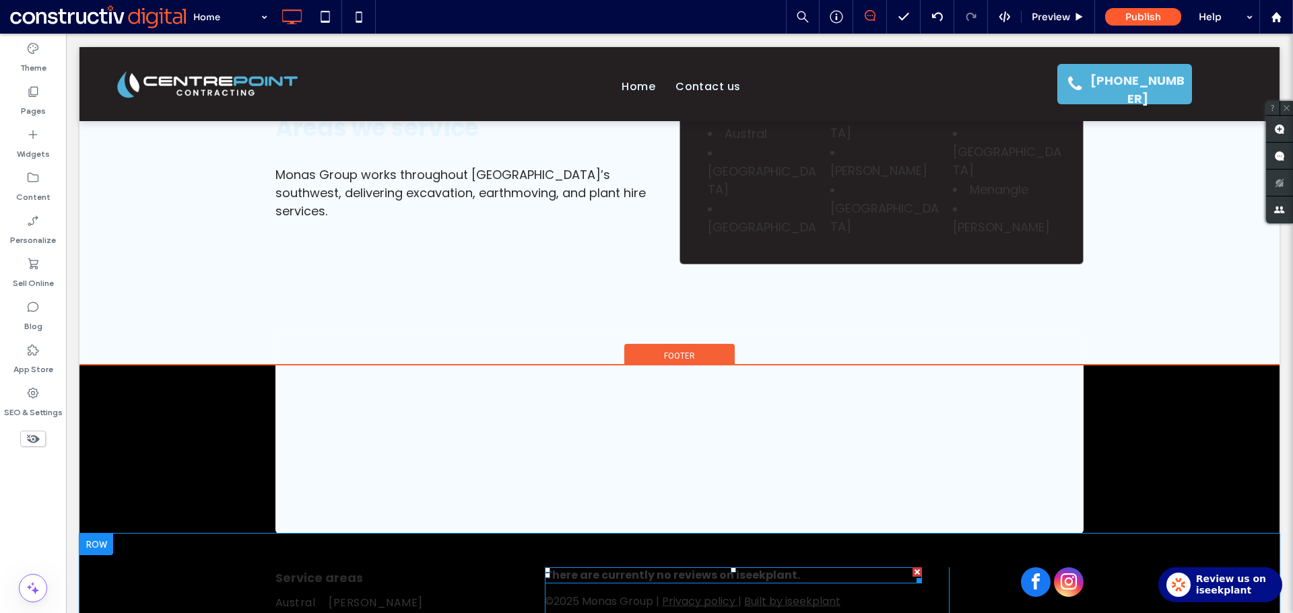
drag, startPoint x: 766, startPoint y: 501, endPoint x: 708, endPoint y: 467, distance: 67.3
click at [545, 568] on span at bounding box center [545, 568] width 0 height 0
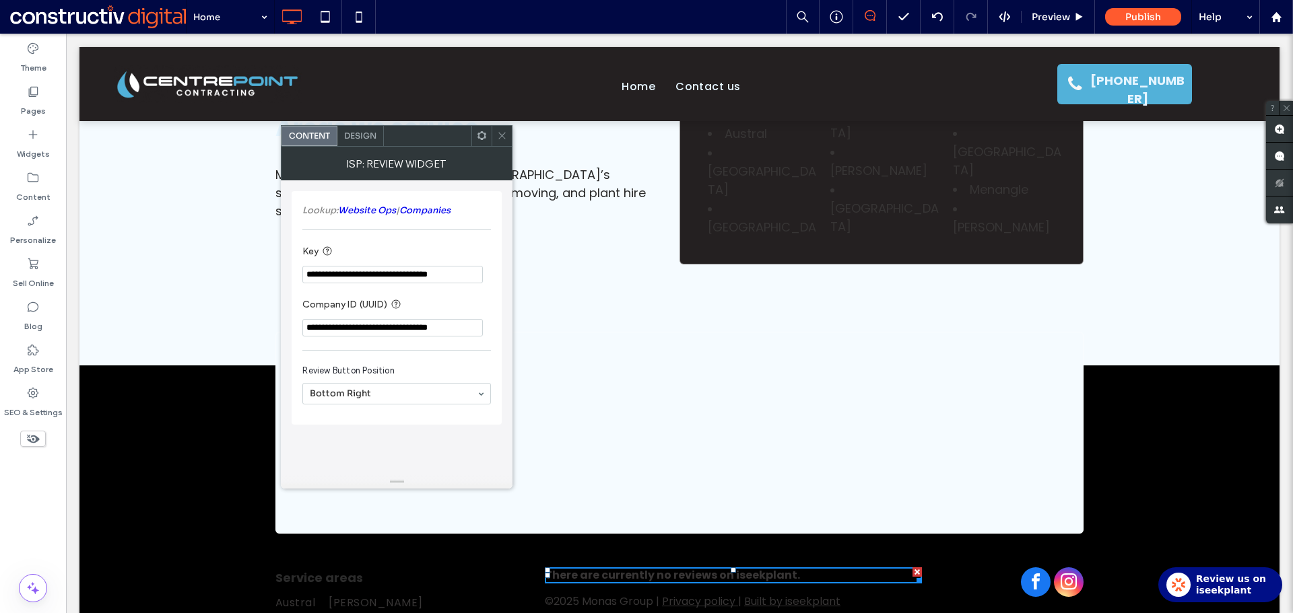
click at [367, 131] on span "Design" at bounding box center [360, 136] width 32 height 10
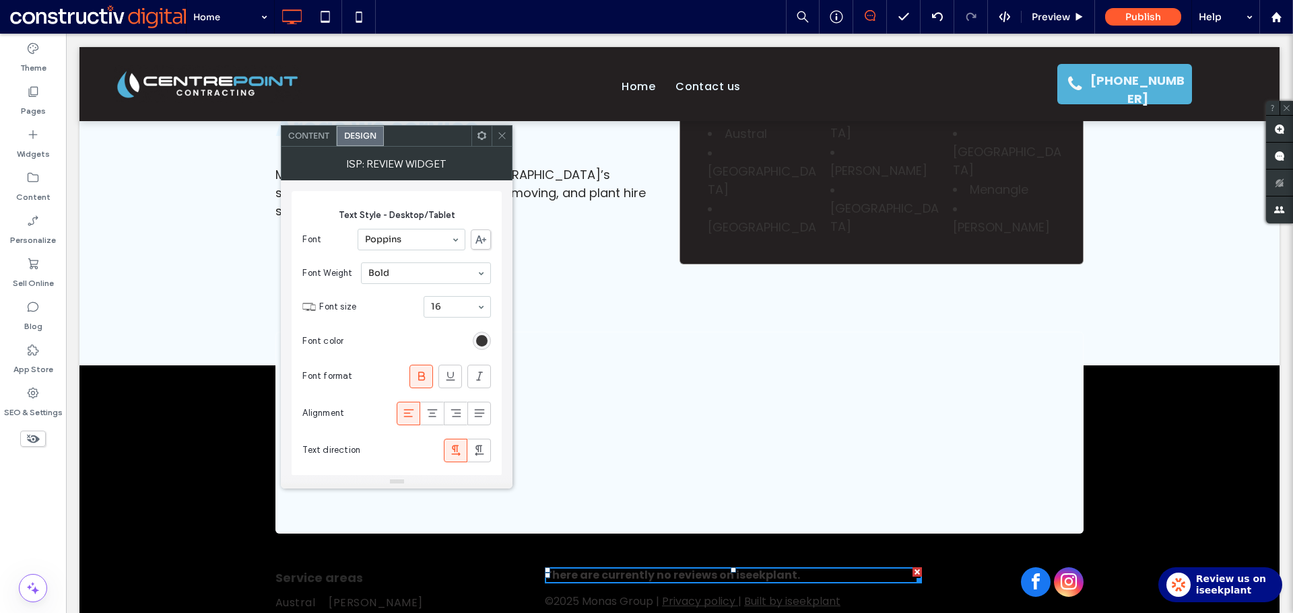
click at [483, 347] on div "rgb(55, 53, 53)" at bounding box center [482, 341] width 18 height 18
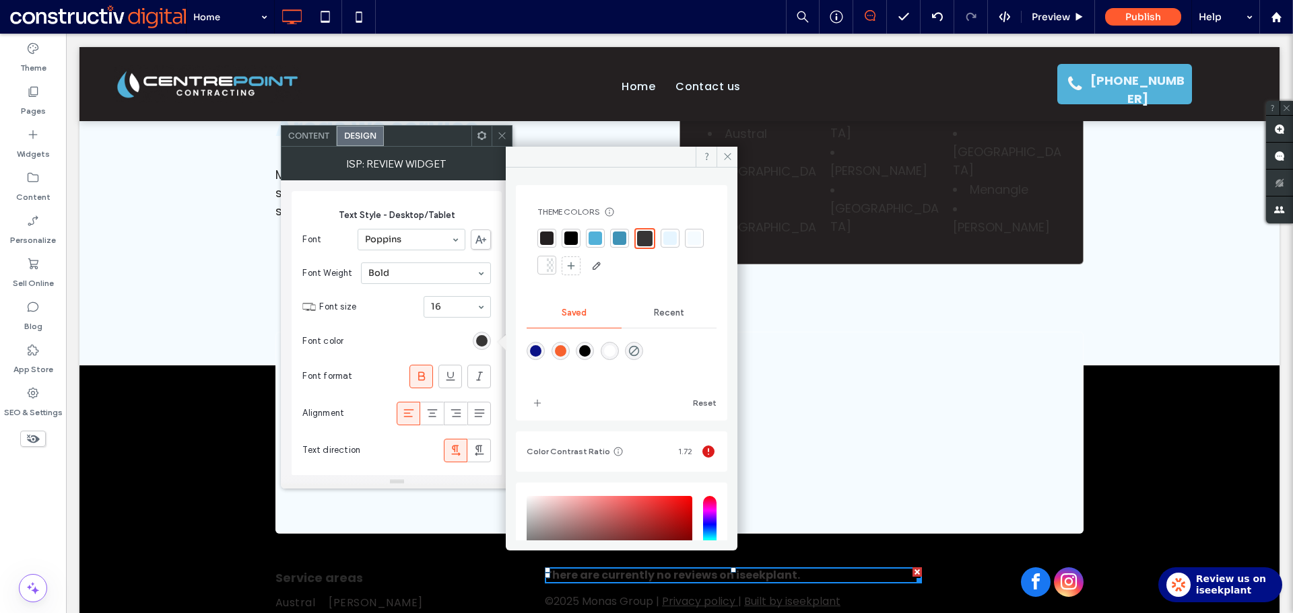
click at [670, 238] on div at bounding box center [669, 238] width 13 height 13
drag, startPoint x: 505, startPoint y: 140, endPoint x: 506, endPoint y: 244, distance: 103.7
click at [506, 140] on icon at bounding box center [502, 136] width 10 height 10
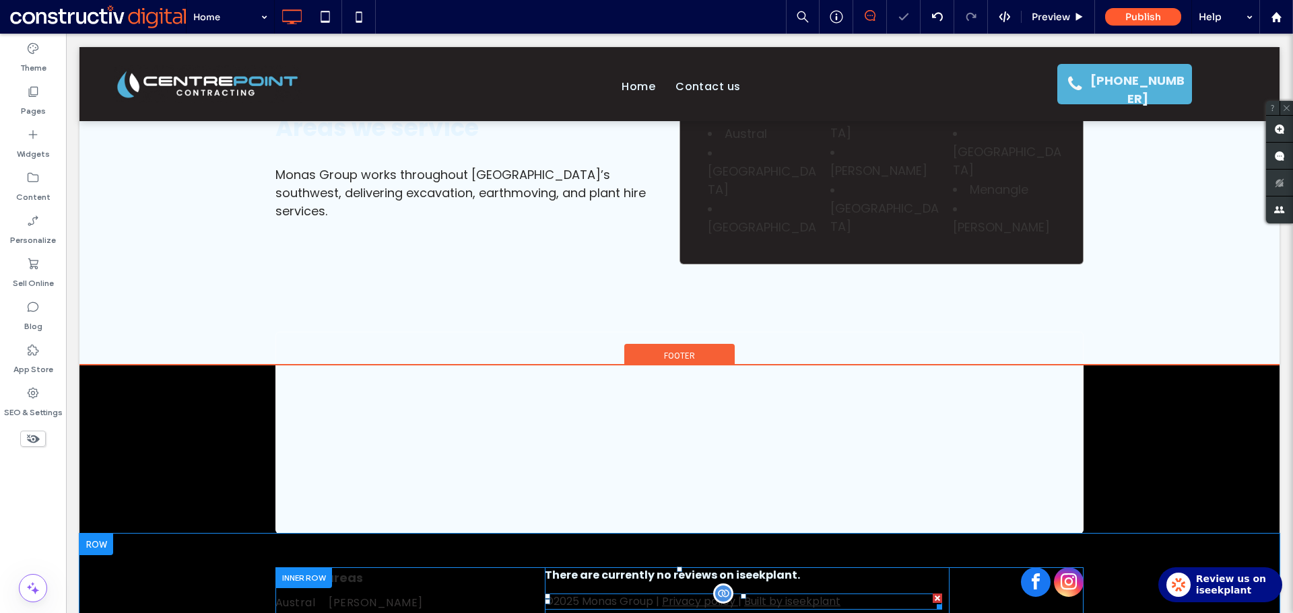
click at [619, 594] on span at bounding box center [743, 602] width 397 height 16
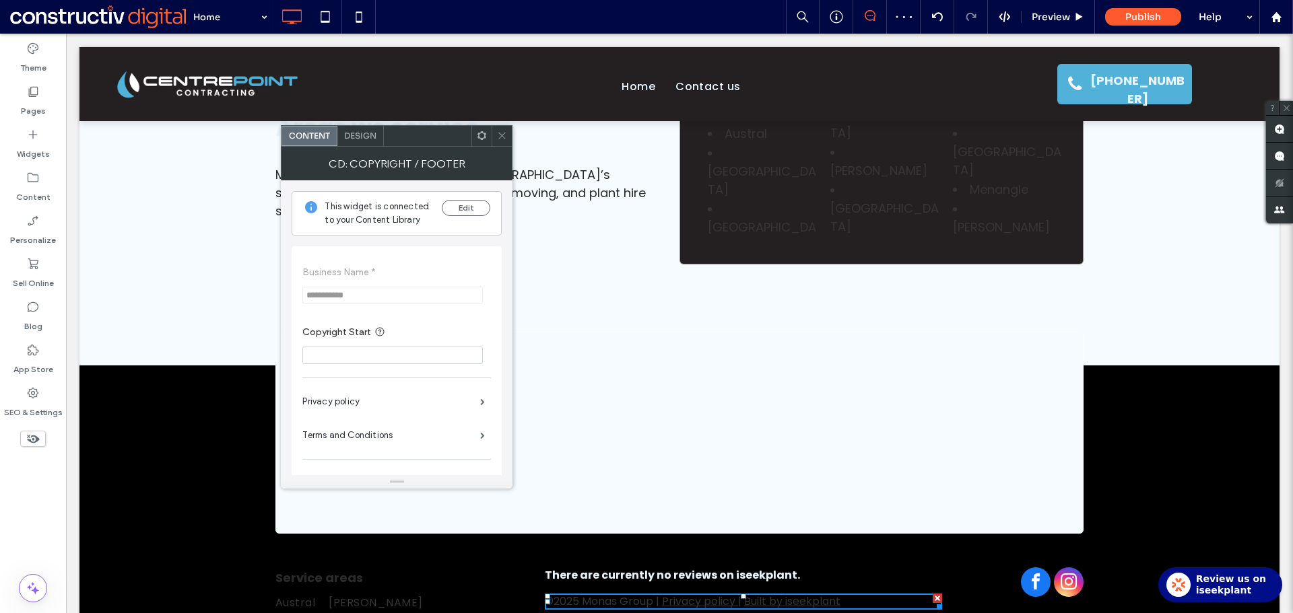
click at [372, 139] on span "Design" at bounding box center [360, 136] width 32 height 10
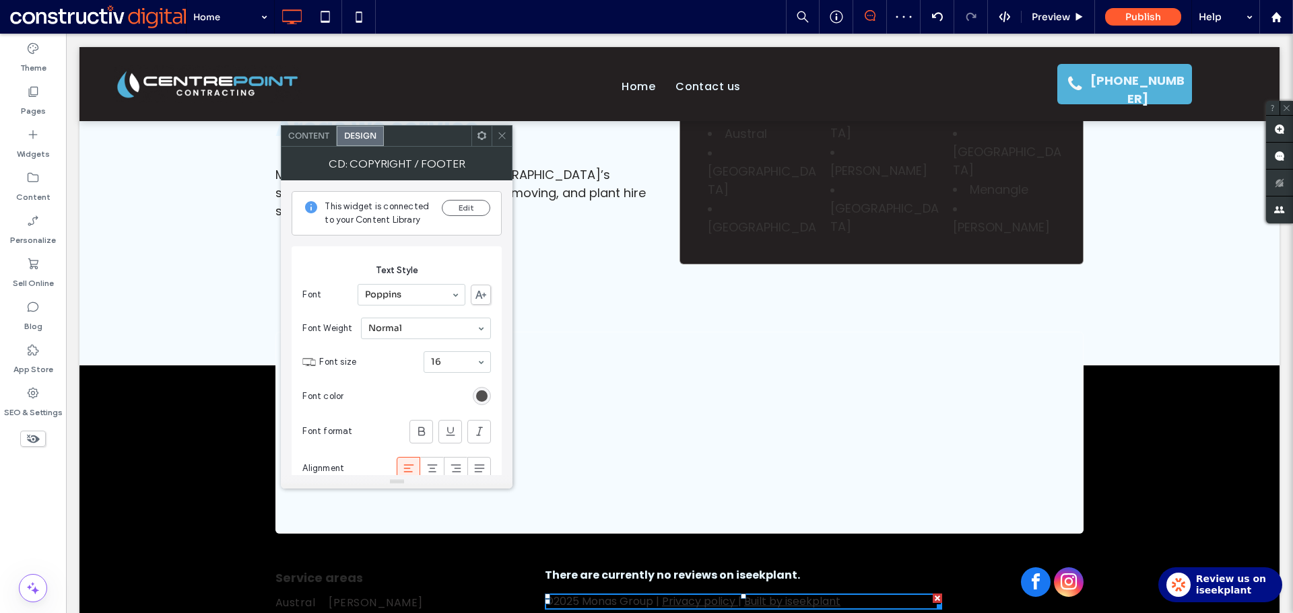
click at [484, 397] on div "rgb(55, 53, 53)" at bounding box center [481, 396] width 11 height 11
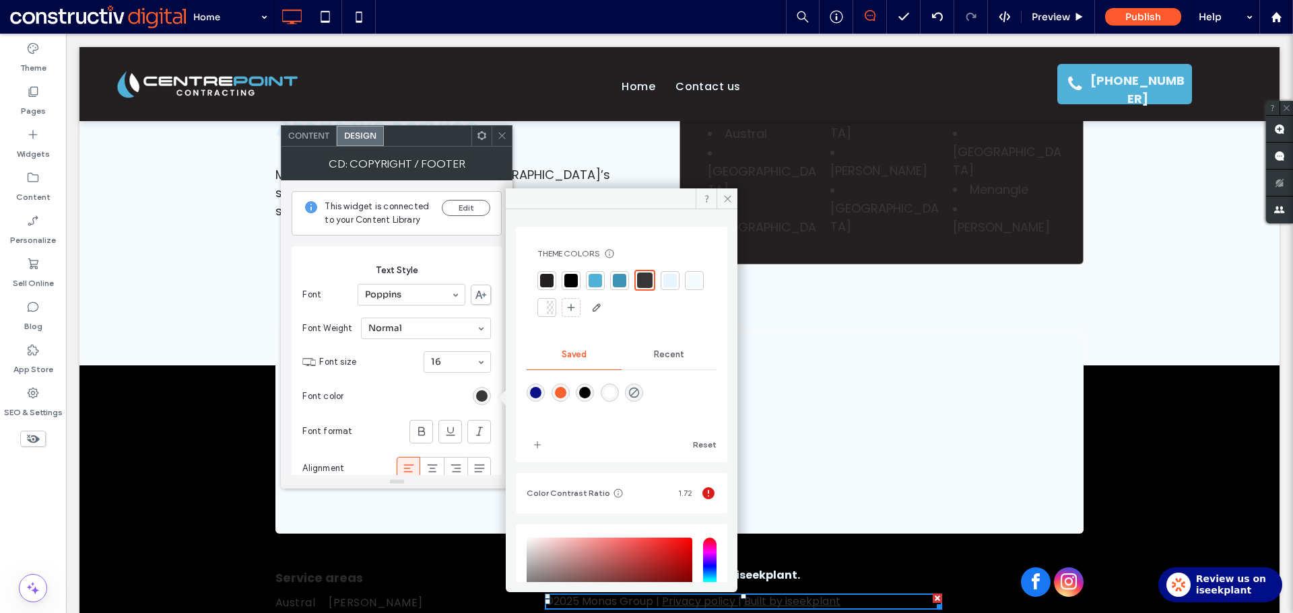
click at [673, 281] on div at bounding box center [669, 280] width 13 height 13
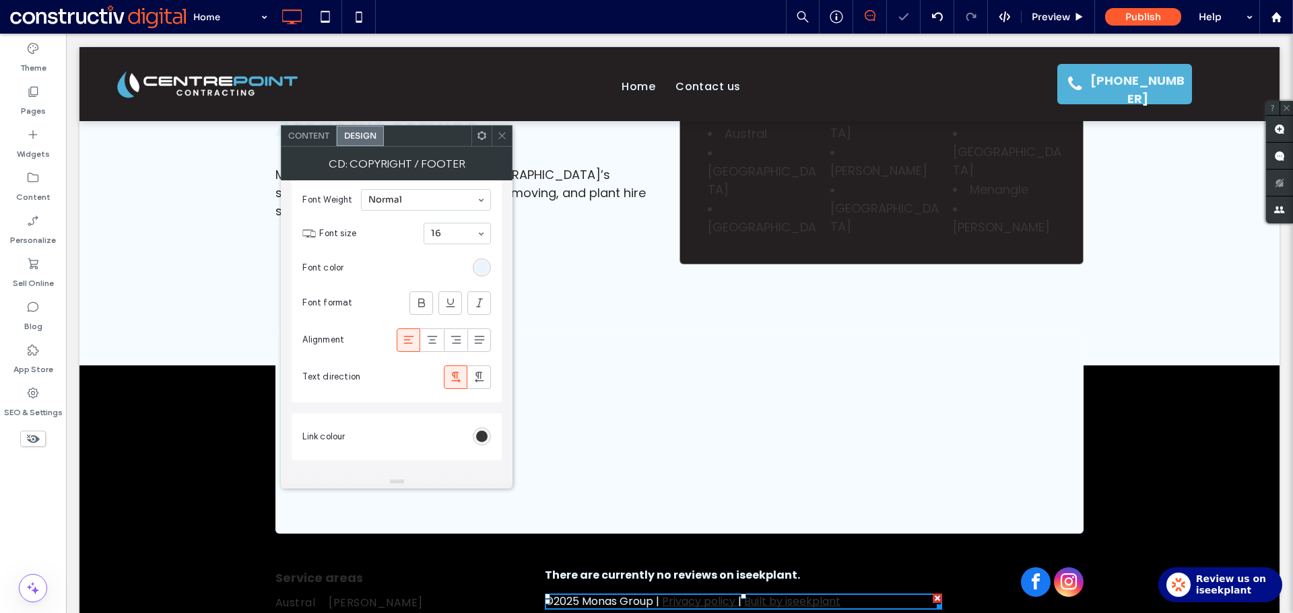
scroll to position [135, 0]
click at [487, 431] on div "rgb(55, 53, 53)" at bounding box center [481, 430] width 11 height 11
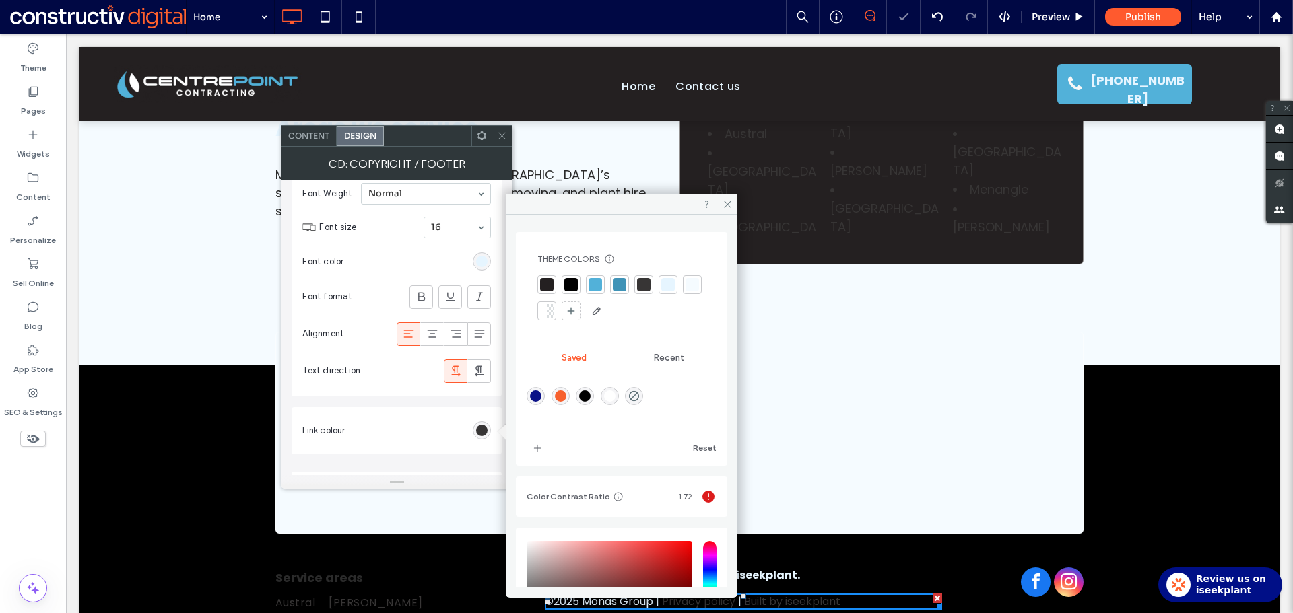
click at [663, 283] on div at bounding box center [667, 284] width 13 height 13
click at [502, 138] on icon at bounding box center [502, 136] width 10 height 10
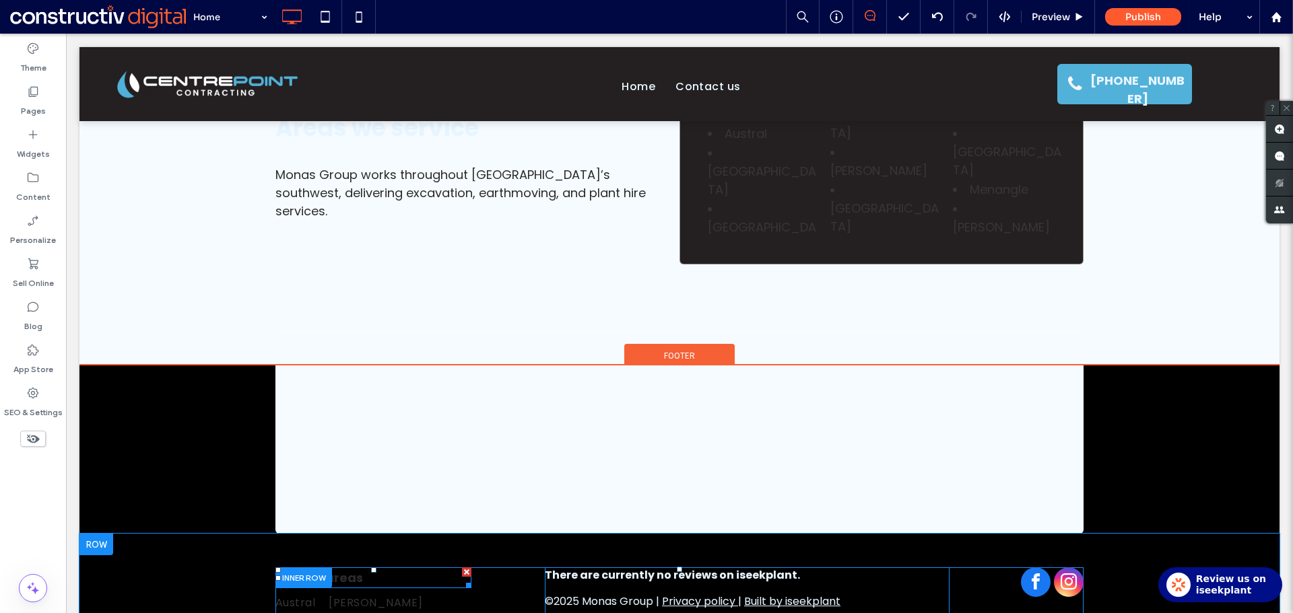
click at [368, 569] on p "Service areas" at bounding box center [373, 578] width 196 height 18
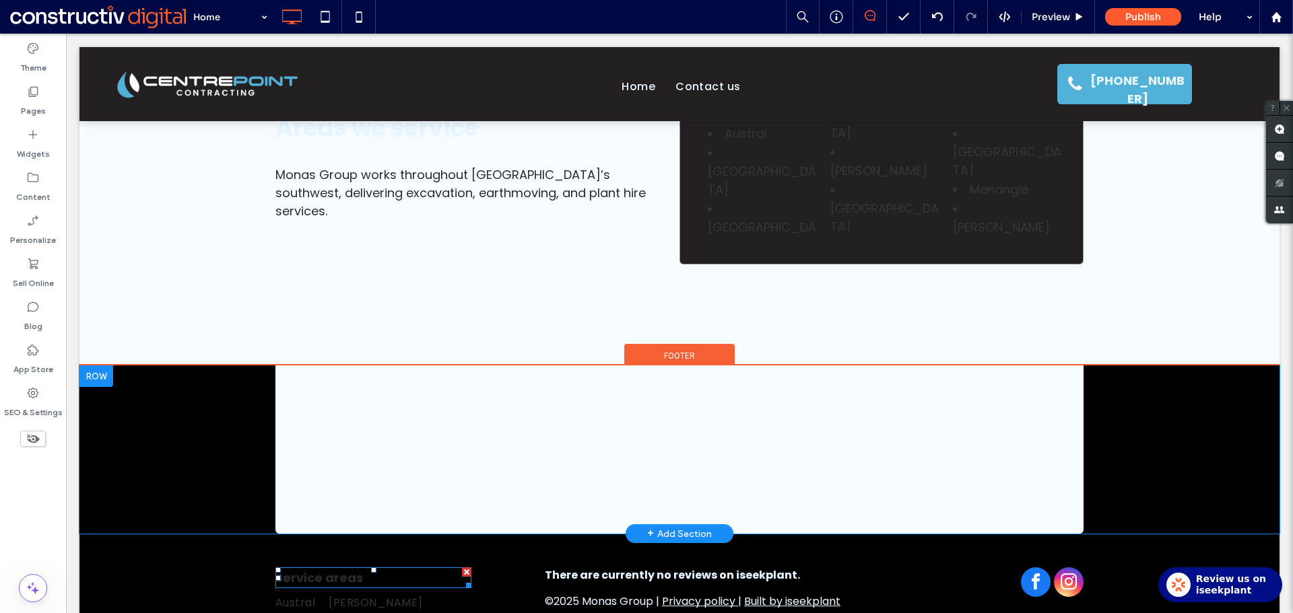
type input "*******"
type input "**"
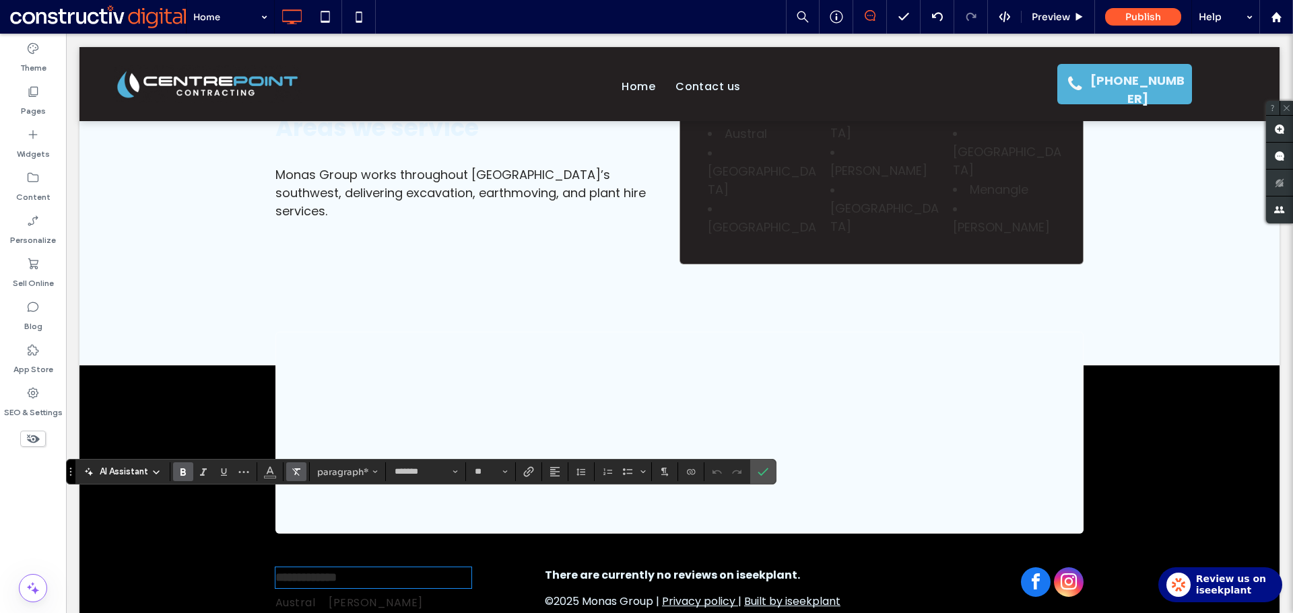
drag, startPoint x: 271, startPoint y: 471, endPoint x: 291, endPoint y: 467, distance: 19.9
click at [271, 471] on icon "Color" at bounding box center [270, 470] width 11 height 11
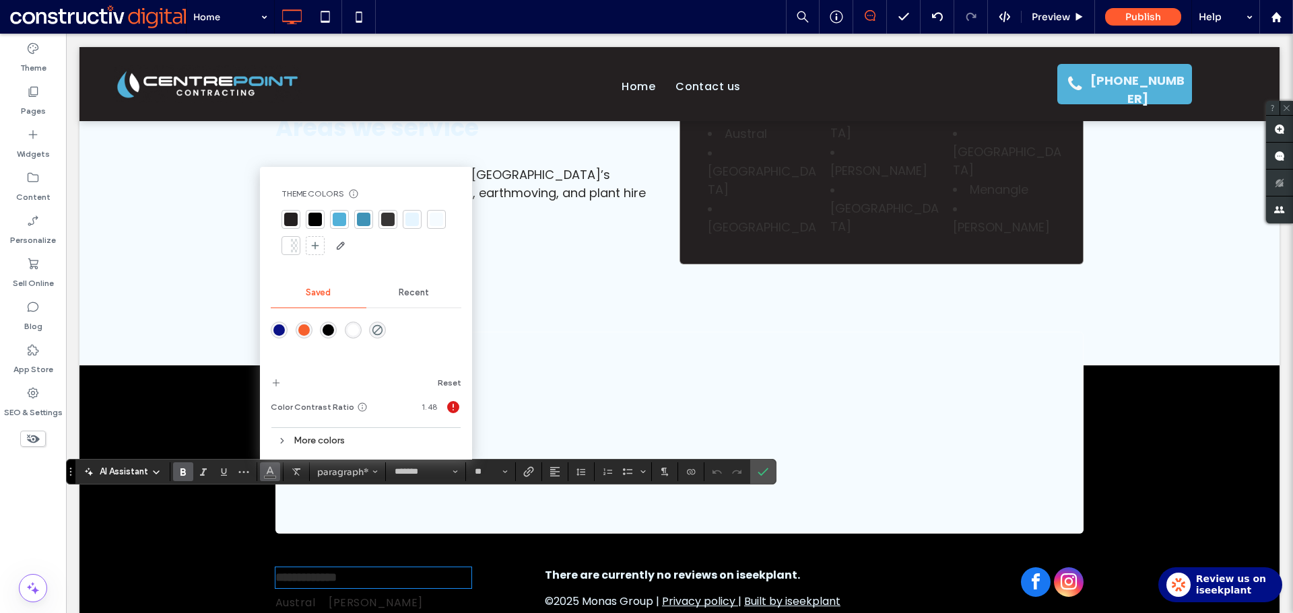
click at [412, 216] on div at bounding box center [411, 219] width 13 height 13
click at [429, 253] on div at bounding box center [365, 233] width 169 height 46
drag, startPoint x: 762, startPoint y: 470, endPoint x: 691, endPoint y: 436, distance: 78.3
click at [762, 470] on icon "Confirm" at bounding box center [763, 472] width 11 height 11
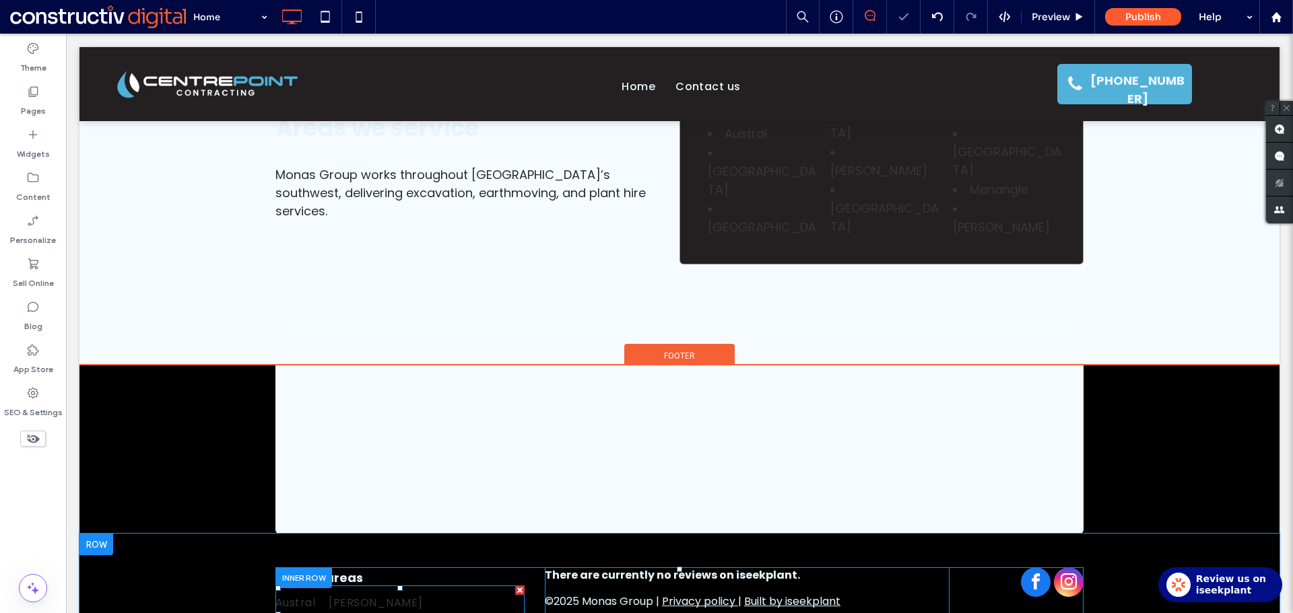
drag, startPoint x: 401, startPoint y: 529, endPoint x: 385, endPoint y: 495, distance: 37.1
click at [401, 590] on link "[PERSON_NAME]" at bounding box center [382, 602] width 107 height 24
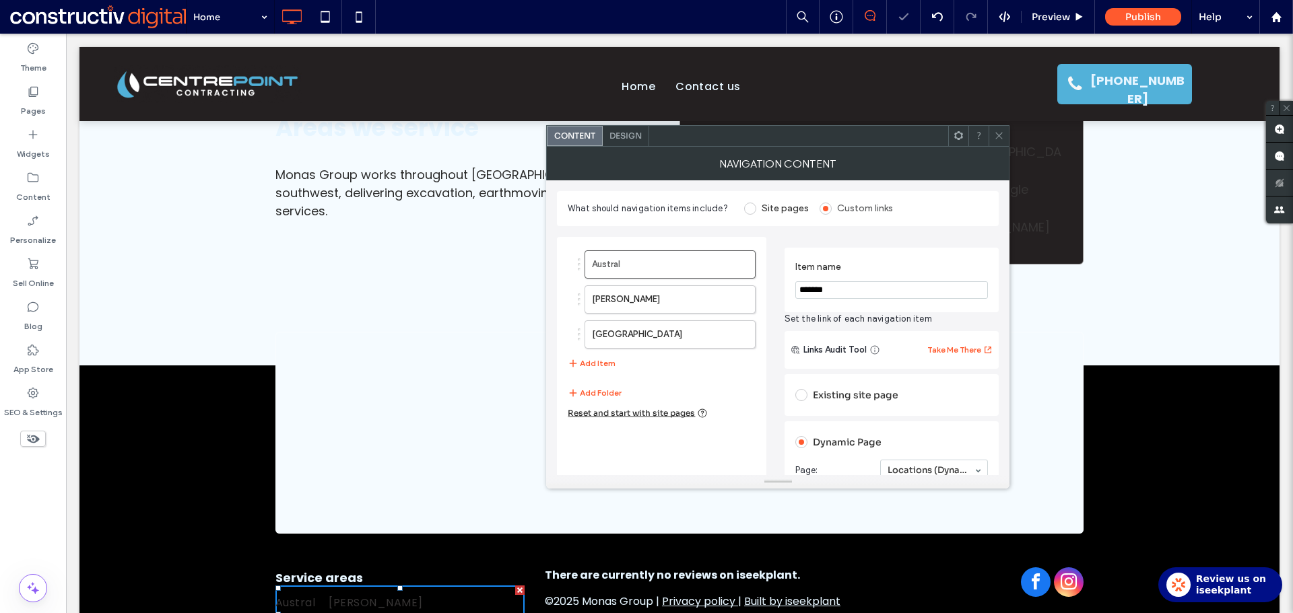
click at [632, 139] on span "Design" at bounding box center [625, 136] width 32 height 10
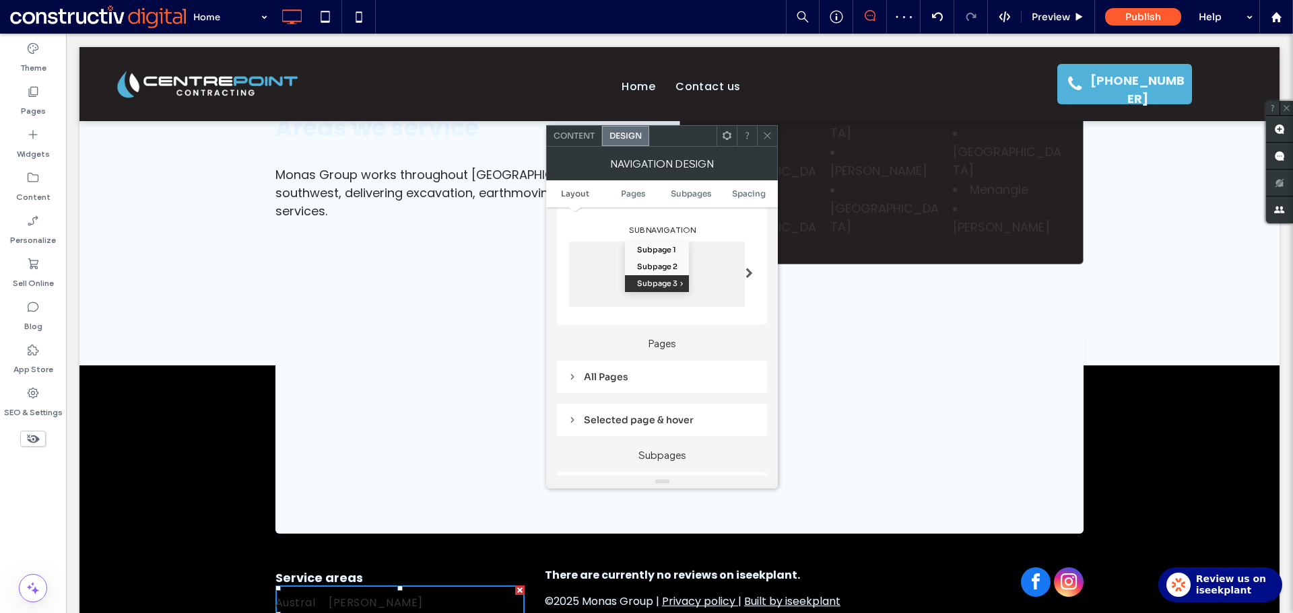
scroll to position [269, 0]
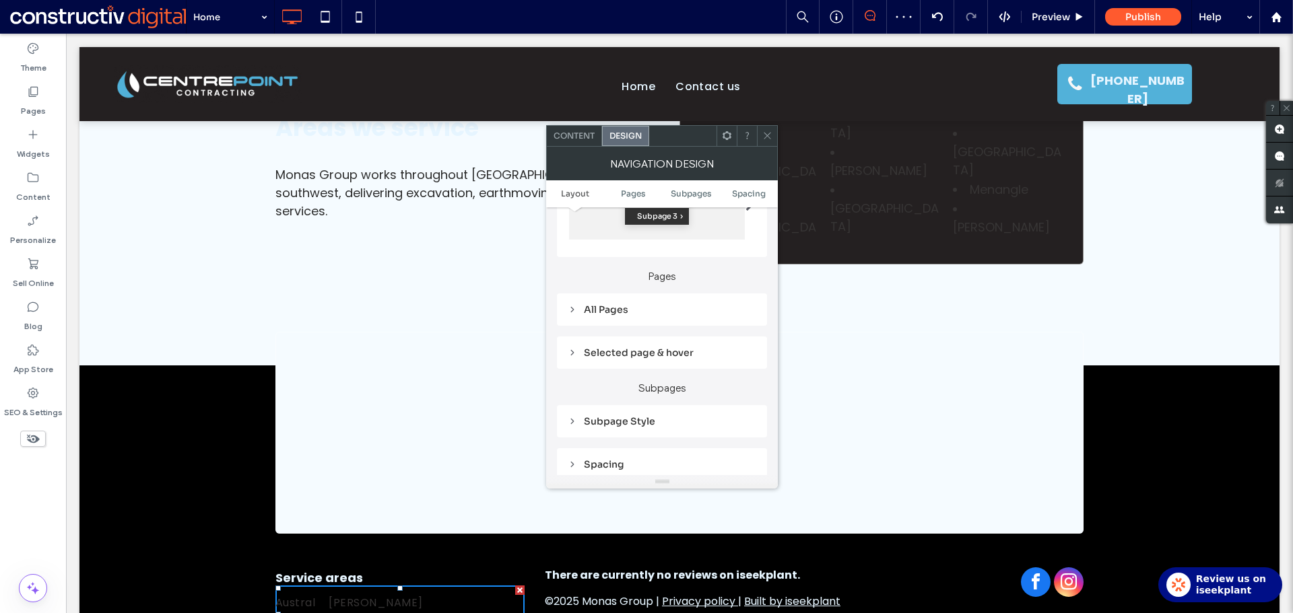
drag, startPoint x: 605, startPoint y: 310, endPoint x: 635, endPoint y: 313, distance: 29.8
click at [607, 309] on div "All Pages" at bounding box center [662, 310] width 189 height 12
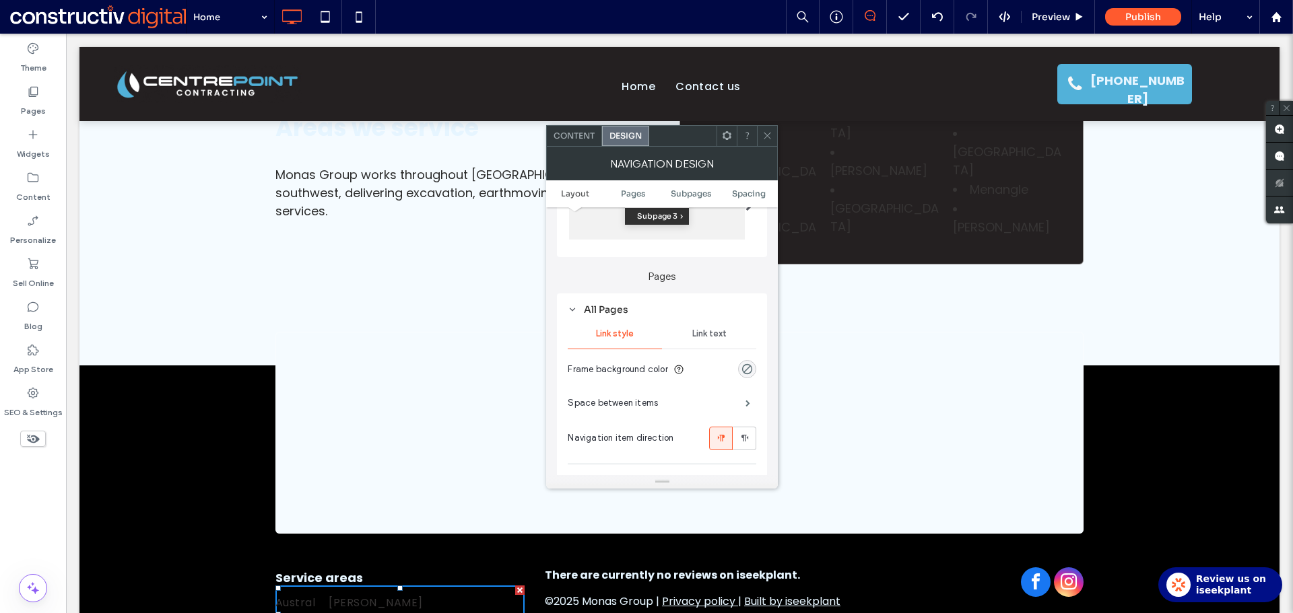
click at [726, 335] on span "Link text" at bounding box center [709, 334] width 34 height 11
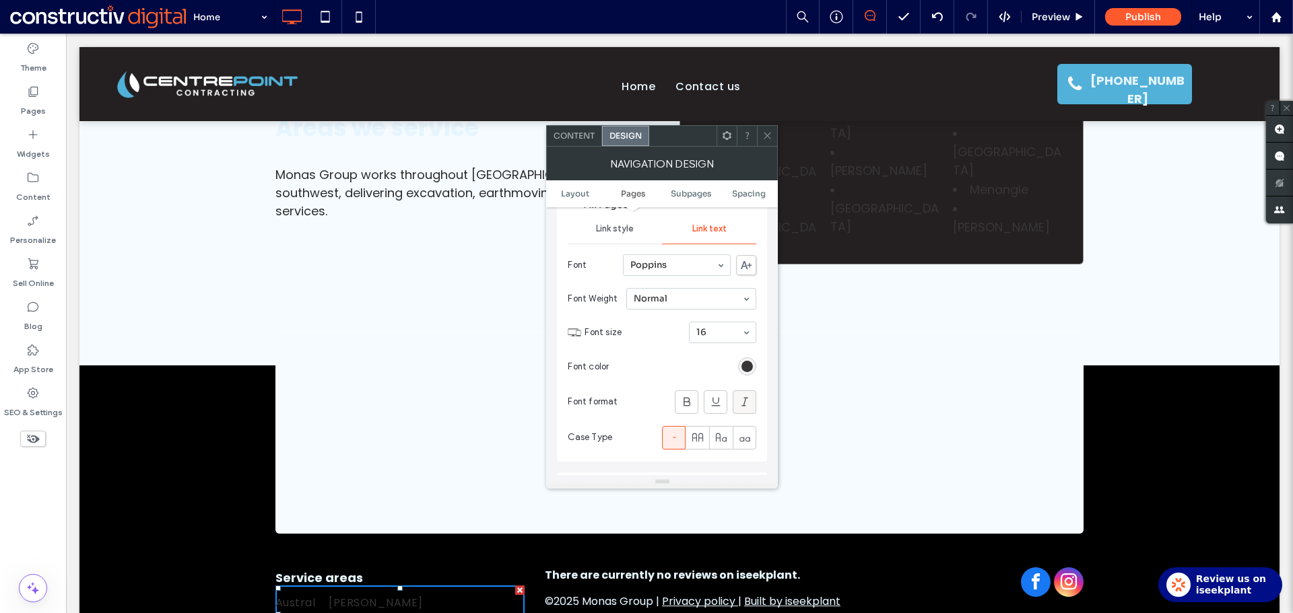
scroll to position [404, 0]
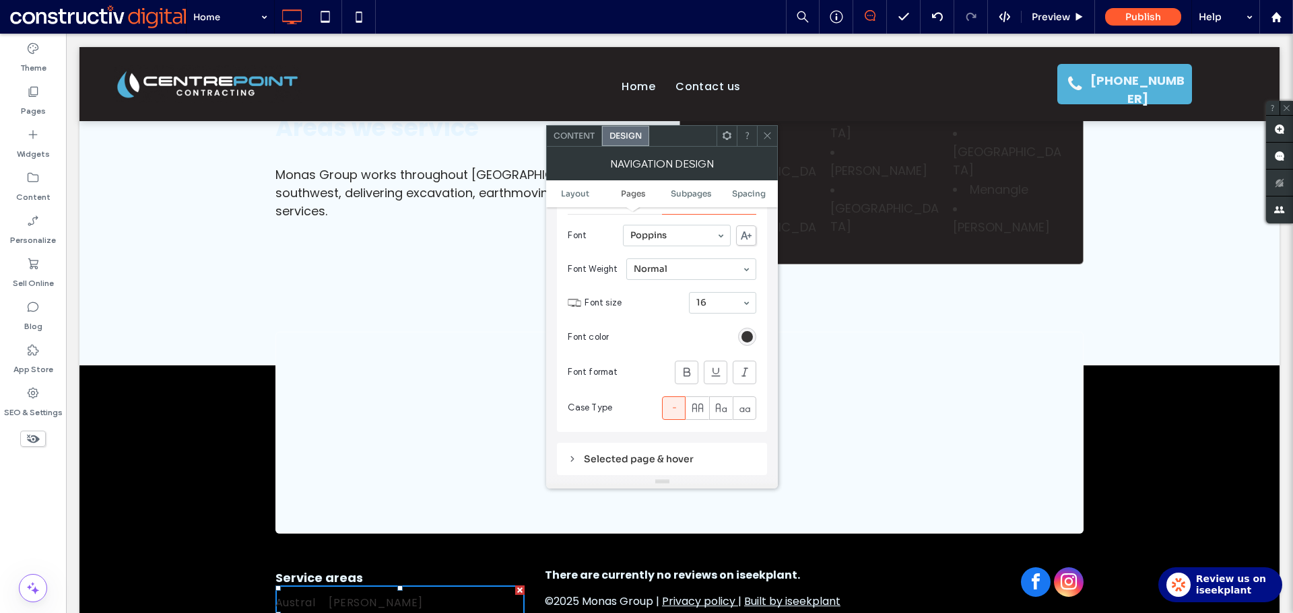
click at [749, 327] on section "Font color" at bounding box center [662, 338] width 189 height 34
click at [749, 335] on div "rgb(55, 53, 53)" at bounding box center [746, 336] width 11 height 11
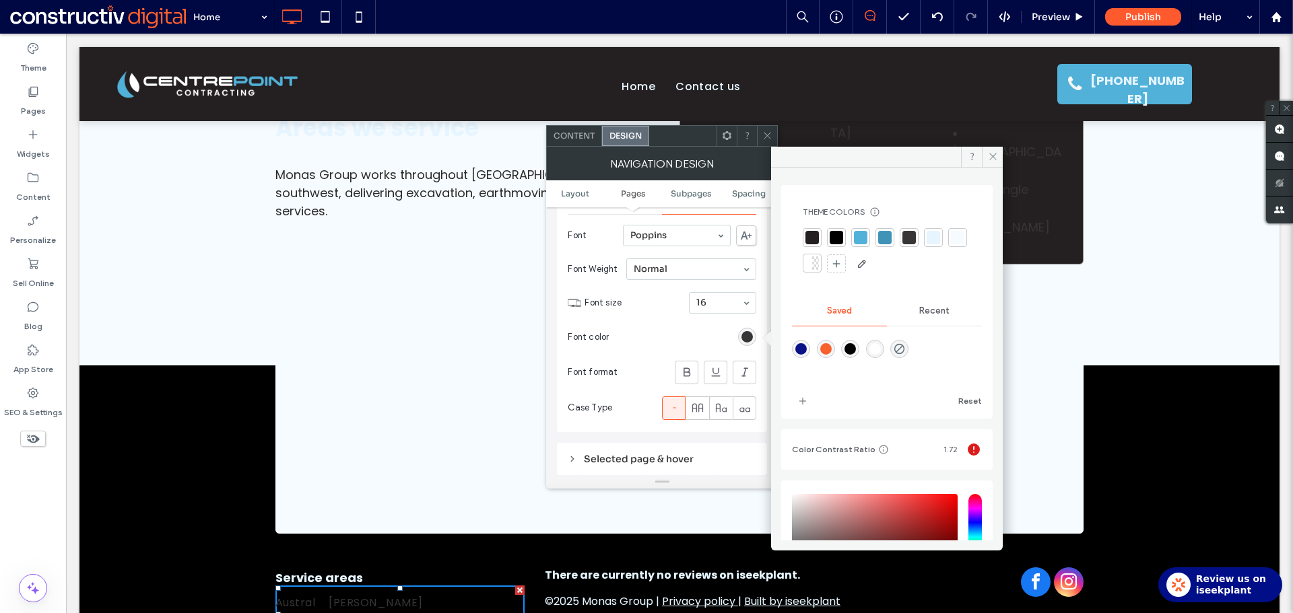
click at [933, 238] on div at bounding box center [933, 237] width 13 height 13
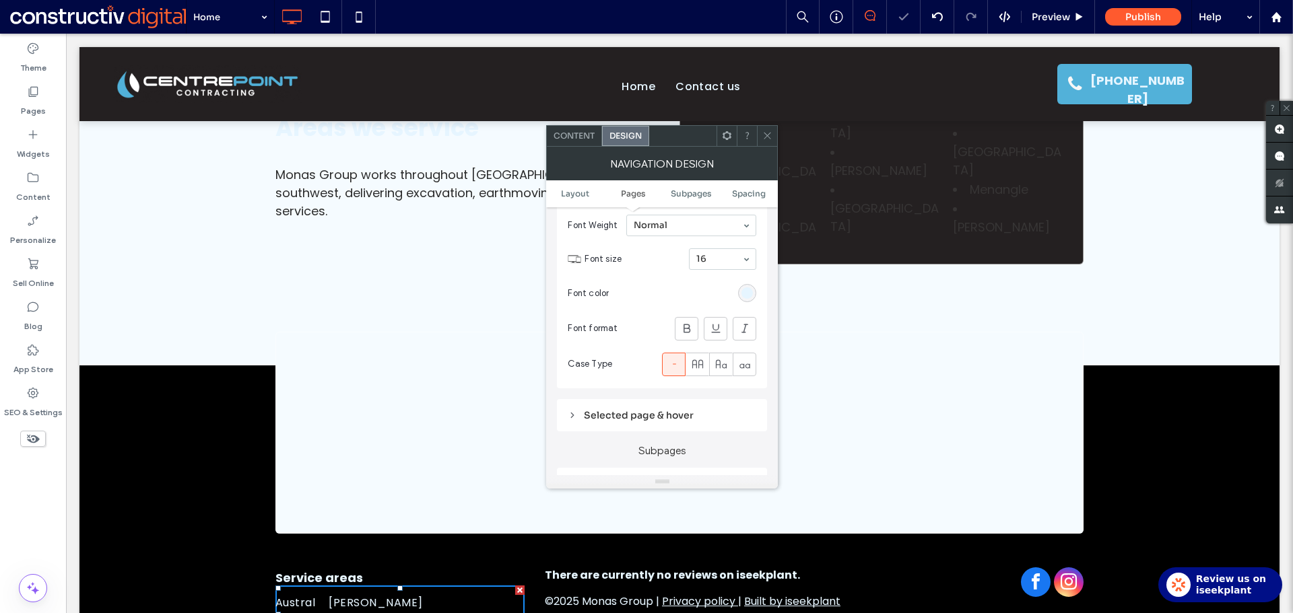
scroll to position [471, 0]
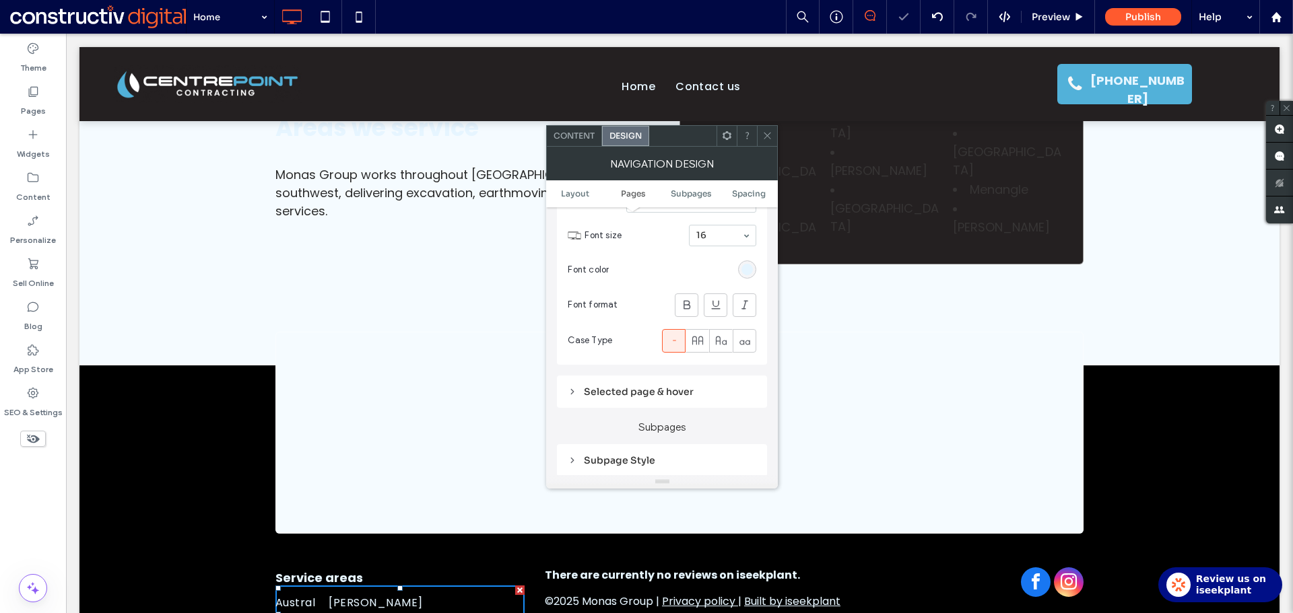
click at [651, 392] on div "Selected page & hover" at bounding box center [662, 392] width 189 height 12
click at [719, 412] on span "Link Text" at bounding box center [710, 416] width 36 height 11
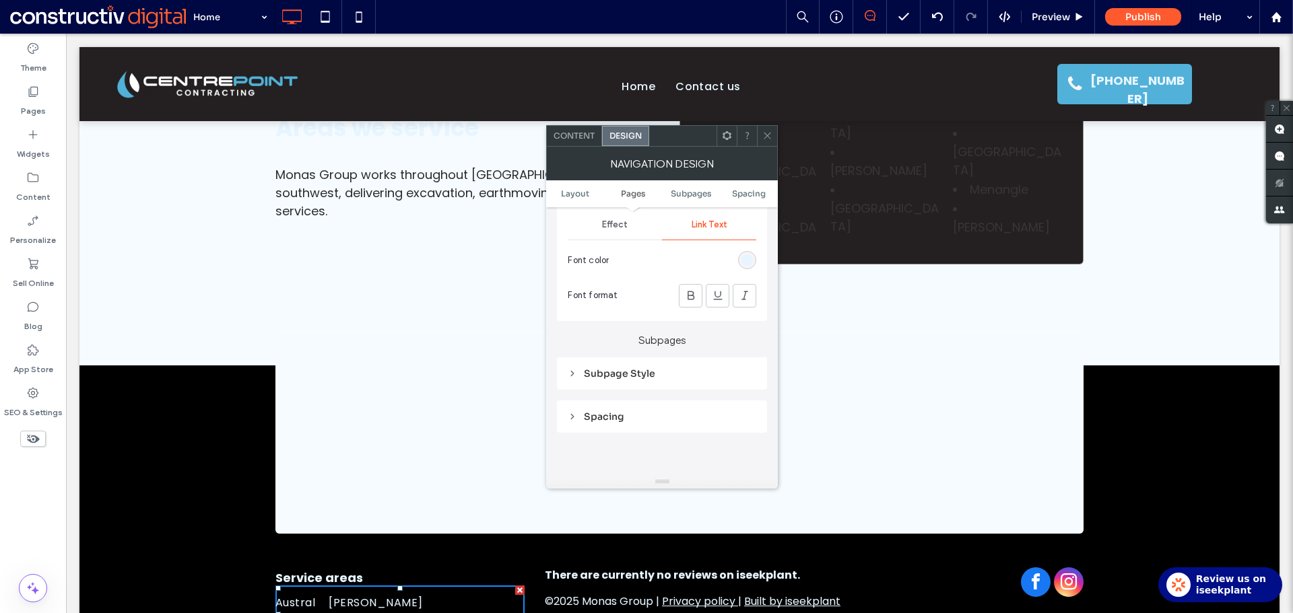
scroll to position [673, 0]
click at [624, 219] on span "Effect" at bounding box center [615, 214] width 26 height 11
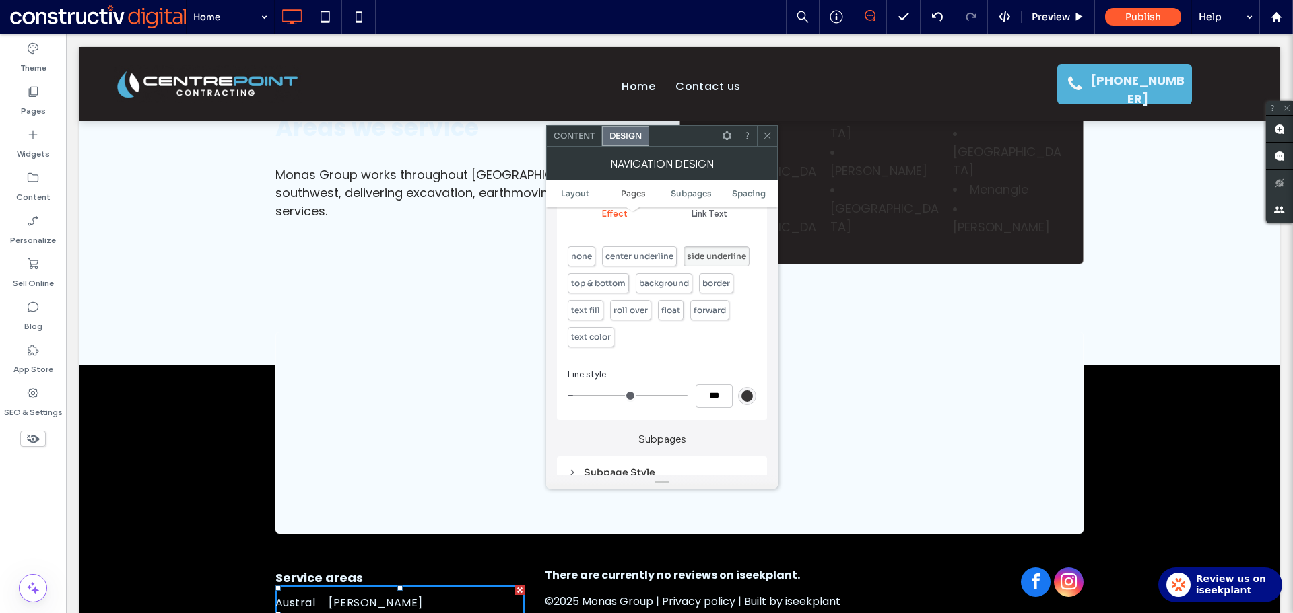
click at [749, 401] on div "rgb(55, 53, 53)" at bounding box center [746, 396] width 11 height 11
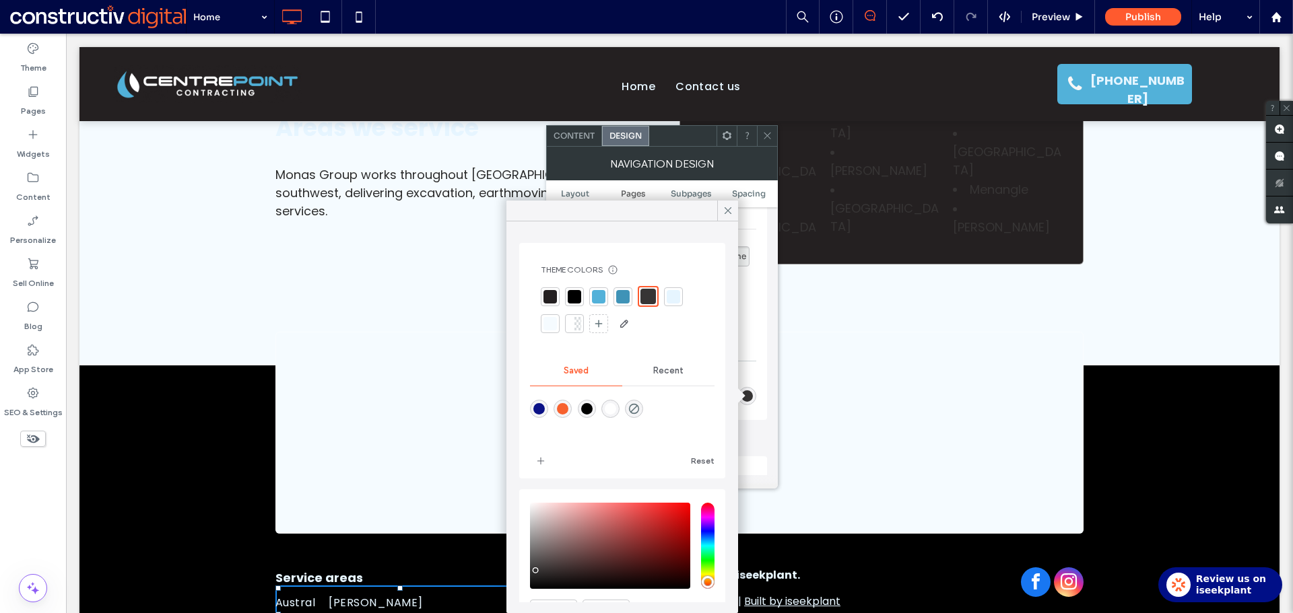
click at [577, 324] on div at bounding box center [577, 323] width 7 height 13
drag, startPoint x: 725, startPoint y: 209, endPoint x: 758, endPoint y: 159, distance: 60.3
click at [725, 209] on icon at bounding box center [728, 211] width 12 height 12
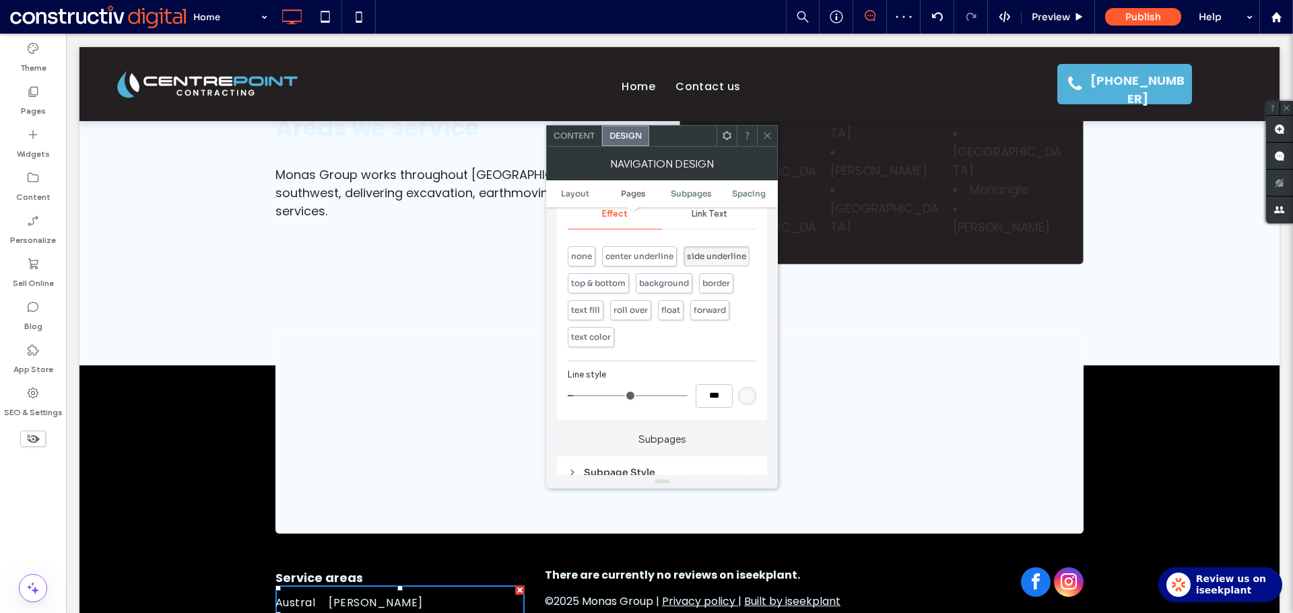
click at [765, 137] on icon at bounding box center [767, 136] width 10 height 10
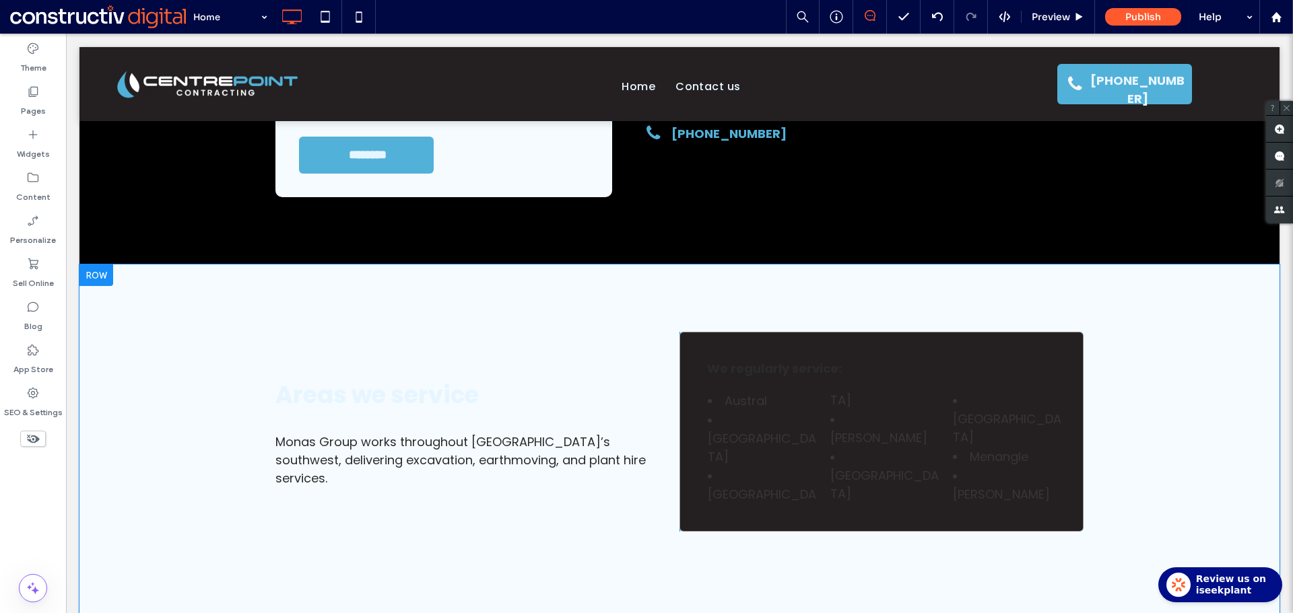
scroll to position [3017, 0]
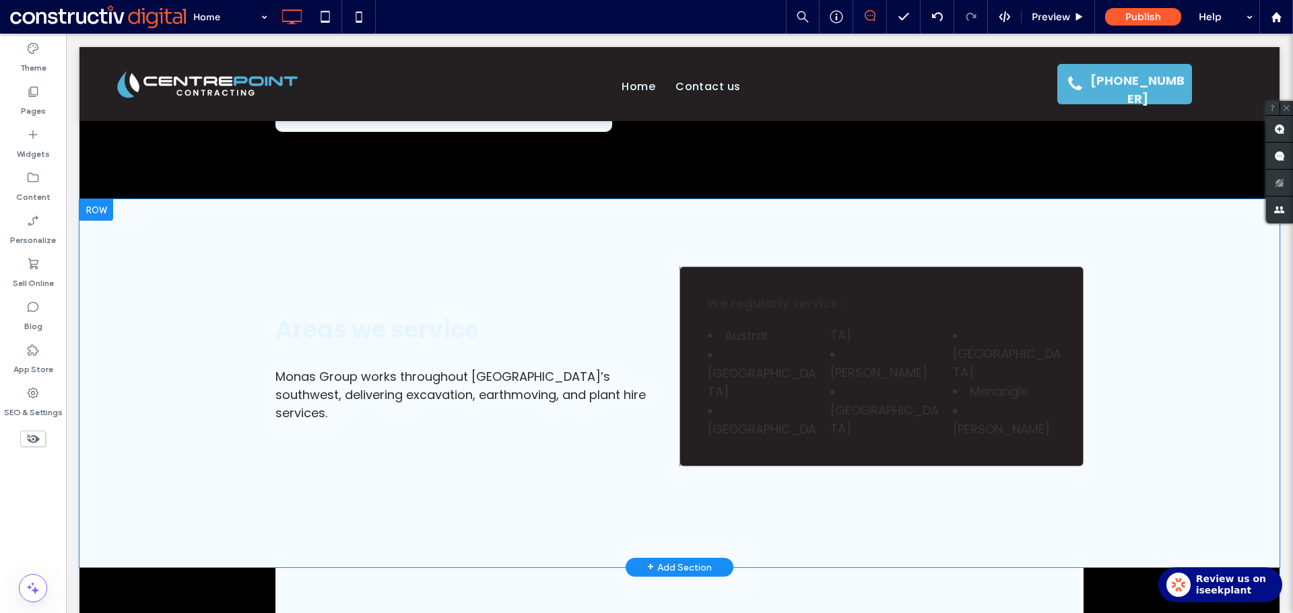
click at [187, 364] on div "Areas we service Monas Group works throughout Sydney’s southwest, delivering ex…" at bounding box center [679, 383] width 1200 height 368
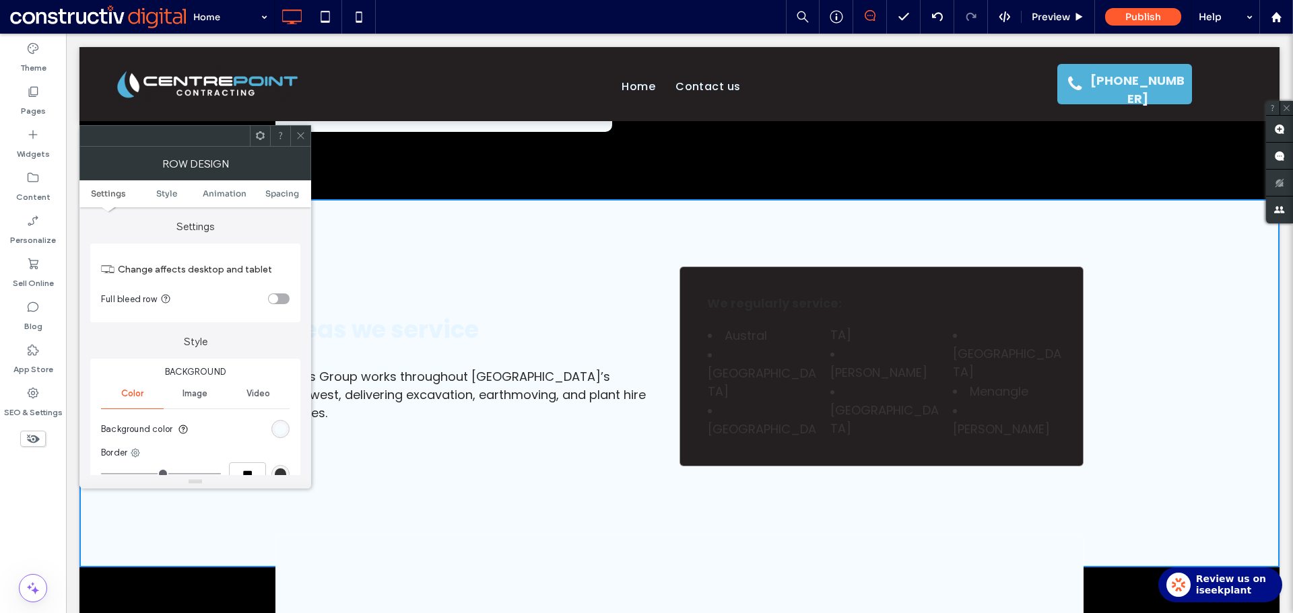
click at [281, 428] on div "rgb(245, 251, 255)" at bounding box center [280, 429] width 11 height 11
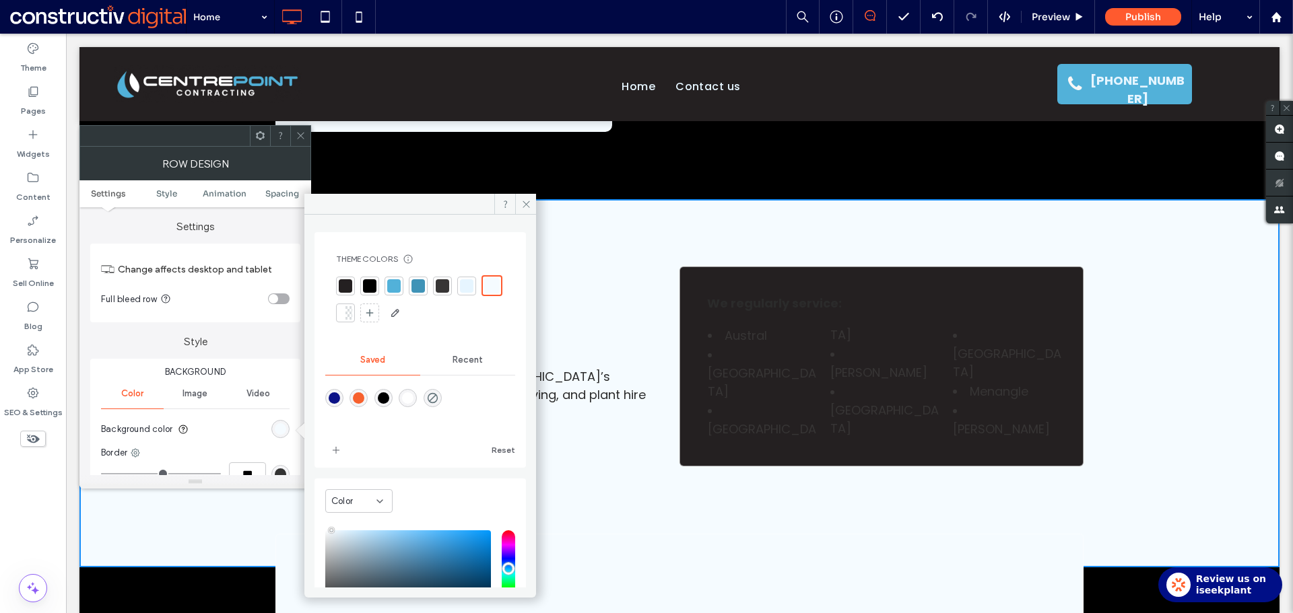
click at [346, 283] on div at bounding box center [345, 285] width 13 height 13
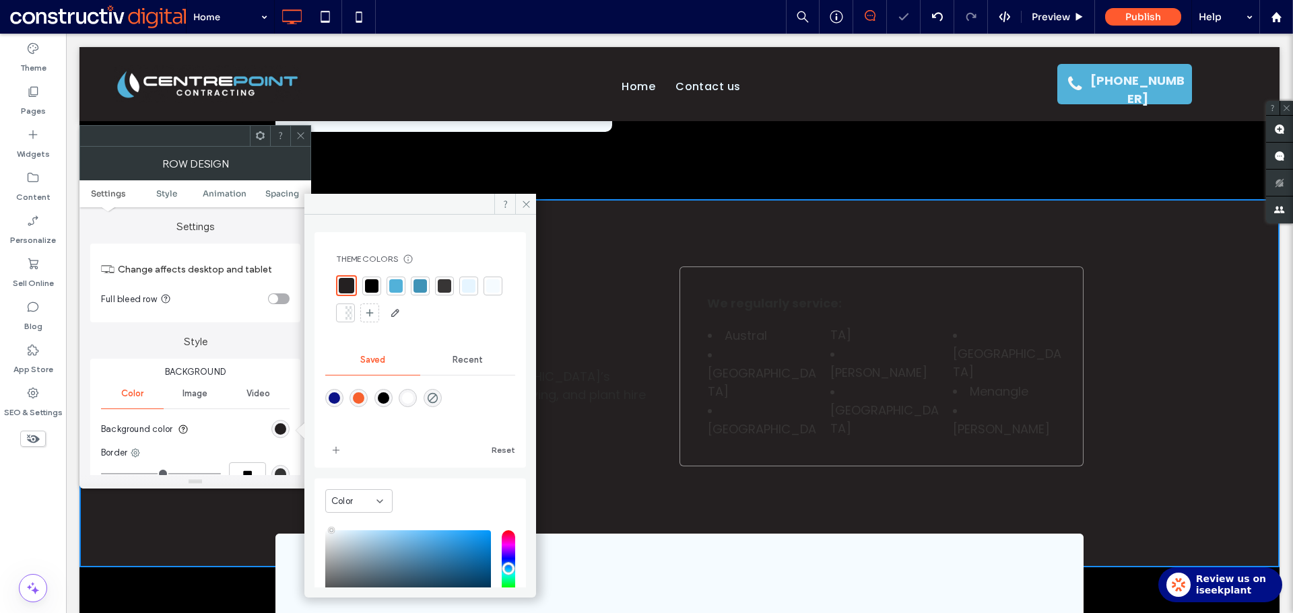
click at [304, 134] on icon at bounding box center [301, 136] width 10 height 10
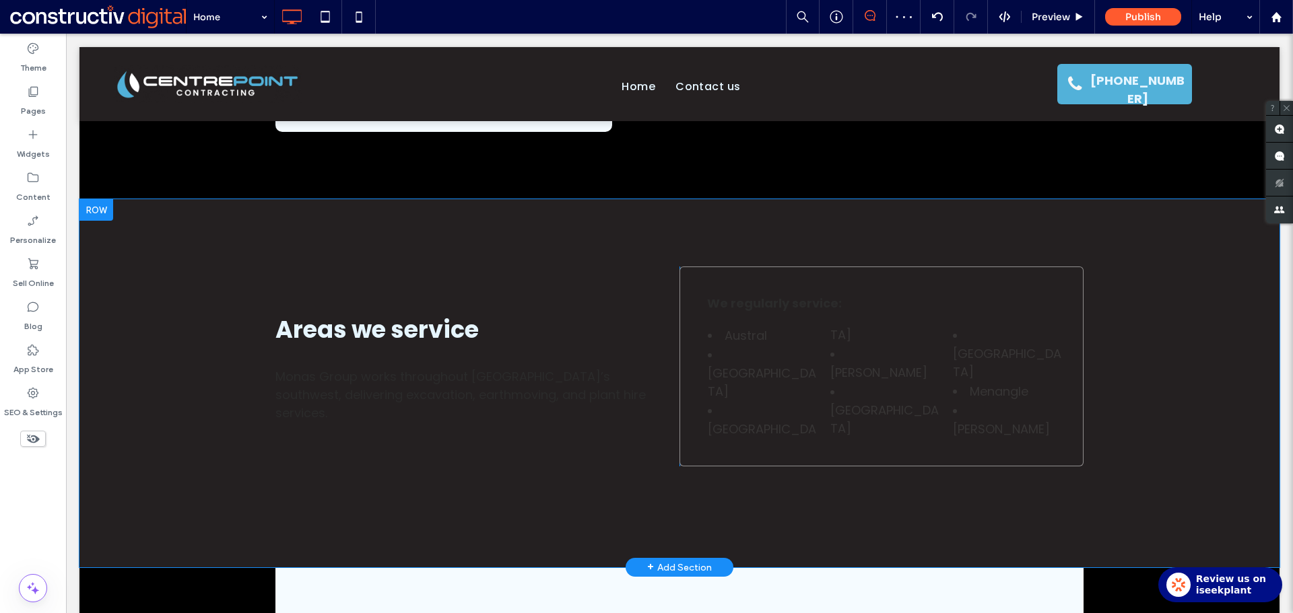
click at [689, 387] on div "We regularly service: Austral Camden Campbelltown Gregory Hills Leppington Live…" at bounding box center [881, 367] width 404 height 200
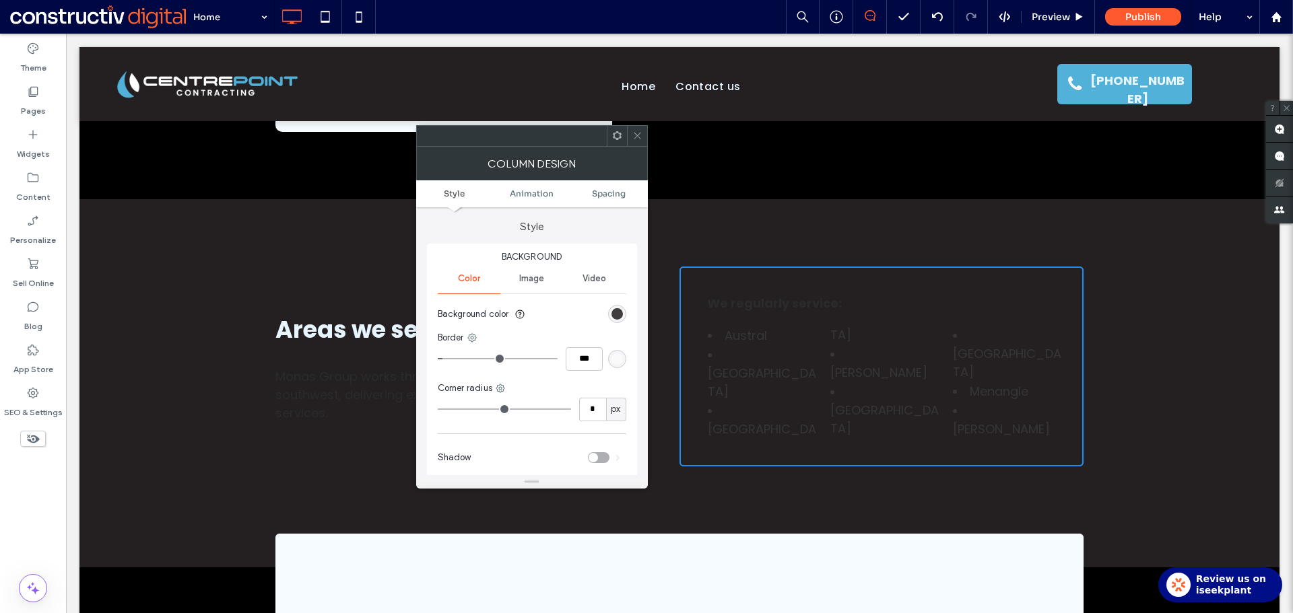
click at [617, 312] on div "rgb(36, 32, 33)" at bounding box center [616, 313] width 11 height 11
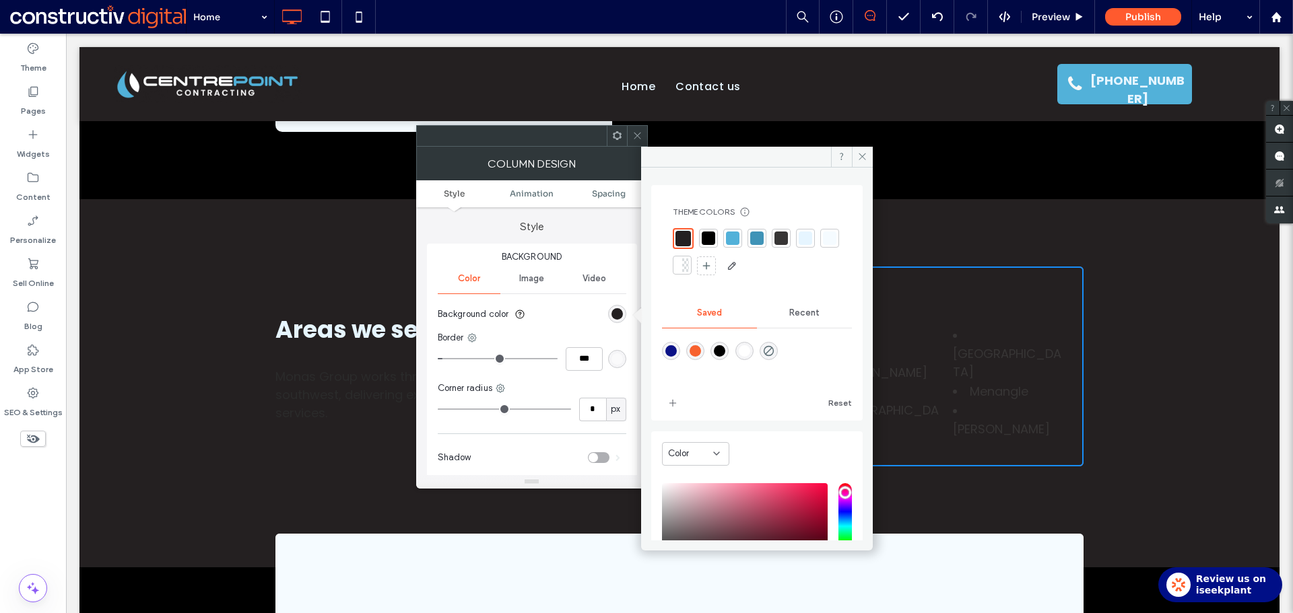
click at [712, 239] on div at bounding box center [708, 238] width 13 height 13
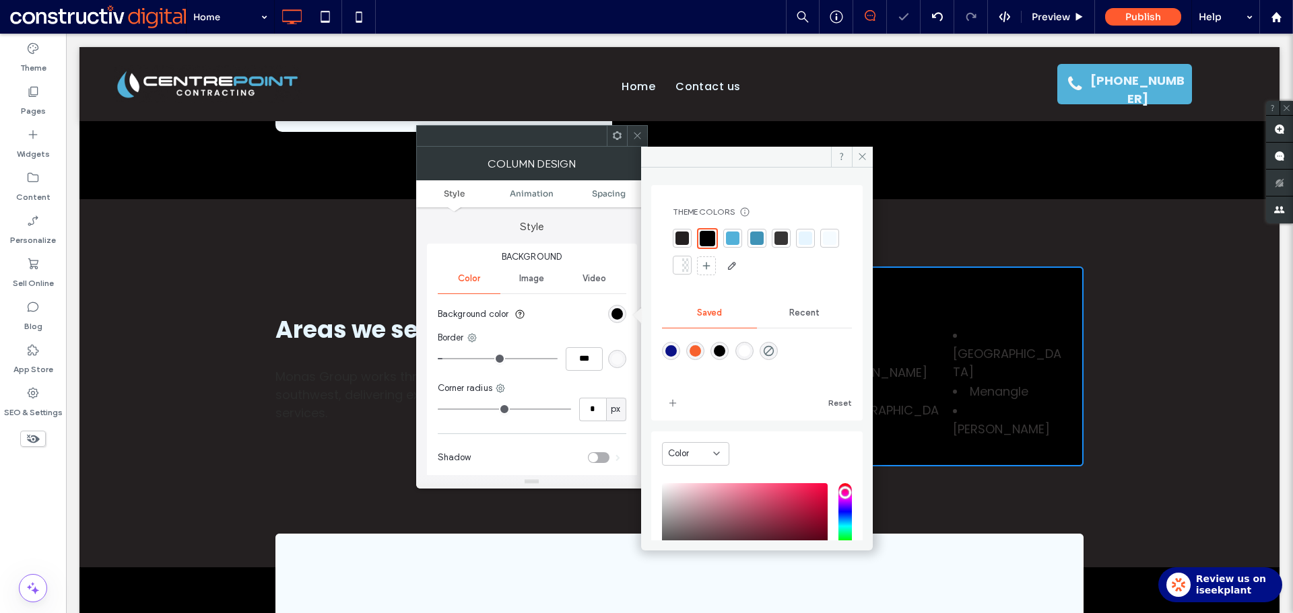
click at [823, 245] on div at bounding box center [829, 238] width 13 height 13
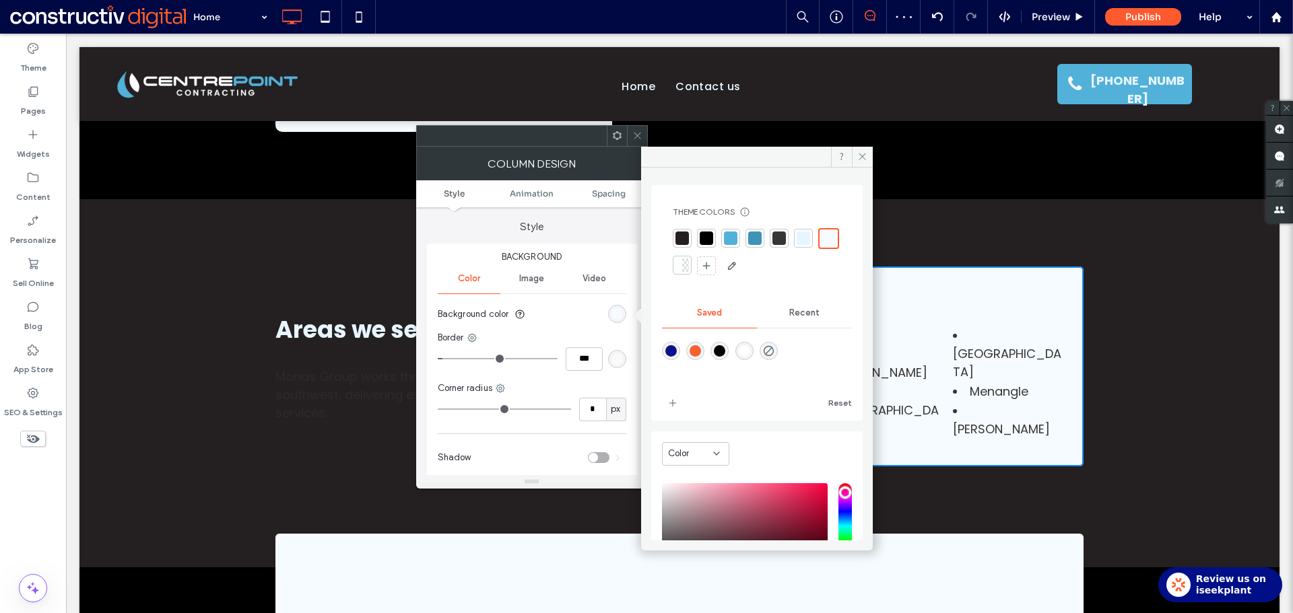
click at [637, 137] on icon at bounding box center [637, 136] width 10 height 10
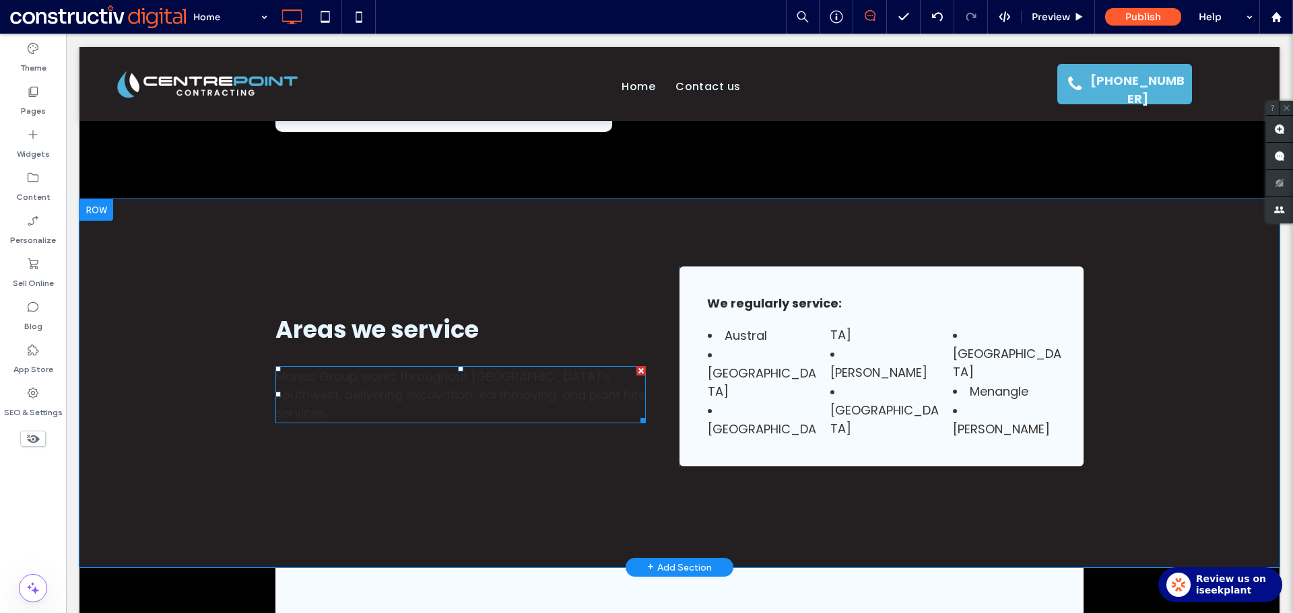
click at [492, 368] on span "Monas Group works throughout [GEOGRAPHIC_DATA]’s southwest, delivering excavati…" at bounding box center [460, 394] width 370 height 53
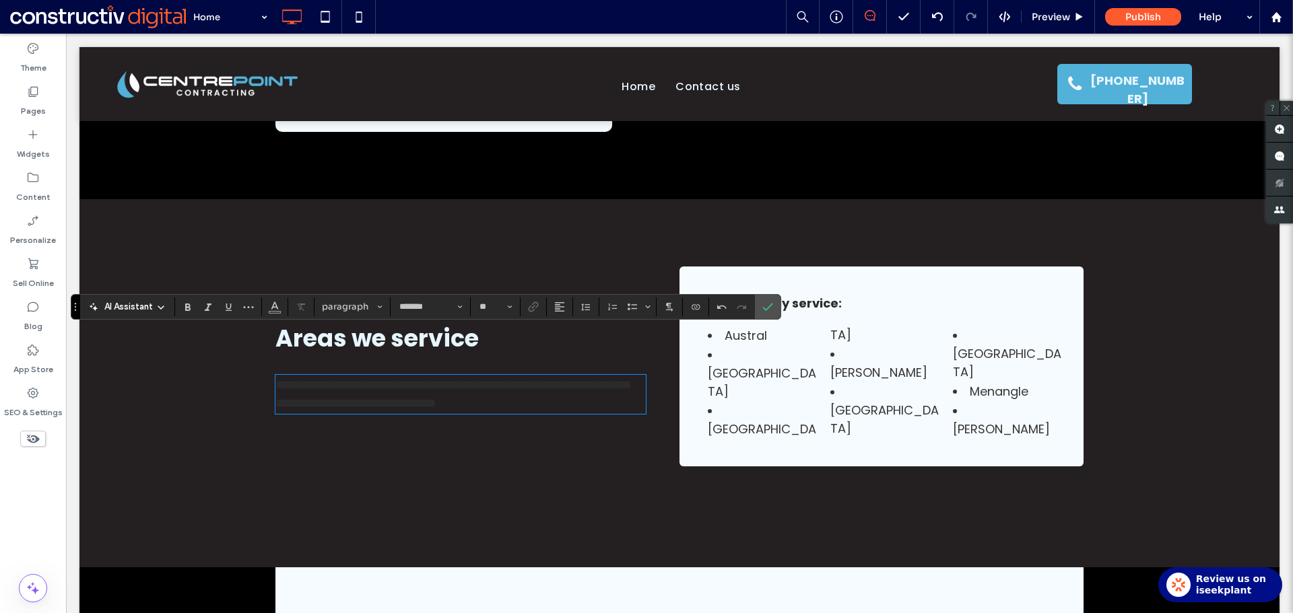
scroll to position [0, 0]
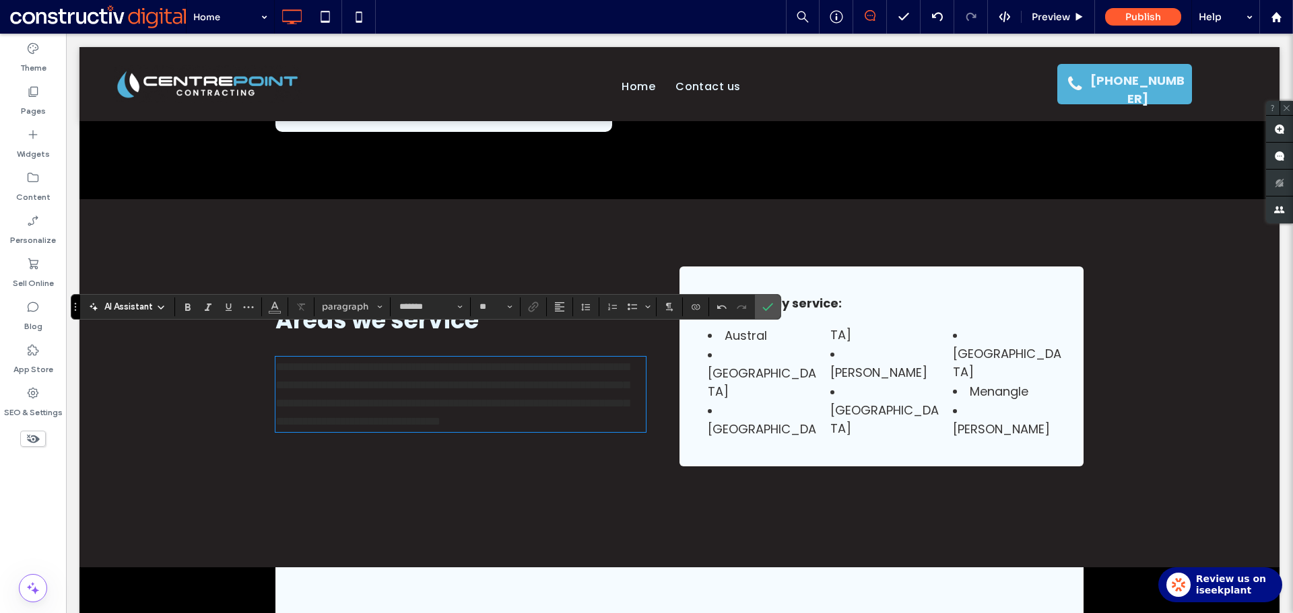
click at [529, 378] on p "**********" at bounding box center [460, 394] width 370 height 73
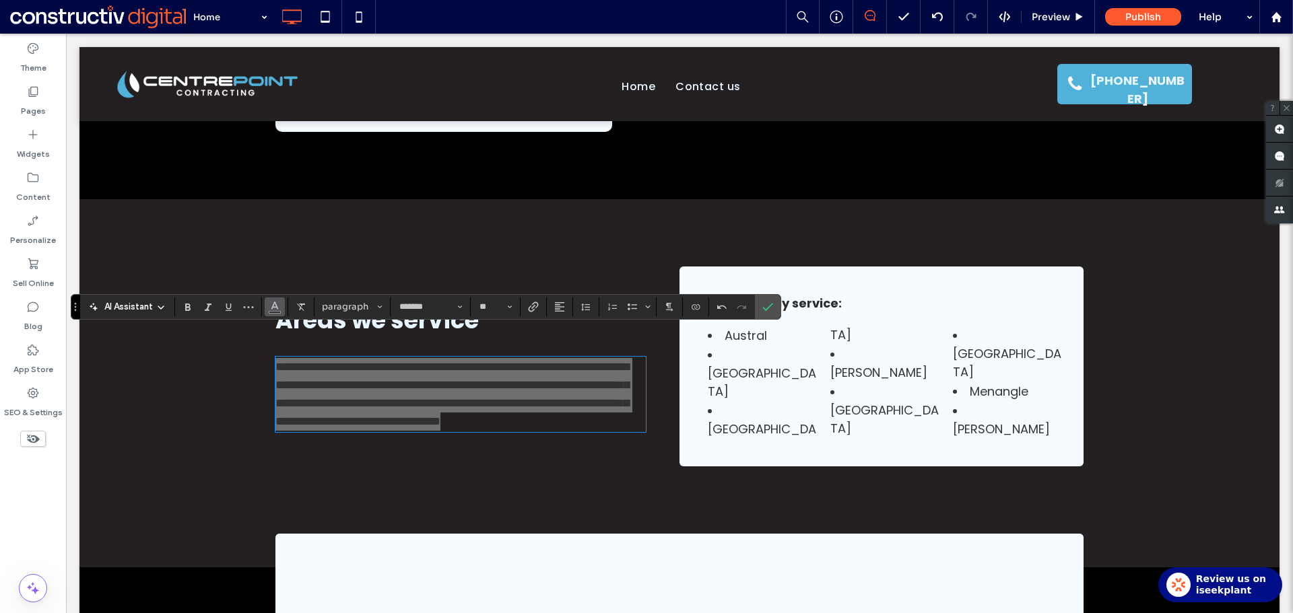
click at [268, 307] on button "Color" at bounding box center [275, 307] width 20 height 19
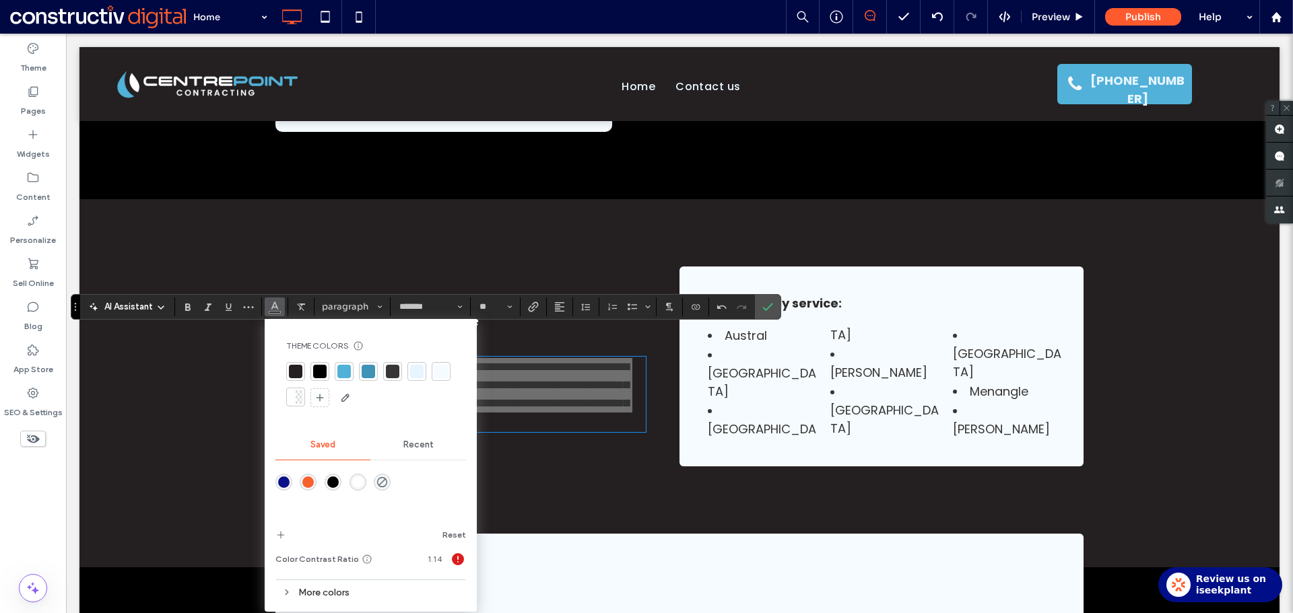
drag, startPoint x: 415, startPoint y: 372, endPoint x: 573, endPoint y: 292, distance: 176.8
click at [415, 372] on div at bounding box center [416, 371] width 13 height 13
click at [764, 307] on icon "Confirm" at bounding box center [767, 307] width 11 height 11
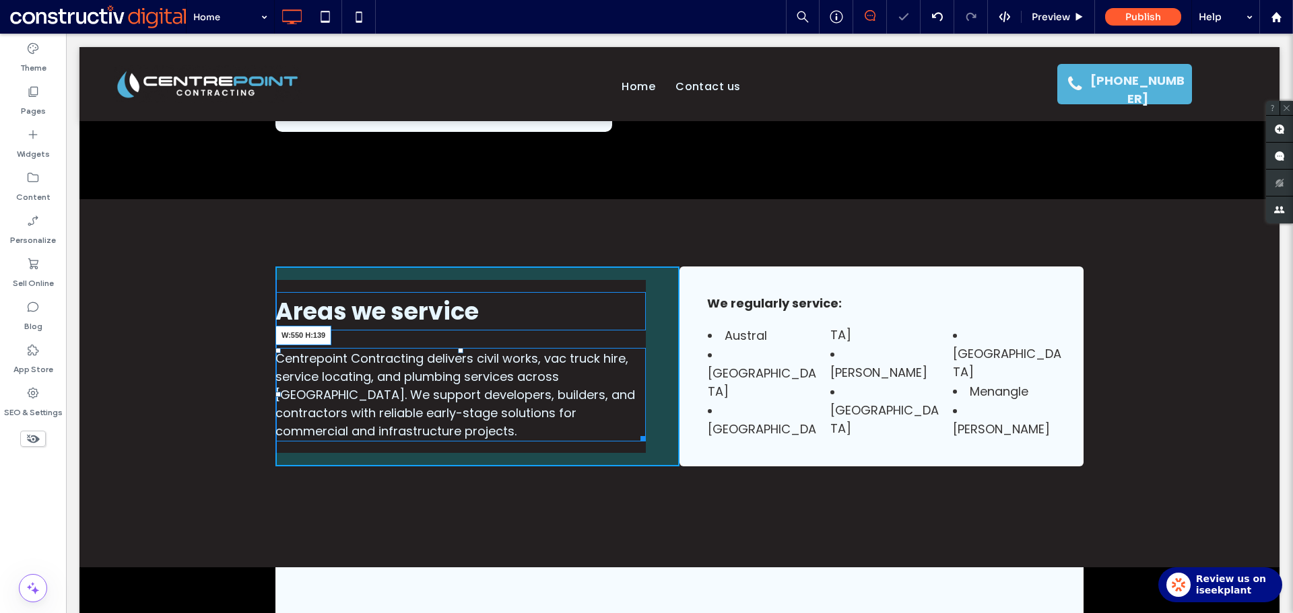
drag, startPoint x: 634, startPoint y: 412, endPoint x: 662, endPoint y: 407, distance: 28.7
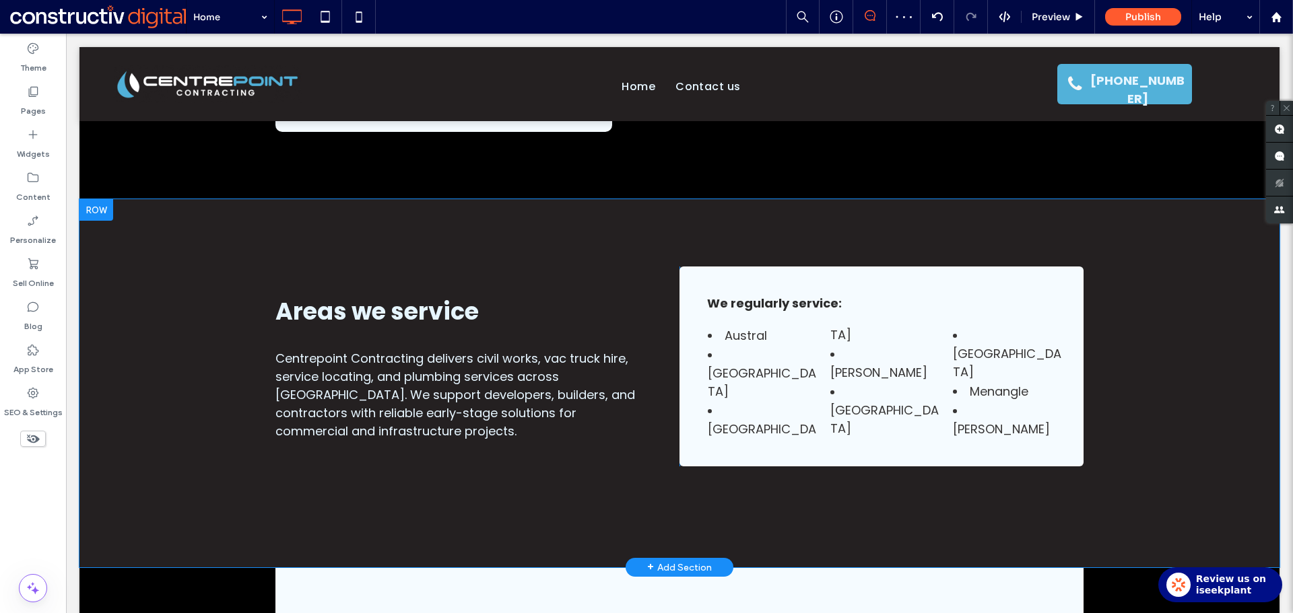
click at [824, 307] on strong "We regularly service:" at bounding box center [774, 303] width 135 height 17
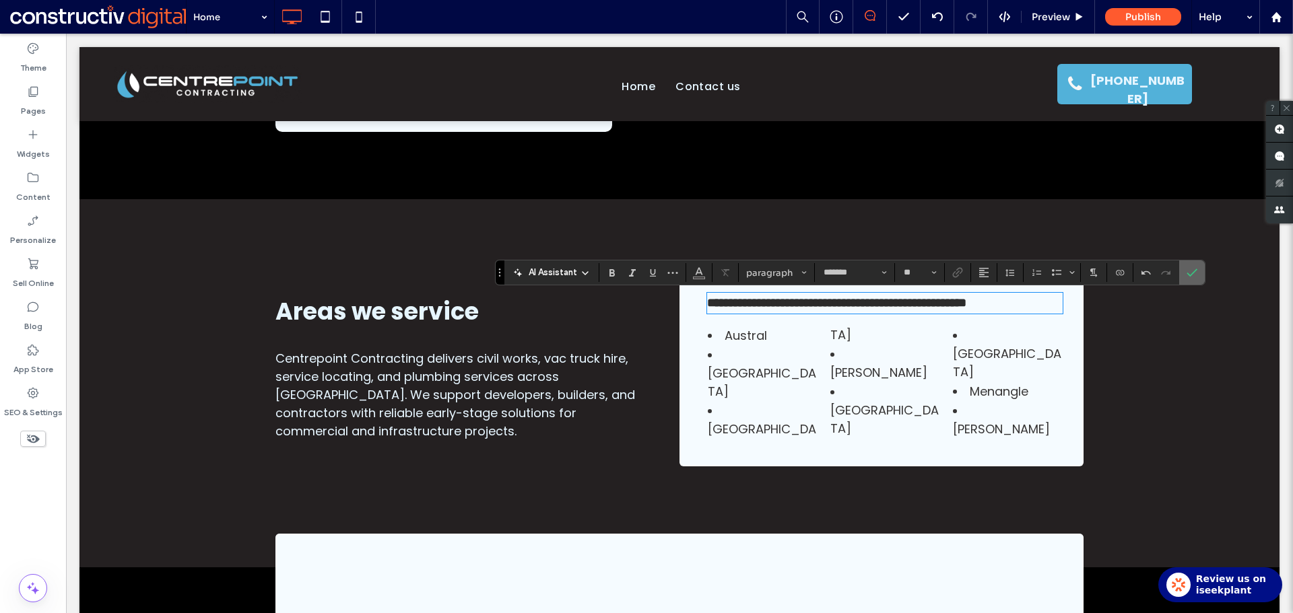
click at [1191, 272] on icon "Confirm" at bounding box center [1191, 272] width 11 height 11
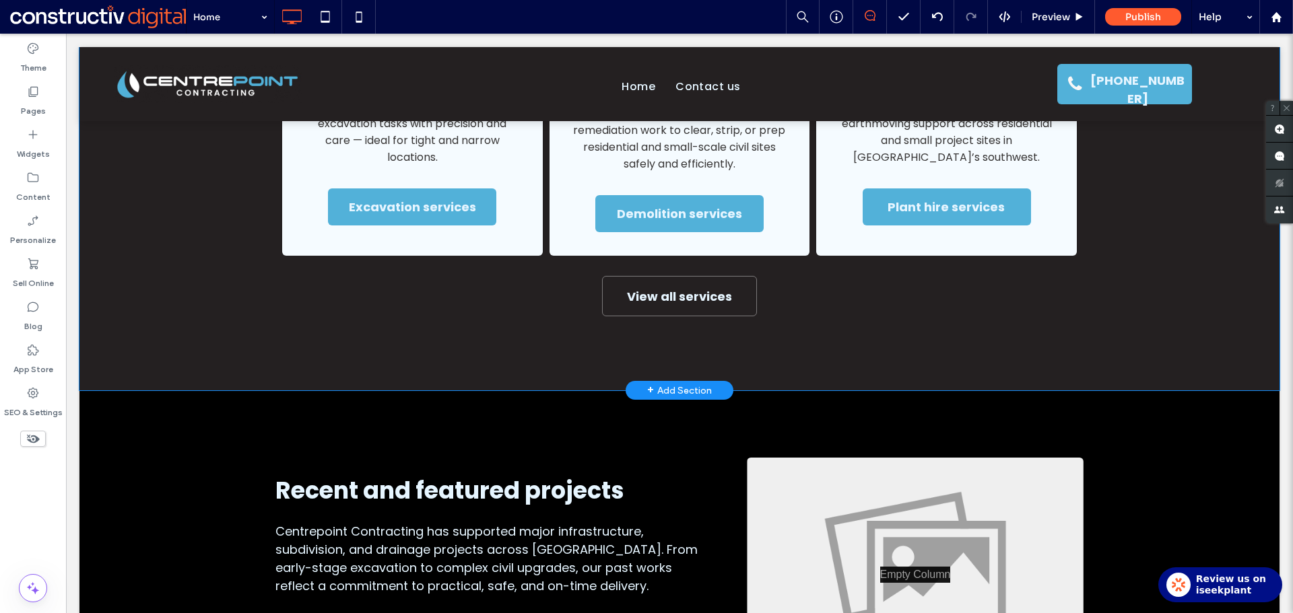
scroll to position [1670, 0]
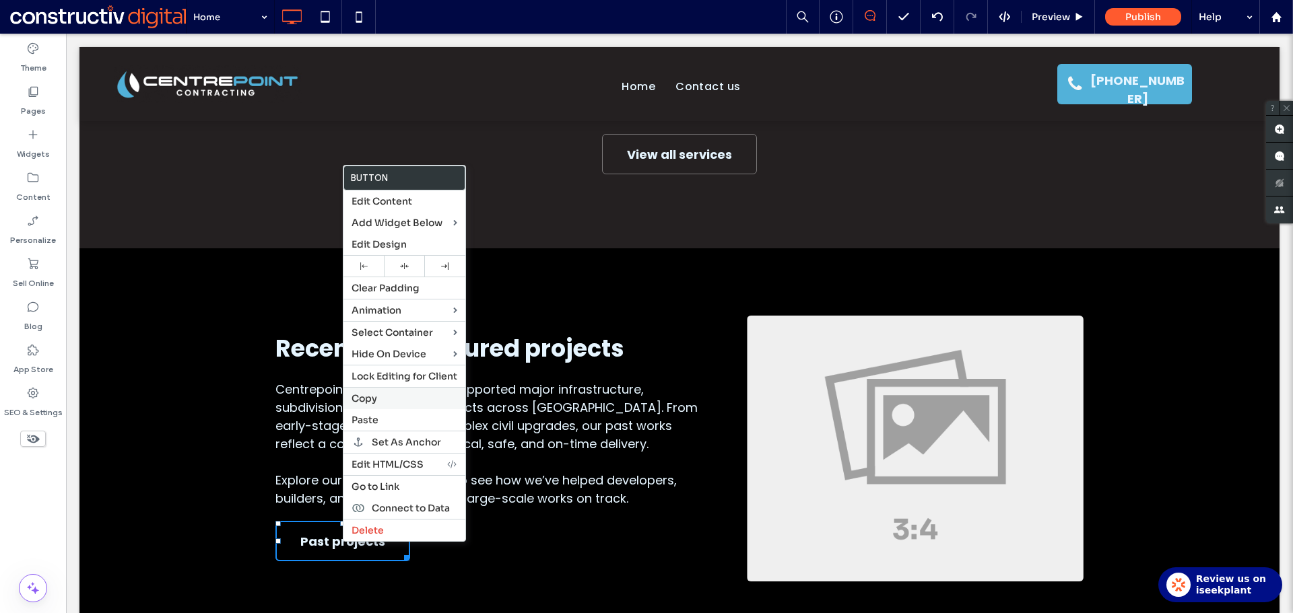
click at [367, 399] on span "Copy" at bounding box center [364, 399] width 26 height 12
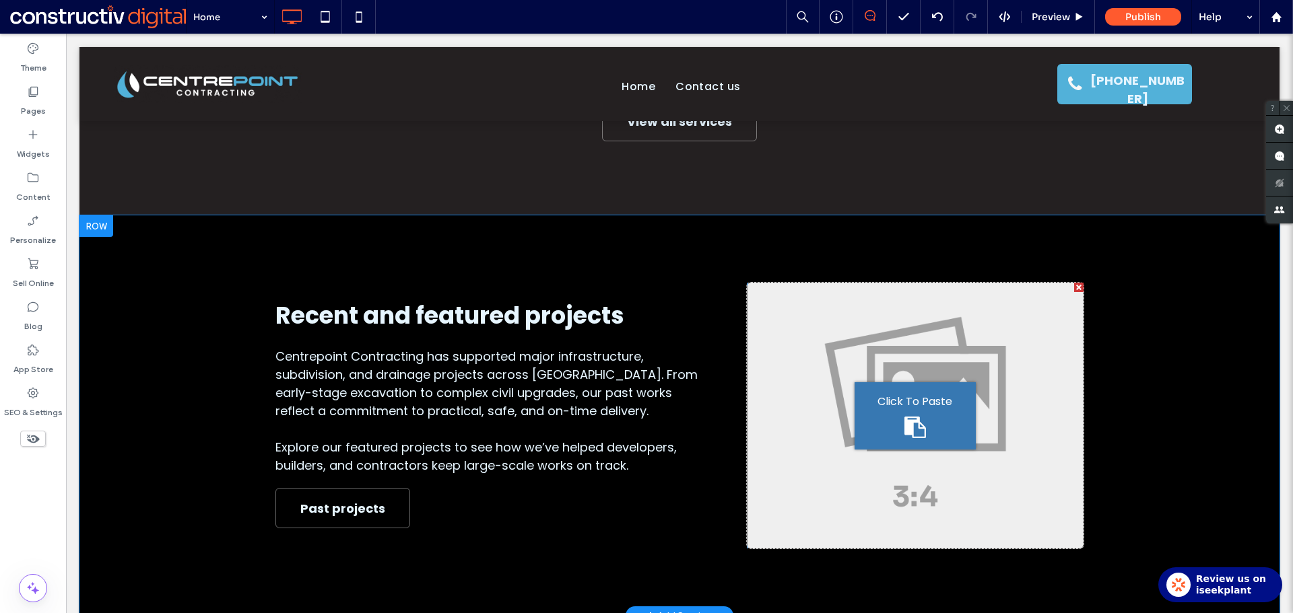
scroll to position [1737, 0]
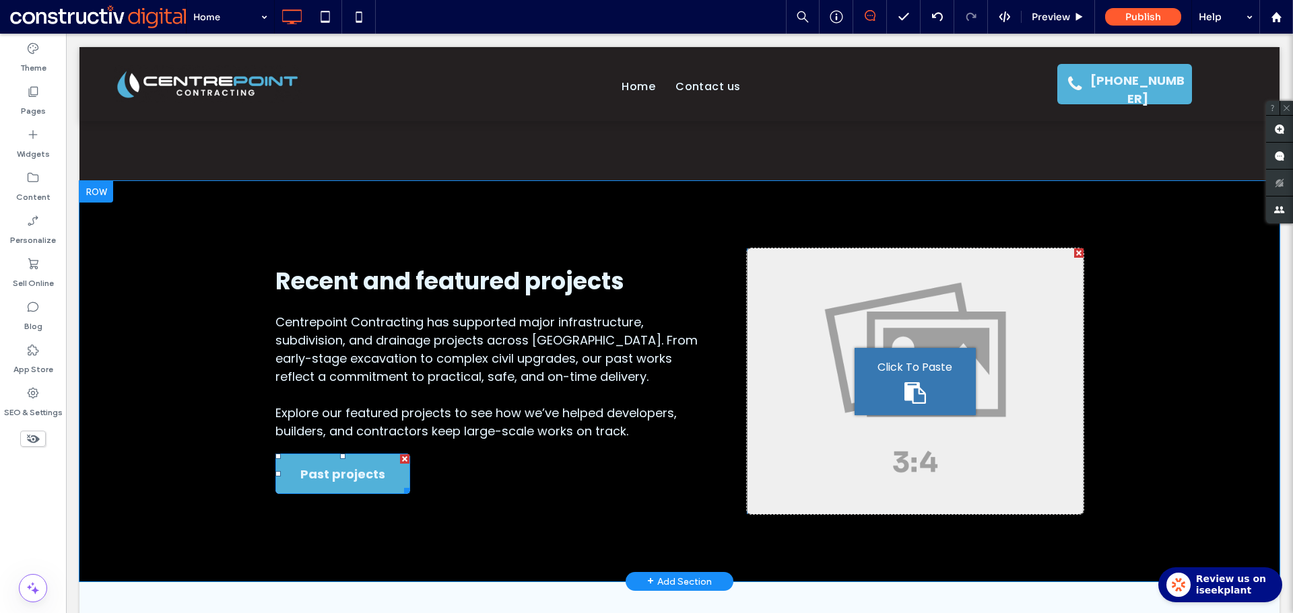
click at [349, 469] on span "Past projects" at bounding box center [342, 475] width 85 height 40
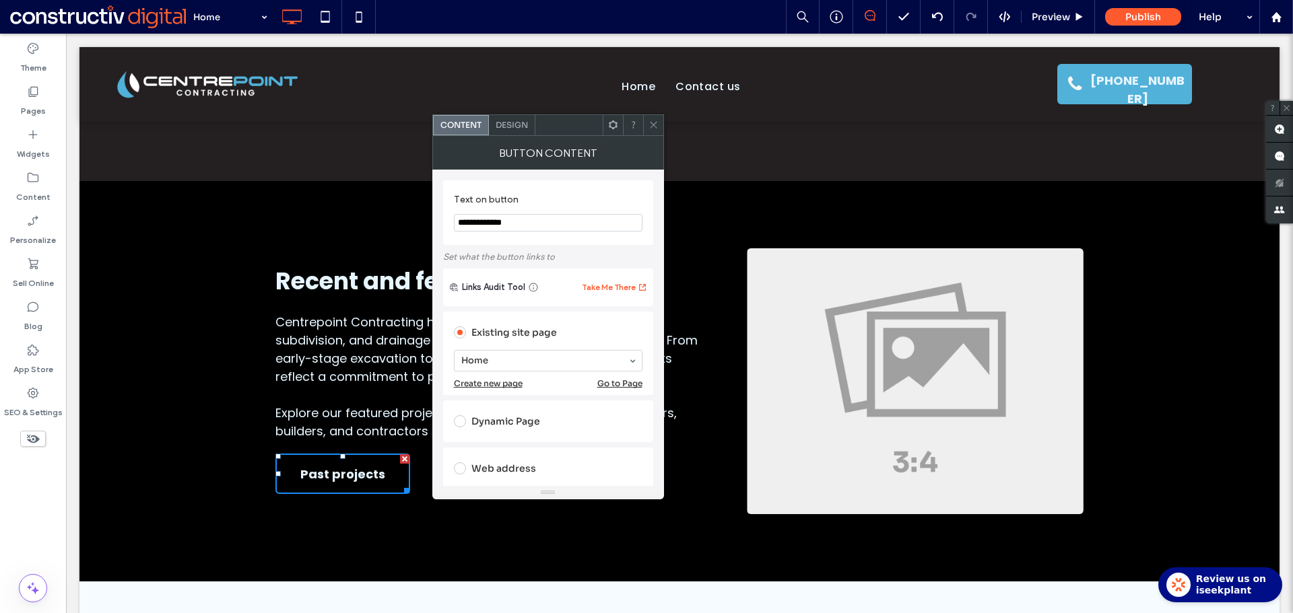
click at [508, 131] on div "Design" at bounding box center [512, 125] width 46 height 20
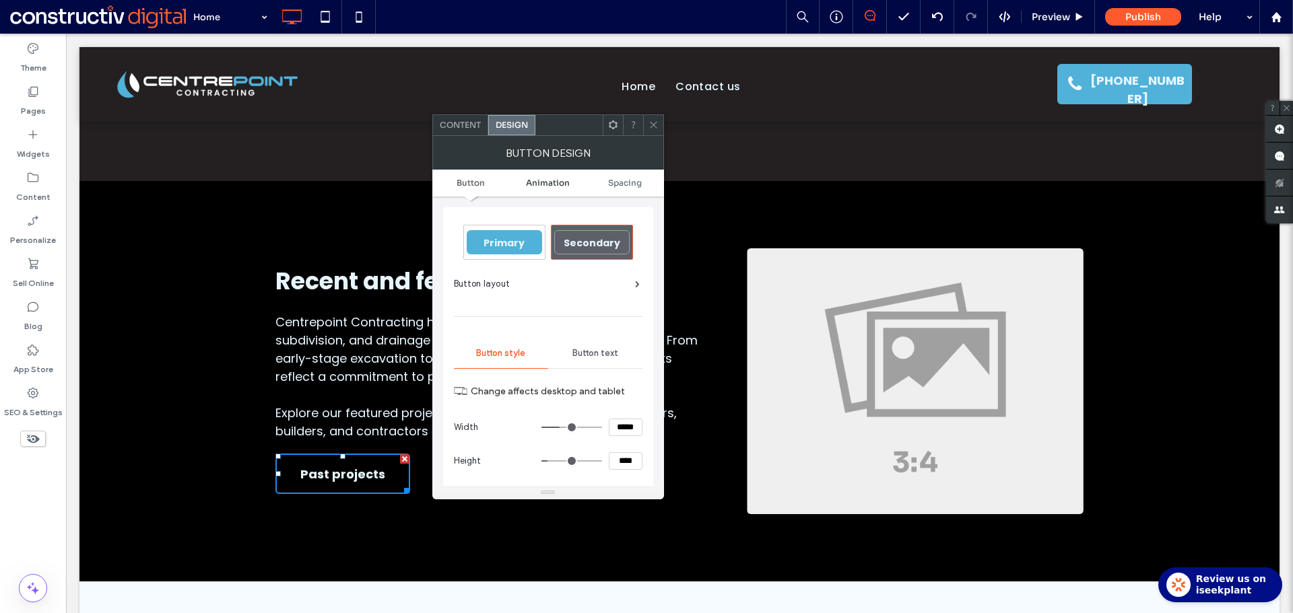
drag, startPoint x: 499, startPoint y: 250, endPoint x: 562, endPoint y: 184, distance: 91.4
click at [499, 248] on div "Primary" at bounding box center [504, 242] width 75 height 24
drag, startPoint x: 657, startPoint y: 123, endPoint x: 663, endPoint y: 141, distance: 20.0
click at [657, 123] on icon at bounding box center [653, 125] width 10 height 10
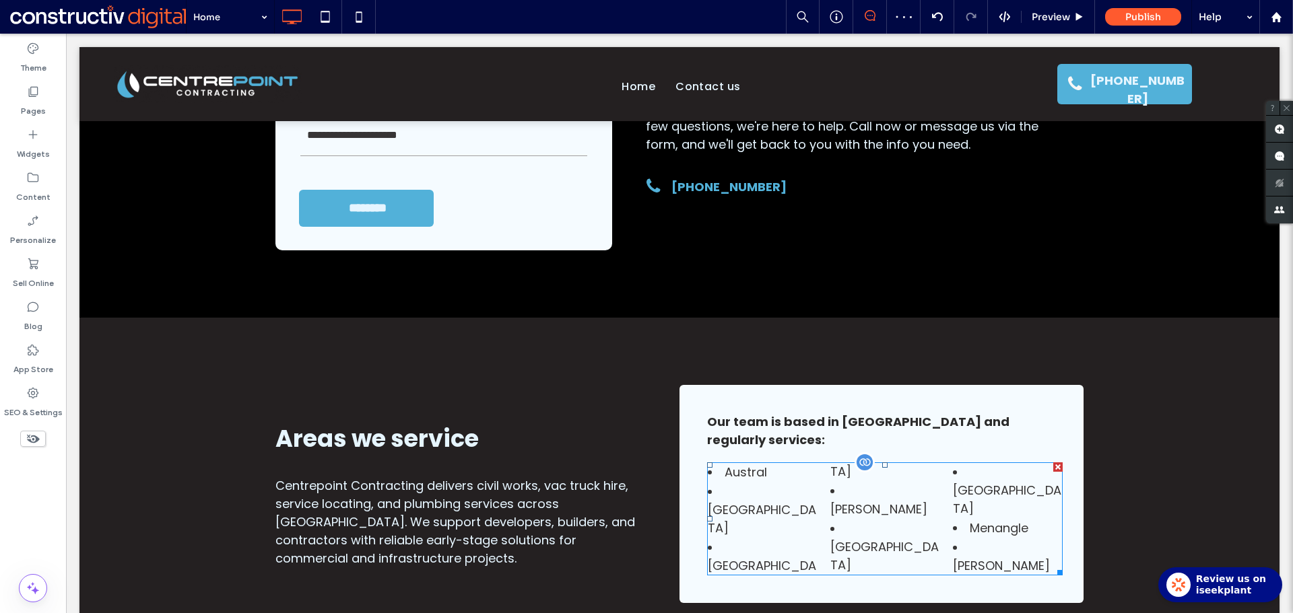
scroll to position [2882, 0]
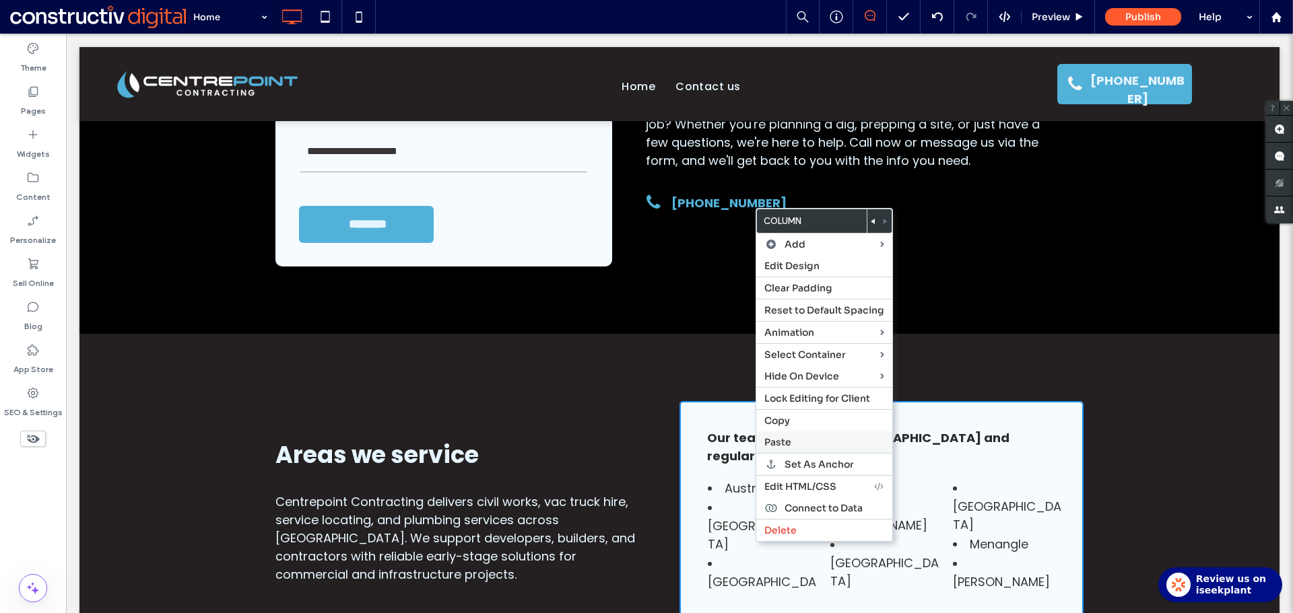
click at [791, 440] on span "Paste" at bounding box center [777, 442] width 27 height 12
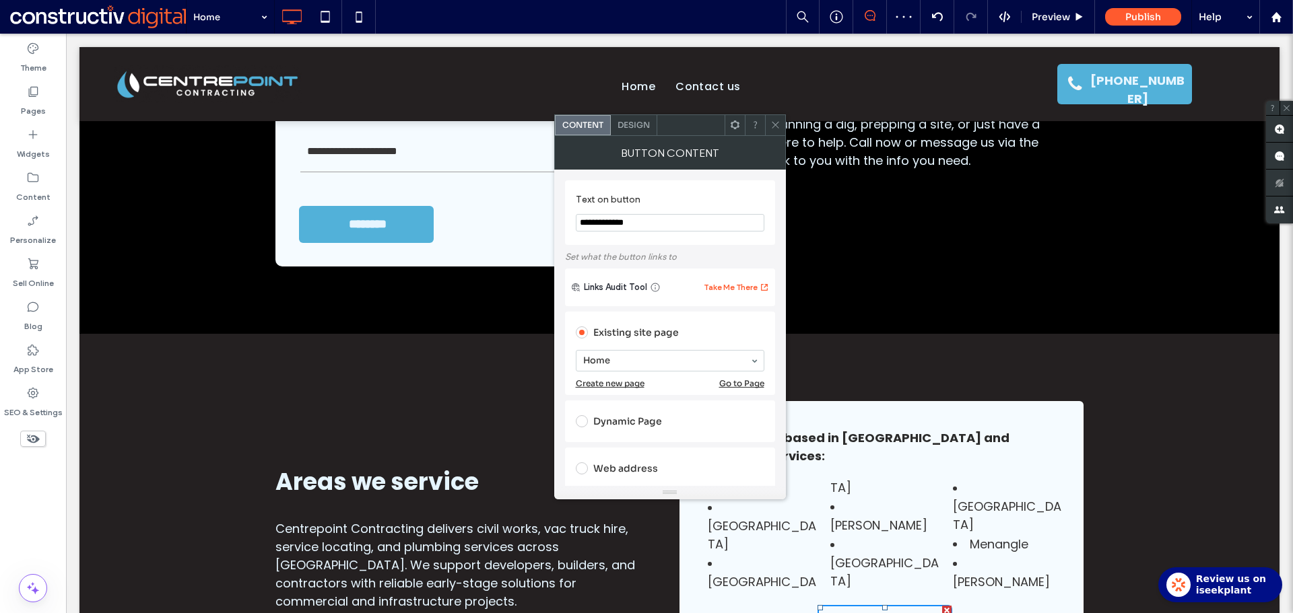
click at [640, 127] on span "Design" at bounding box center [633, 125] width 32 height 10
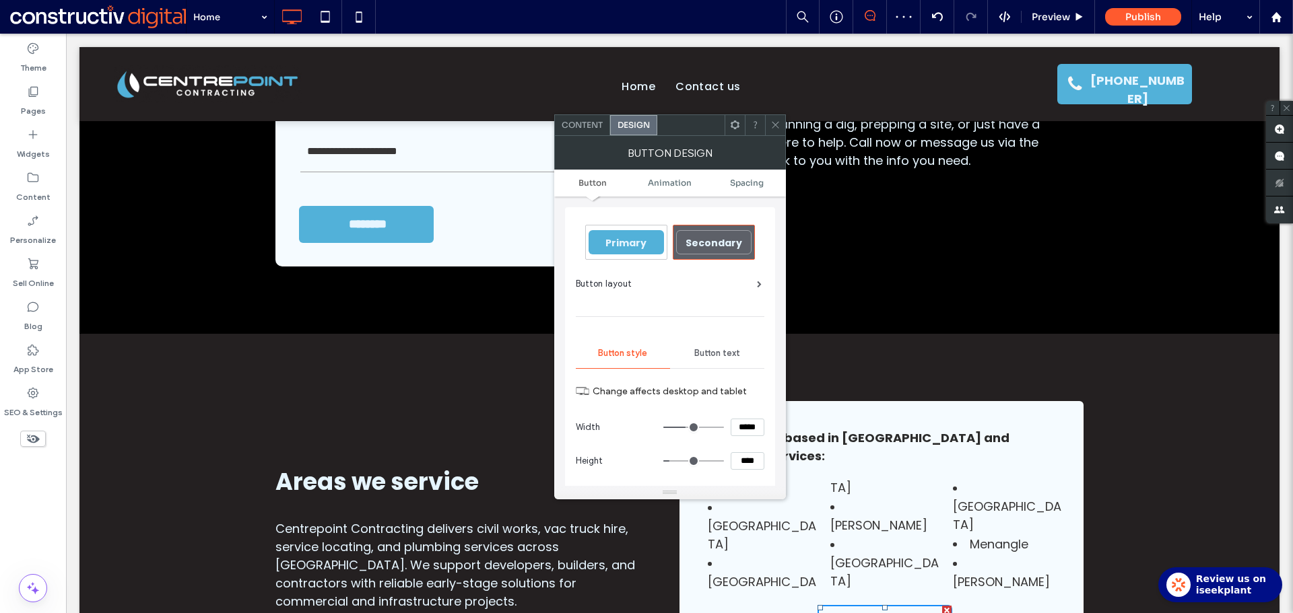
click at [636, 243] on span "Primary" at bounding box center [625, 242] width 41 height 13
click at [776, 127] on icon at bounding box center [775, 125] width 10 height 10
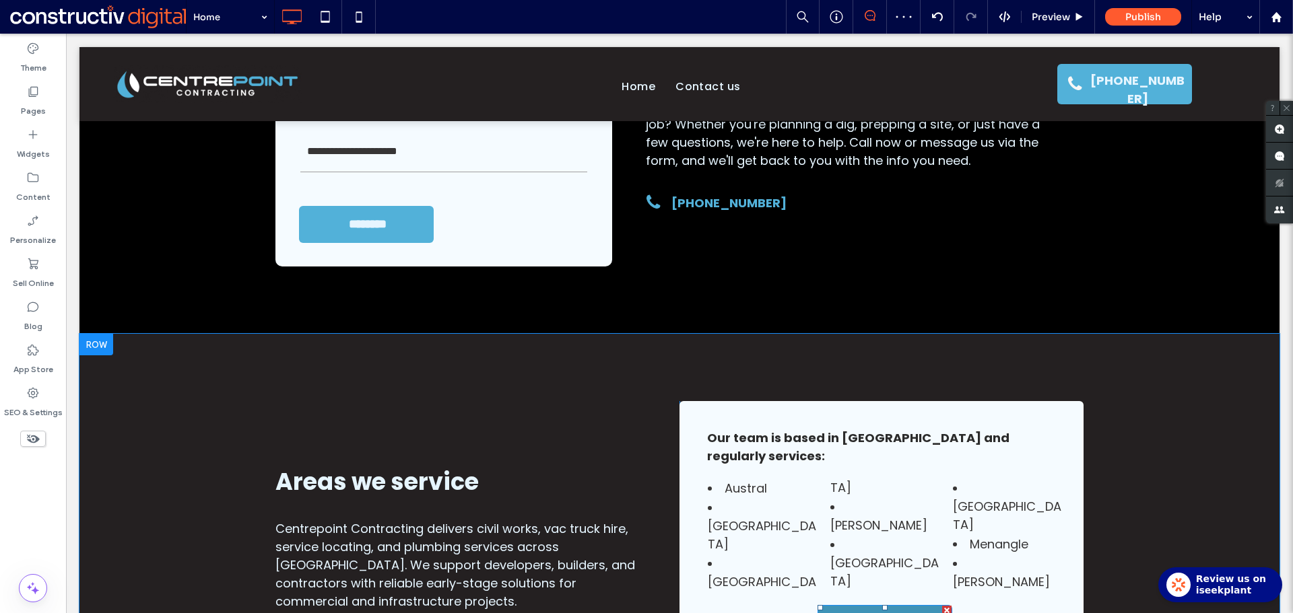
drag, startPoint x: 869, startPoint y: 539, endPoint x: 821, endPoint y: 300, distance: 244.4
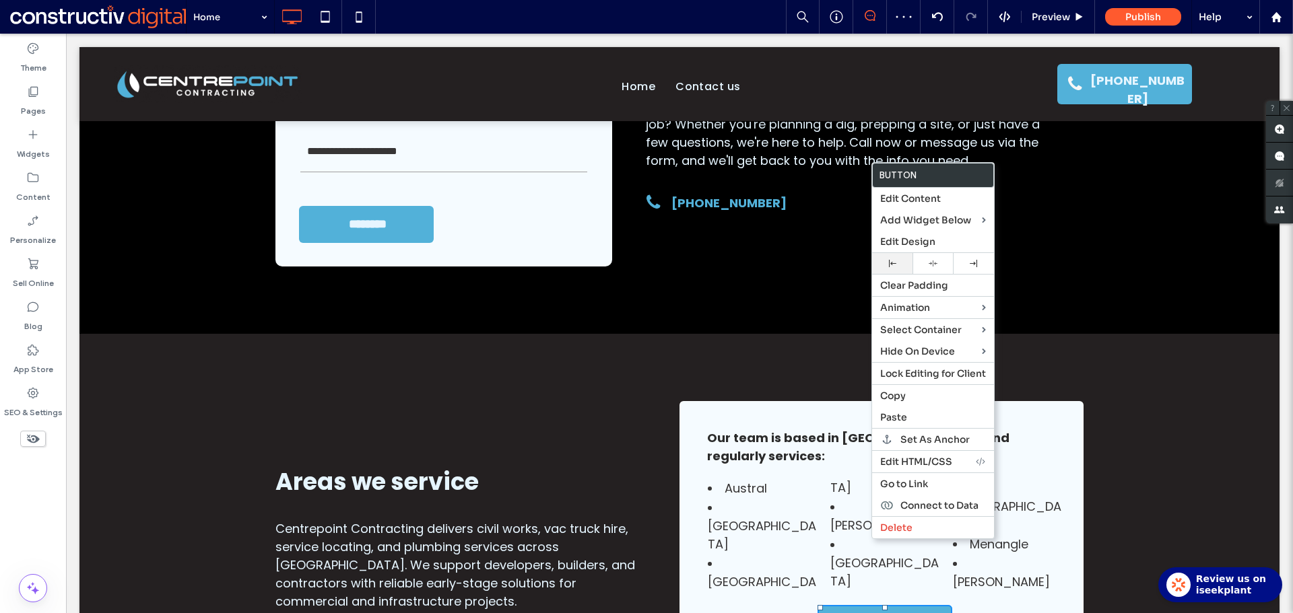
click at [896, 262] on div at bounding box center [892, 263] width 27 height 7
click at [779, 487] on li "[GEOGRAPHIC_DATA]" at bounding box center [823, 535] width 233 height 113
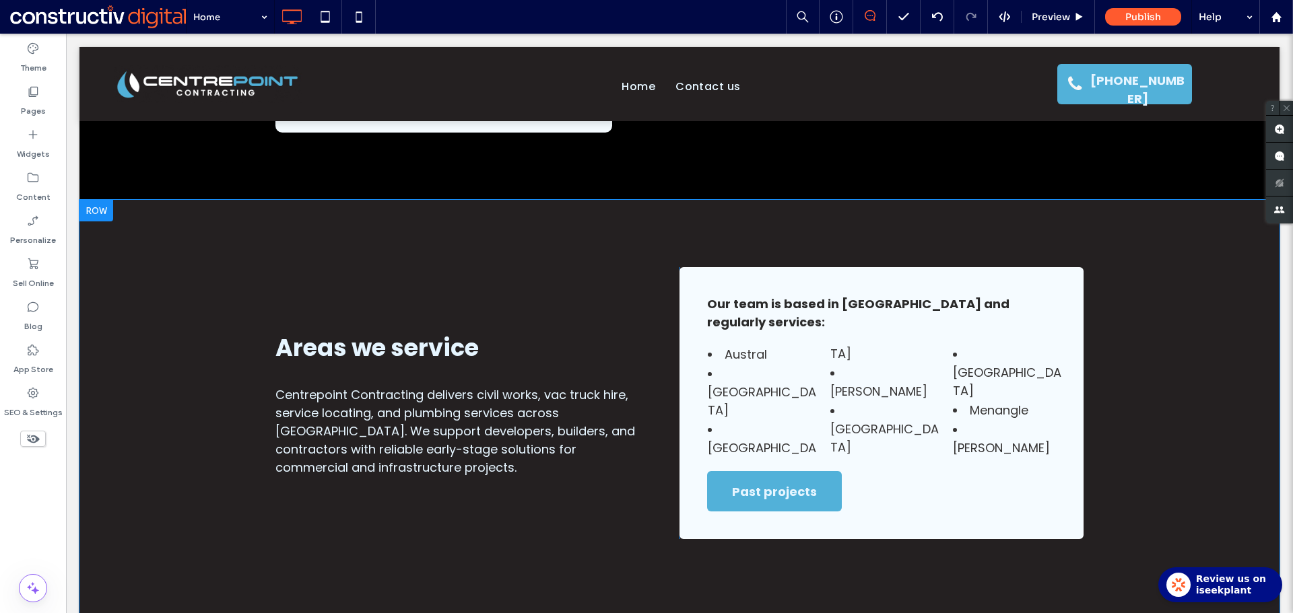
scroll to position [3017, 0]
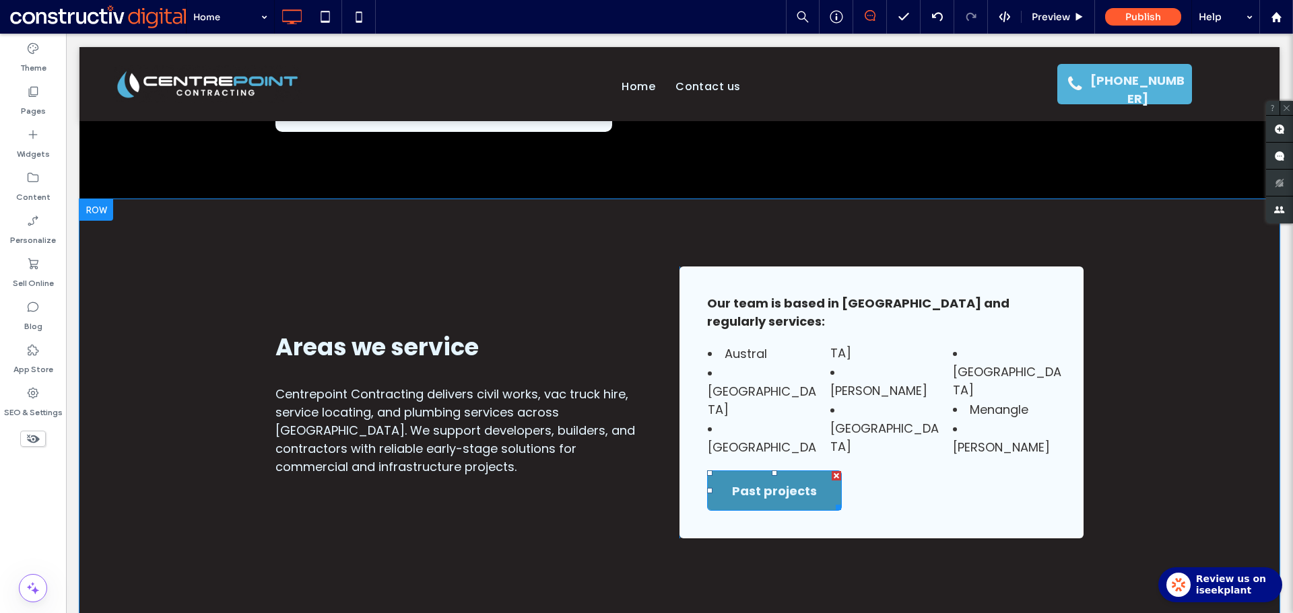
click at [740, 471] on span "Past projects" at bounding box center [774, 491] width 85 height 40
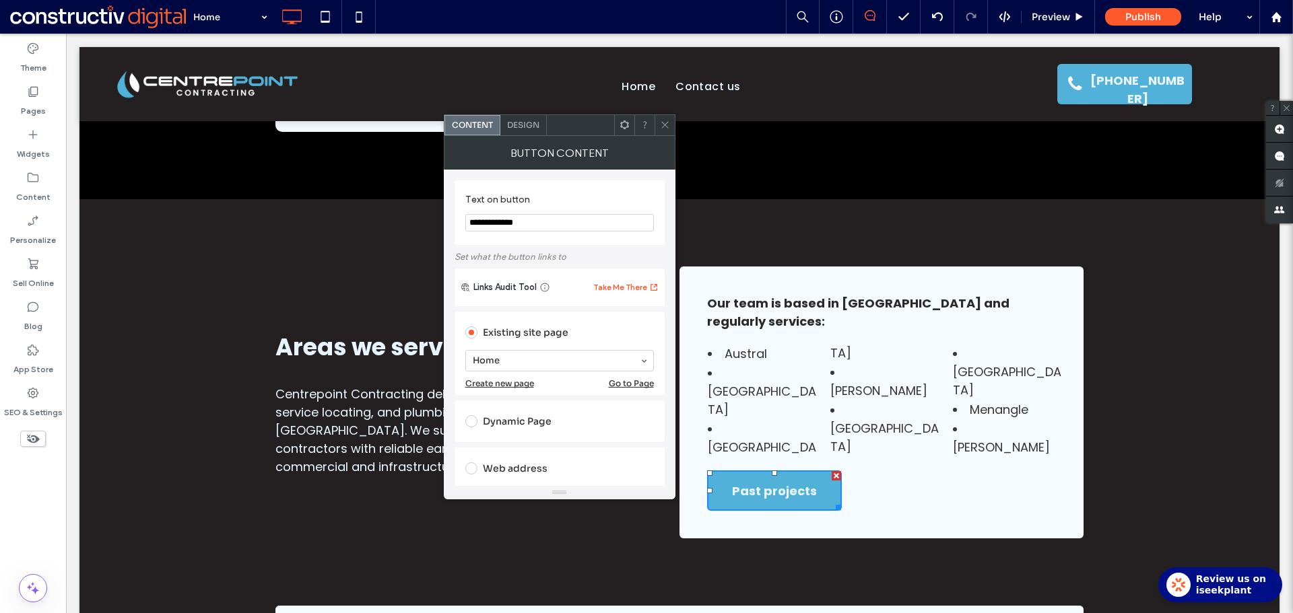
click at [529, 225] on input "**********" at bounding box center [559, 223] width 189 height 18
paste input "****"
type input "**********"
click at [584, 194] on label "Text on button" at bounding box center [556, 201] width 183 height 15
click at [661, 121] on icon at bounding box center [665, 125] width 10 height 10
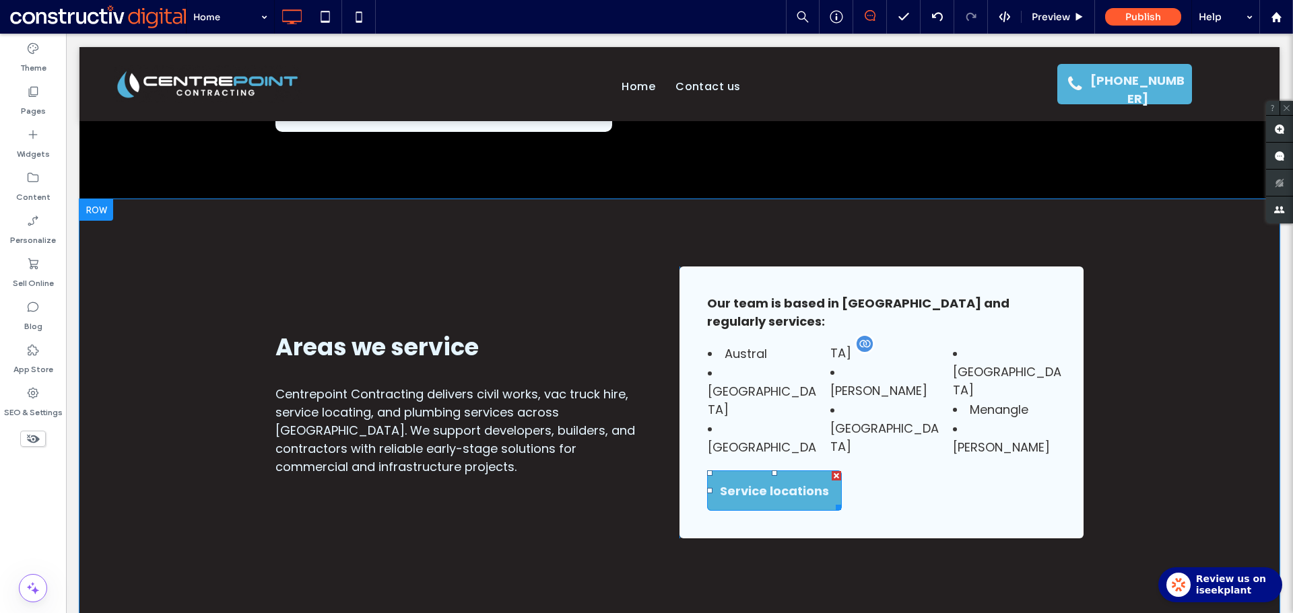
click at [780, 471] on span "Service locations" at bounding box center [774, 491] width 109 height 40
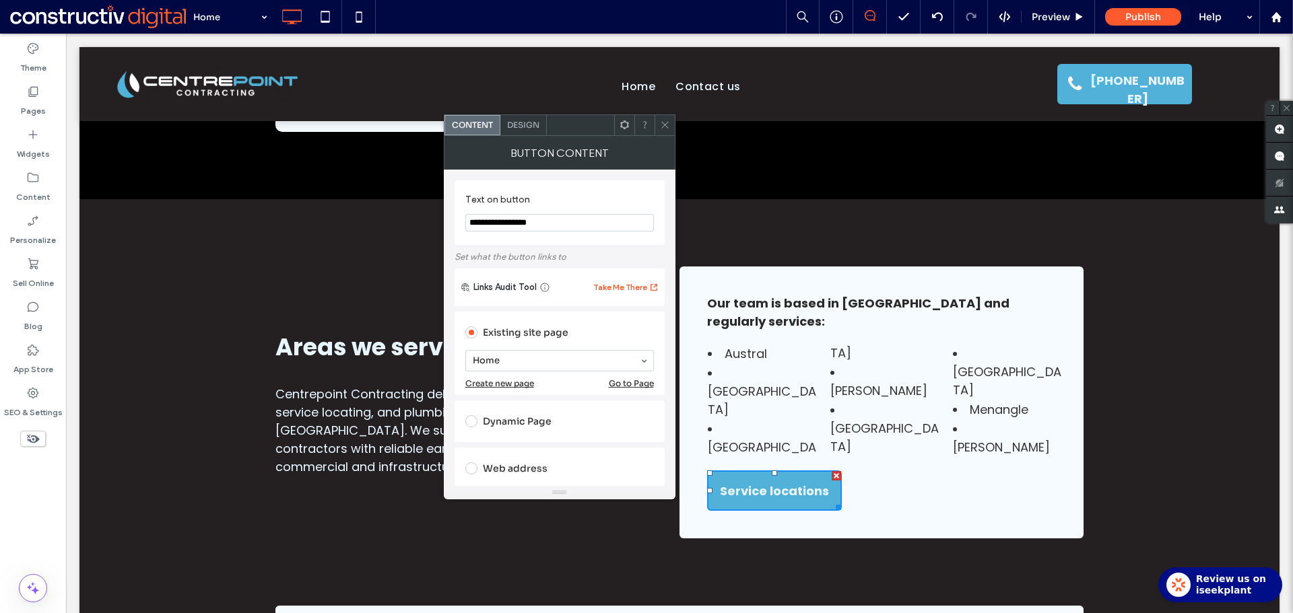
click at [531, 131] on div "Design" at bounding box center [523, 125] width 46 height 20
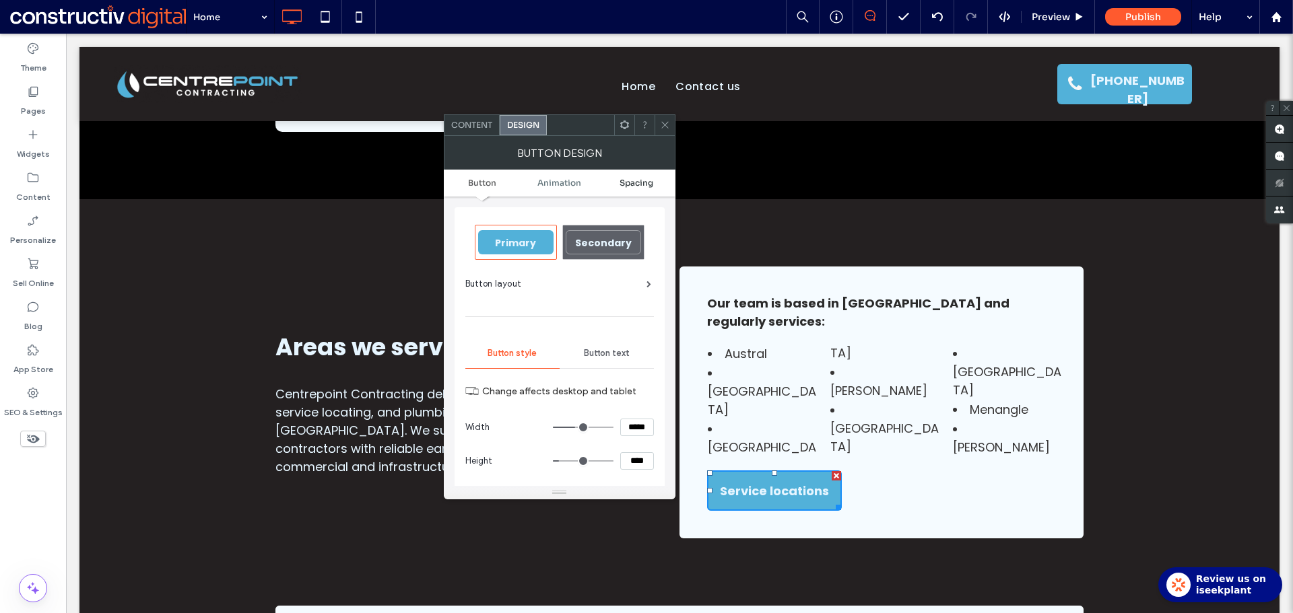
click at [649, 182] on span "Spacing" at bounding box center [636, 183] width 34 height 10
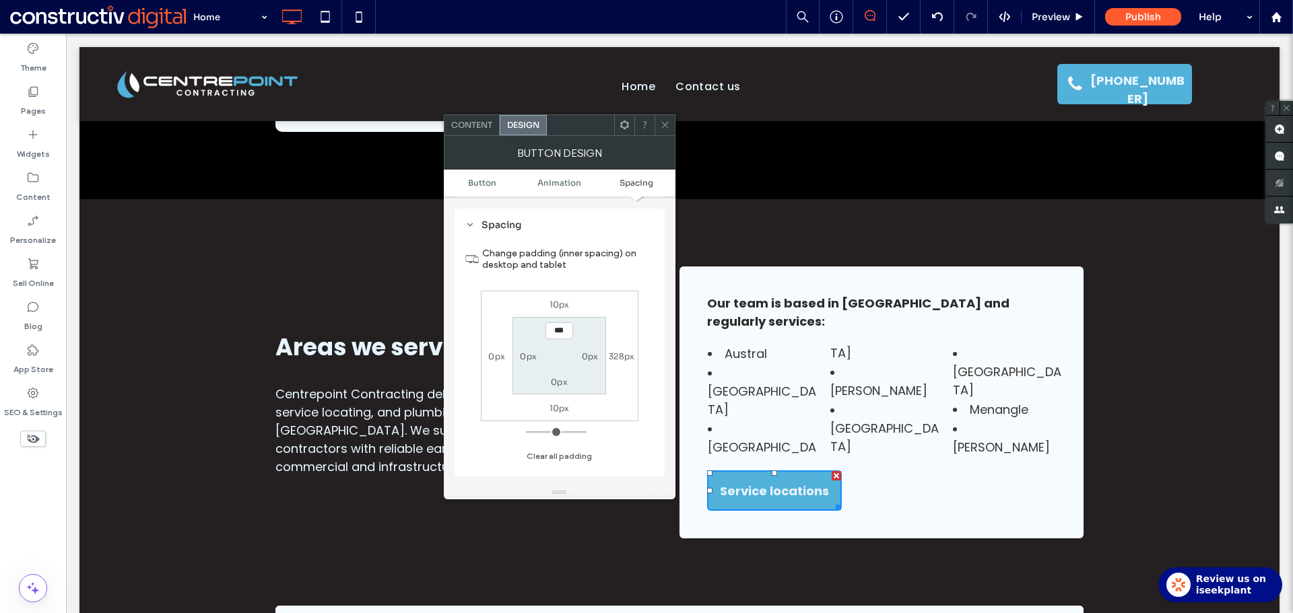
scroll to position [635, 0]
click at [555, 306] on label "10px" at bounding box center [559, 303] width 20 height 10
type input "**"
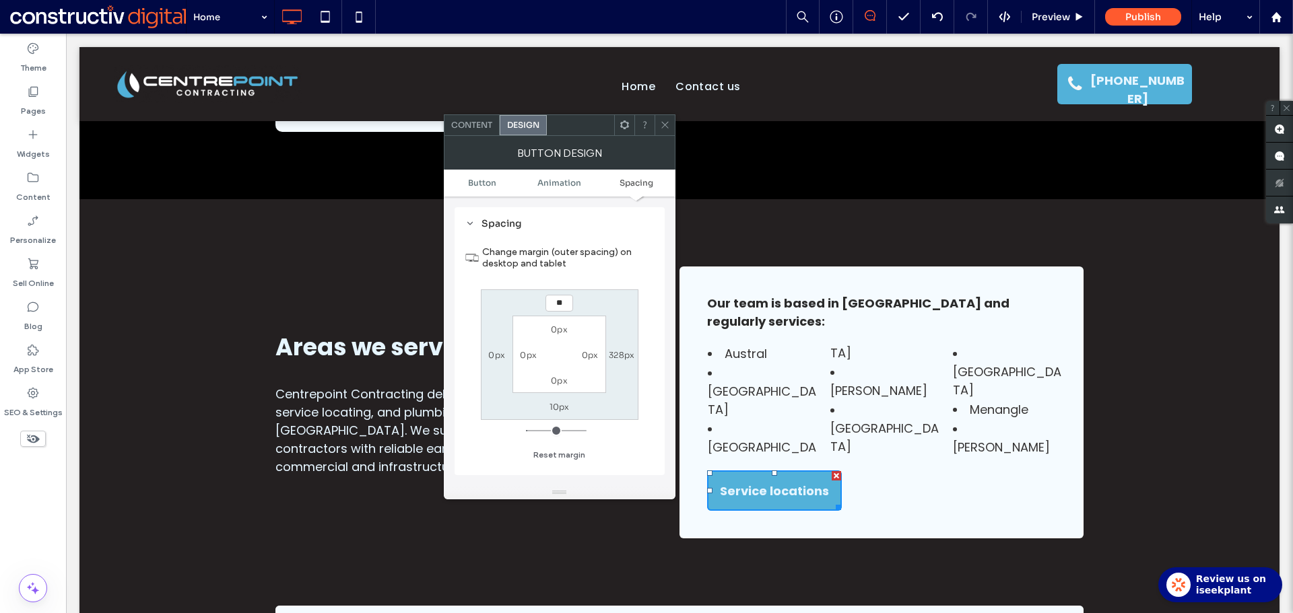
type input "**"
type input "****"
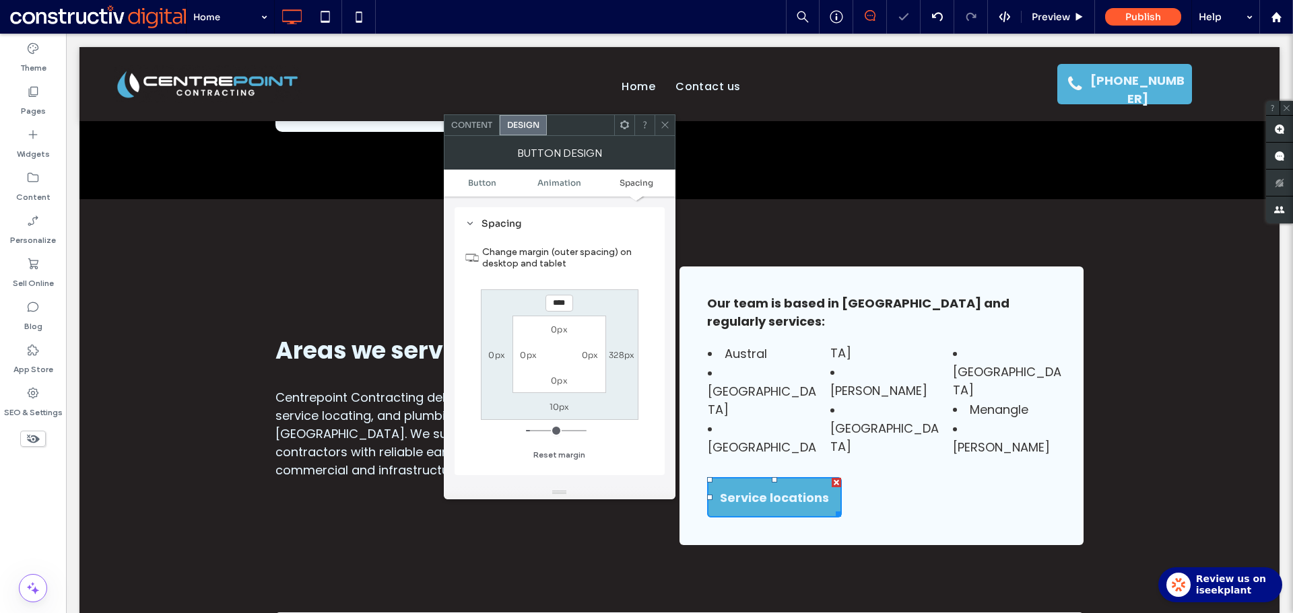
click at [665, 125] on icon at bounding box center [665, 125] width 10 height 10
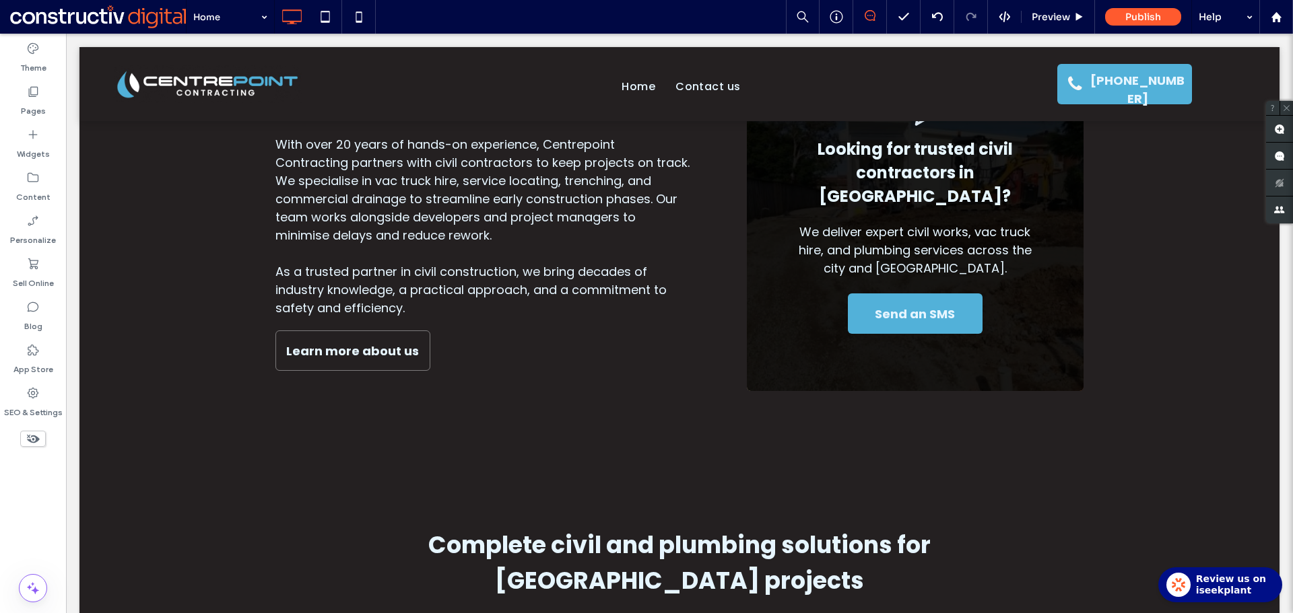
scroll to position [660, 0]
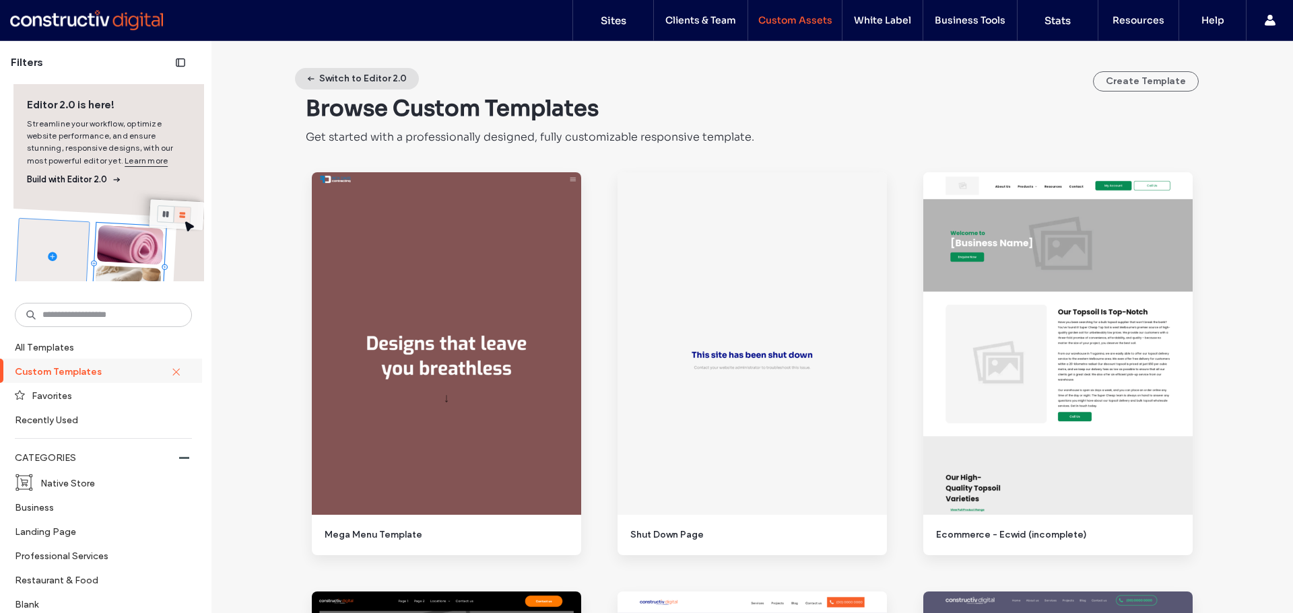
click at [321, 77] on button "Switch to Editor 2.0" at bounding box center [357, 79] width 124 height 22
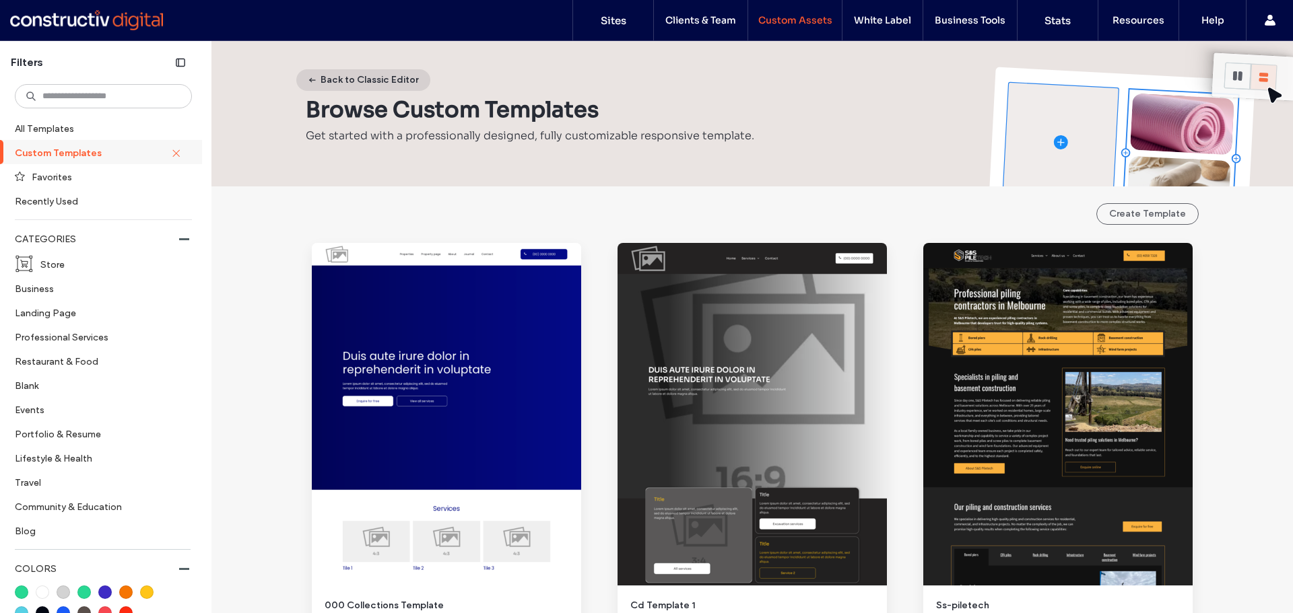
click at [346, 77] on button "Back to Classic Editor" at bounding box center [363, 80] width 134 height 22
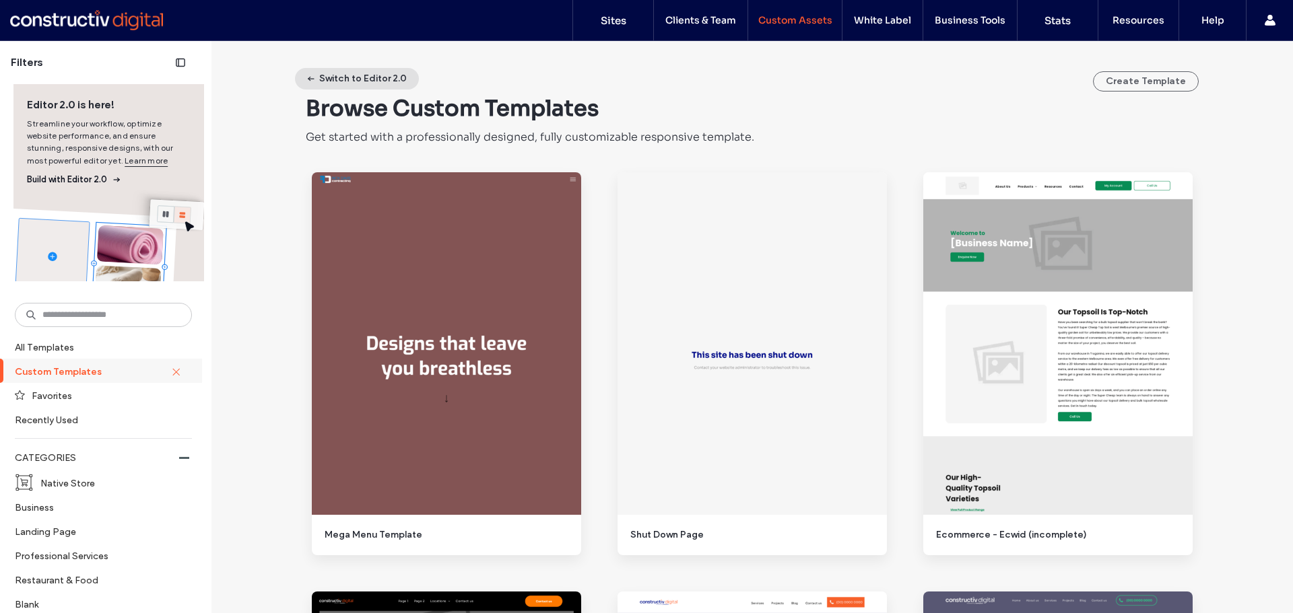
click at [345, 76] on button "Switch to Editor 2.0" at bounding box center [357, 79] width 124 height 22
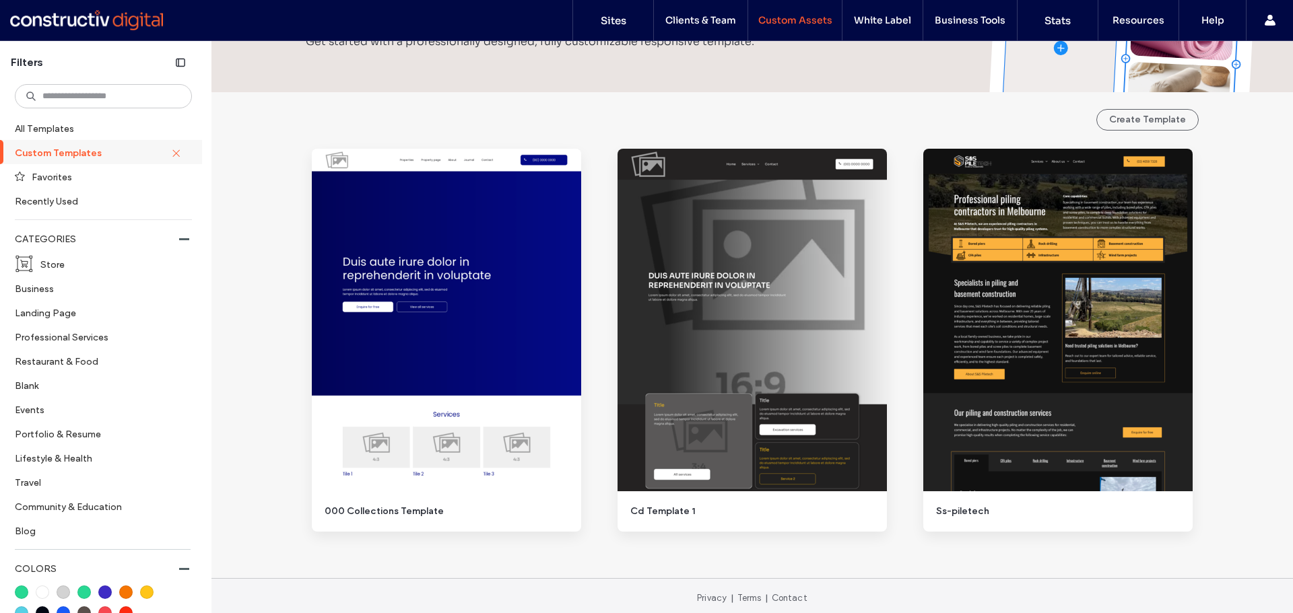
scroll to position [99, 0]
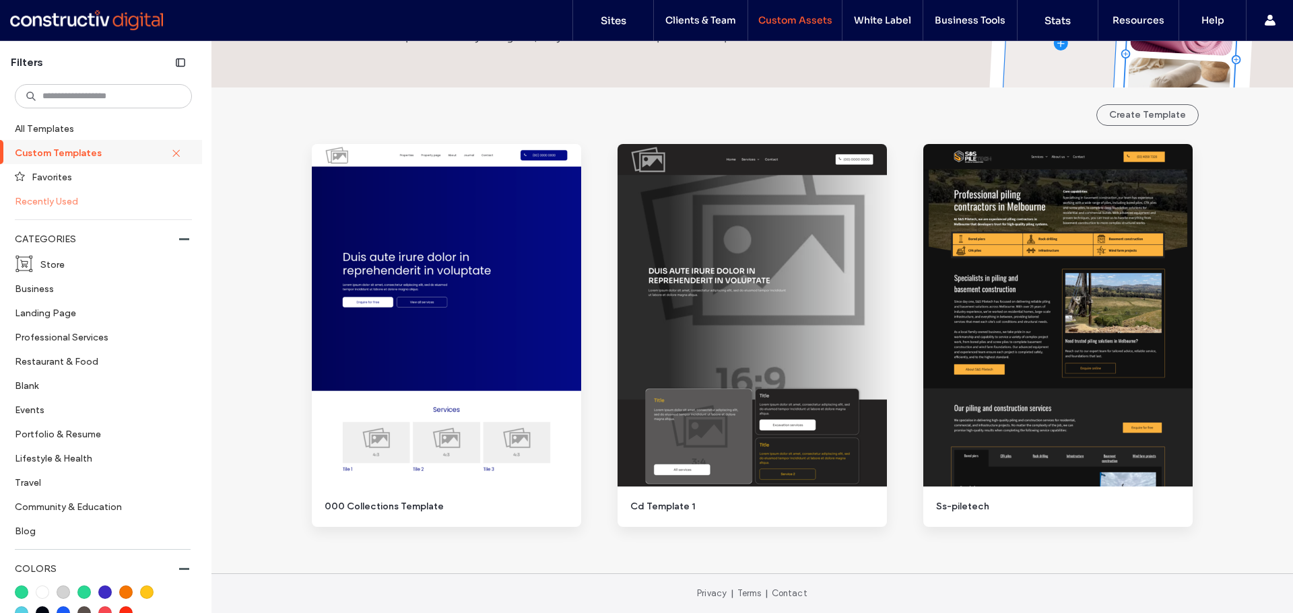
click at [55, 199] on label "Recently Used" at bounding box center [98, 201] width 166 height 24
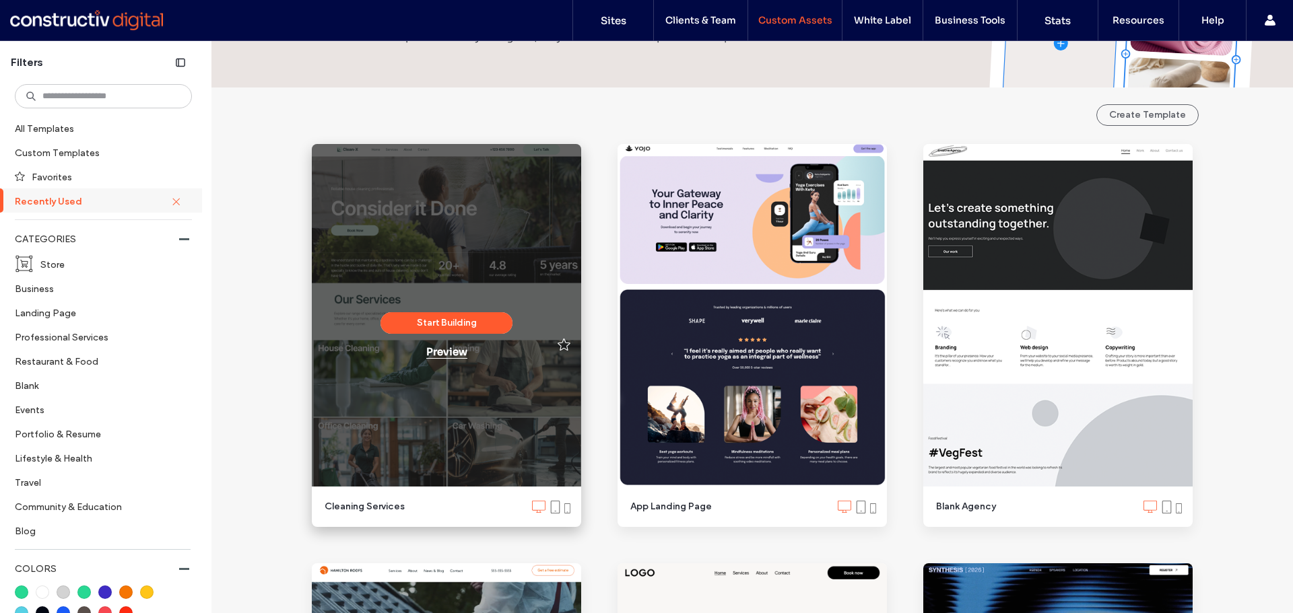
click at [448, 355] on div "Preview" at bounding box center [446, 351] width 41 height 13
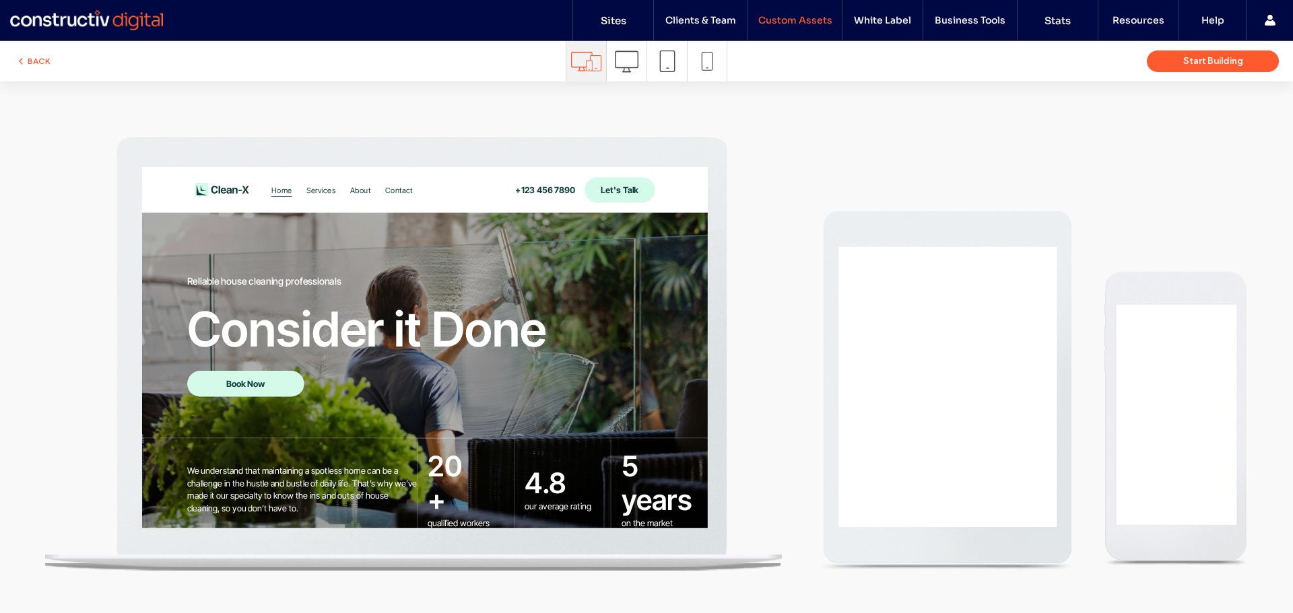
scroll to position [0, 0]
click at [630, 61] on icon at bounding box center [627, 62] width 24 height 24
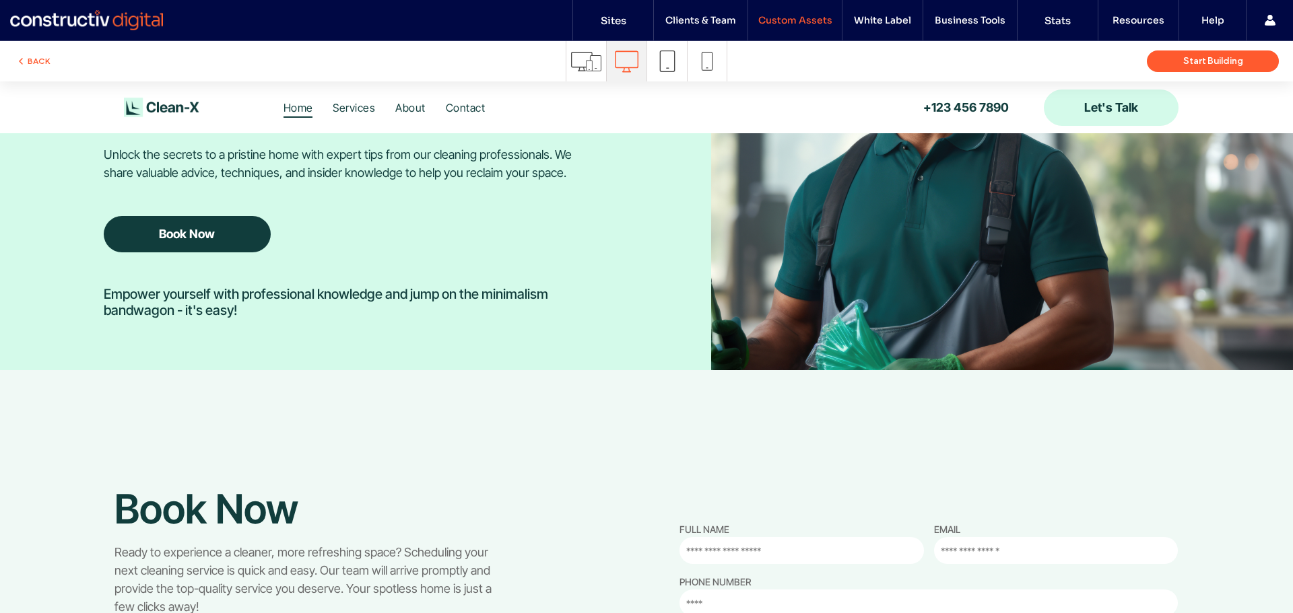
scroll to position [2626, 0]
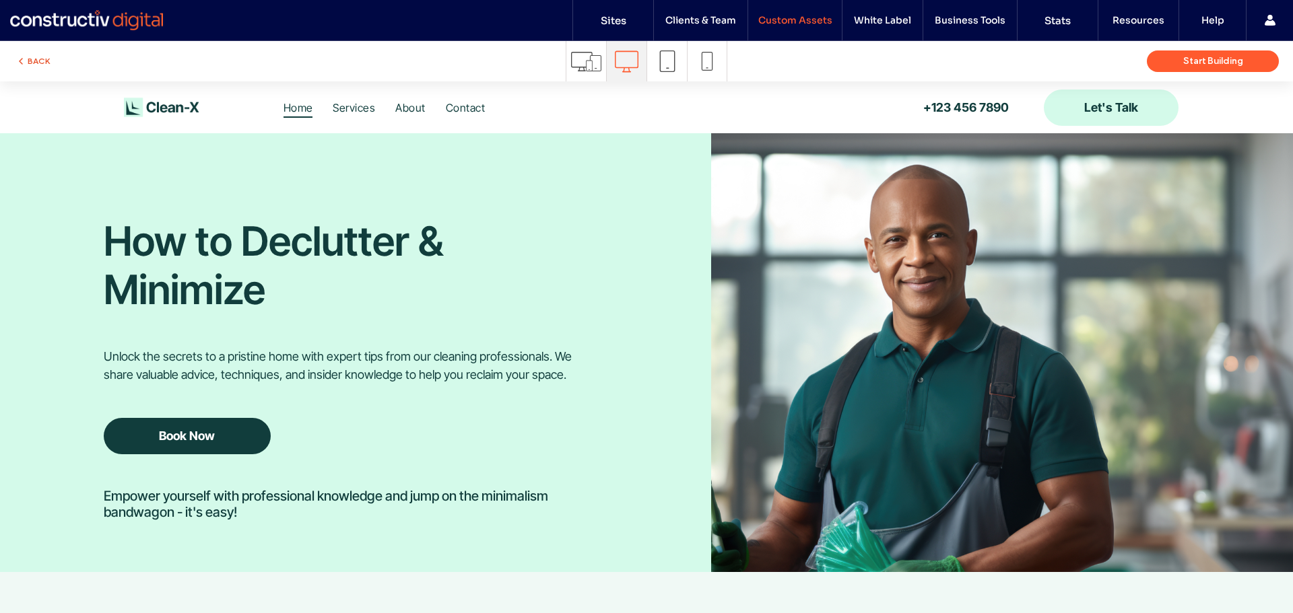
click at [24, 54] on button "BACK" at bounding box center [32, 61] width 34 height 16
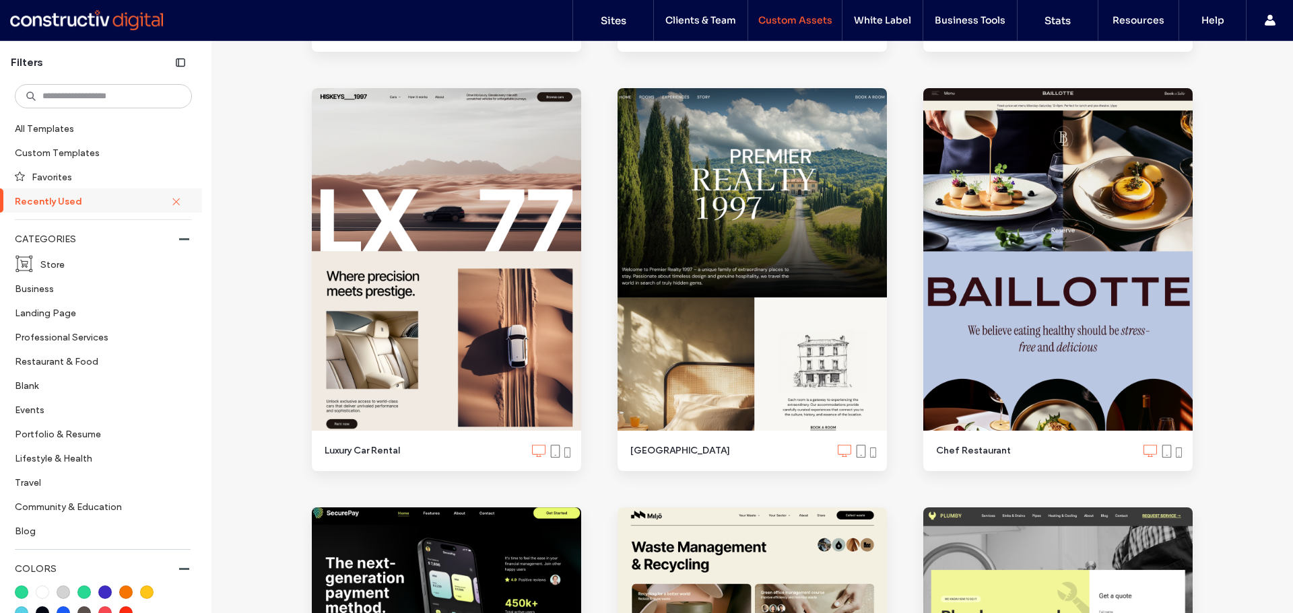
scroll to position [1414, 0]
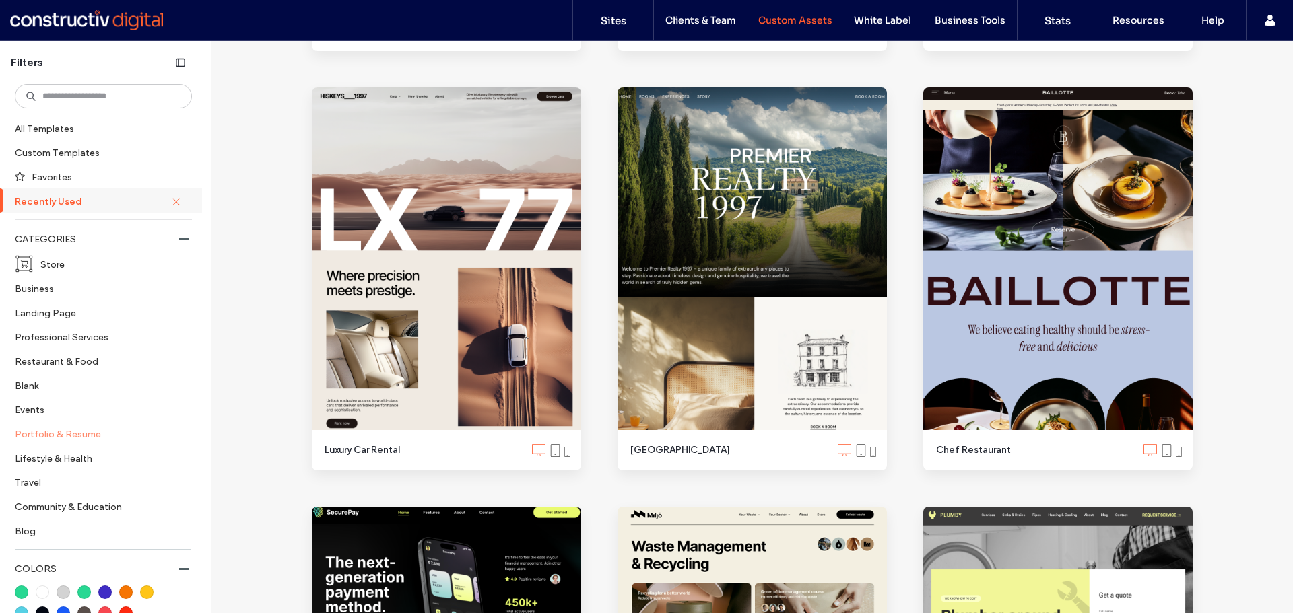
click at [86, 433] on label "Portfolio & Resume" at bounding box center [98, 434] width 166 height 24
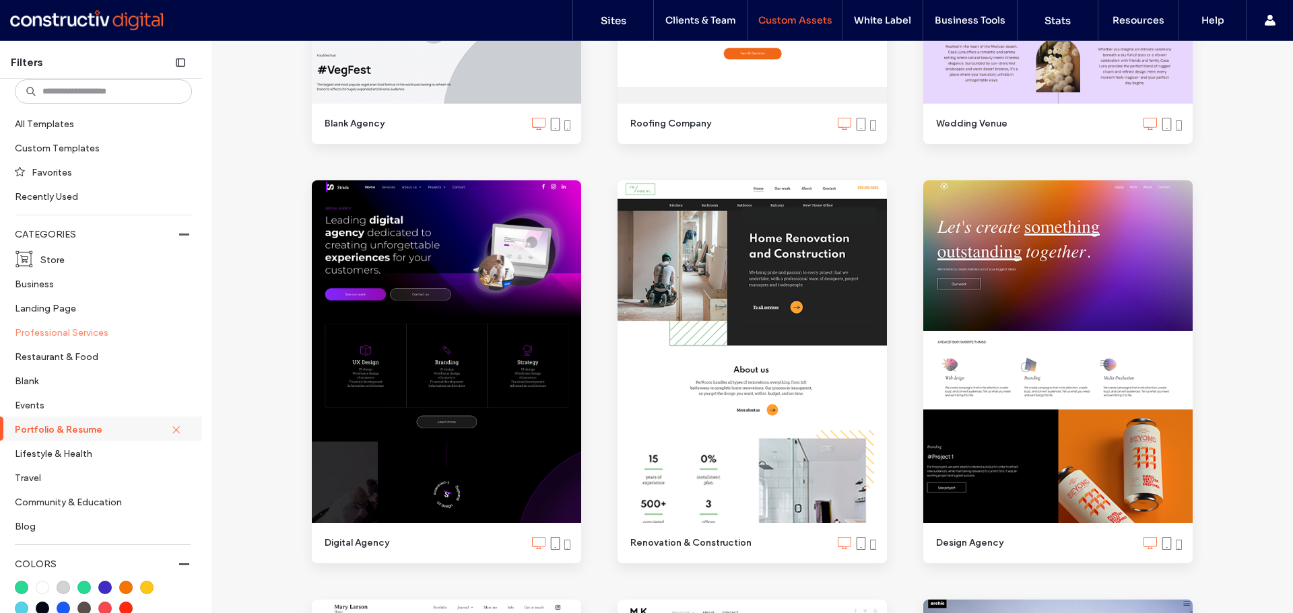
scroll to position [0, 0]
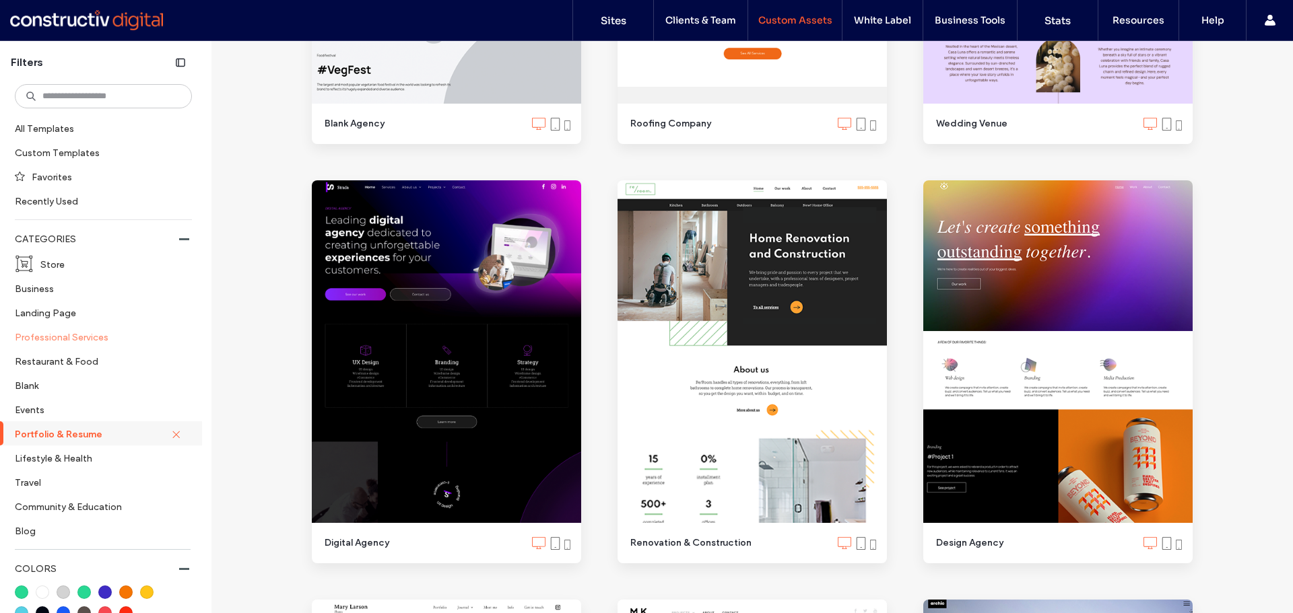
click at [79, 338] on label "Professional Services" at bounding box center [98, 337] width 166 height 24
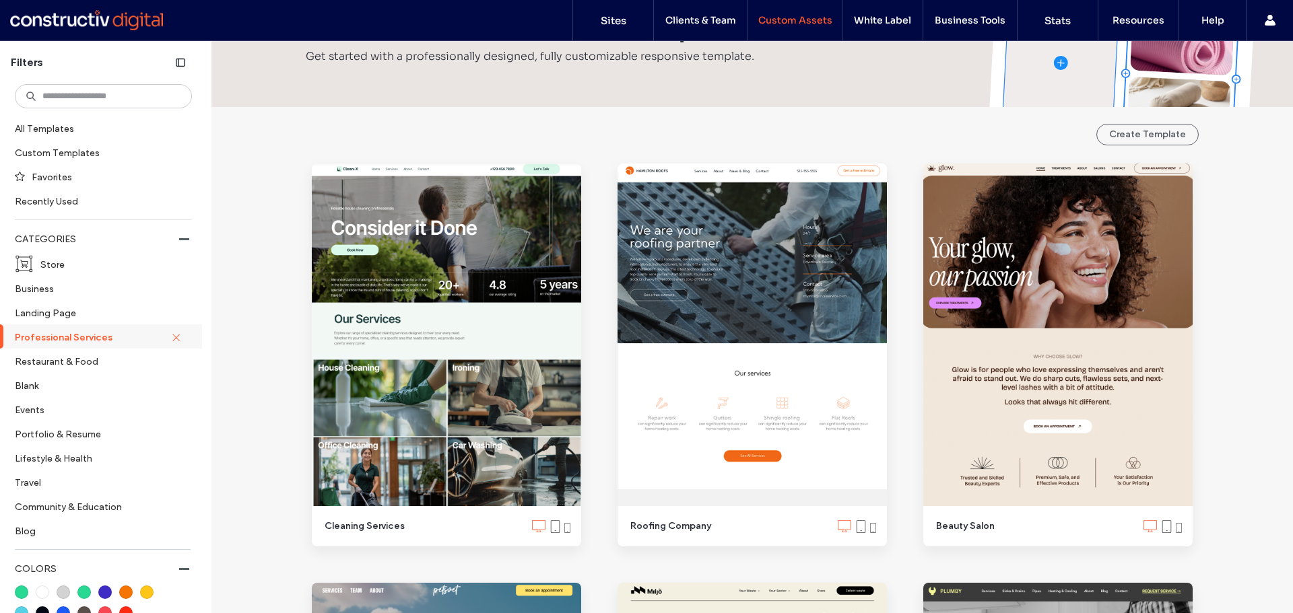
scroll to position [78, 0]
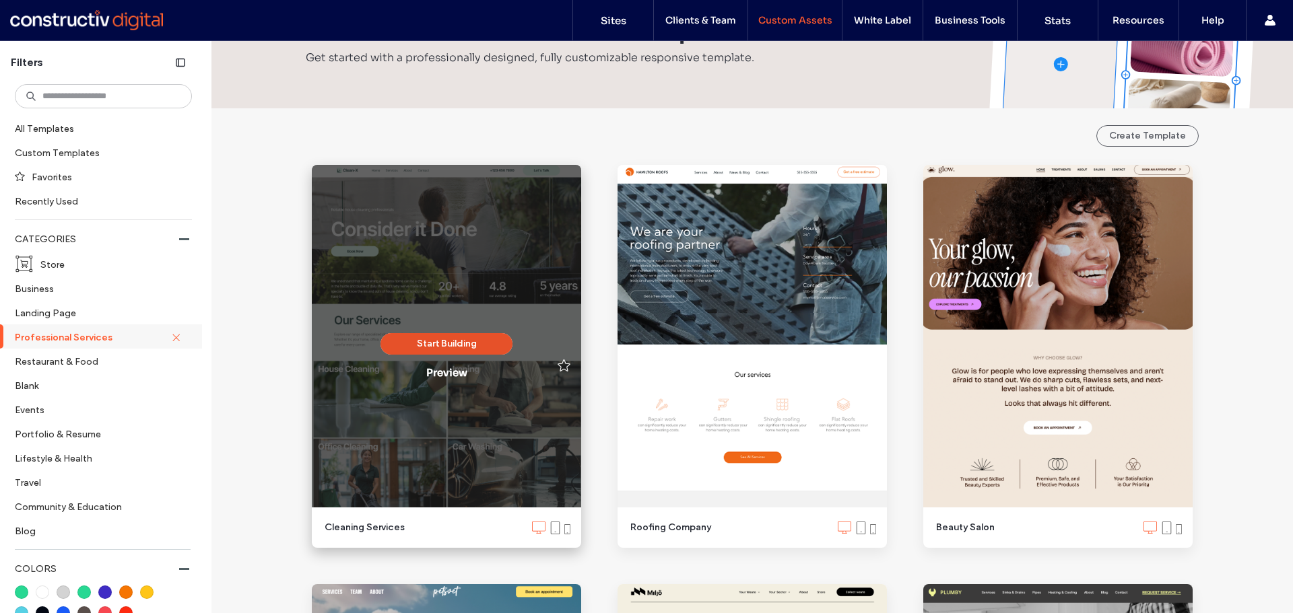
click at [446, 345] on button "Start Building" at bounding box center [446, 344] width 132 height 22
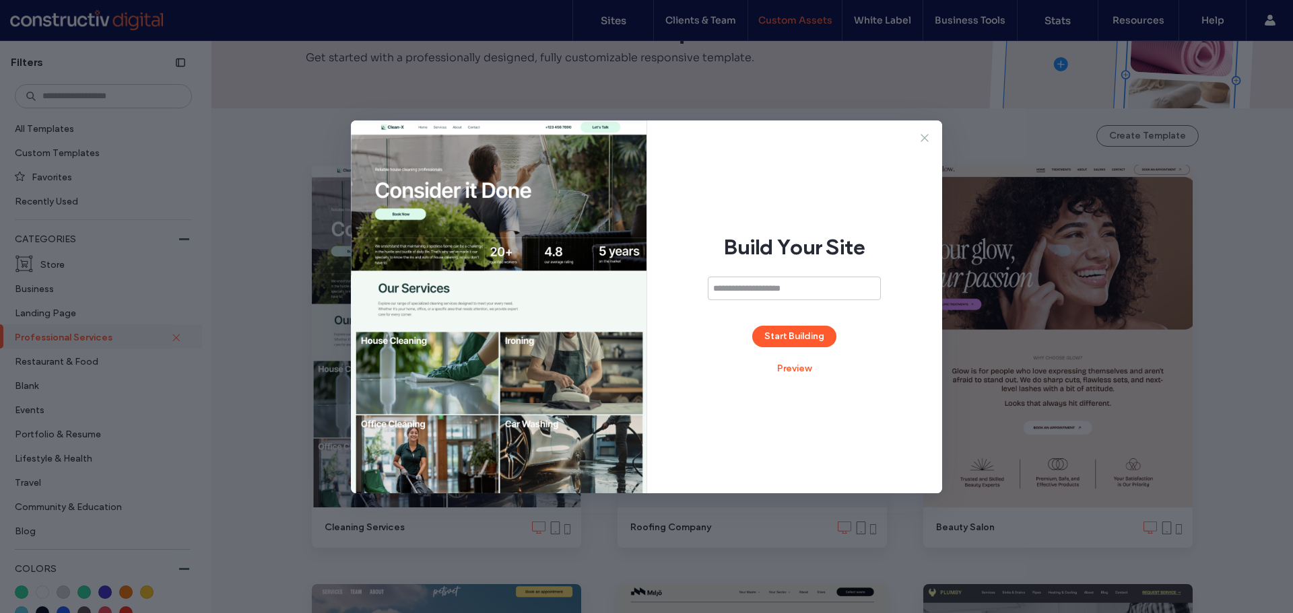
click at [926, 138] on icon at bounding box center [924, 137] width 13 height 13
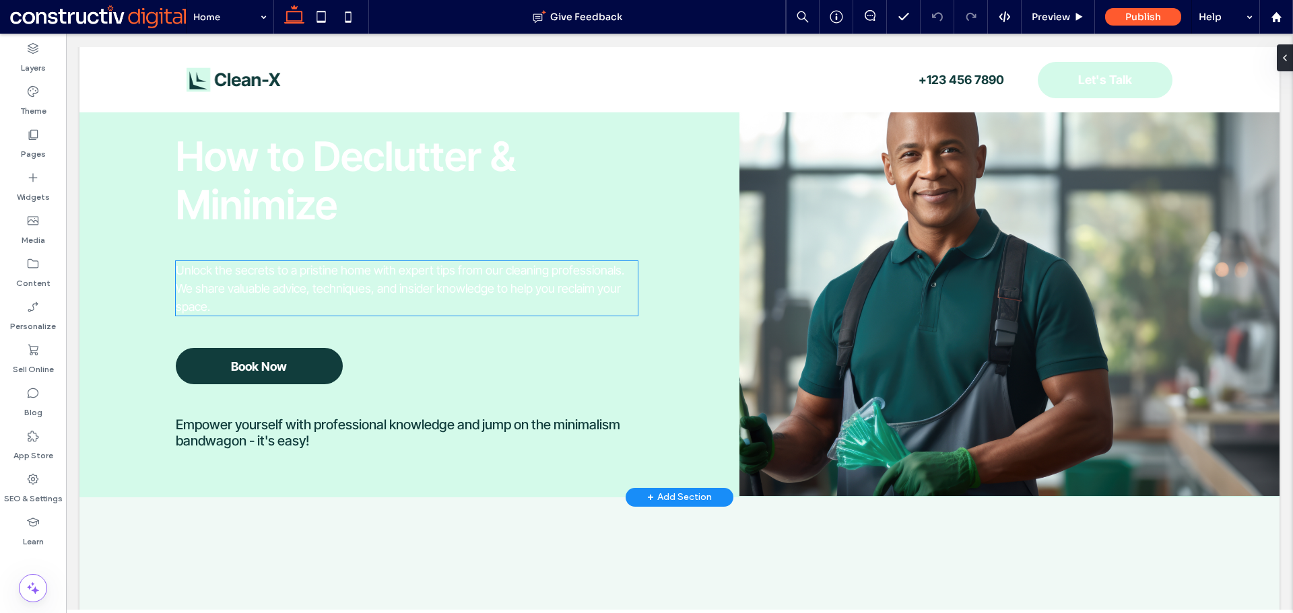
scroll to position [2403, 0]
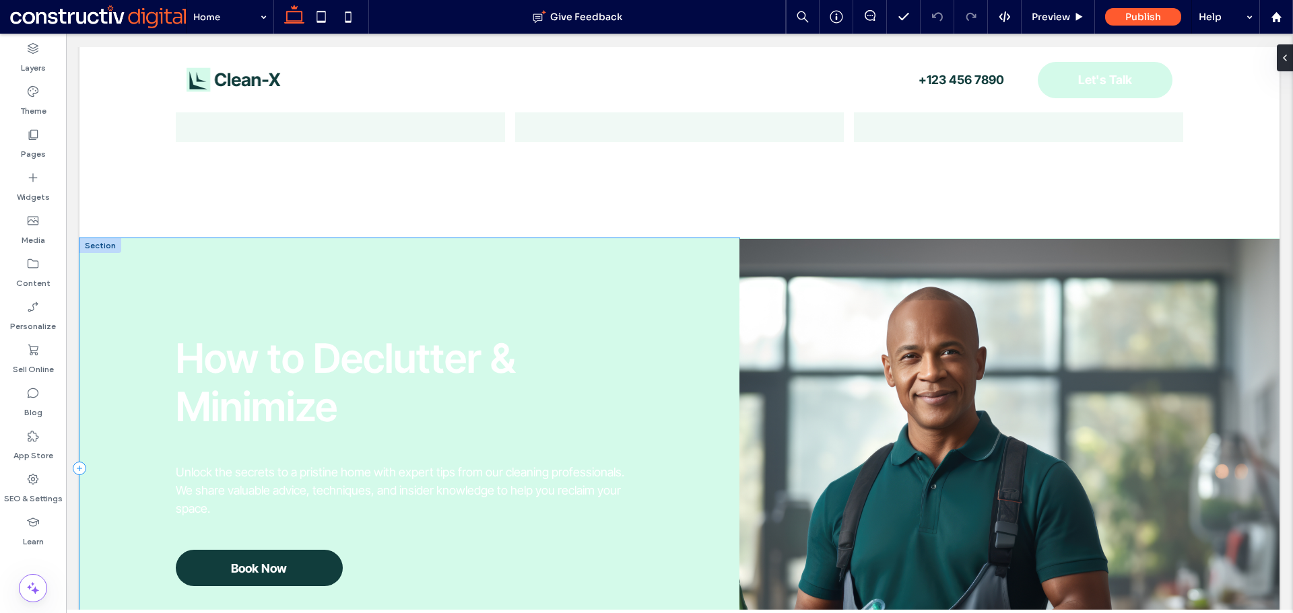
click at [321, 278] on div "How to Declutter & Minimize Unlock the secrets to a pristine home with expert t…" at bounding box center [409, 468] width 660 height 461
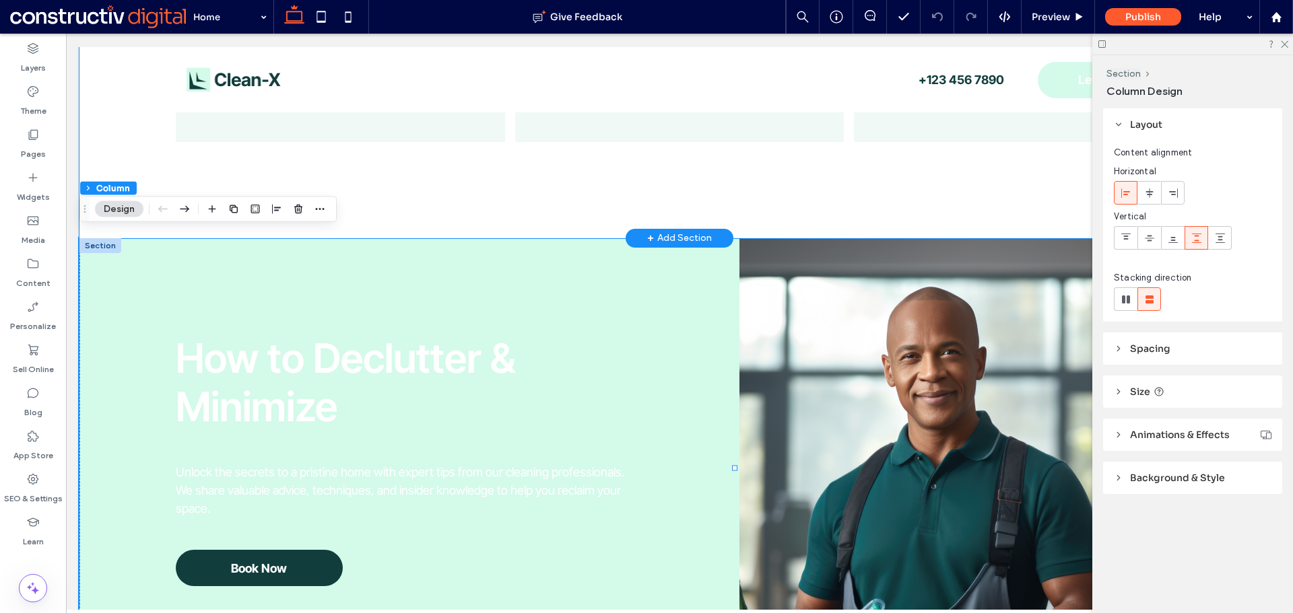
click at [789, 193] on div "David Leenson .cls-1-1179077823-1179077823 { fill-rule: evenodd; } “Absolutely …" at bounding box center [679, 81] width 1200 height 312
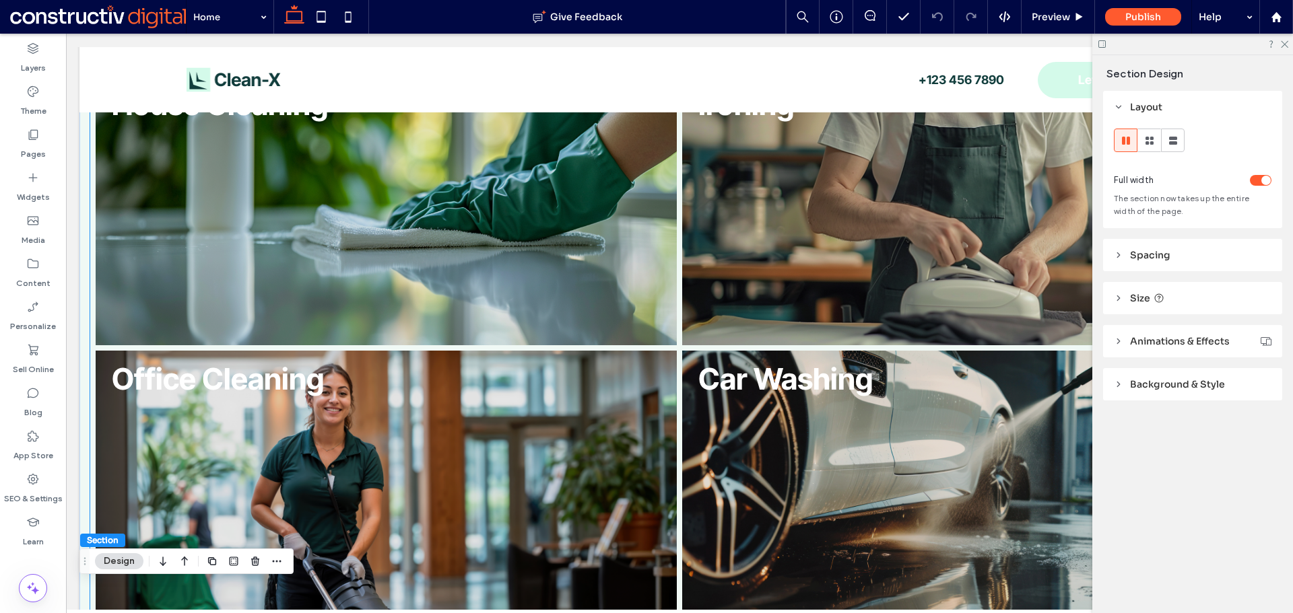
scroll to position [787, 0]
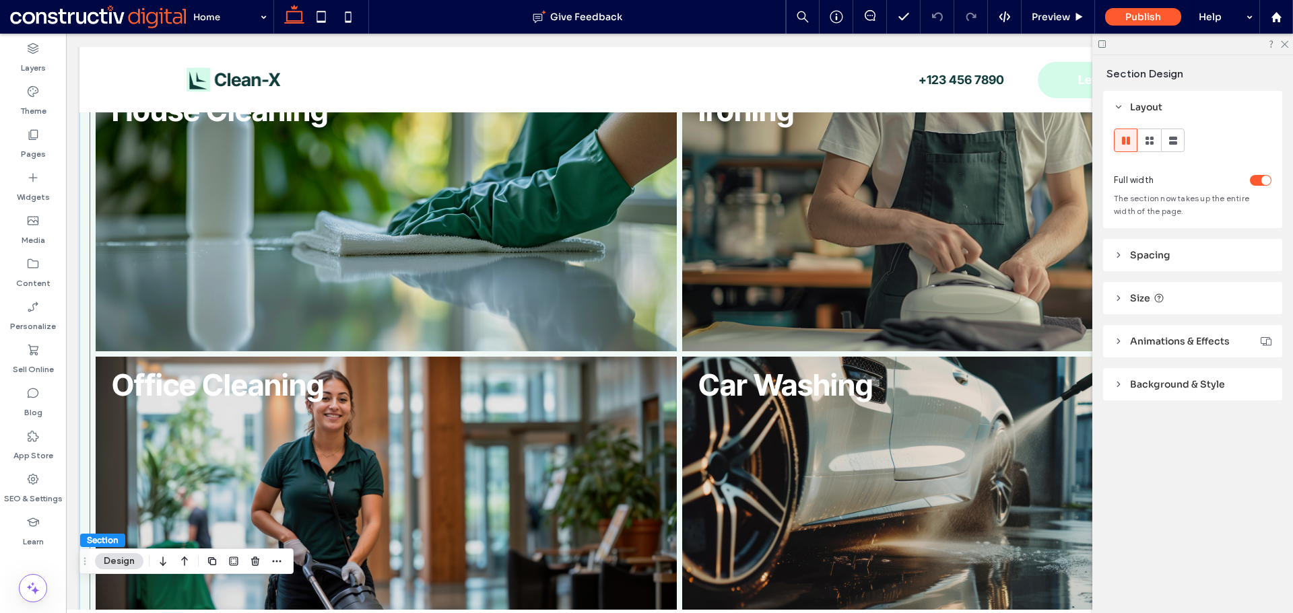
click at [291, 226] on link at bounding box center [386, 216] width 616 height 285
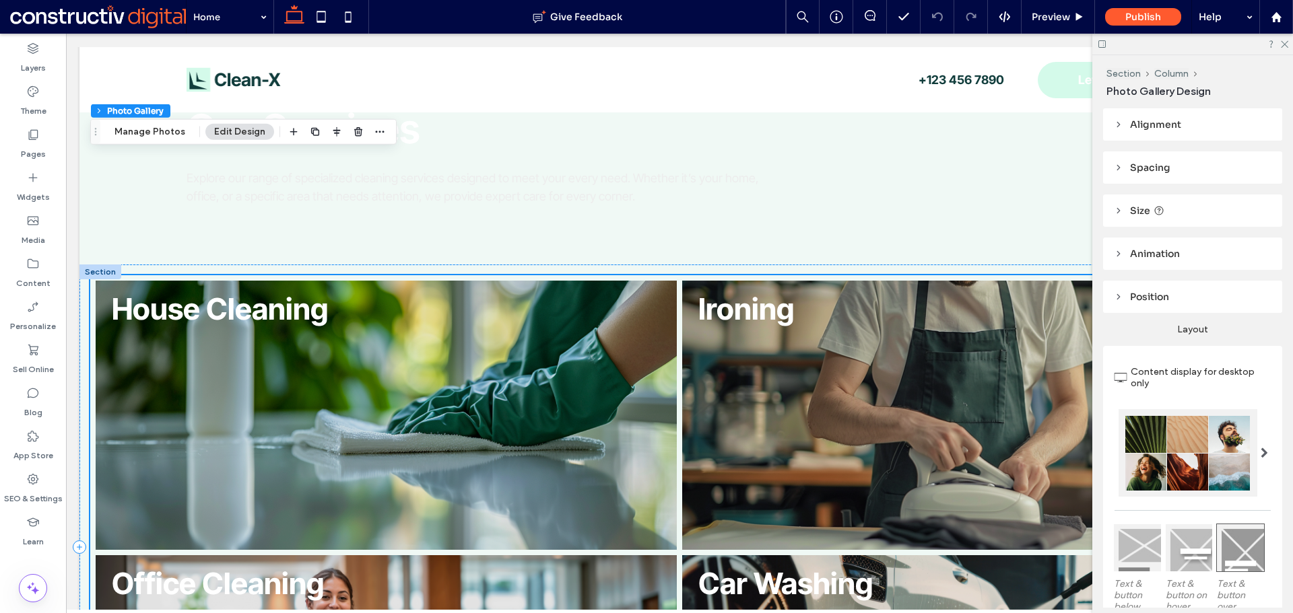
scroll to position [585, 0]
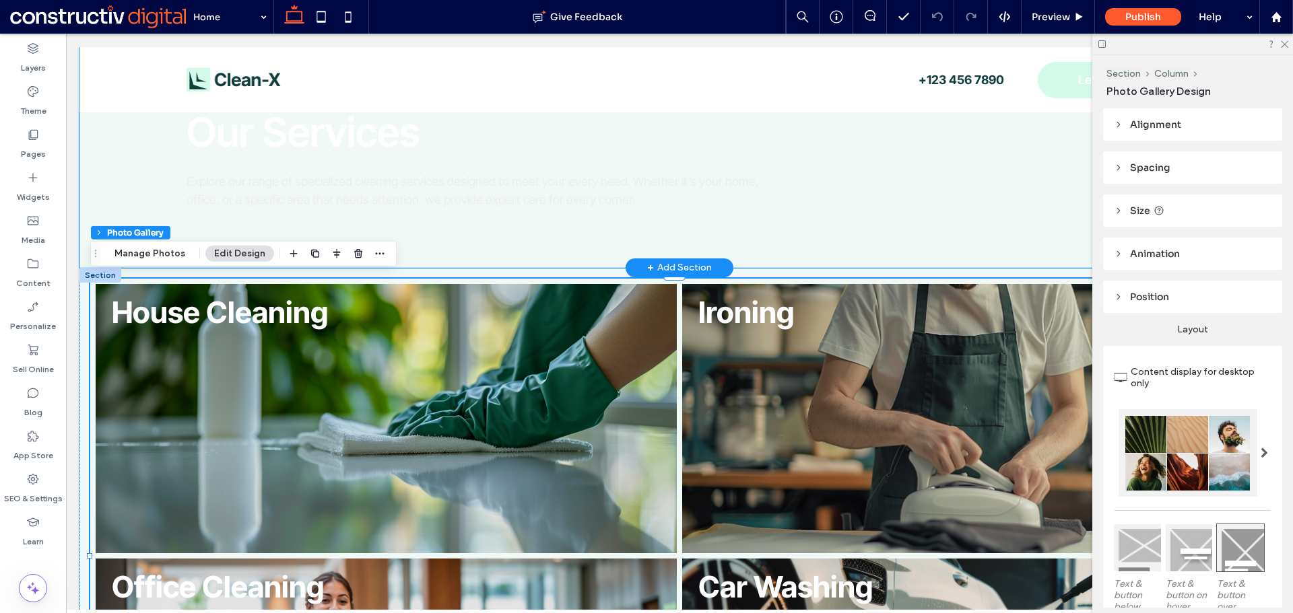
click at [516, 241] on div "Our Services Explore our range of specialized cleaning services designed to mee…" at bounding box center [679, 134] width 1200 height 267
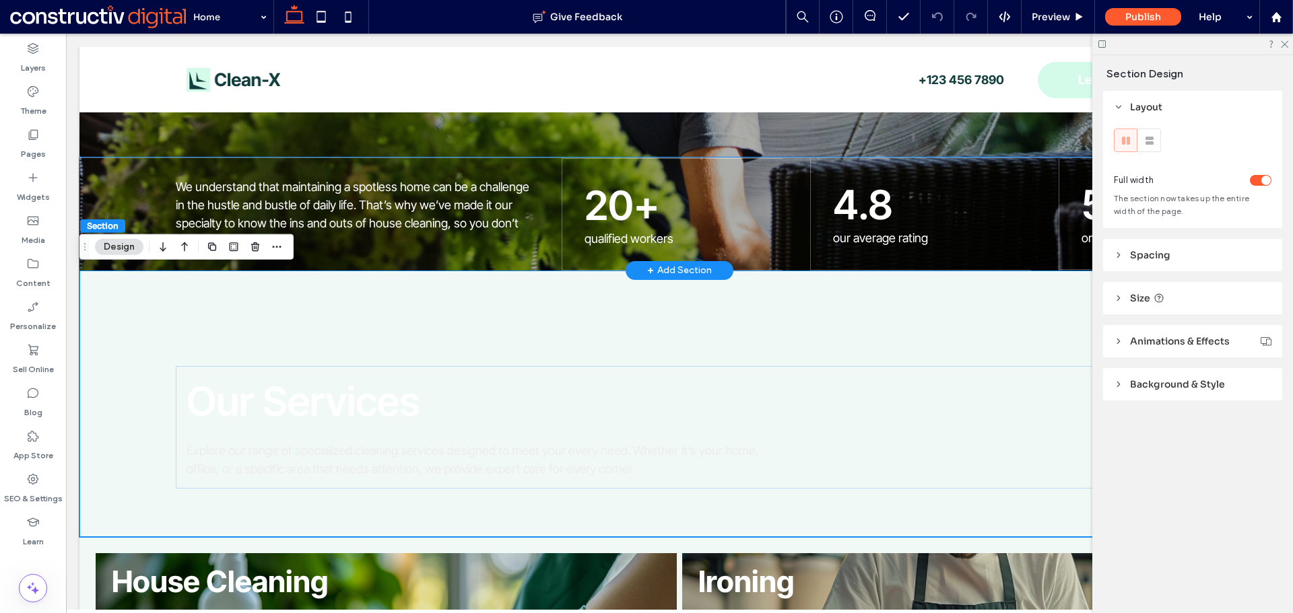
scroll to position [248, 0]
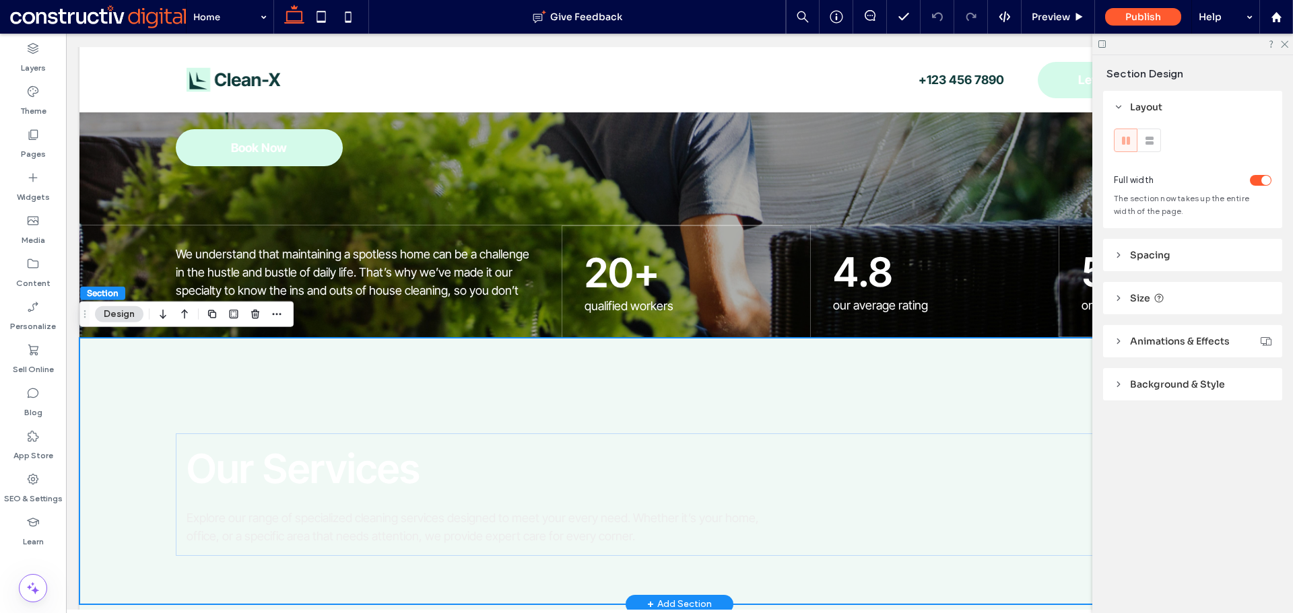
click at [316, 354] on div "Our Services Explore our range of specialized cleaning services designed to mee…" at bounding box center [679, 471] width 1200 height 267
click at [715, 442] on div "Our Services Explore our range of specialized cleaning services designed to mee…" at bounding box center [680, 495] width 1008 height 123
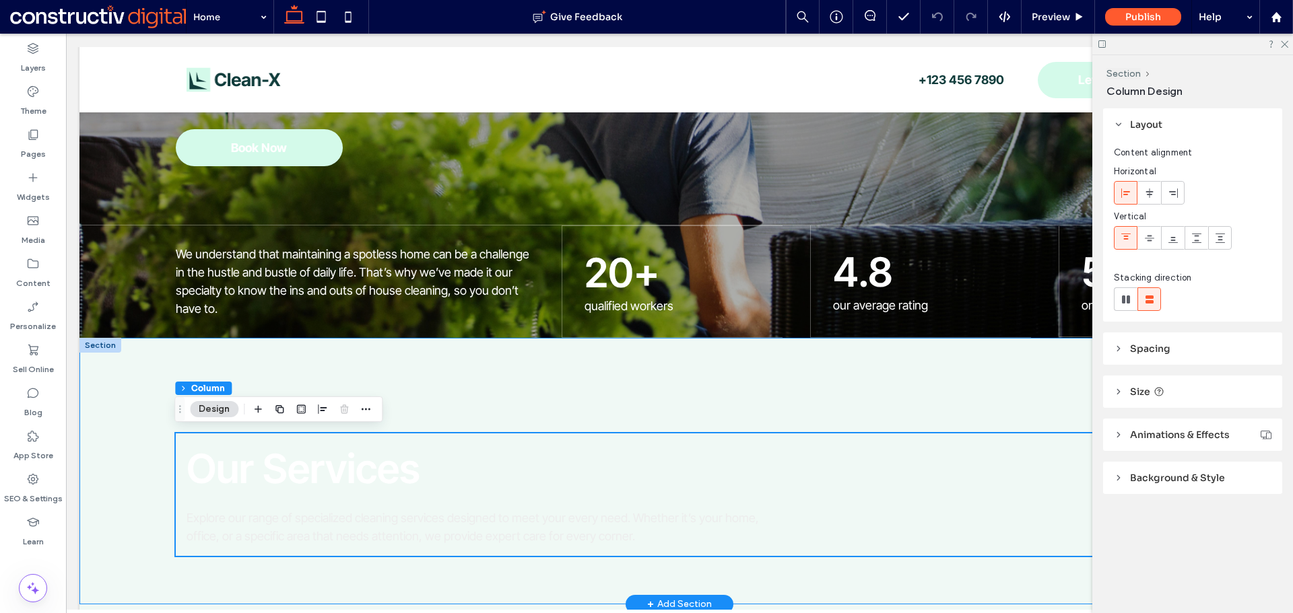
click at [597, 376] on div "Our Services Explore our range of specialized cleaning services designed to mee…" at bounding box center [679, 471] width 1200 height 267
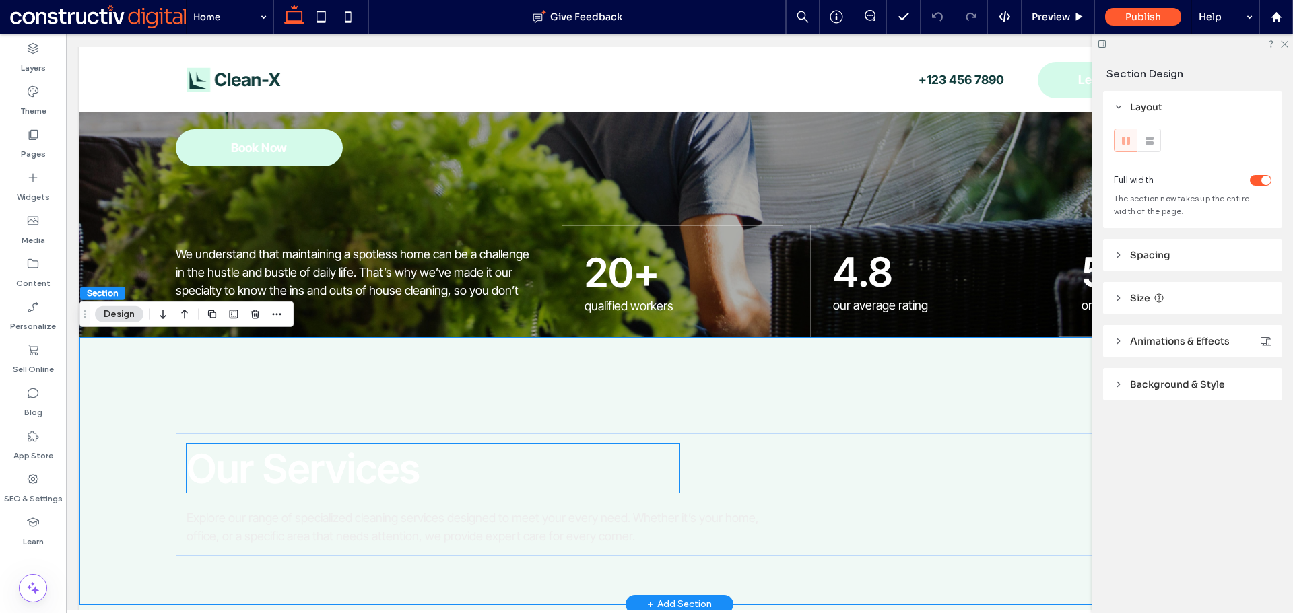
click at [270, 471] on span "Our Services" at bounding box center [304, 468] width 234 height 48
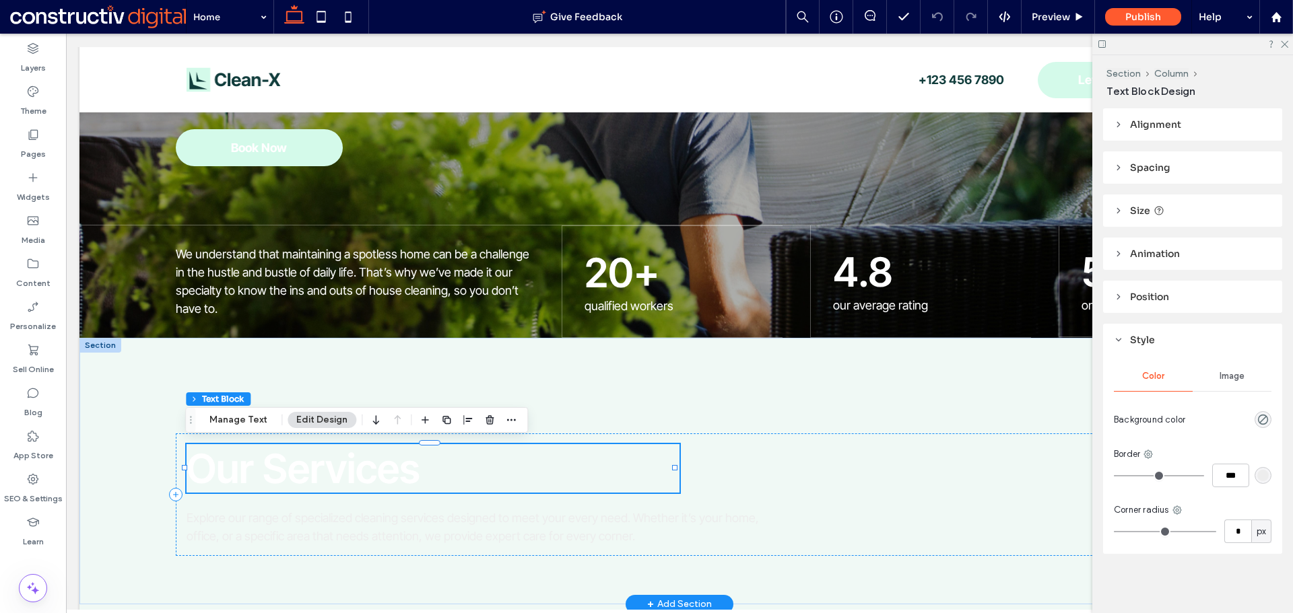
click at [519, 458] on h2 "Our Services" at bounding box center [433, 468] width 493 height 48
click at [367, 469] on span "Our Services" at bounding box center [304, 468] width 234 height 48
click at [344, 467] on span "Our Services" at bounding box center [304, 468] width 234 height 48
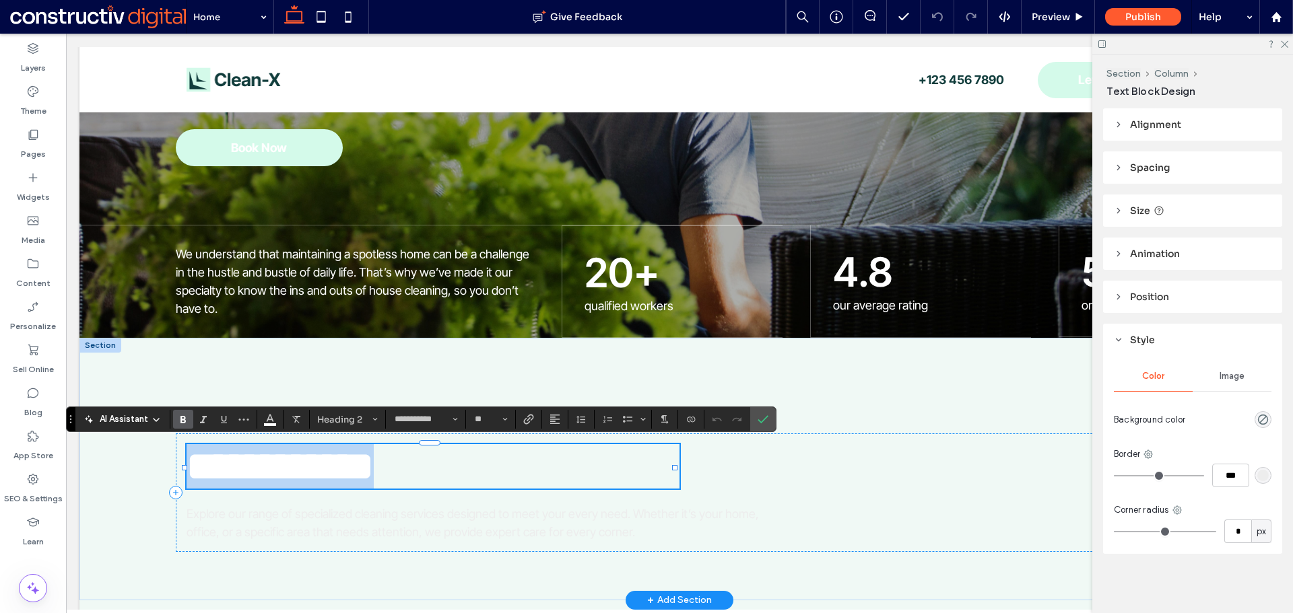
click at [344, 467] on span "**********" at bounding box center [280, 466] width 187 height 40
click at [763, 411] on span "Confirm" at bounding box center [761, 419] width 6 height 24
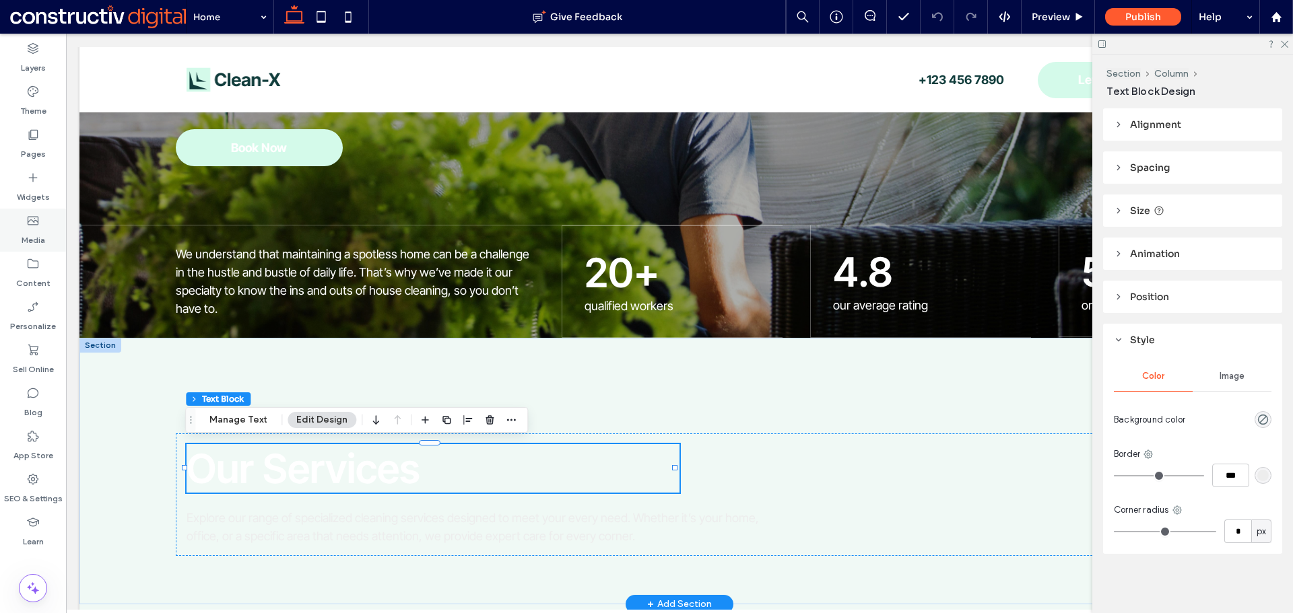
click at [31, 230] on label "Media" at bounding box center [34, 237] width 24 height 19
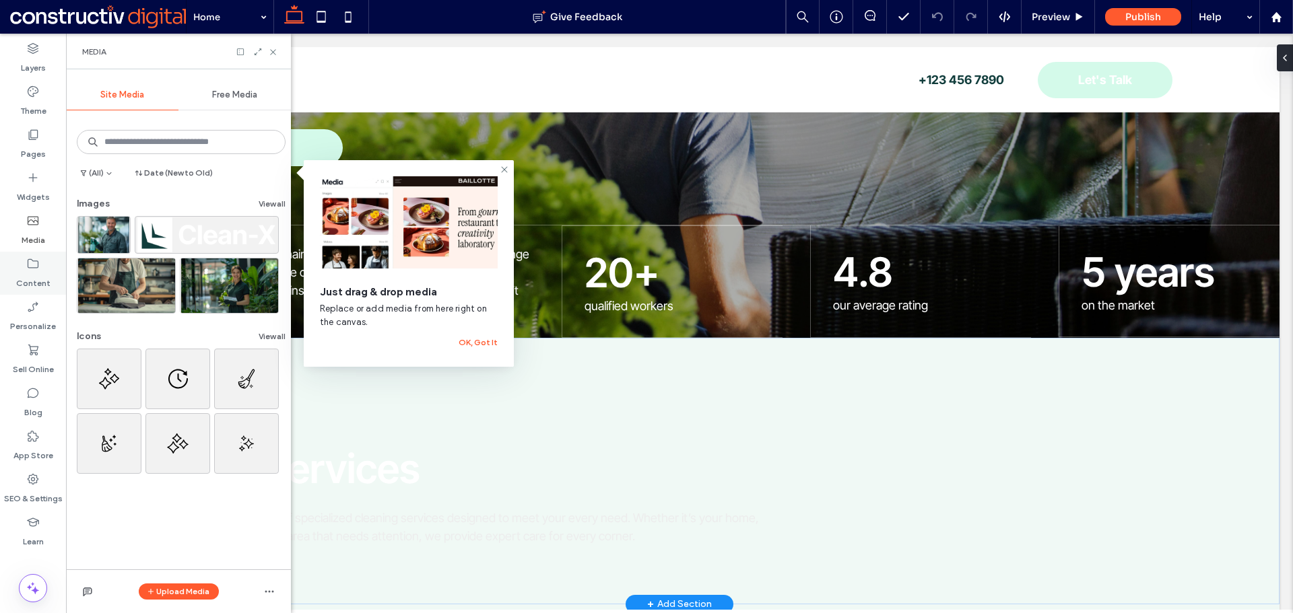
click at [38, 277] on label "Content" at bounding box center [33, 280] width 34 height 19
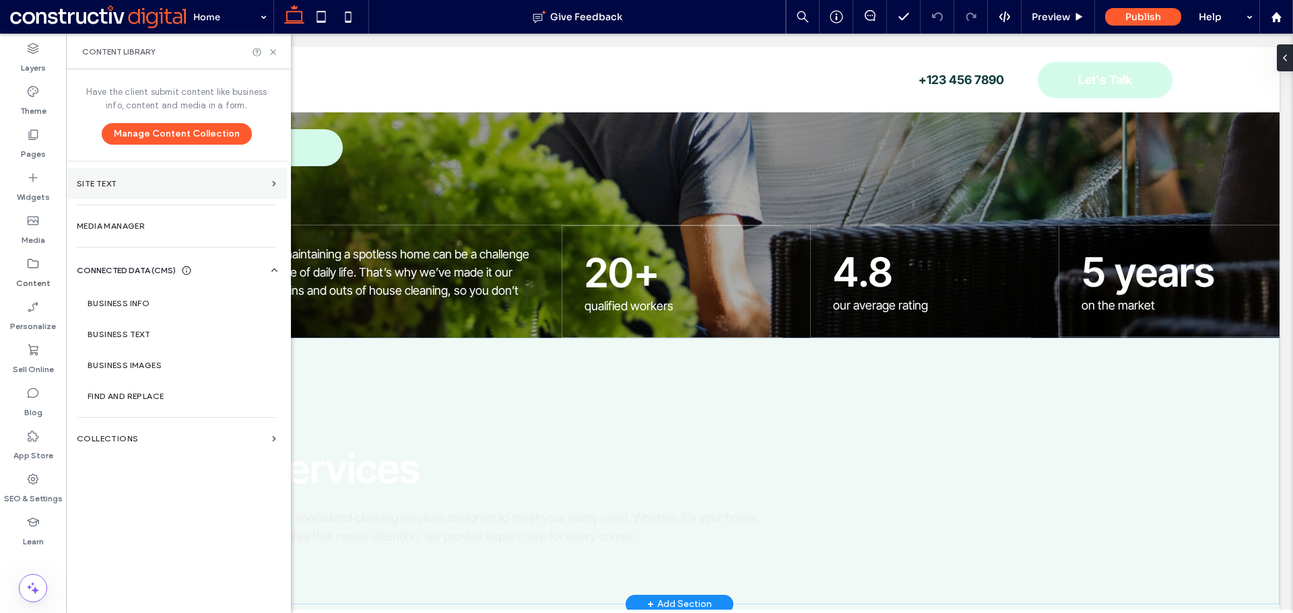
click at [135, 188] on label "Site Text" at bounding box center [172, 183] width 190 height 9
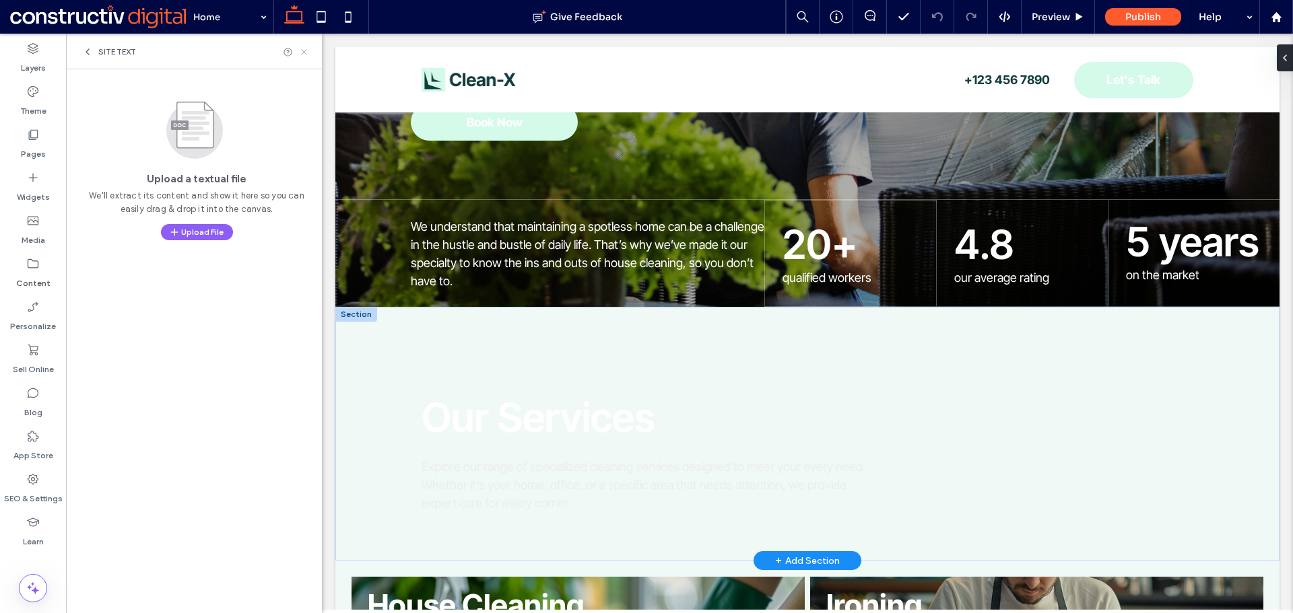
drag, startPoint x: 306, startPoint y: 51, endPoint x: 230, endPoint y: 160, distance: 133.0
click at [306, 51] on icon at bounding box center [304, 52] width 10 height 10
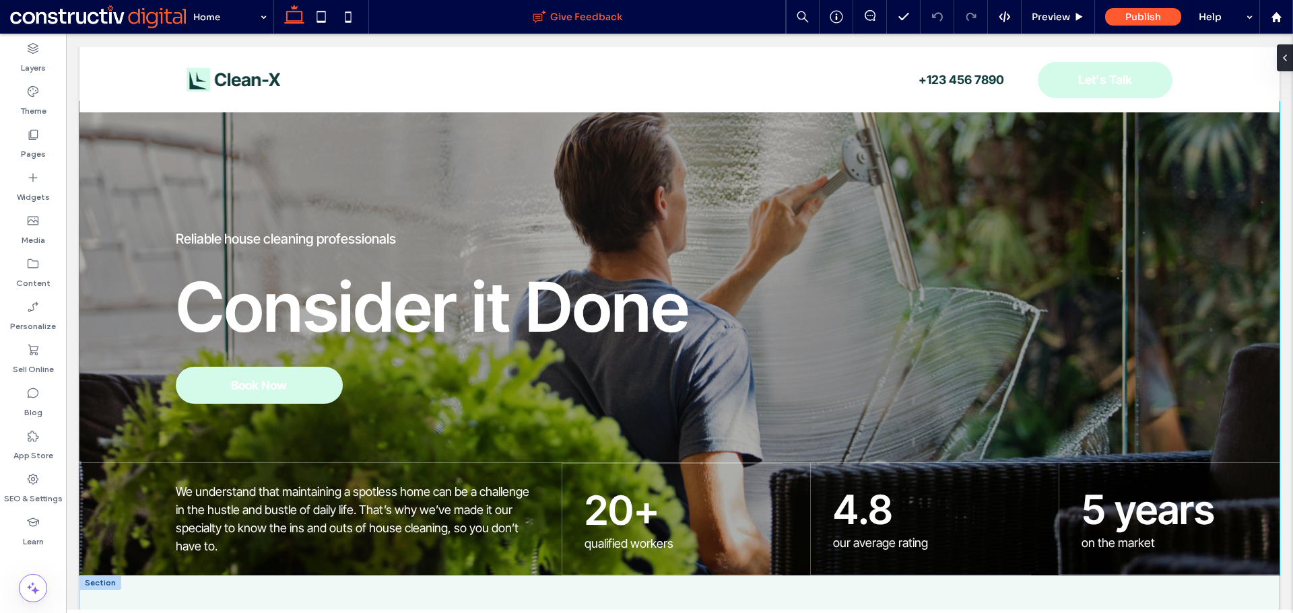
scroll to position [0, 0]
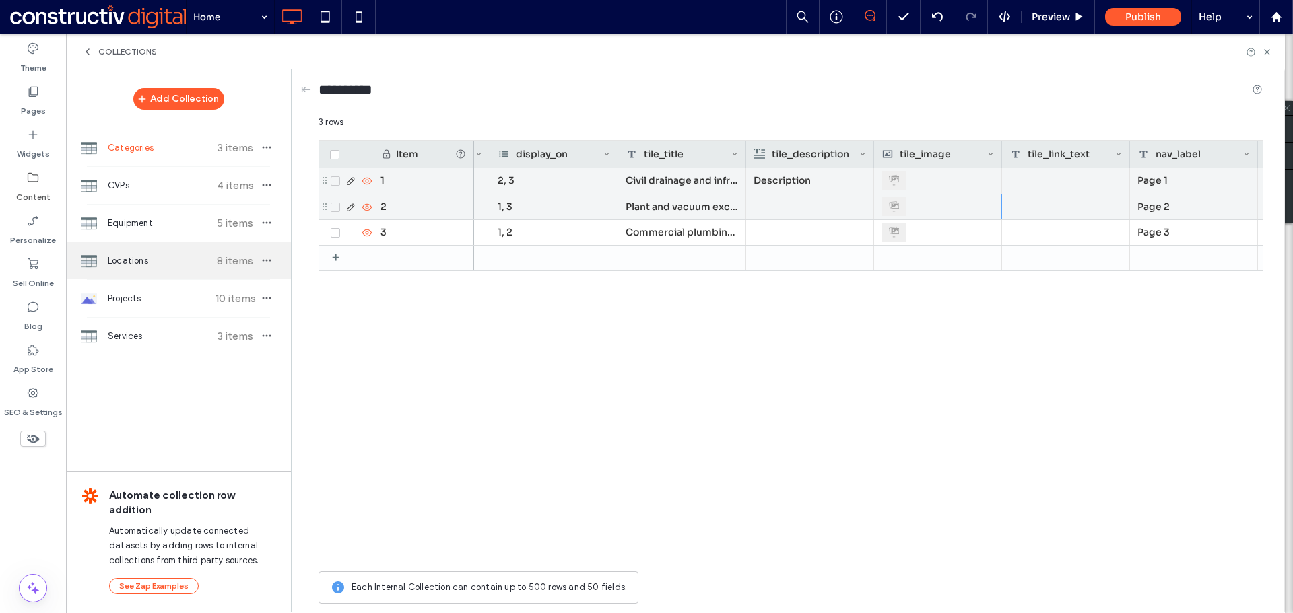
drag, startPoint x: 146, startPoint y: 263, endPoint x: 182, endPoint y: 260, distance: 36.5
click at [146, 262] on span "Locations" at bounding box center [158, 261] width 100 height 13
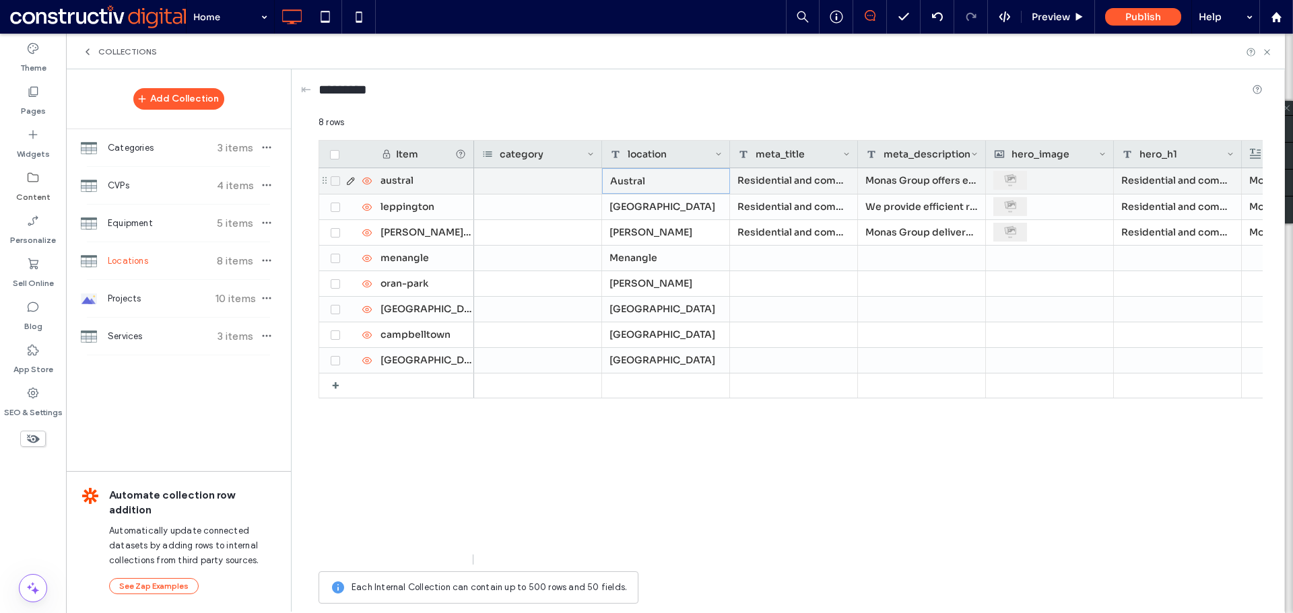
click at [642, 180] on div "Austral" at bounding box center [666, 181] width 128 height 26
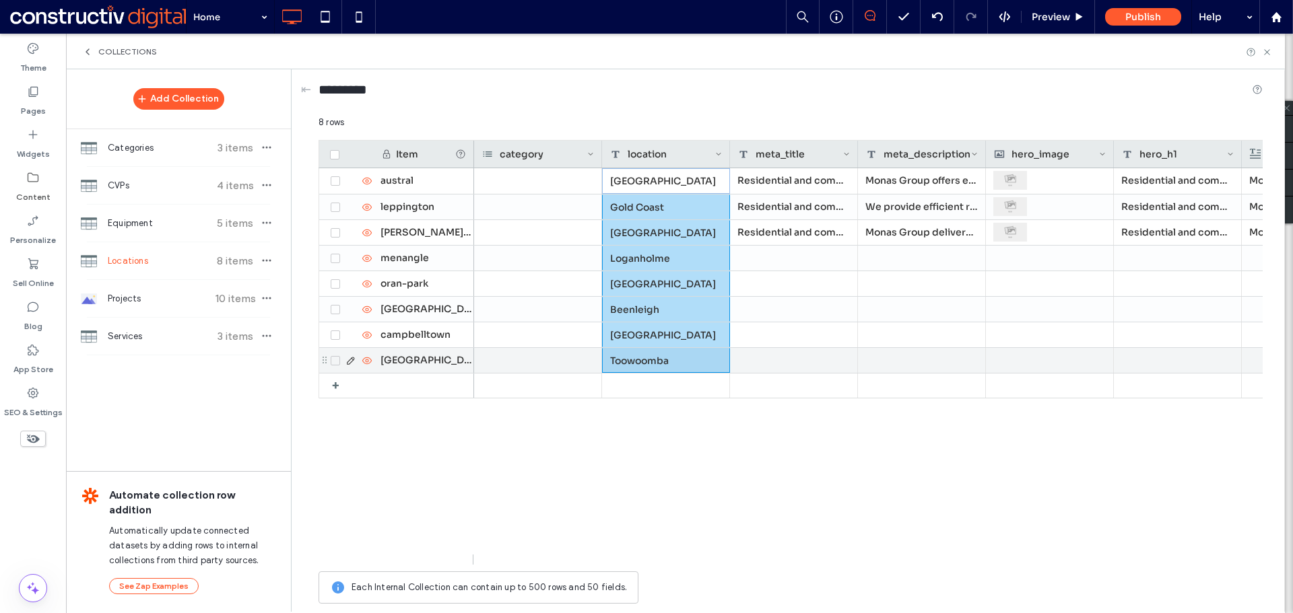
drag, startPoint x: 659, startPoint y: 180, endPoint x: 626, endPoint y: 348, distance: 170.9
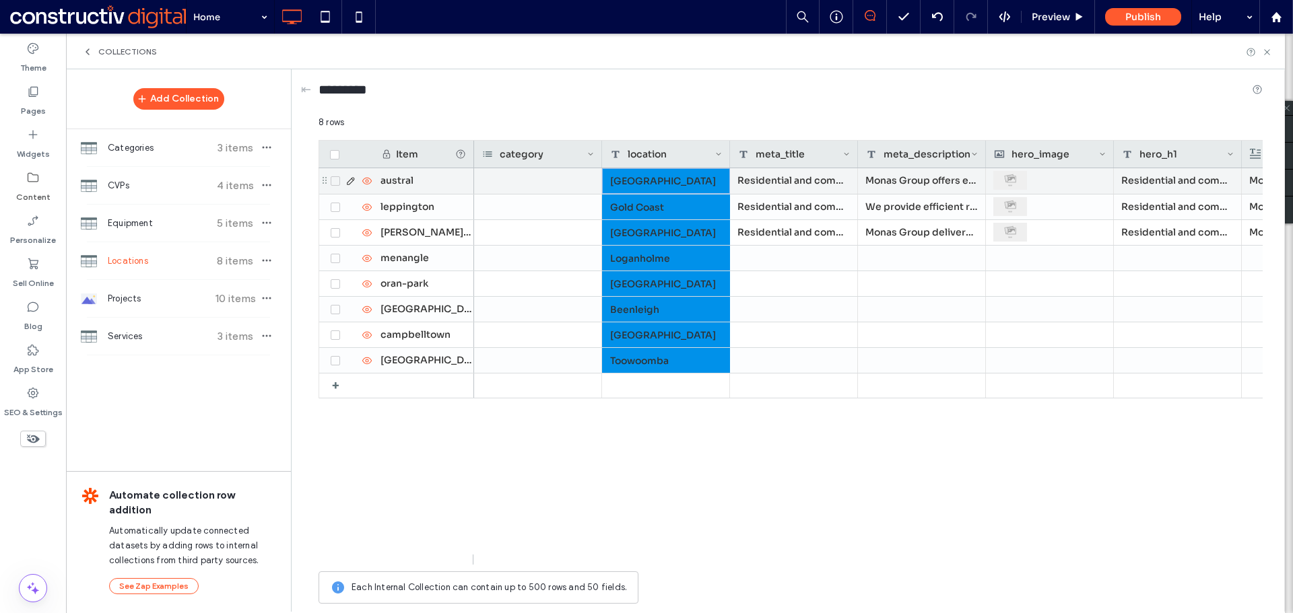
click at [410, 181] on div "austral" at bounding box center [423, 181] width 101 height 26
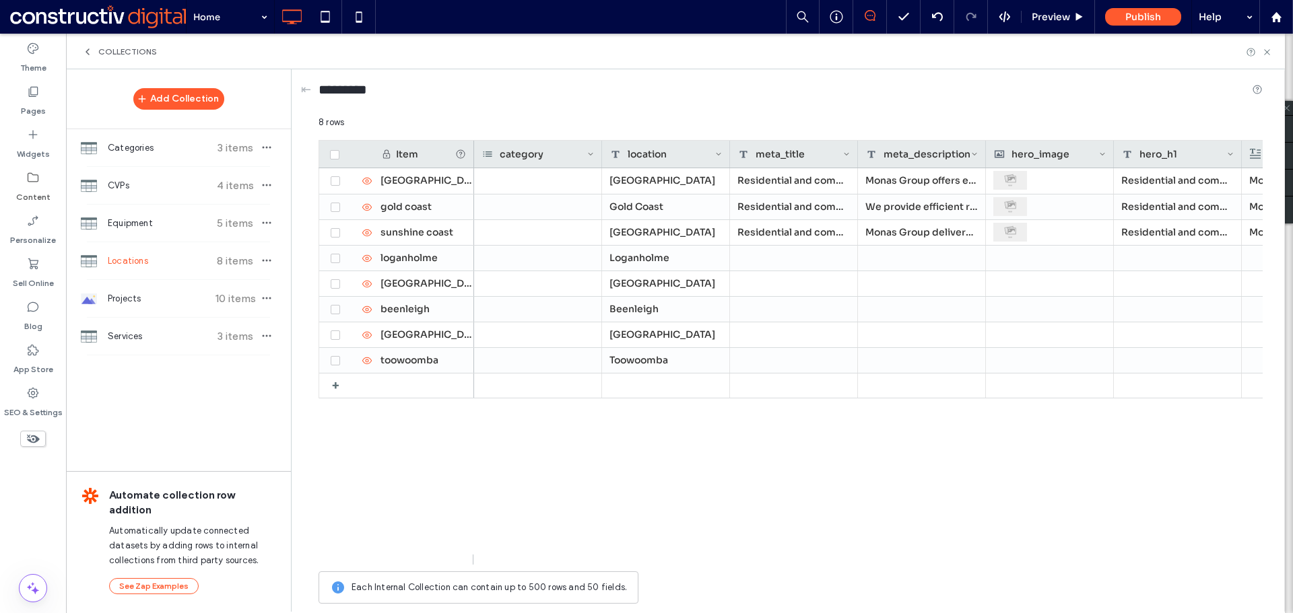
click at [521, 492] on div "Brisbane Residential and commercial excavation | Austral Monas Group offers exc…" at bounding box center [868, 366] width 788 height 397
click at [430, 234] on div "sunshine coast" at bounding box center [423, 232] width 101 height 25
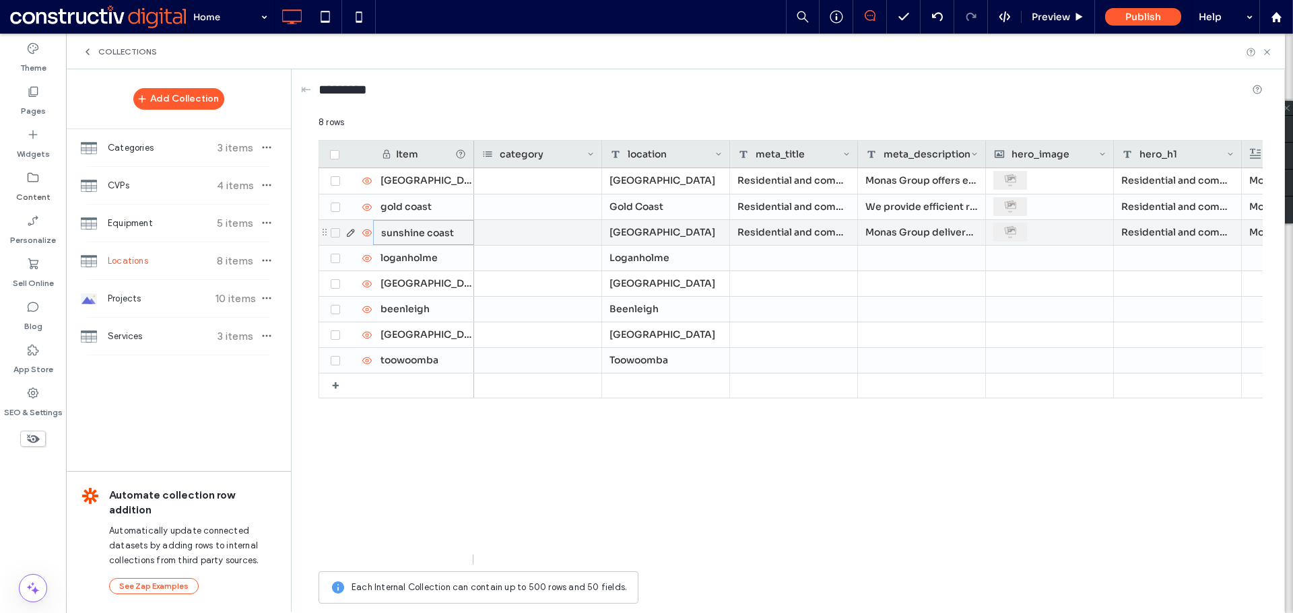
click at [430, 234] on div "sunshine coast" at bounding box center [423, 232] width 101 height 25
click at [416, 237] on input "**********" at bounding box center [424, 233] width 100 height 24
type input "**********"
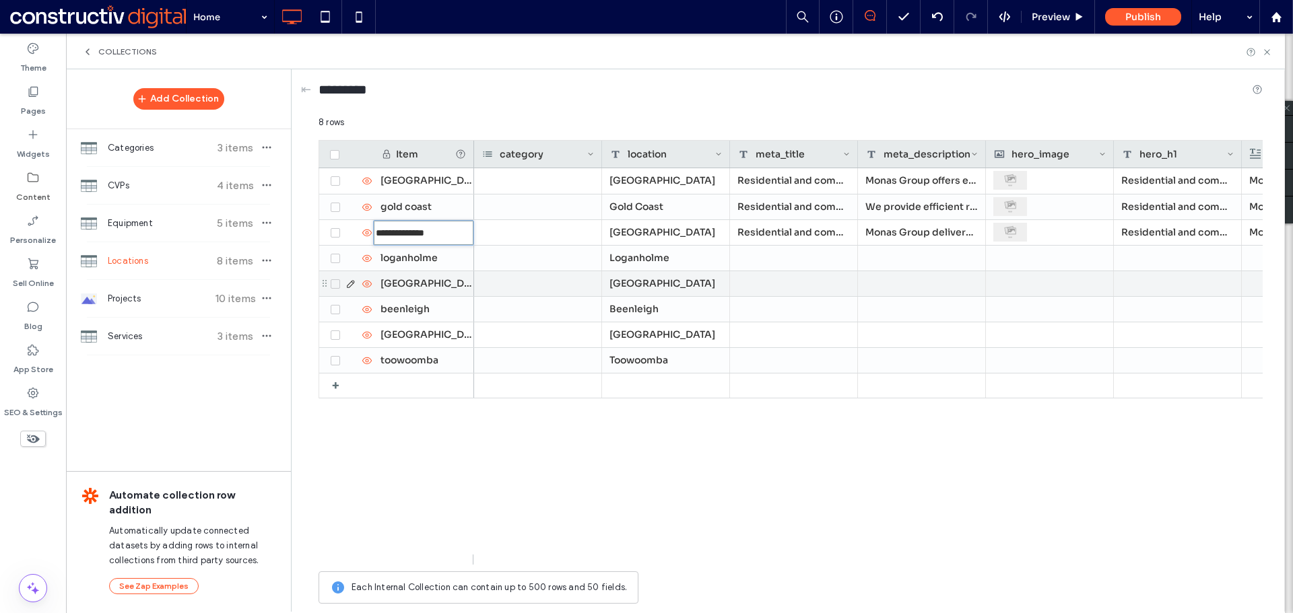
click at [440, 325] on div "[GEOGRAPHIC_DATA]" at bounding box center [423, 335] width 101 height 25
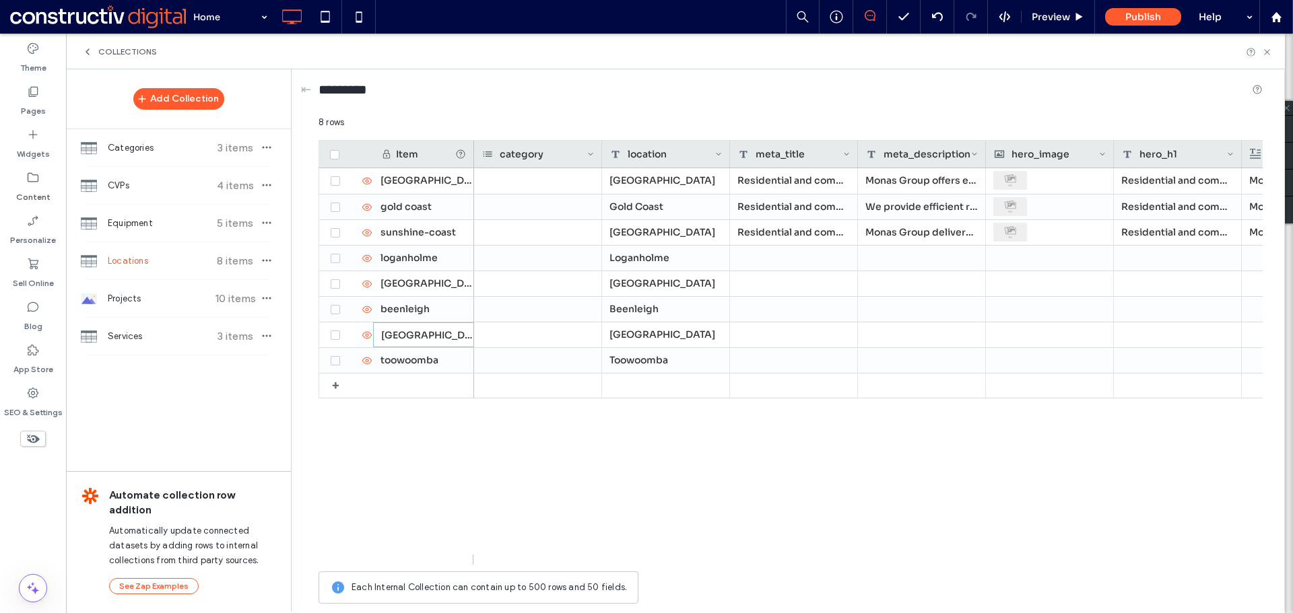
click at [669, 486] on div "Brisbane Residential and commercial excavation | Austral Monas Group offers exc…" at bounding box center [868, 366] width 788 height 397
